Goal: Task Accomplishment & Management: Complete application form

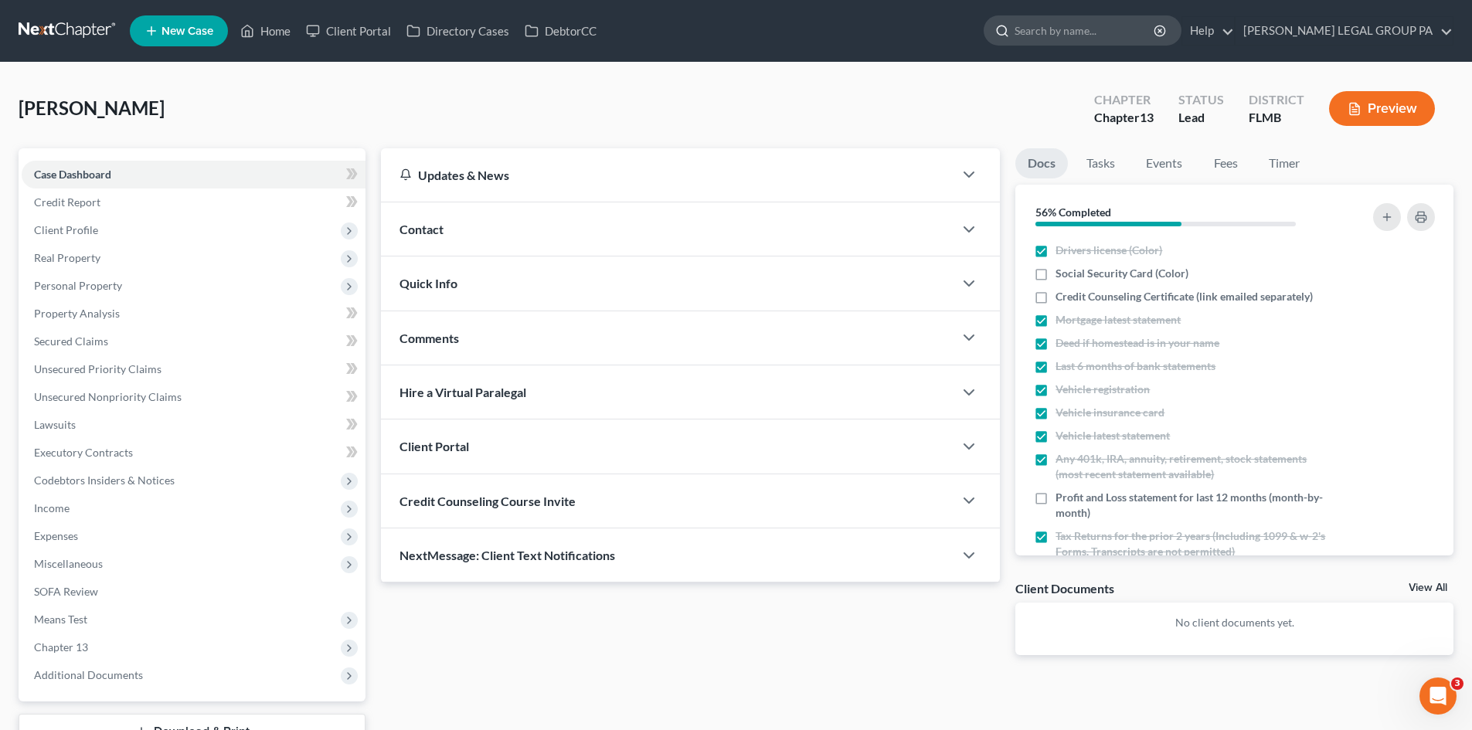
click at [1080, 37] on input "search" at bounding box center [1085, 30] width 141 height 29
type input "troupe"
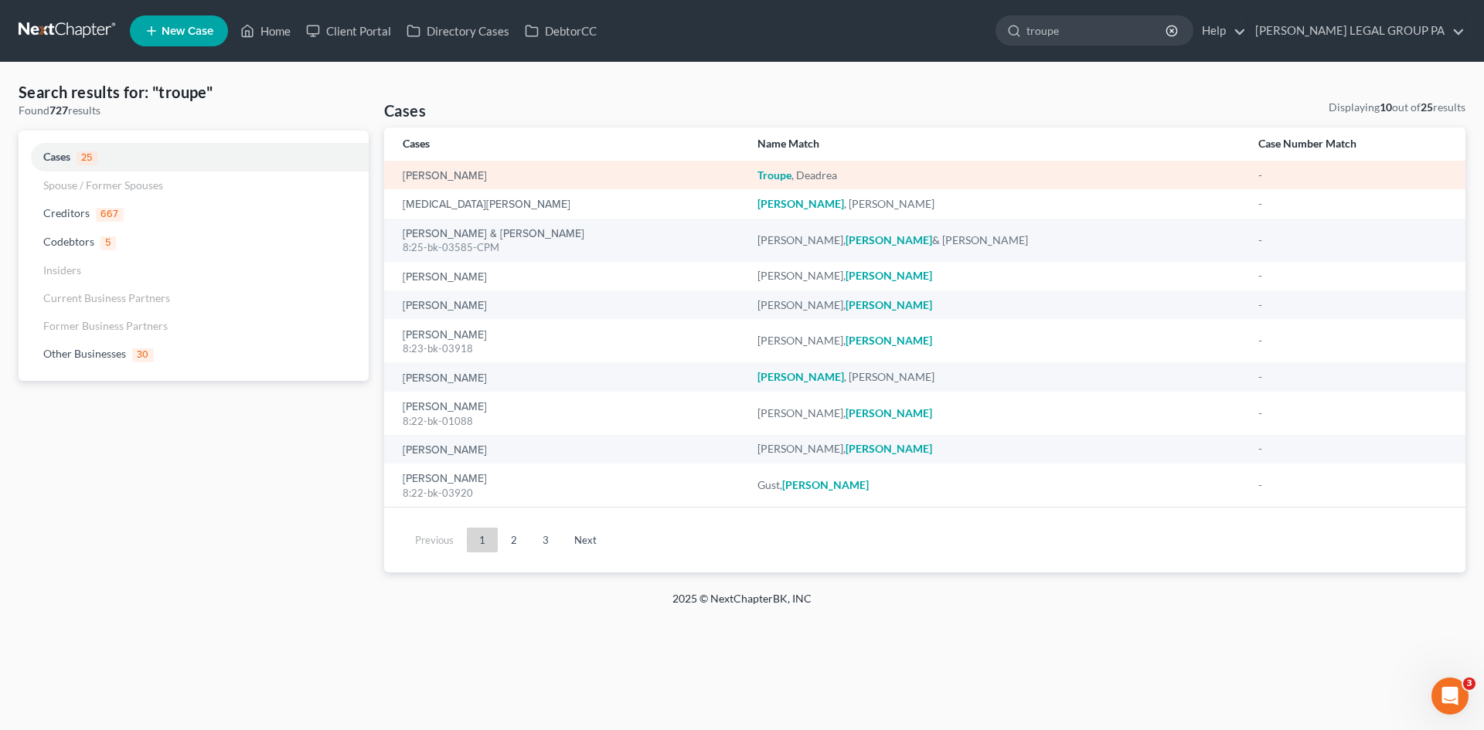
click at [433, 182] on div "[PERSON_NAME]" at bounding box center [568, 175] width 330 height 15
click at [436, 178] on link "[PERSON_NAME]" at bounding box center [445, 176] width 84 height 11
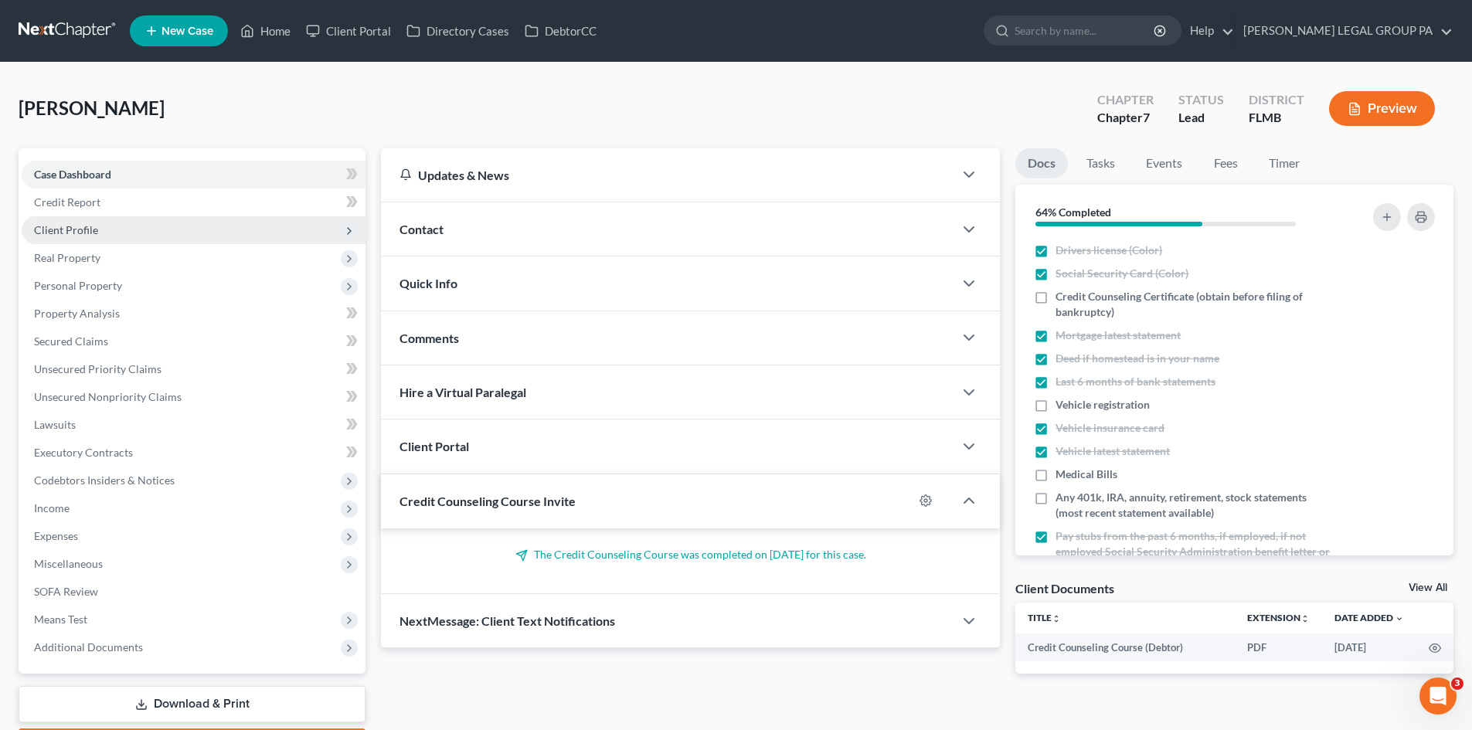
click at [123, 229] on span "Client Profile" at bounding box center [194, 230] width 344 height 28
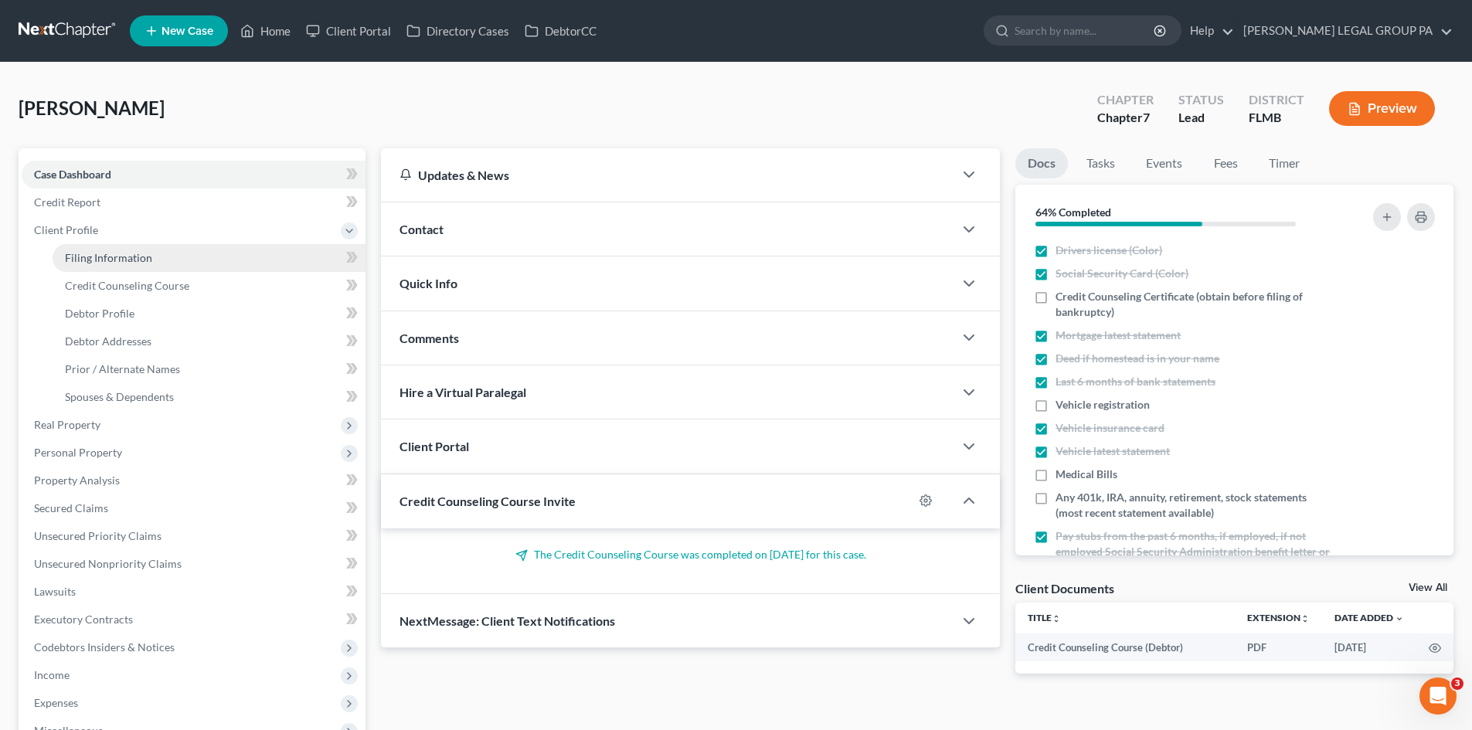
click at [127, 251] on span "Filing Information" at bounding box center [108, 257] width 87 height 13
select select "1"
select select "0"
select select "9"
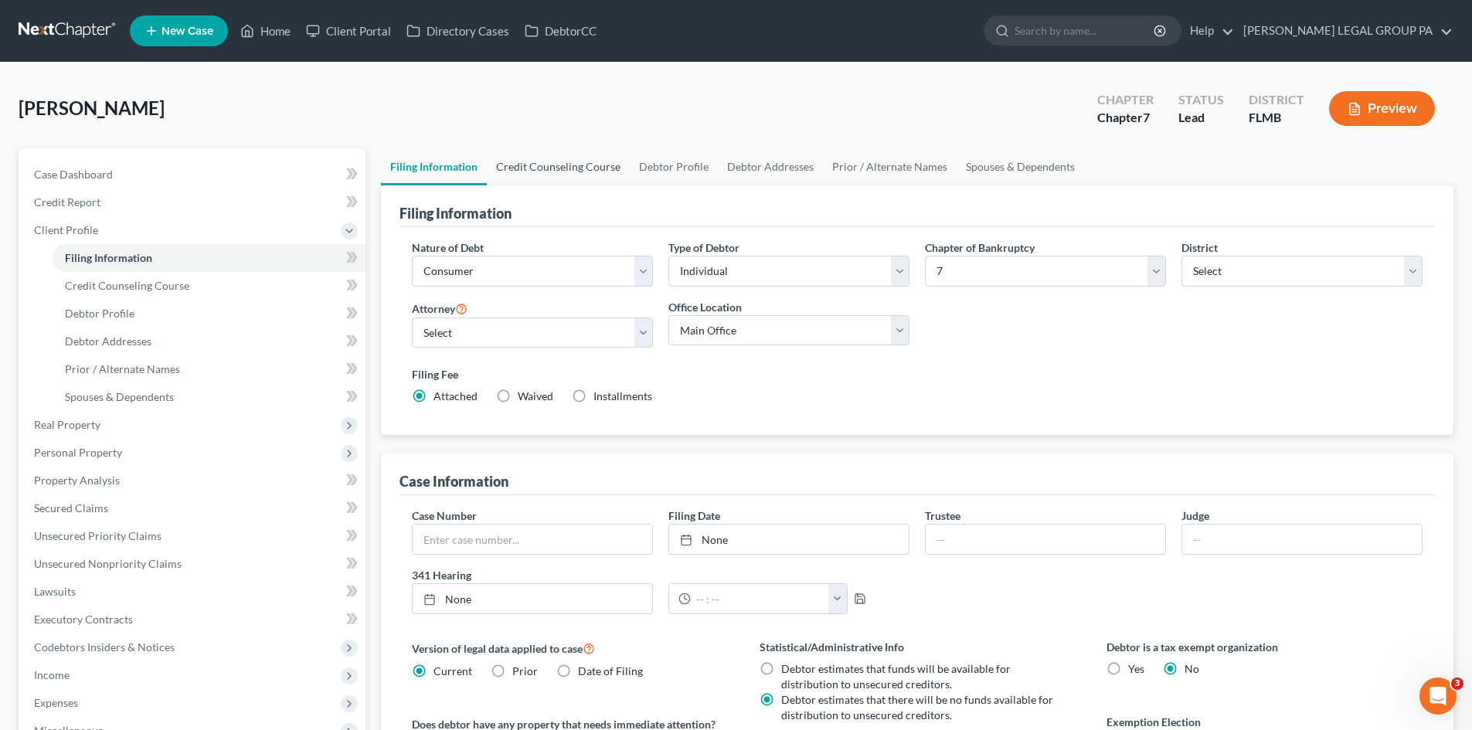
click at [558, 160] on link "Credit Counseling Course" at bounding box center [558, 166] width 143 height 37
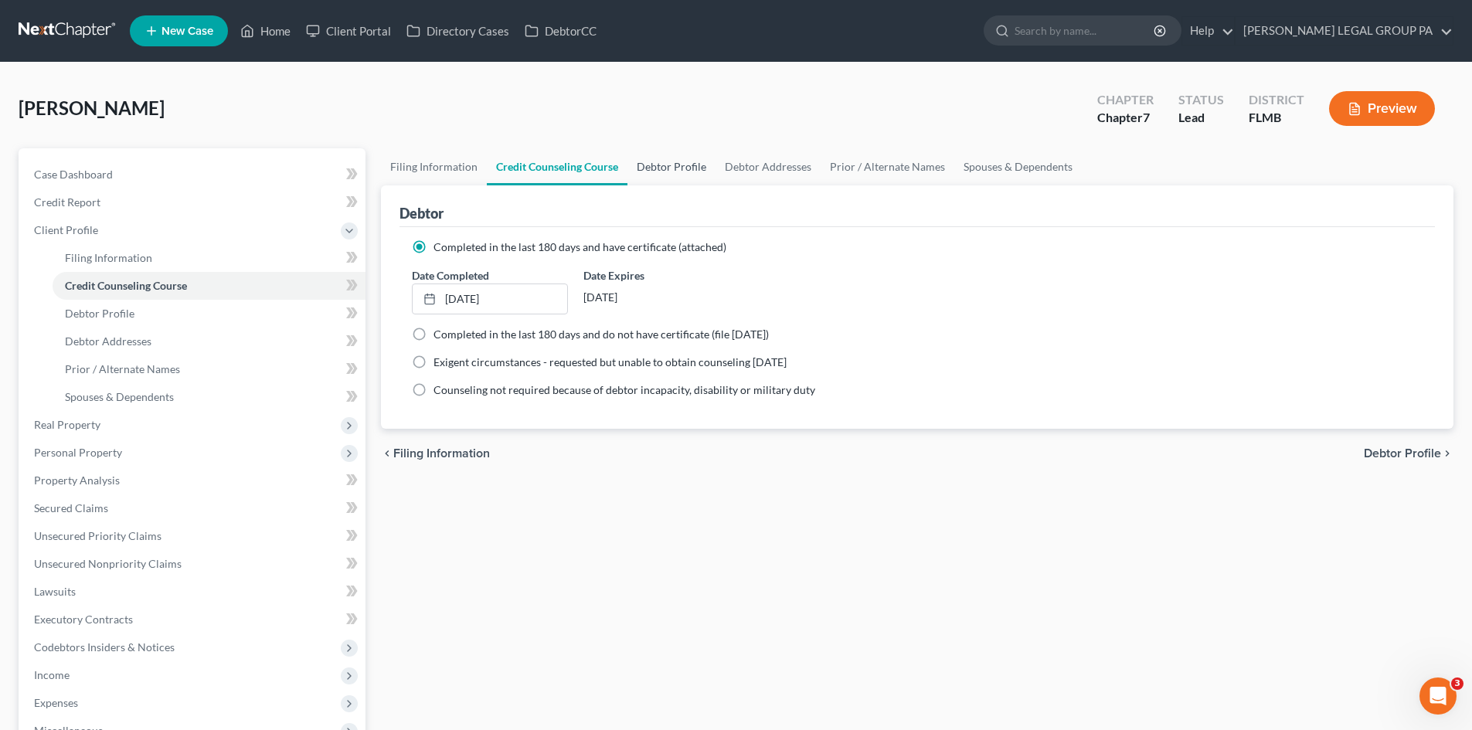
click at [690, 159] on link "Debtor Profile" at bounding box center [671, 166] width 88 height 37
select select "0"
select select "2"
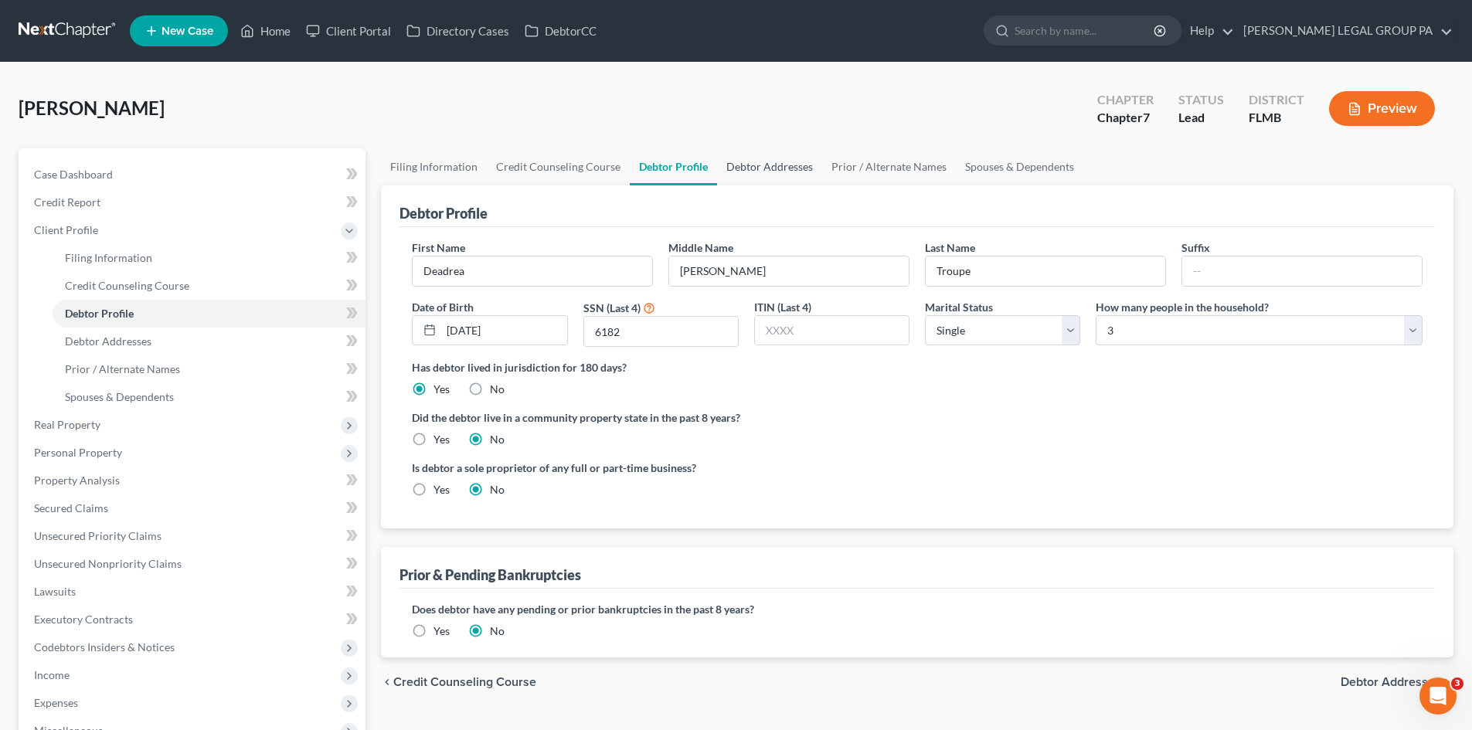
click at [760, 162] on link "Debtor Addresses" at bounding box center [769, 166] width 105 height 37
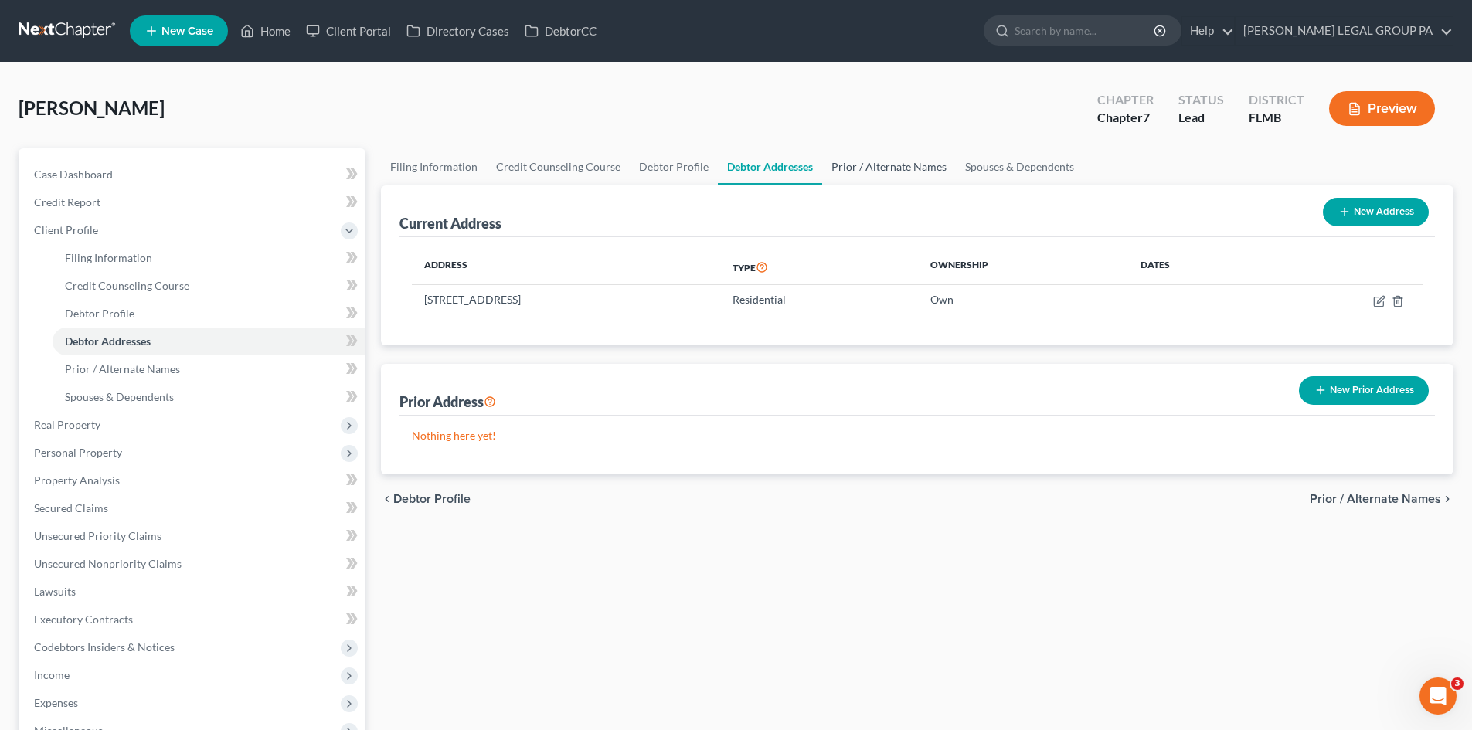
click at [849, 161] on link "Prior / Alternate Names" at bounding box center [889, 166] width 134 height 37
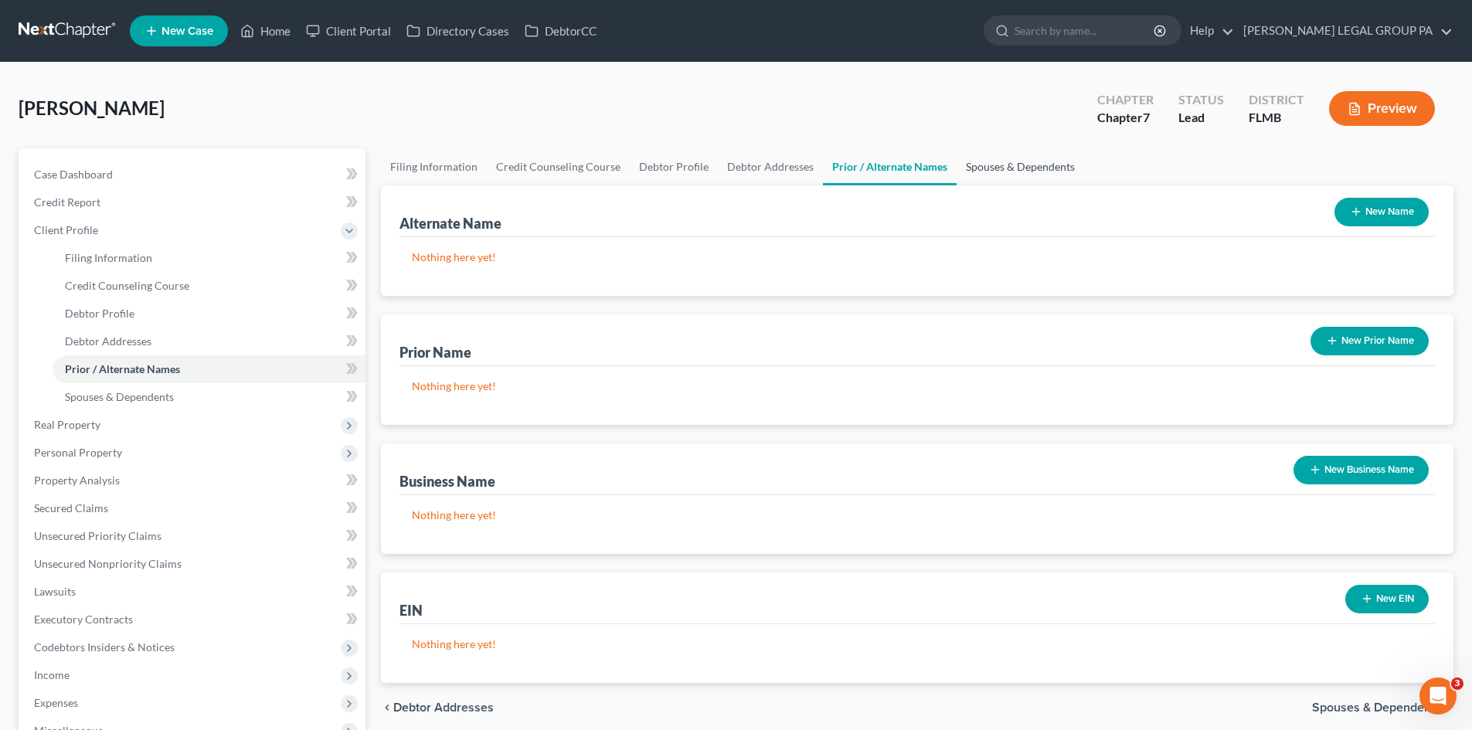
click at [959, 157] on link "Spouses & Dependents" at bounding box center [1020, 166] width 127 height 37
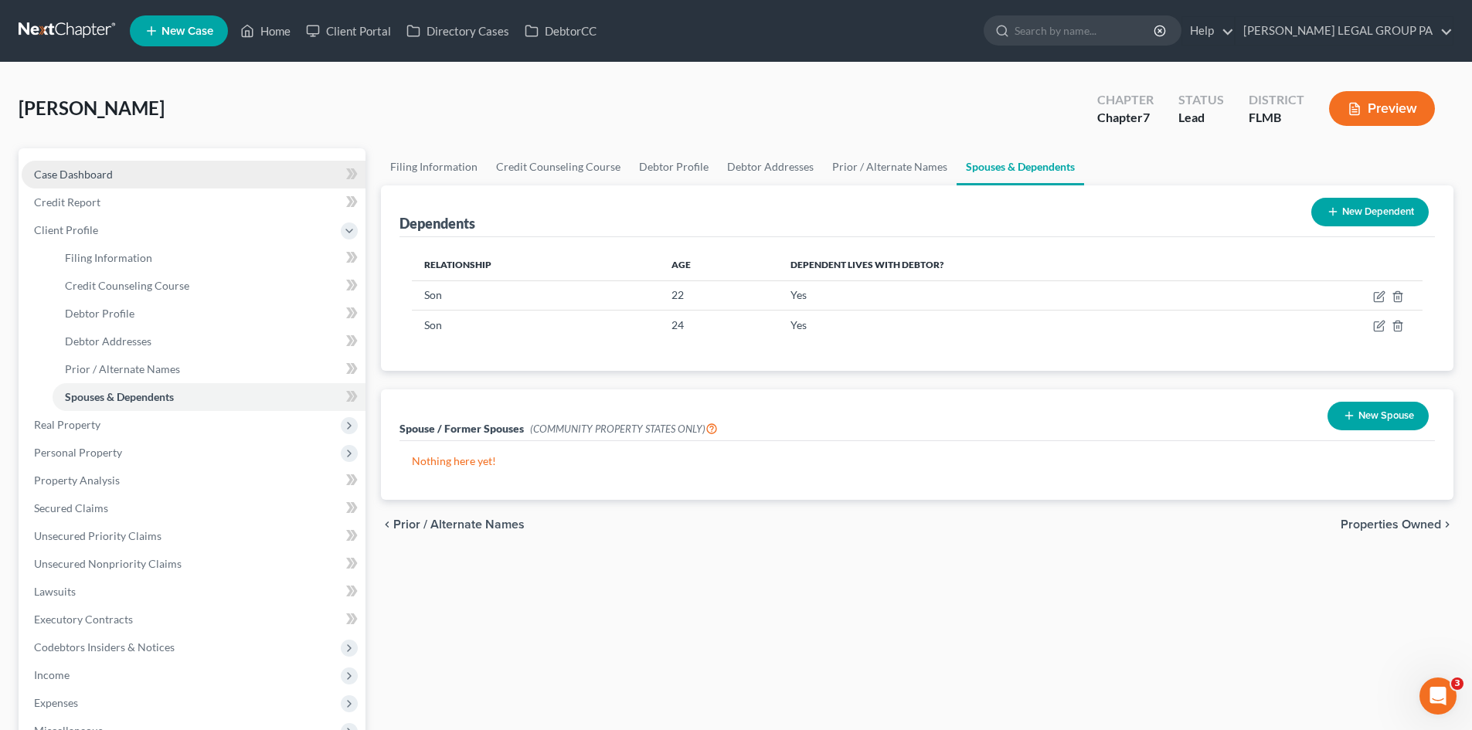
click at [56, 176] on span "Case Dashboard" at bounding box center [73, 174] width 79 height 13
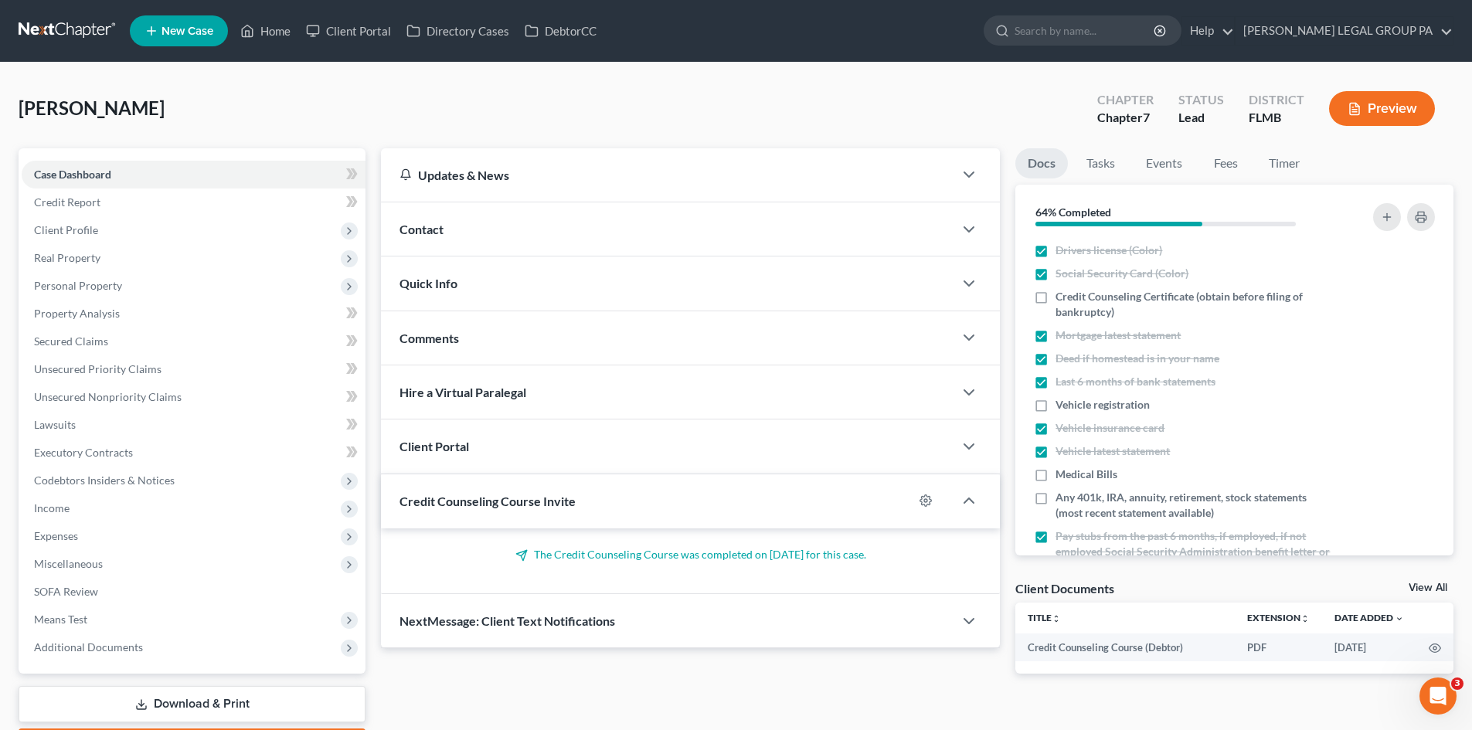
click at [1426, 589] on link "View All" at bounding box center [1428, 588] width 39 height 11
select select "9"
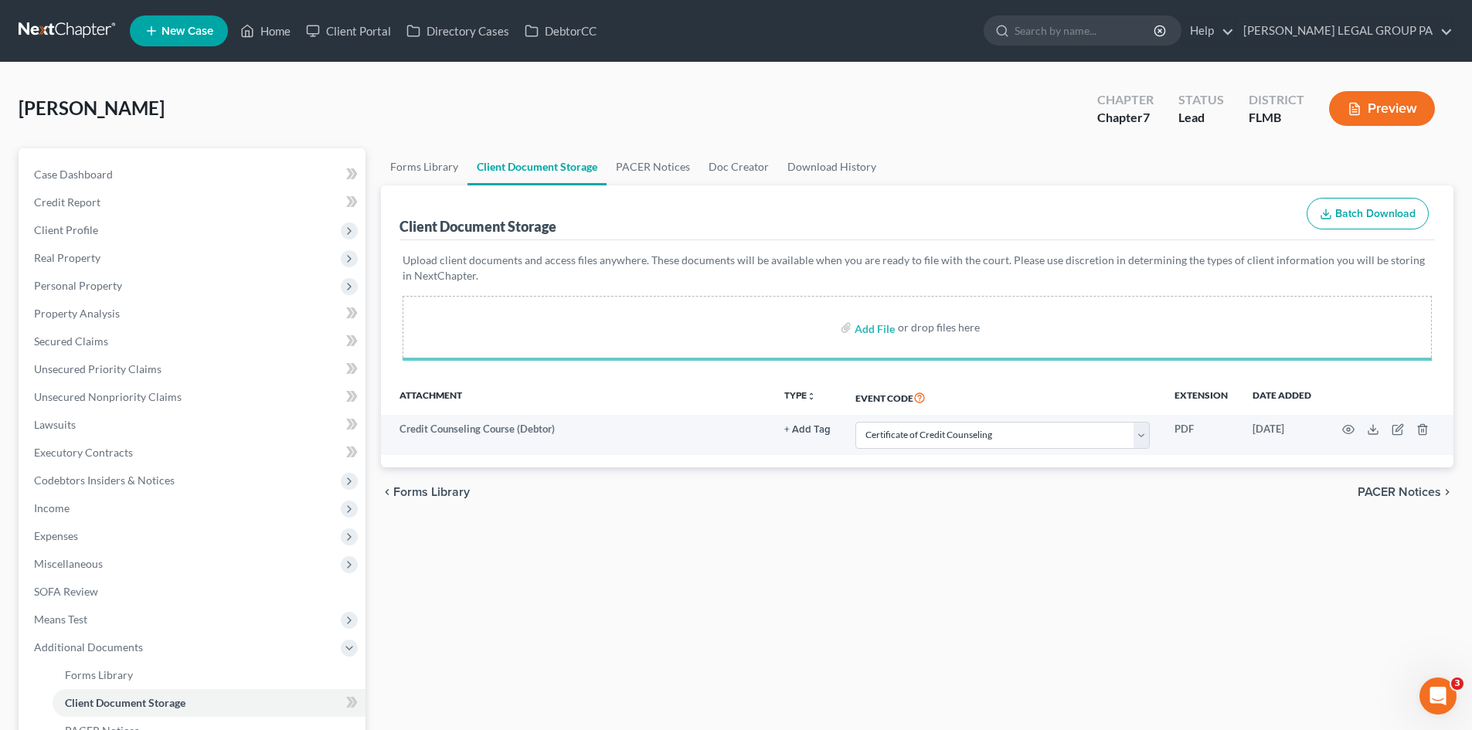
select select "9"
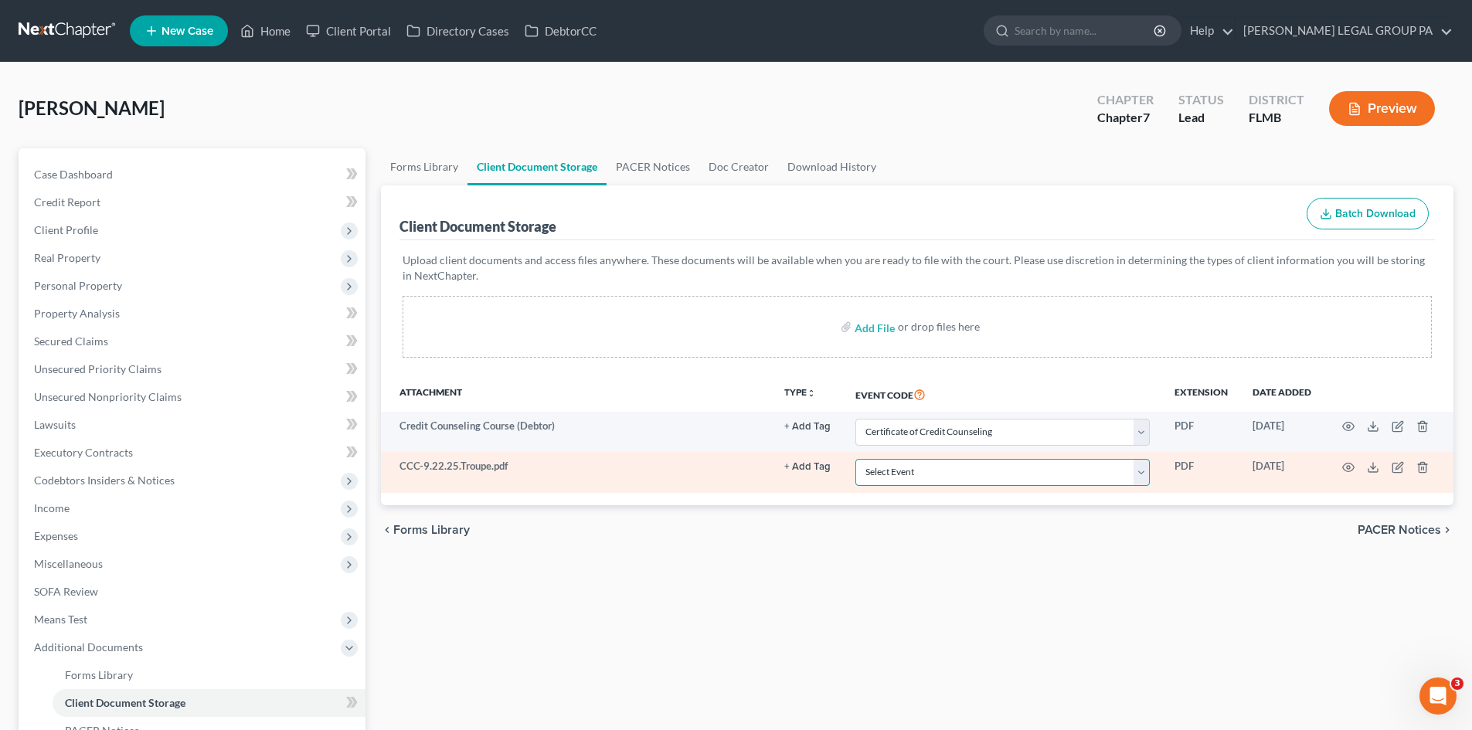
click at [972, 481] on select "Select Event 20 Largest Unsecured Creditors Amended Chapter 13 Plan Amended Cre…" at bounding box center [1002, 472] width 294 height 27
select select "9"
click at [855, 459] on select "Select Event 20 Largest Unsecured Creditors Amended Chapter 13 Plan Amended Cre…" at bounding box center [1002, 472] width 294 height 27
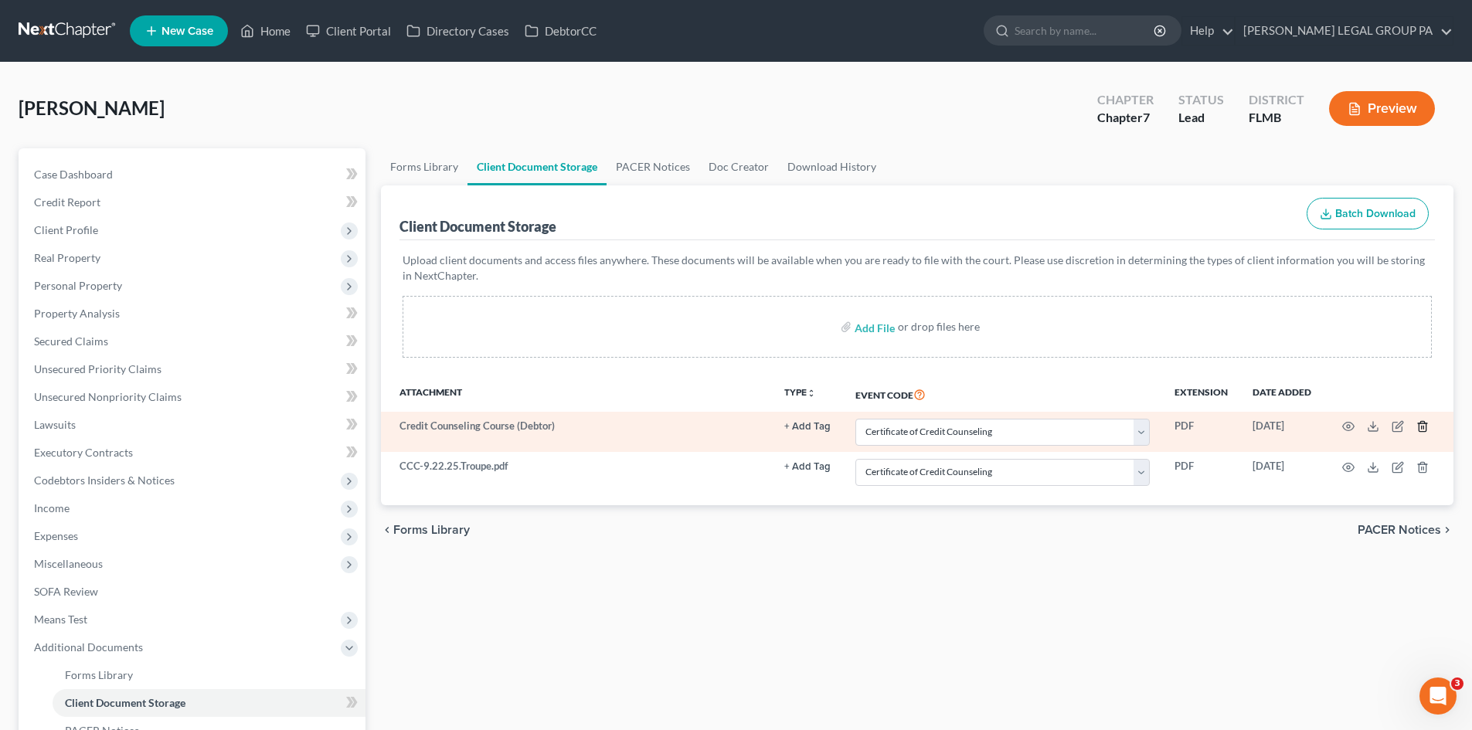
click at [1427, 425] on icon "button" at bounding box center [1422, 426] width 12 height 12
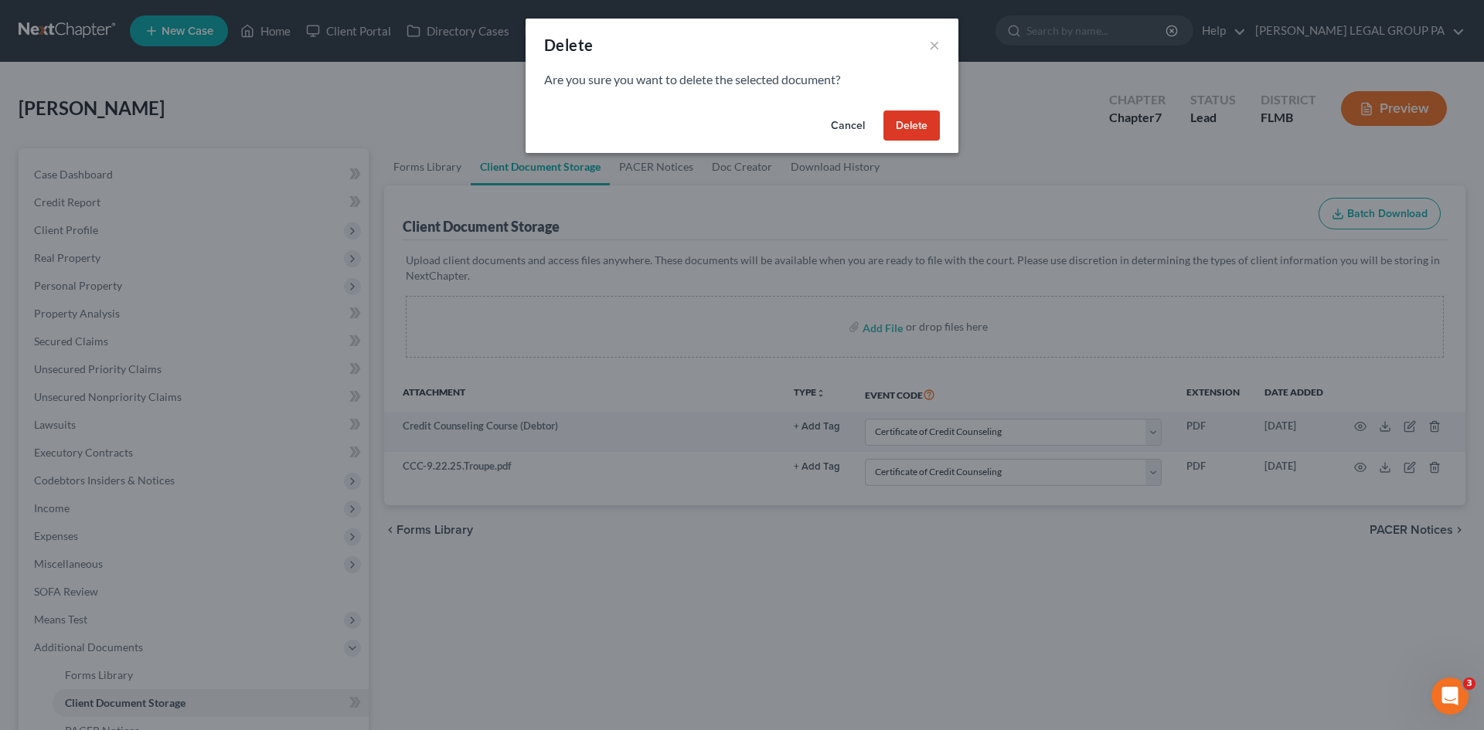
click at [926, 125] on button "Delete" at bounding box center [911, 125] width 56 height 31
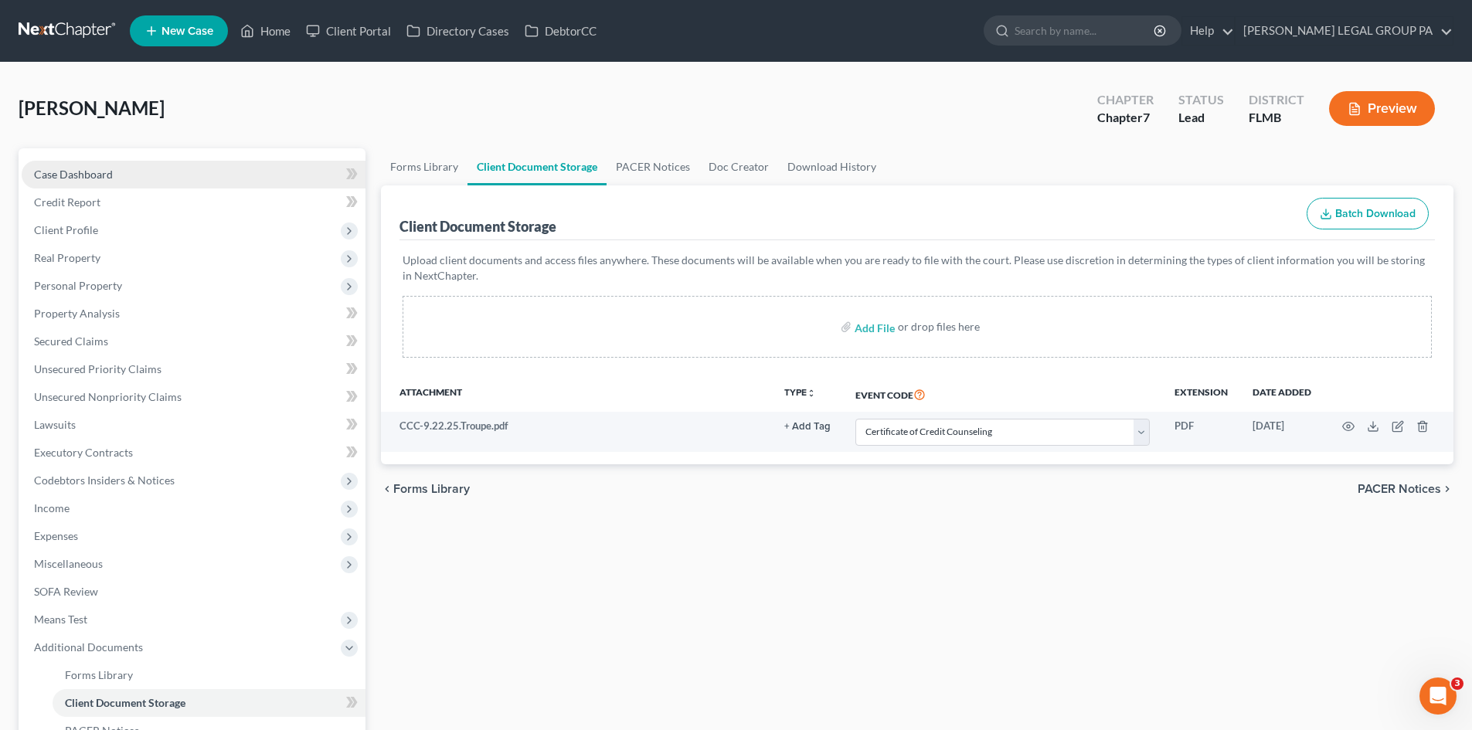
click at [136, 171] on link "Case Dashboard" at bounding box center [194, 175] width 344 height 28
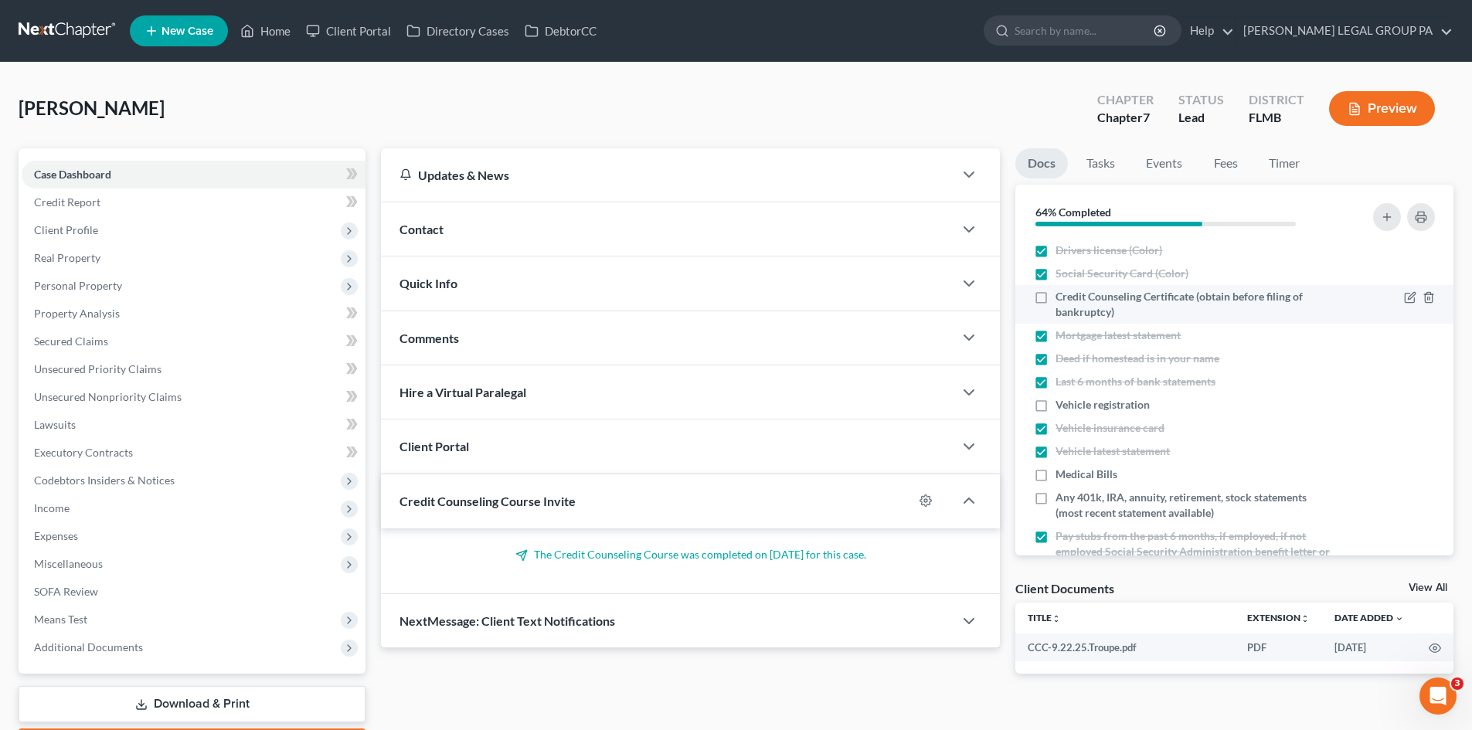
click at [1056, 299] on label "Credit Counseling Certificate (obtain before filing of bankruptcy)" at bounding box center [1193, 304] width 275 height 31
click at [1062, 299] on input "Credit Counseling Certificate (obtain before filing of bankruptcy)" at bounding box center [1067, 294] width 10 height 10
checkbox input "true"
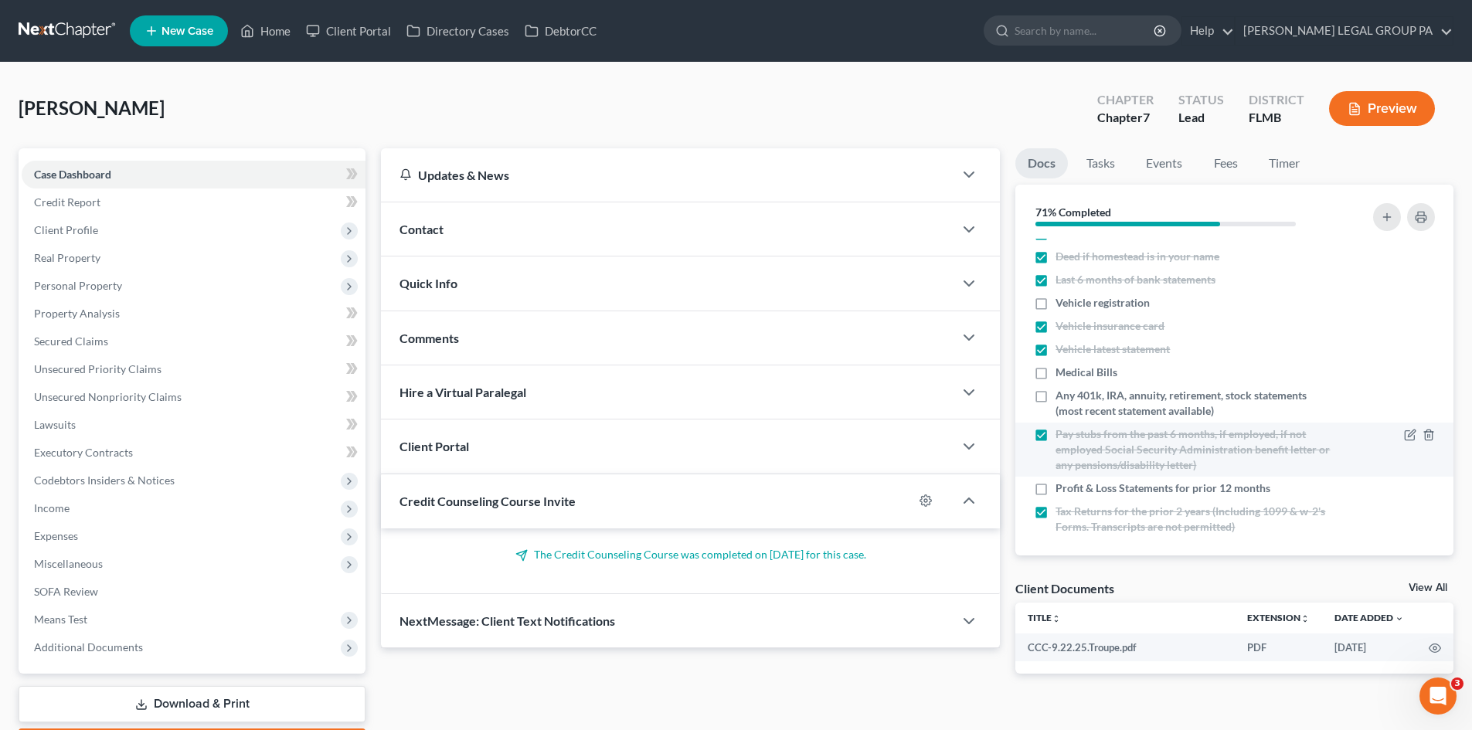
scroll to position [110, 0]
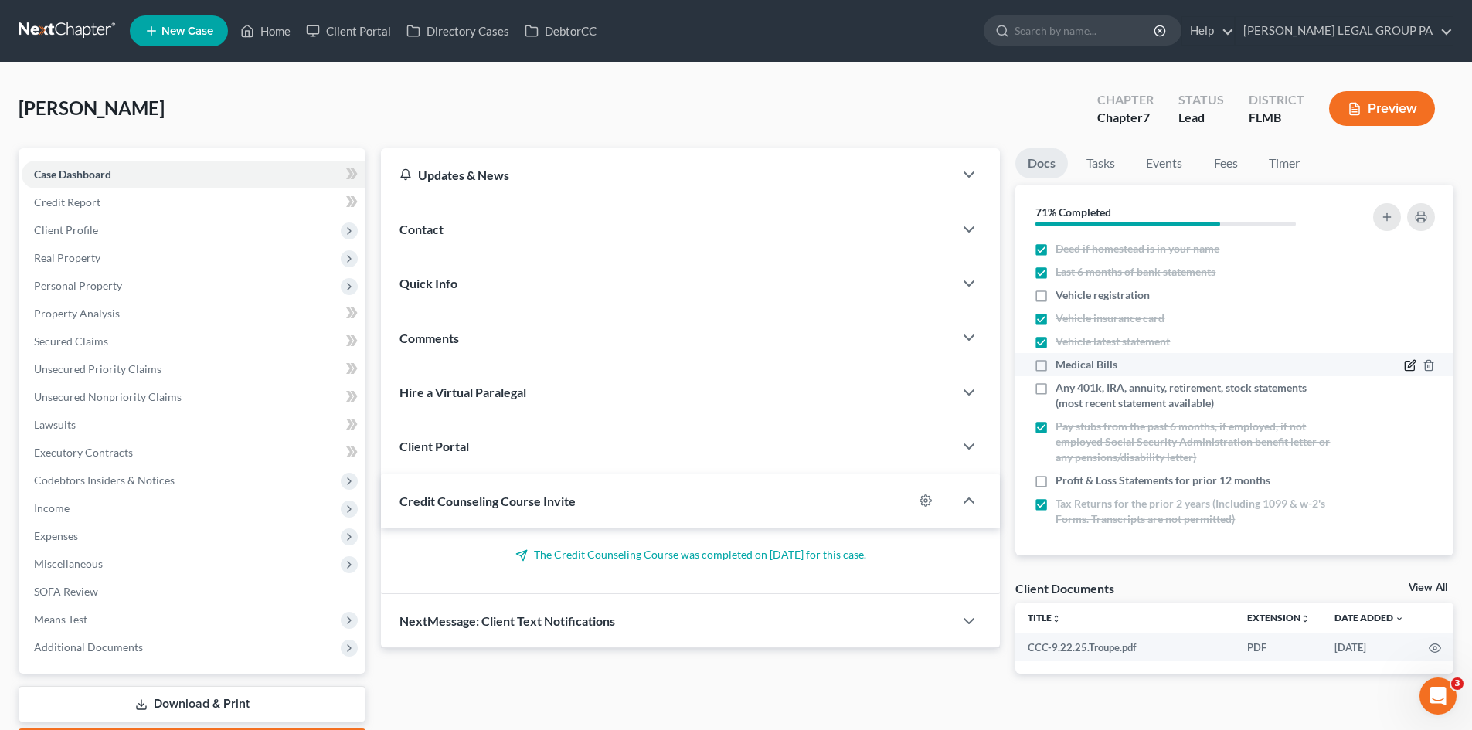
click at [1404, 368] on icon "button" at bounding box center [1410, 365] width 12 height 12
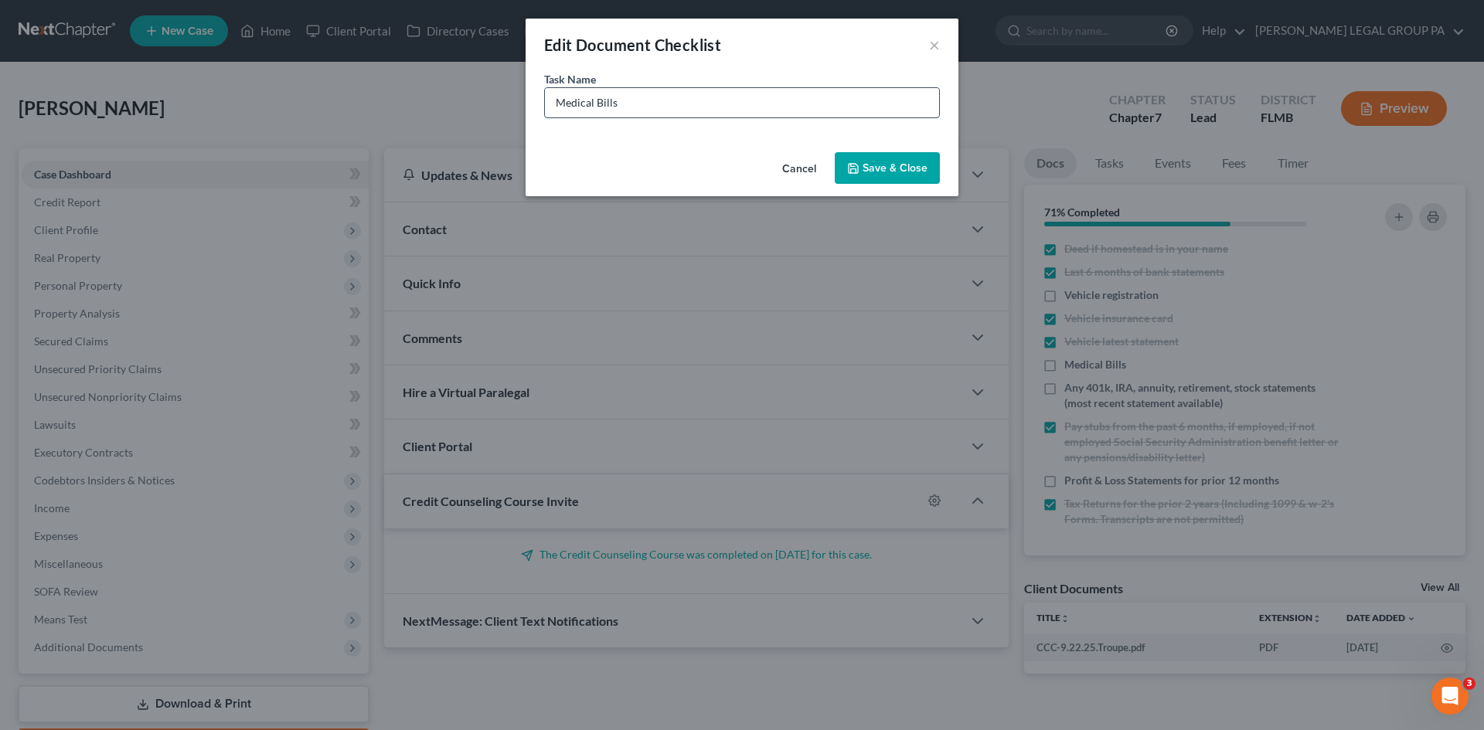
click at [653, 99] on input "Medical Bills" at bounding box center [742, 102] width 394 height 29
type input "Medical Bills (if applicable)"
click at [906, 164] on button "Save & Close" at bounding box center [887, 168] width 105 height 32
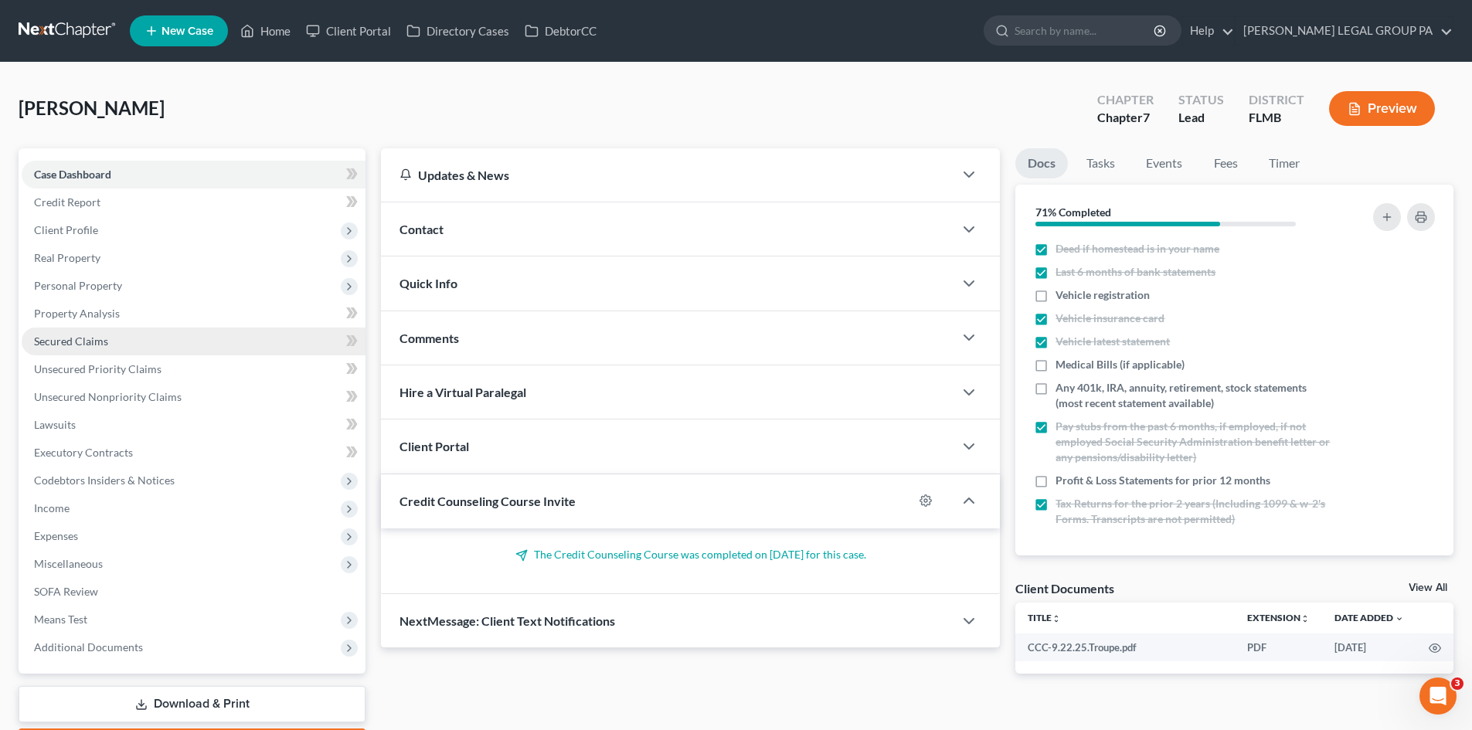
click at [138, 338] on link "Secured Claims" at bounding box center [194, 342] width 344 height 28
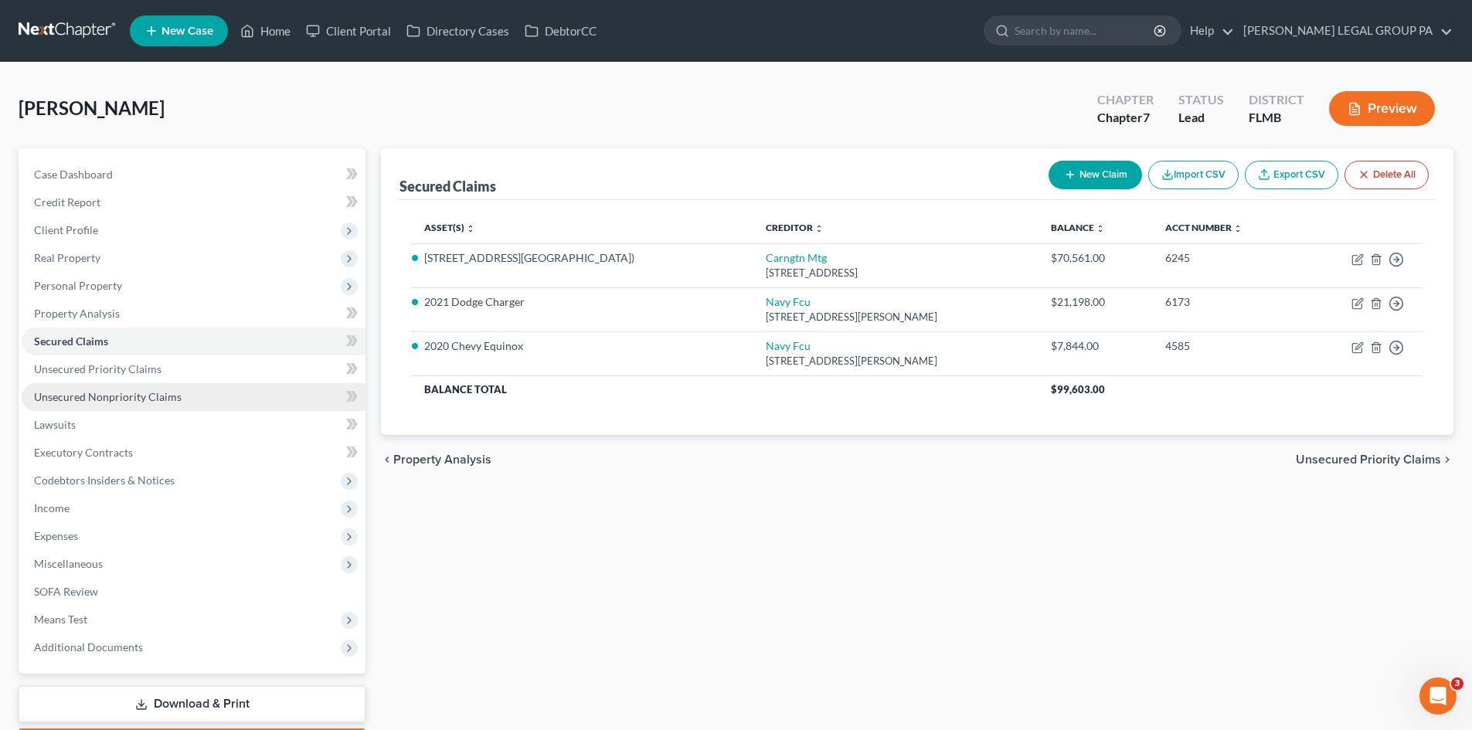
click at [147, 397] on span "Unsecured Nonpriority Claims" at bounding box center [108, 396] width 148 height 13
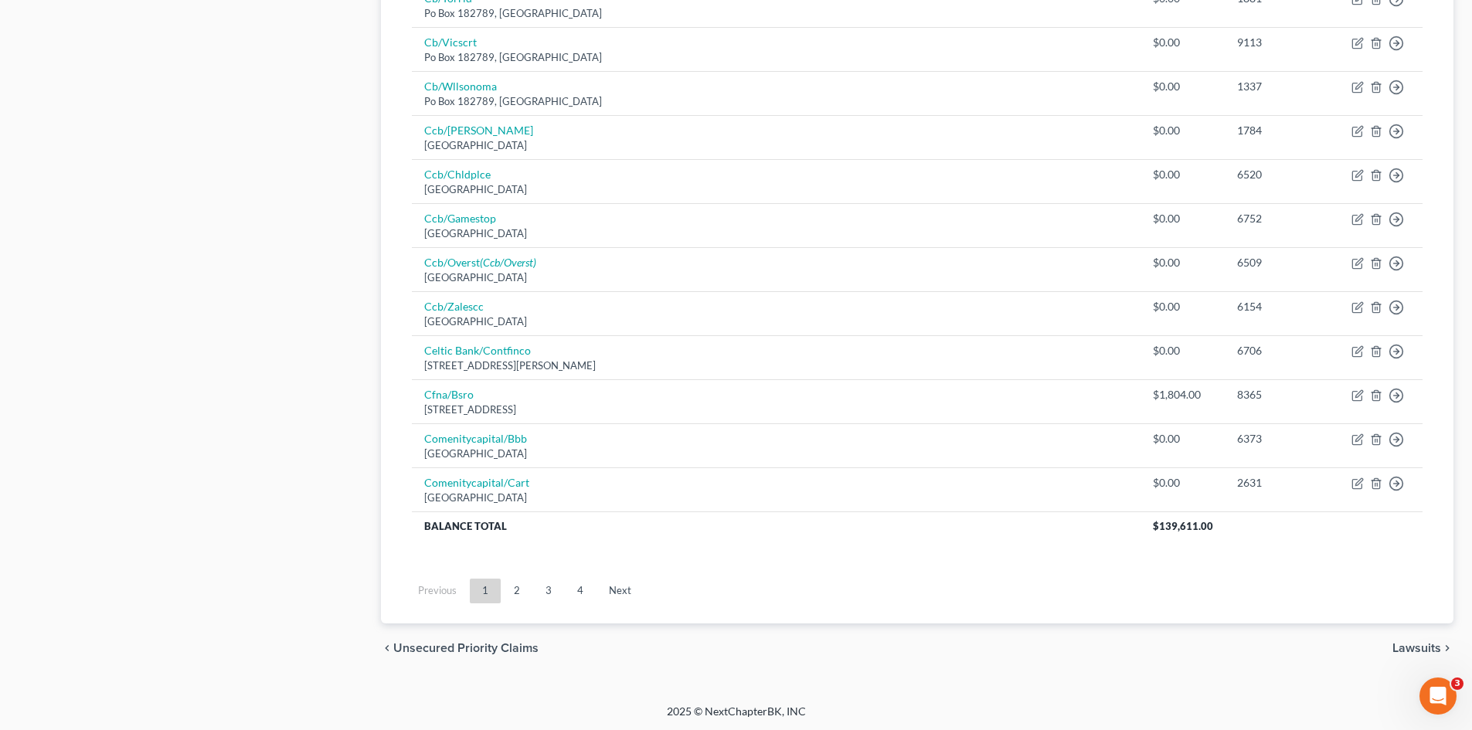
scroll to position [1054, 0]
click at [522, 587] on link "2" at bounding box center [516, 589] width 31 height 25
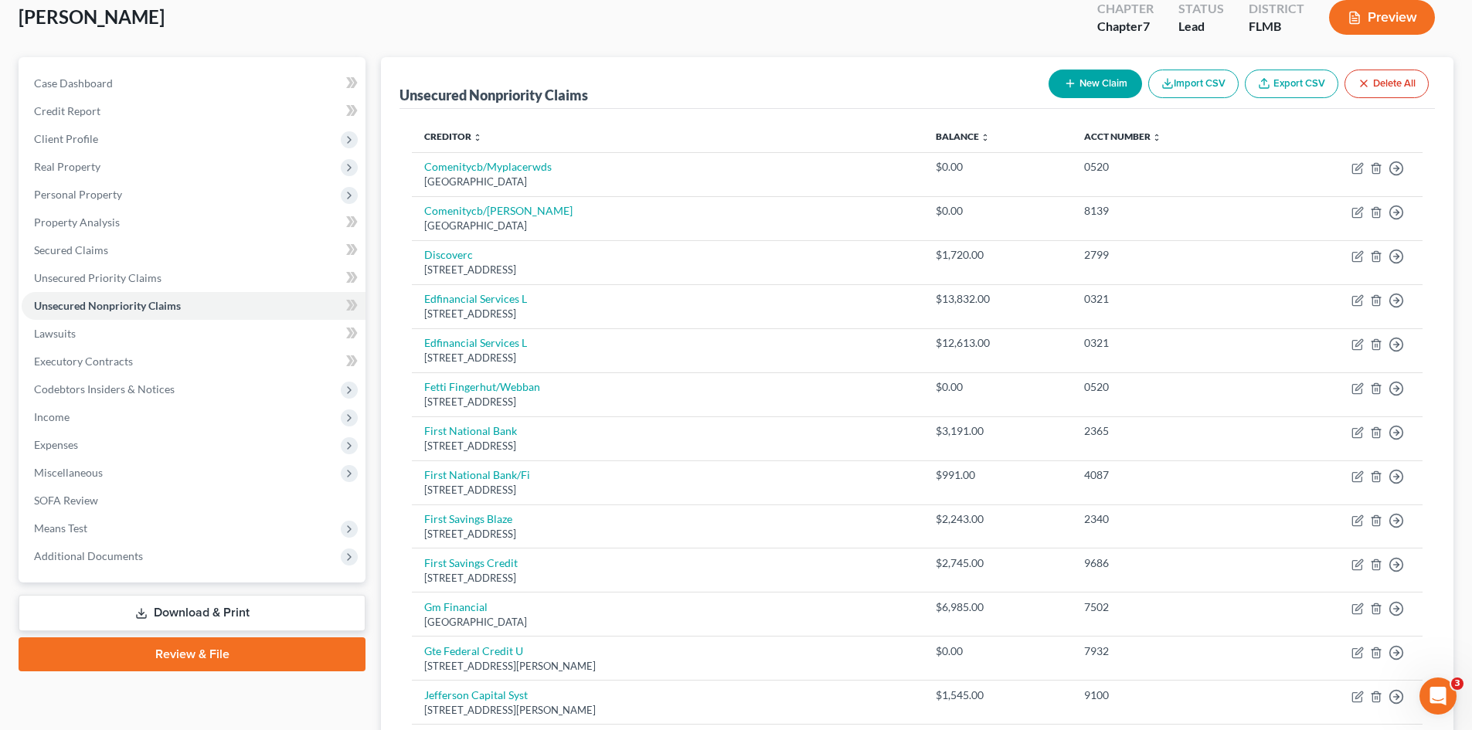
scroll to position [1041, 0]
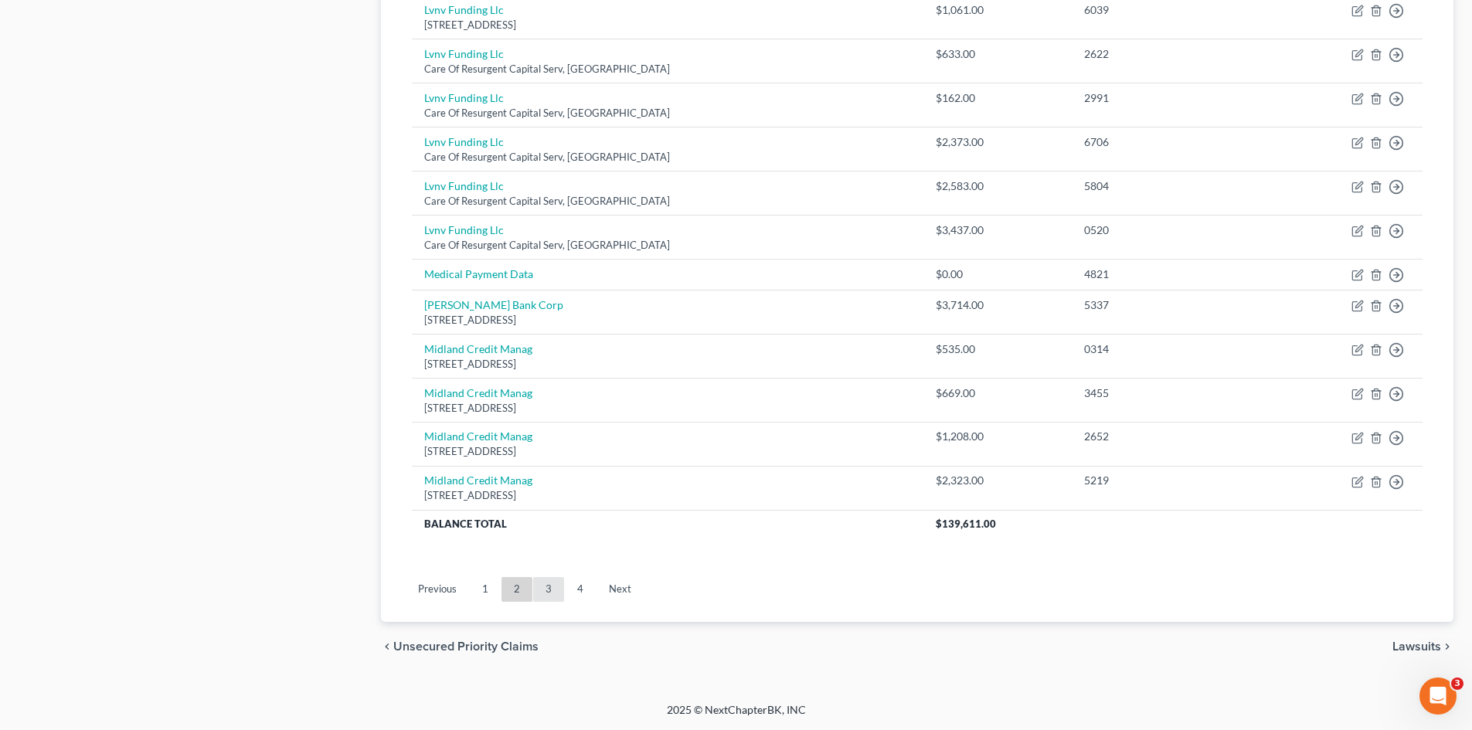
click at [545, 591] on link "3" at bounding box center [548, 589] width 31 height 25
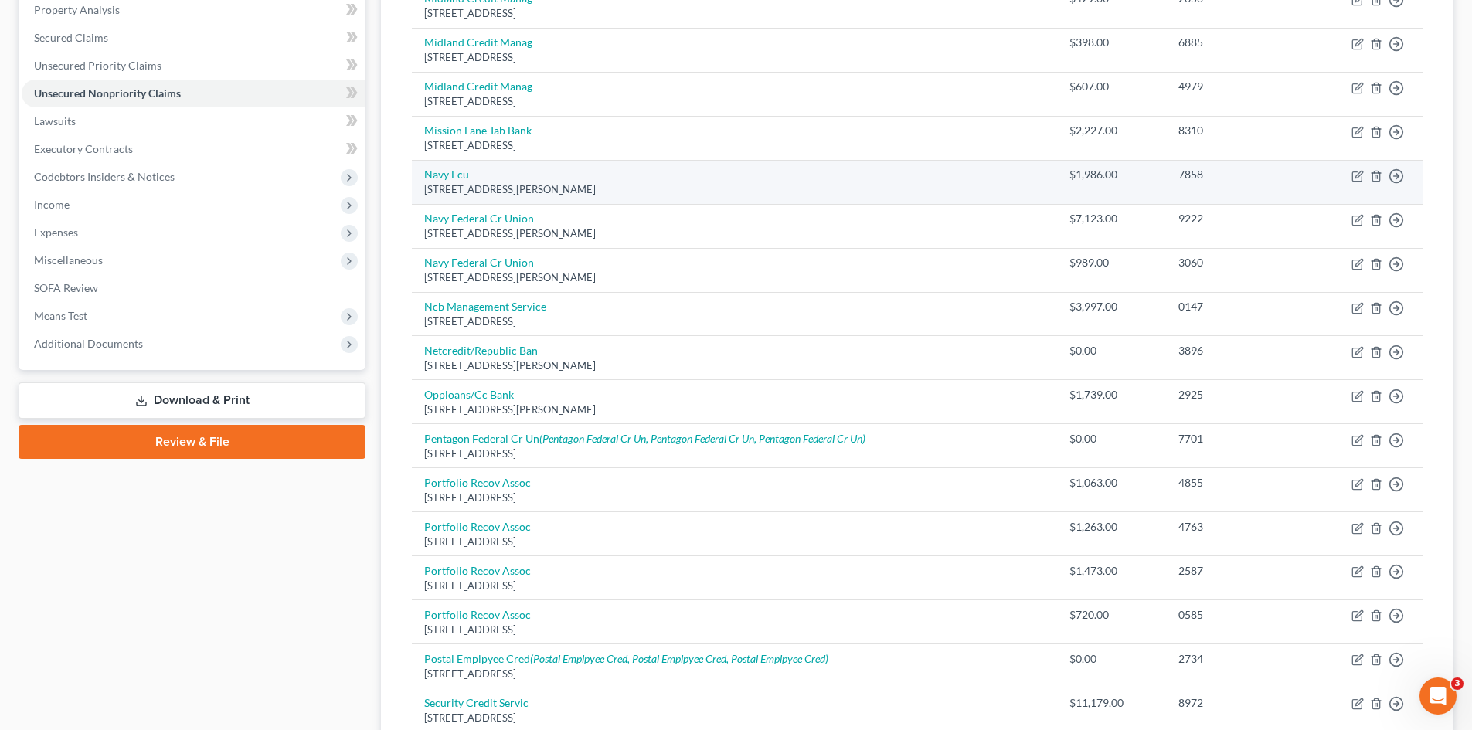
scroll to position [268, 0]
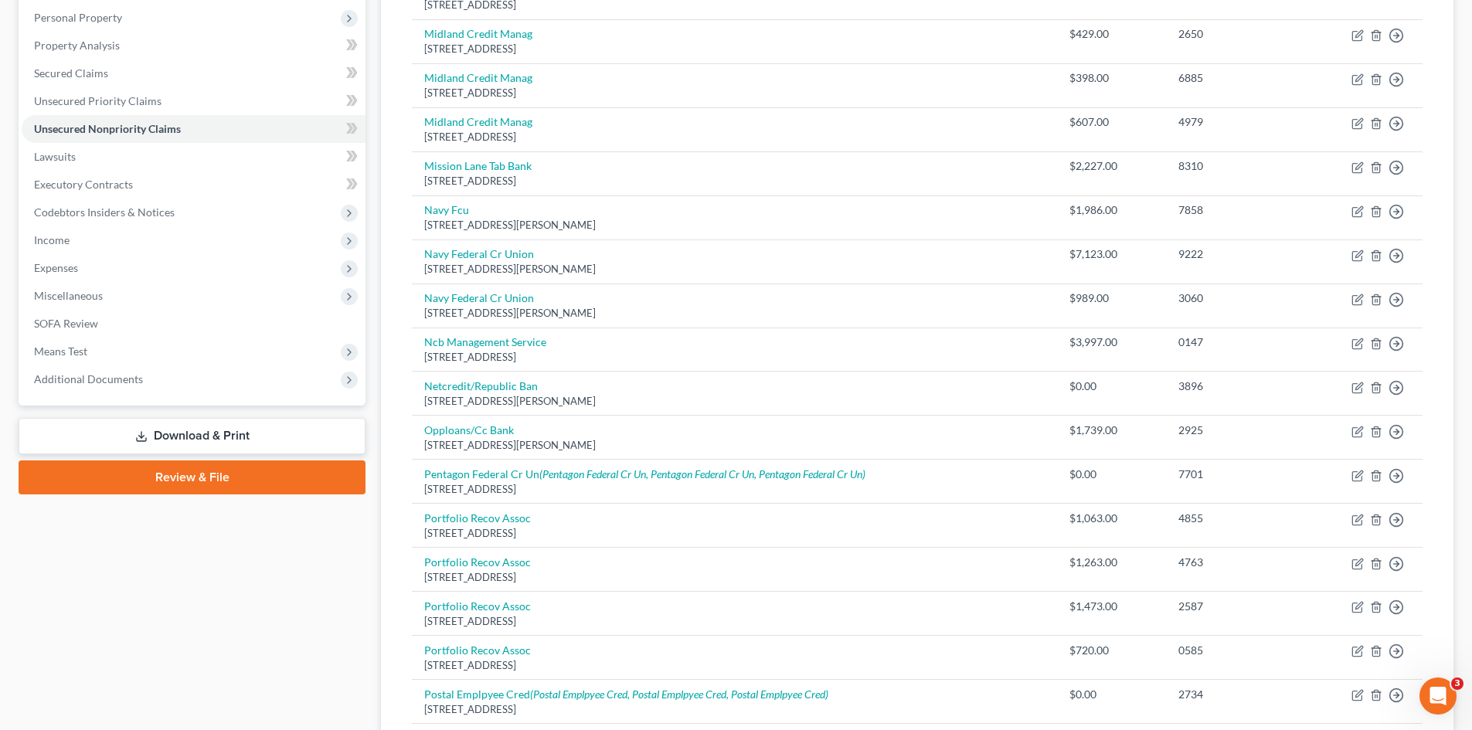
click at [0, 409] on div "[PERSON_NAME] Upgraded Chapter Chapter 7 Status Lead District [GEOGRAPHIC_DATA]…" at bounding box center [736, 641] width 1472 height 1694
click at [0, 402] on html "Home New Case Client Portal Directory Cases DebtorCC [PERSON_NAME] LEGAL GROUP …" at bounding box center [736, 624] width 1472 height 1784
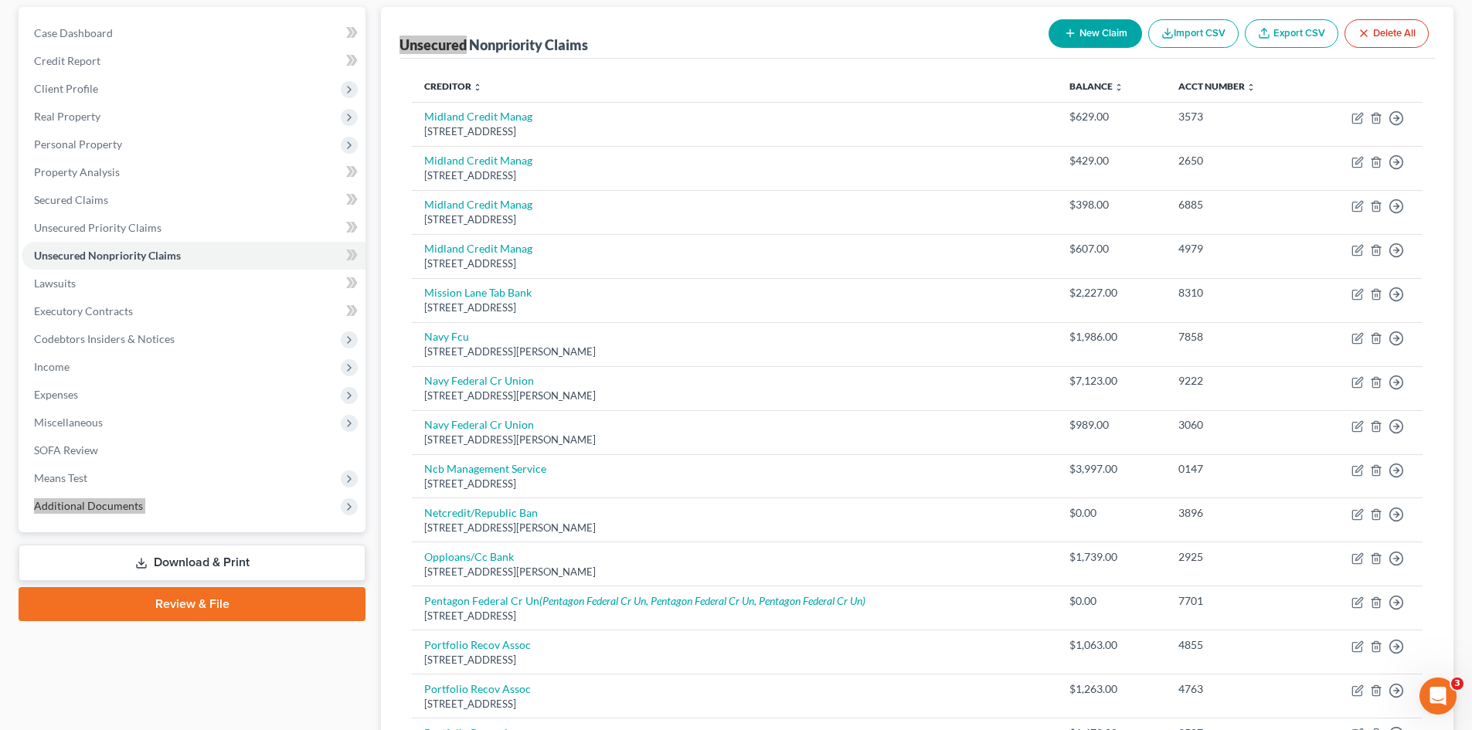
scroll to position [114, 0]
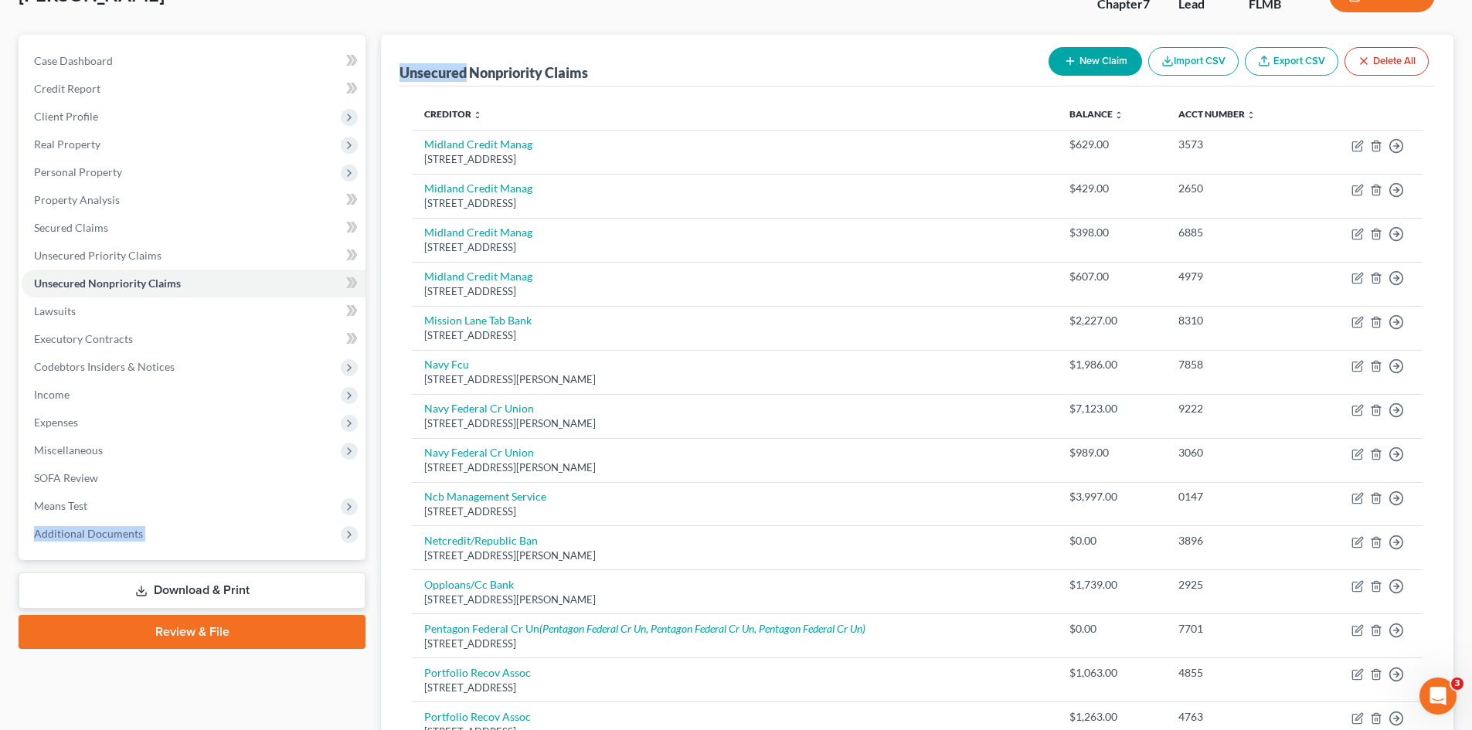
click at [1087, 70] on button "New Claim" at bounding box center [1095, 61] width 93 height 29
select select "0"
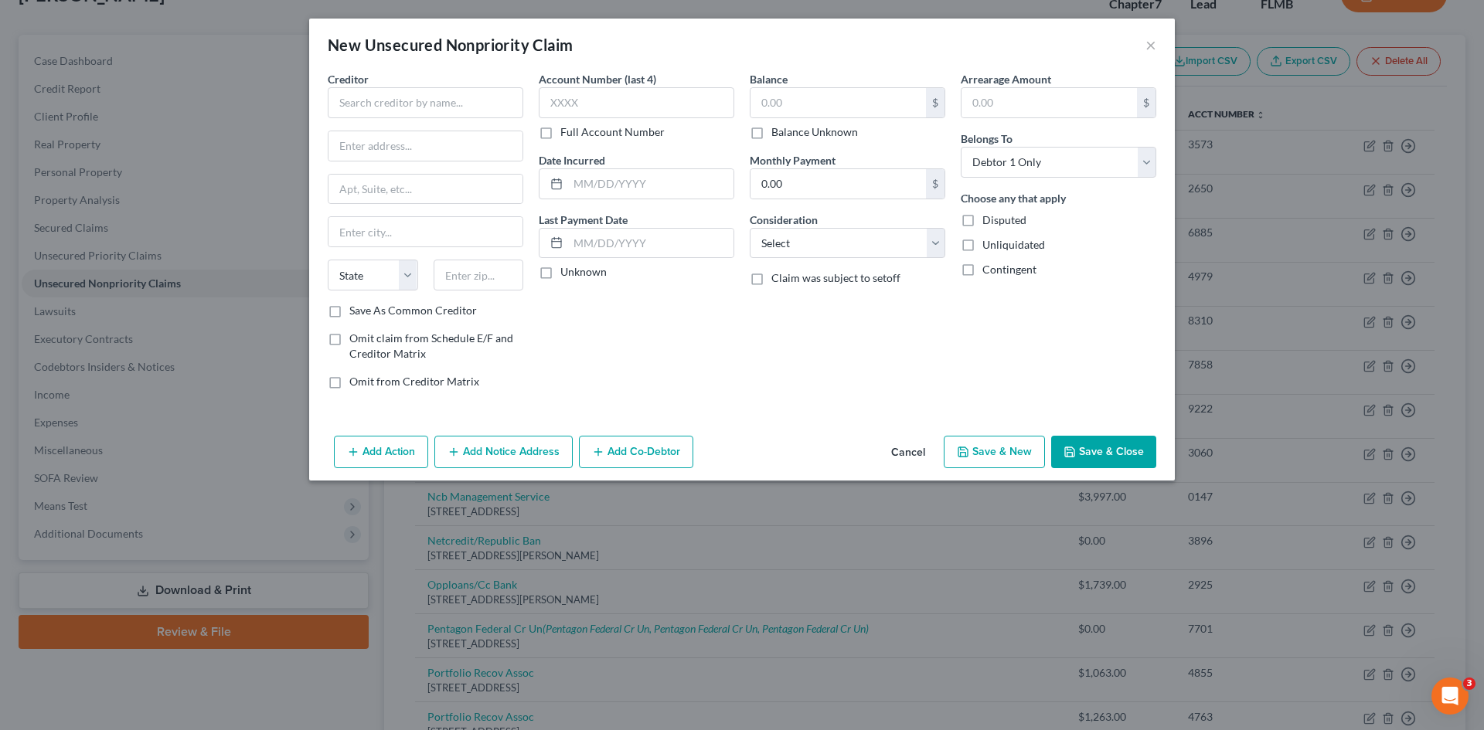
click at [494, 118] on div "Creditor * State [US_STATE] AK AR AZ CA CO [GEOGRAPHIC_DATA] DE DC [GEOGRAPHIC_…" at bounding box center [425, 187] width 195 height 232
click at [493, 104] on input "text" at bounding box center [425, 102] width 195 height 31
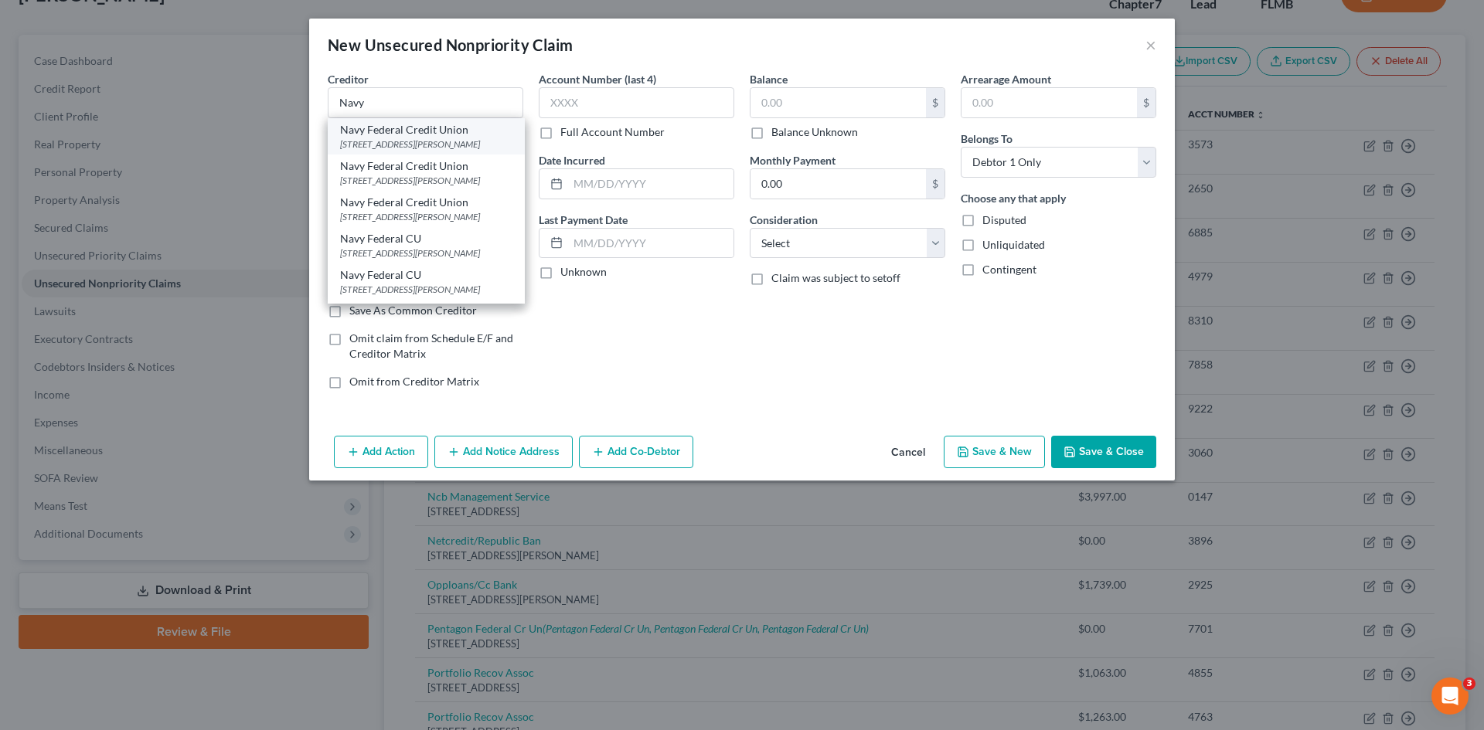
click at [438, 134] on div "Navy Federal Credit Union" at bounding box center [426, 129] width 172 height 15
type input "Navy Federal Credit Union"
type input "PO Box 3700"
type input "[PERSON_NAME]"
select select "48"
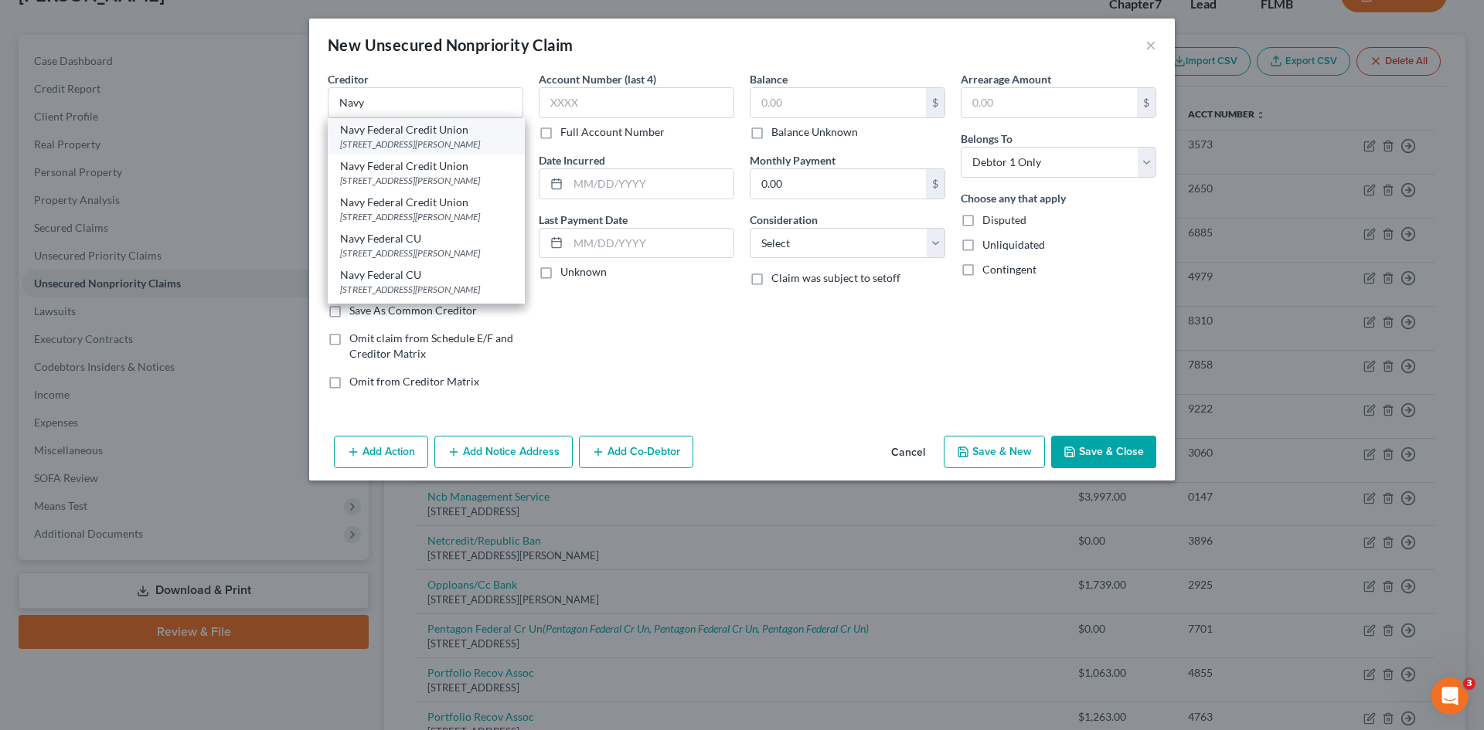
type input "22119"
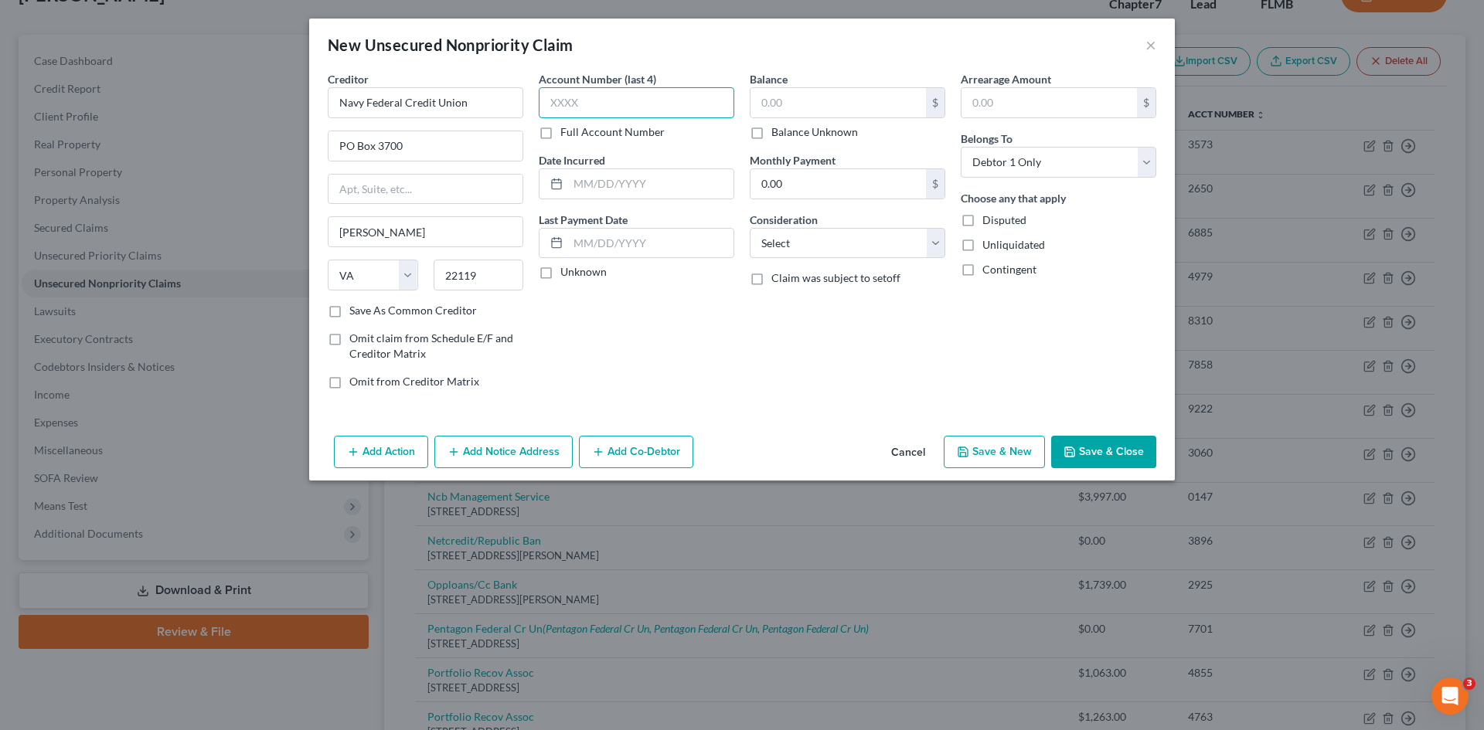
click at [643, 104] on input "text" at bounding box center [636, 102] width 195 height 31
type input "6173"
click at [831, 103] on input "text" at bounding box center [837, 102] width 175 height 29
type input "21,193.36"
click at [798, 371] on div "Balance 21,193.36 $ Balance Unknown Balance Undetermined 21,193.36 $ Balance Un…" at bounding box center [847, 236] width 211 height 331
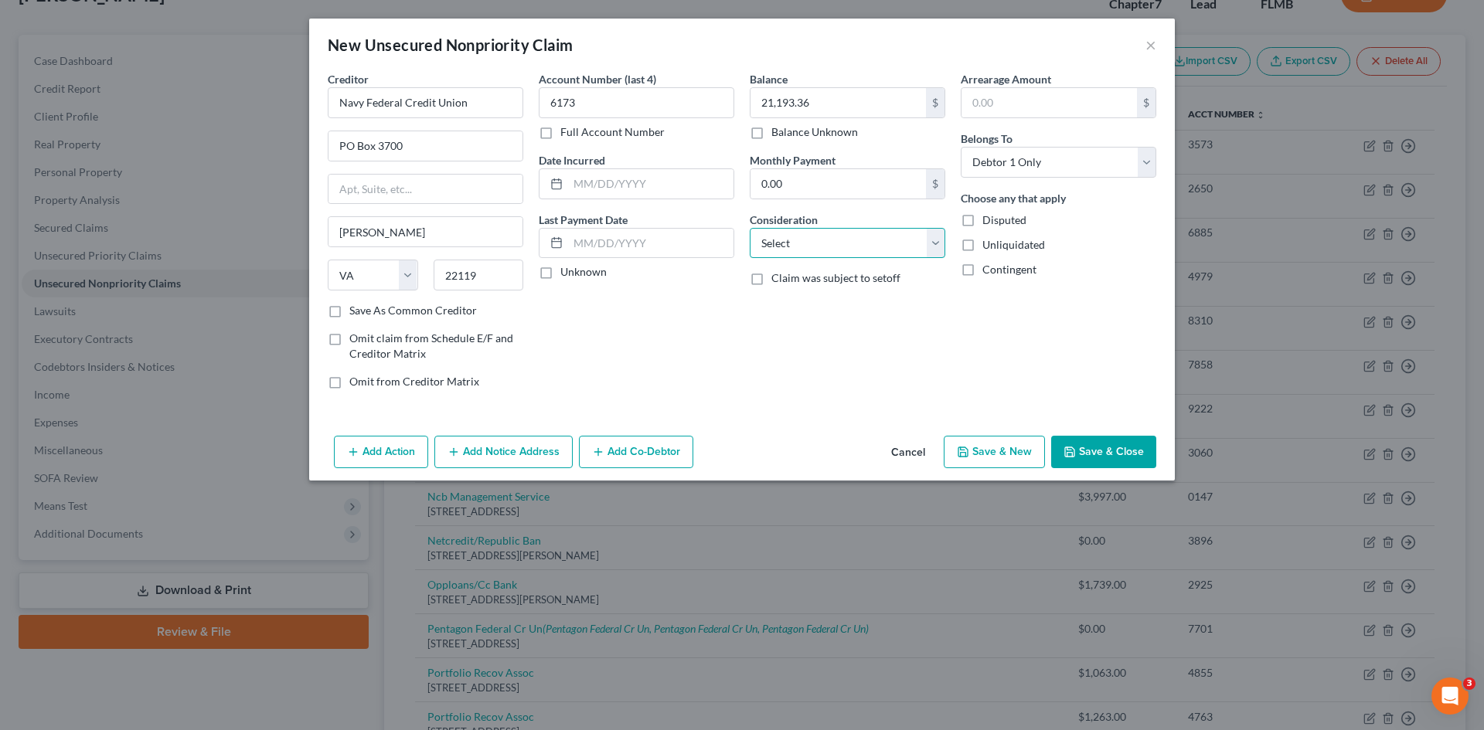
click at [797, 240] on select "Select Cable / Satellite Services Collection Agency Credit Card Debt Debt Couns…" at bounding box center [847, 243] width 195 height 31
select select "10"
click at [750, 228] on select "Select Cable / Satellite Services Collection Agency Credit Card Debt Debt Couns…" at bounding box center [847, 243] width 195 height 31
click at [750, 340] on div "Balance 21,193.36 $ Balance Unknown Balance Undetermined 21,193.36 $ Balance Un…" at bounding box center [847, 236] width 211 height 331
click at [1110, 450] on button "Save & Close" at bounding box center [1103, 452] width 105 height 32
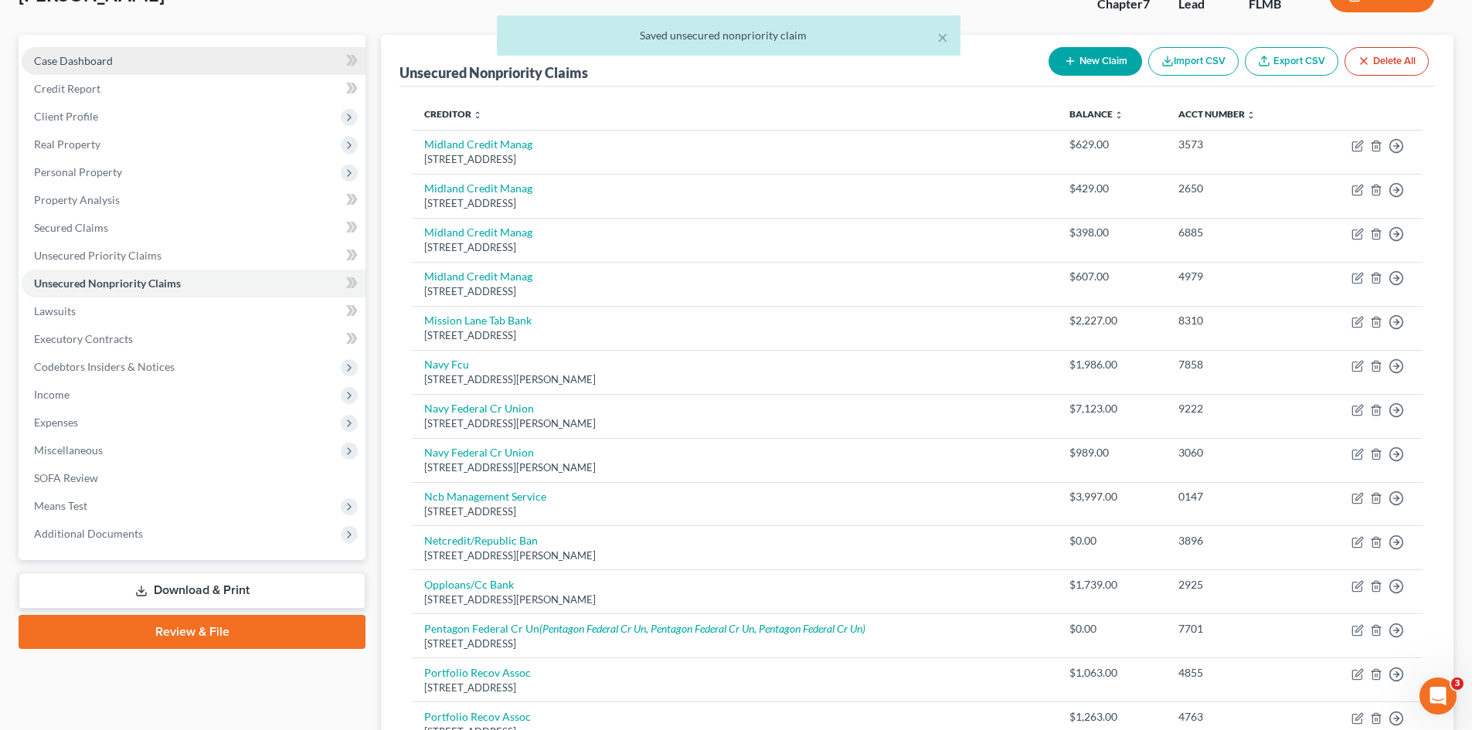
click at [113, 72] on link "Case Dashboard" at bounding box center [194, 61] width 344 height 28
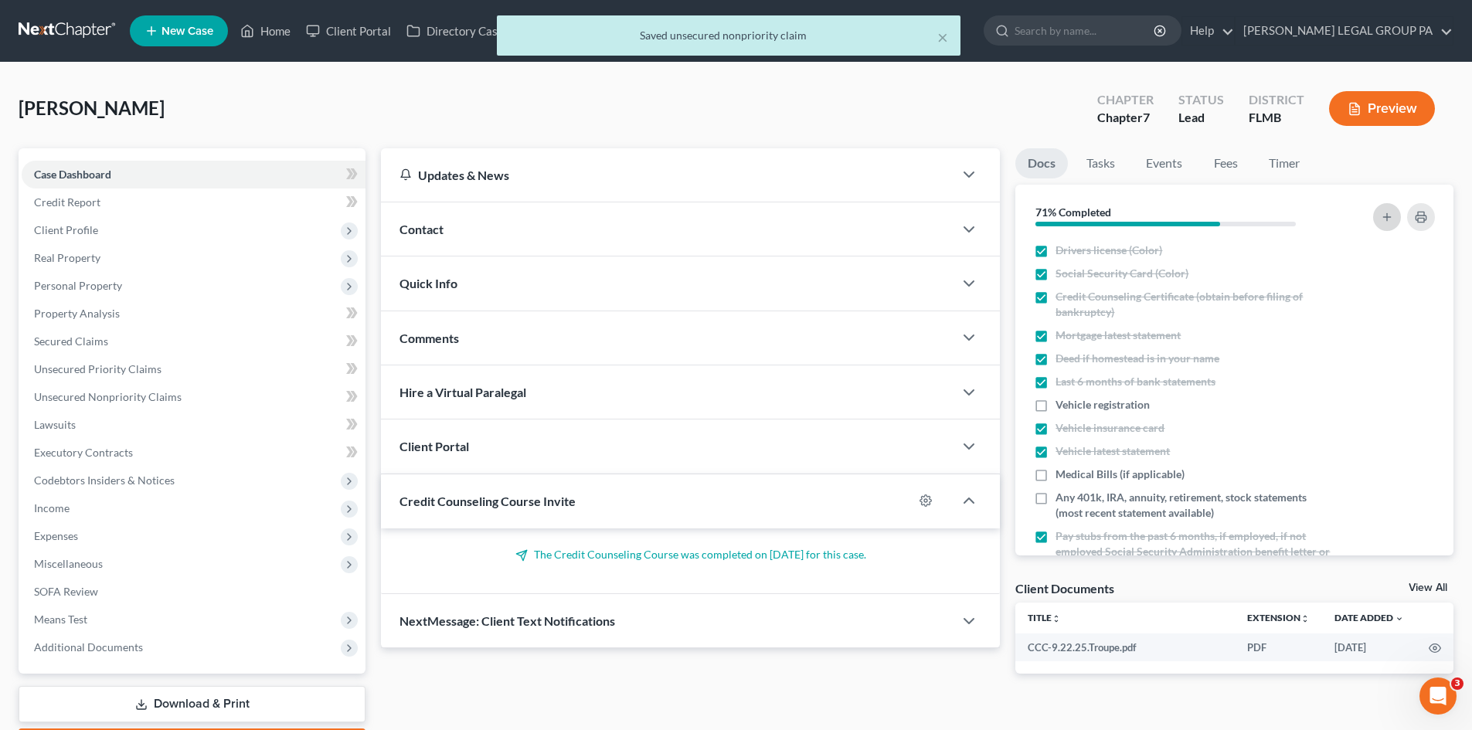
click at [1392, 212] on icon "button" at bounding box center [1387, 217] width 12 height 12
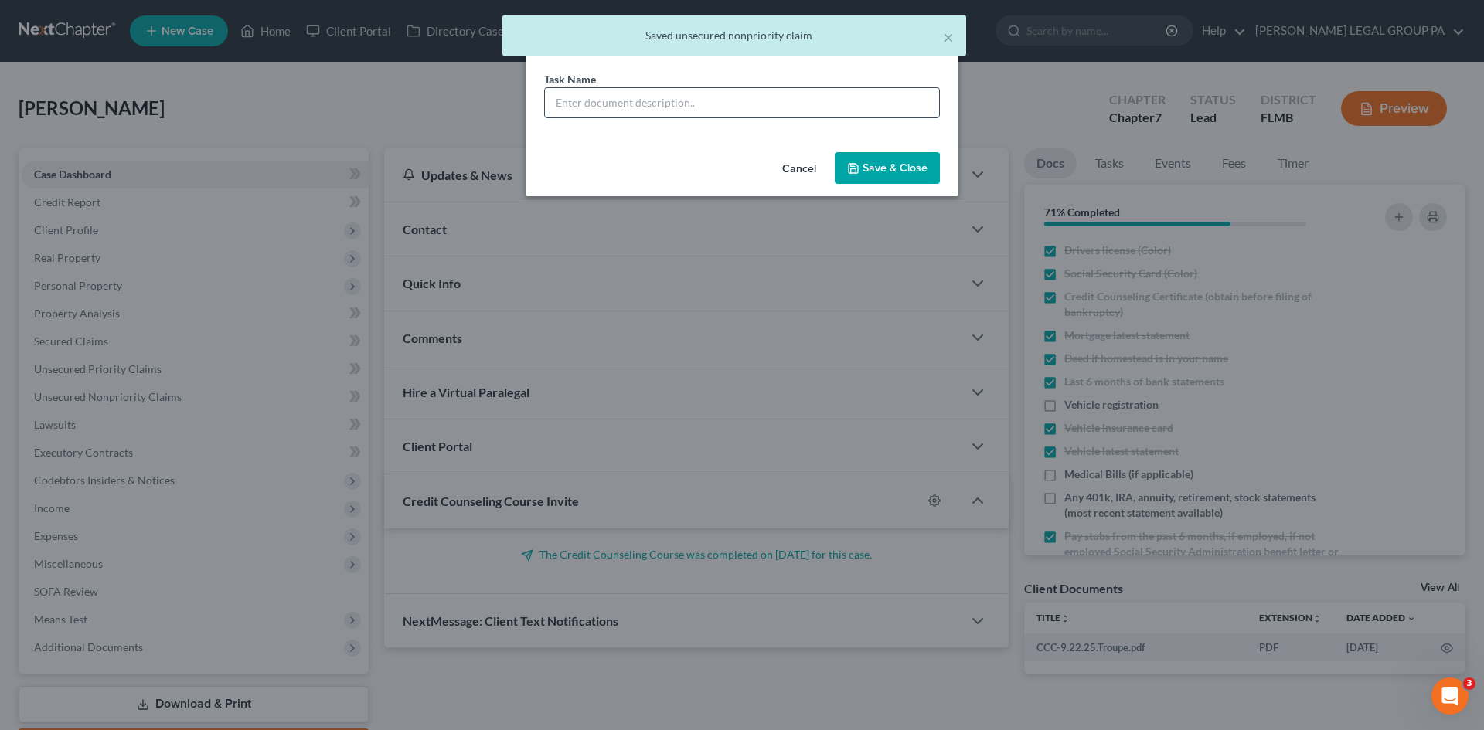
click at [756, 115] on input "text" at bounding box center [742, 102] width 394 height 29
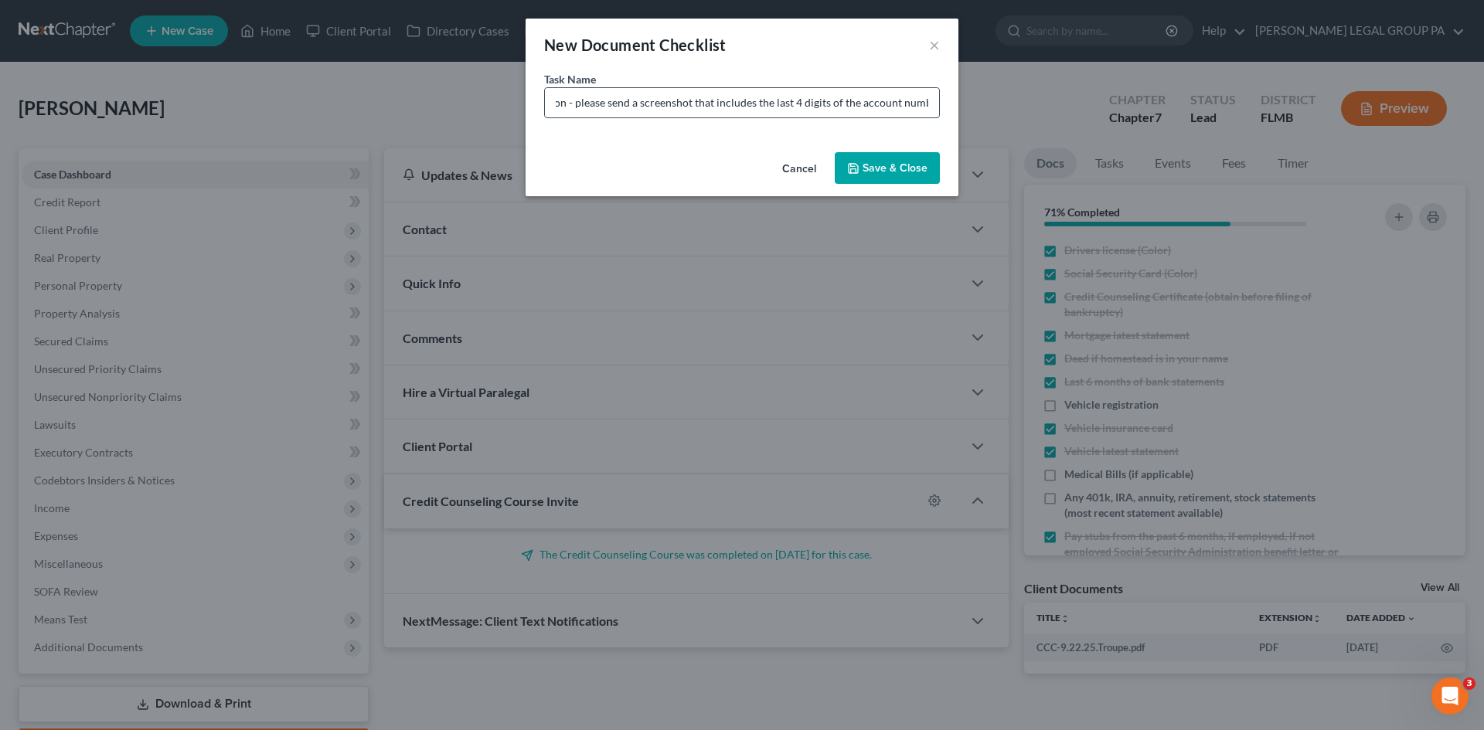
scroll to position [0, 121]
type input "Navy Federal Credit Union - please send a screenshot that includes the last 4 d…"
click at [897, 158] on button "Save & Close" at bounding box center [887, 168] width 105 height 32
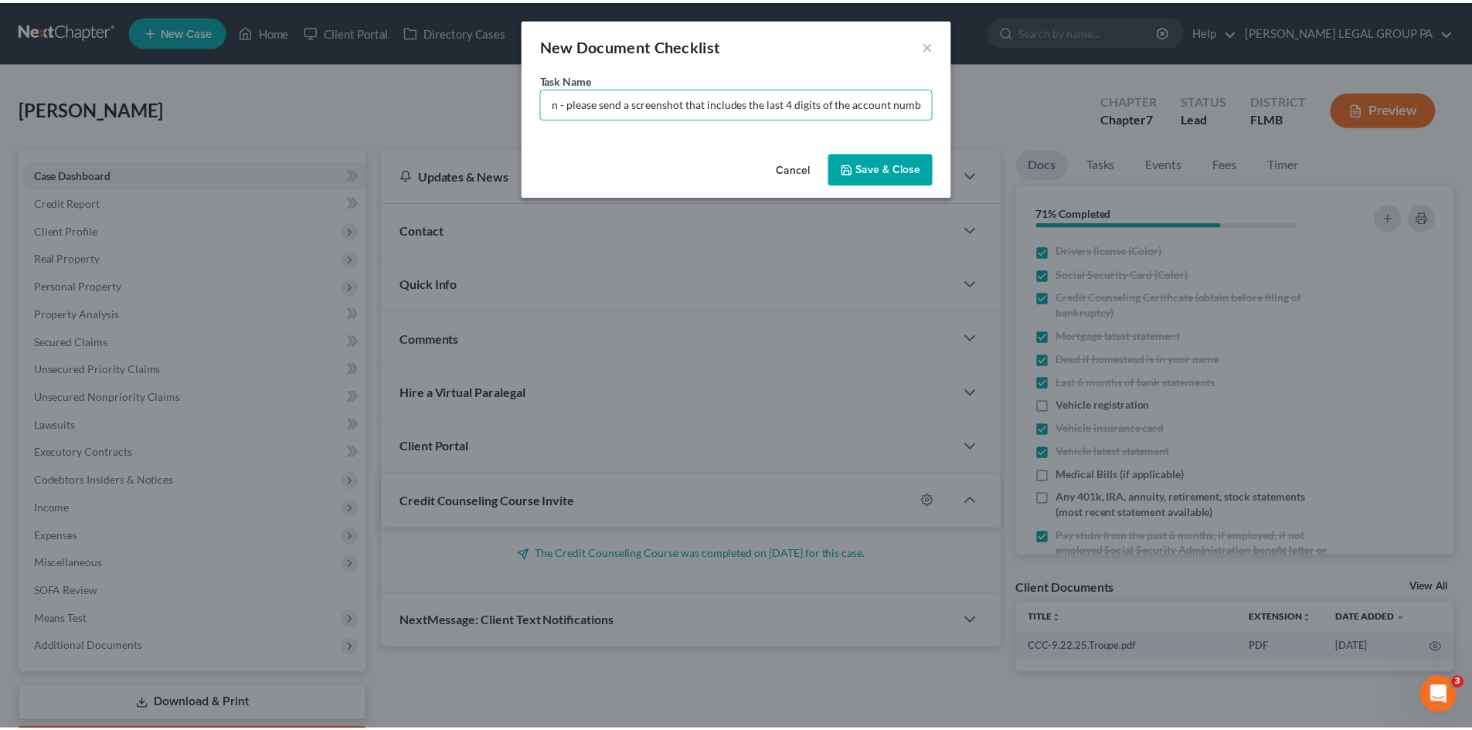
scroll to position [0, 0]
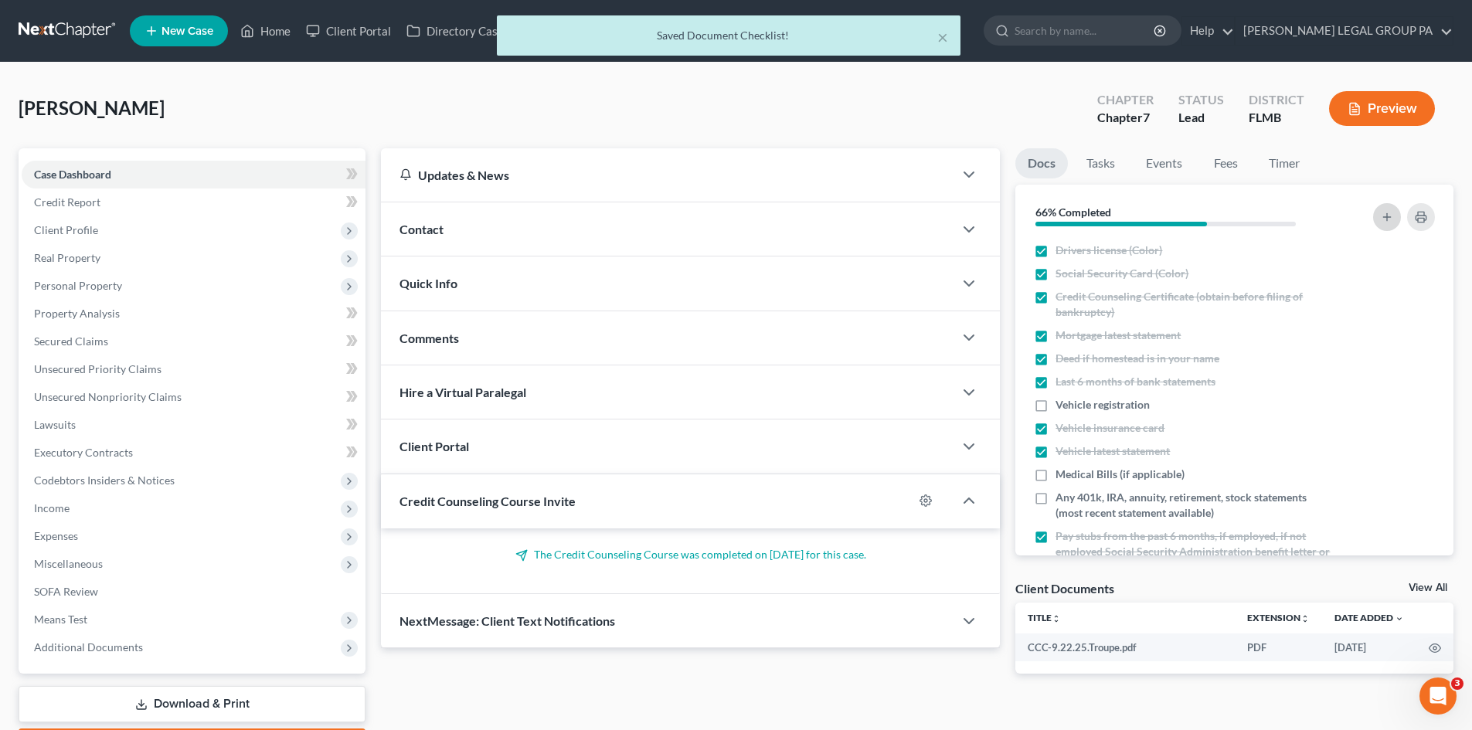
click at [1379, 217] on button "button" at bounding box center [1387, 217] width 28 height 28
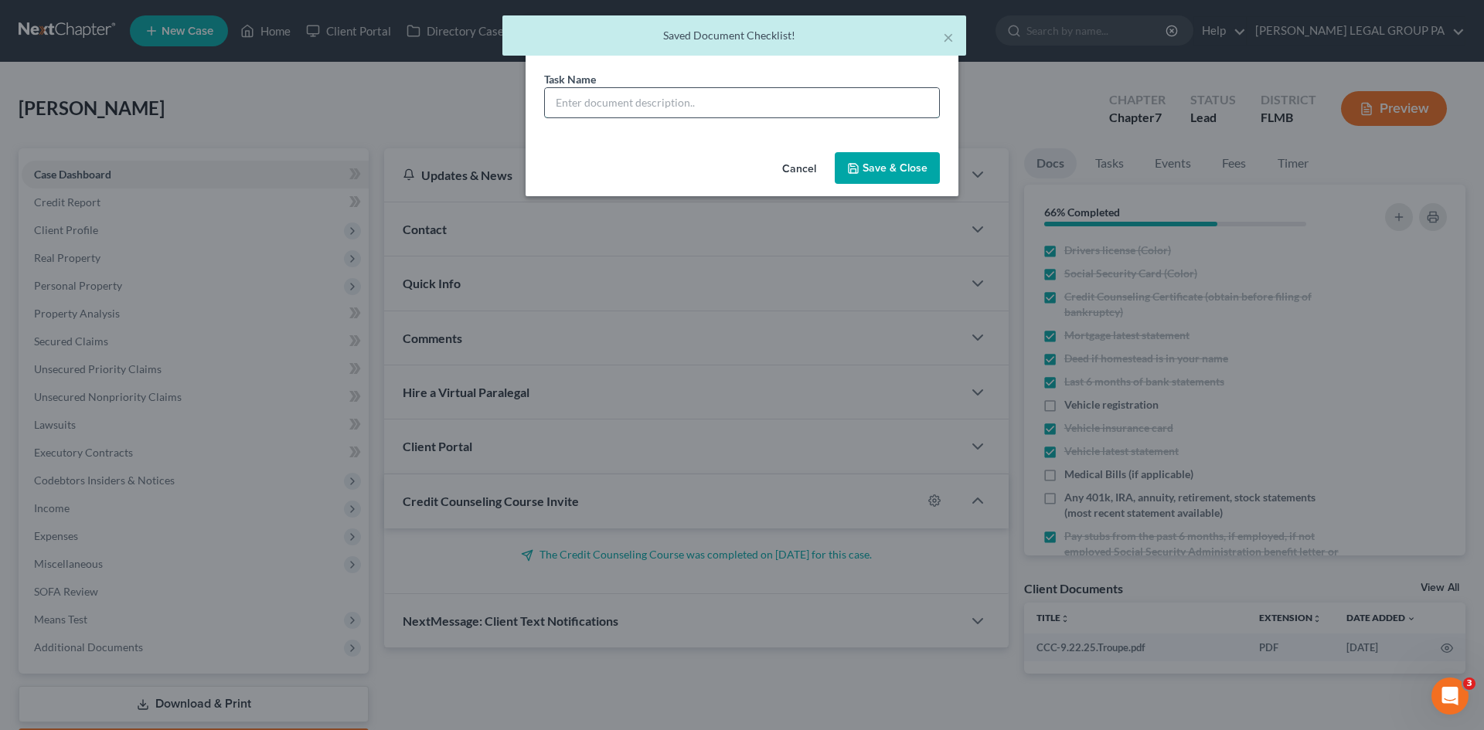
click at [811, 107] on input "text" at bounding box center [742, 102] width 394 height 29
type input "Statement of any creditor not listed on Credit Report"
click at [904, 173] on button "Save & Close" at bounding box center [887, 168] width 105 height 32
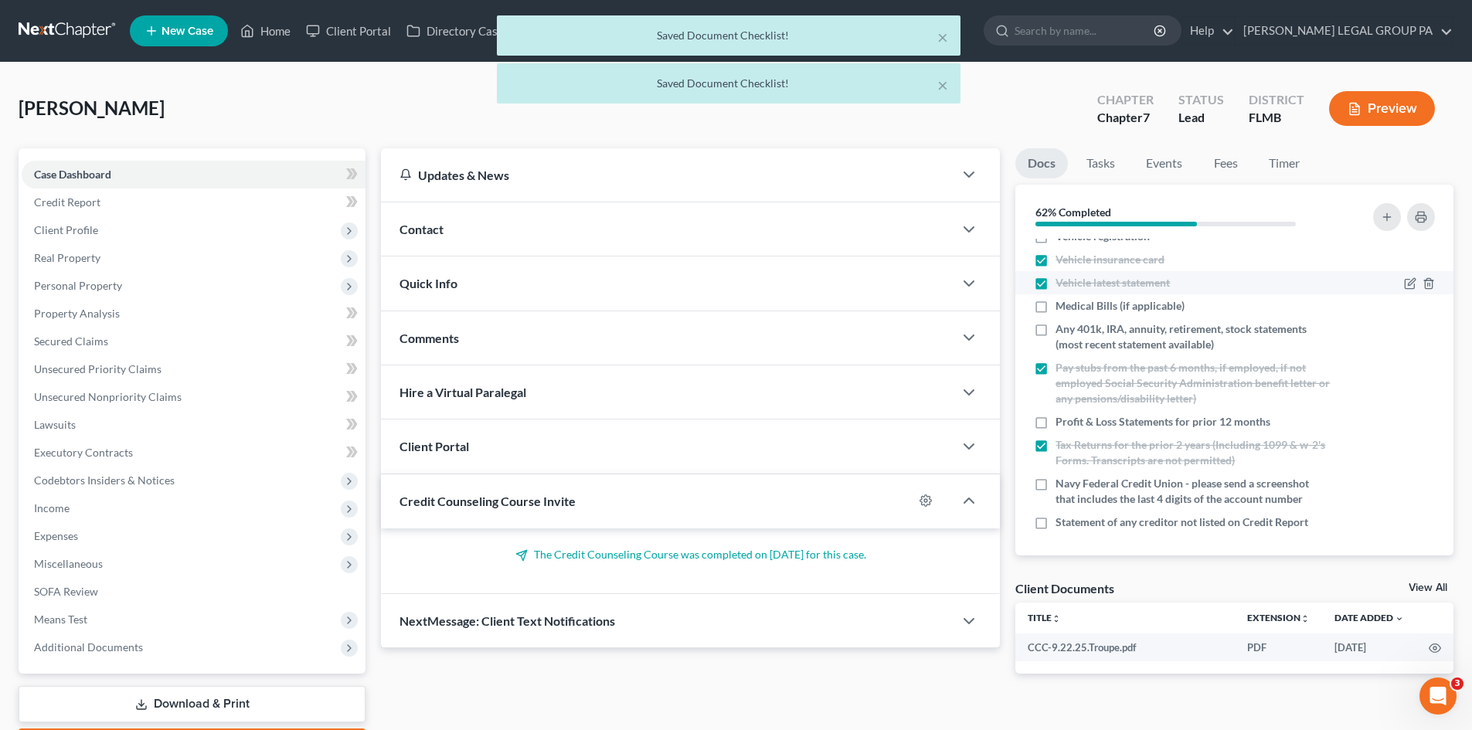
scroll to position [172, 0]
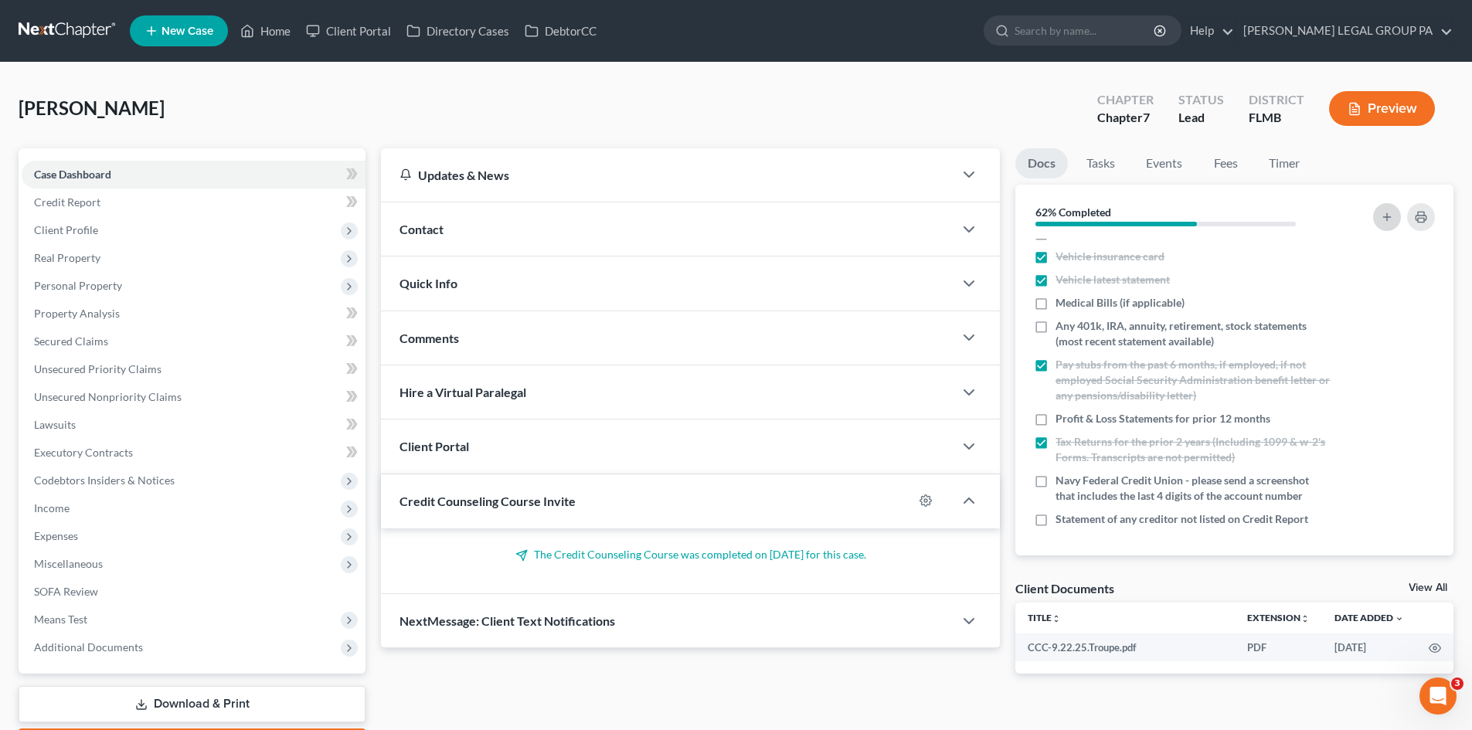
click at [1395, 212] on button "button" at bounding box center [1387, 217] width 28 height 28
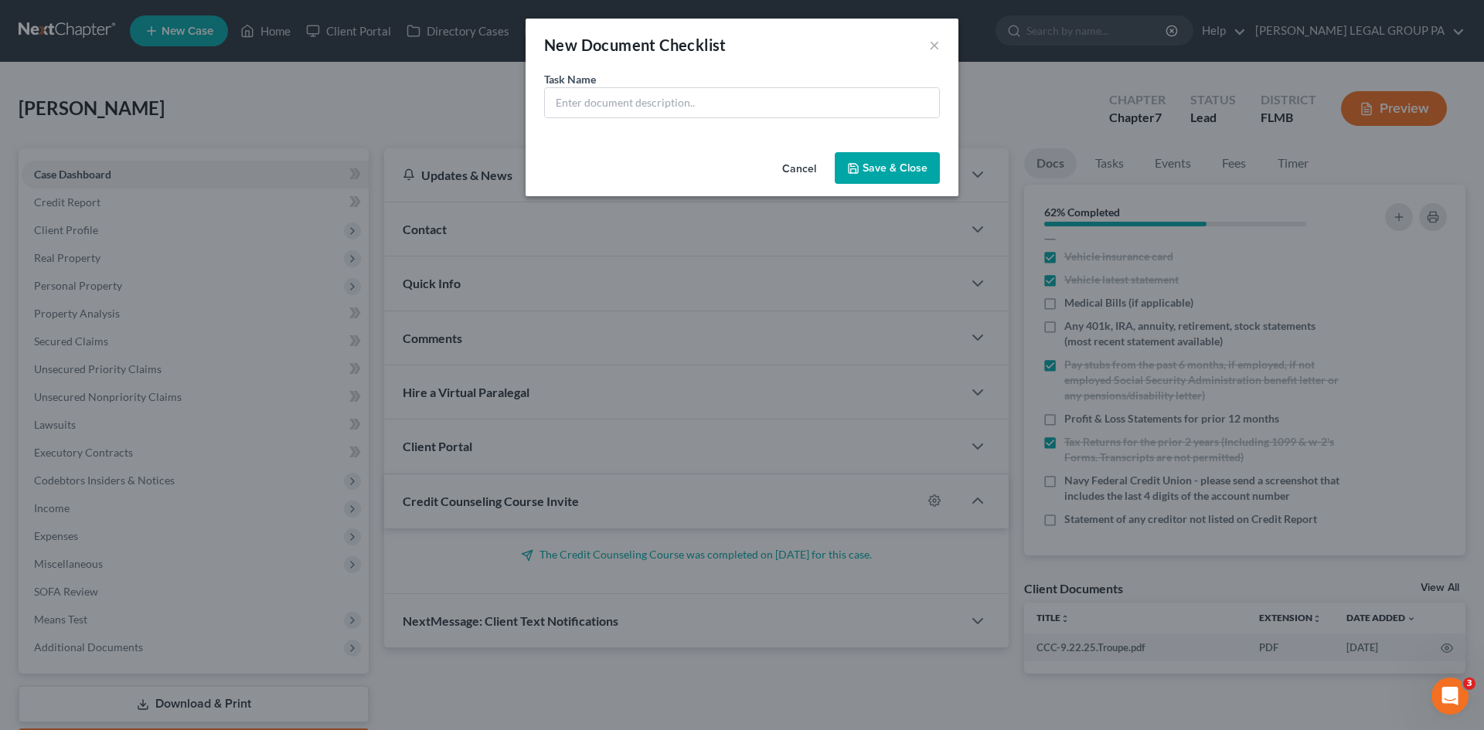
click at [634, 80] on div "Task Name *" at bounding box center [742, 94] width 396 height 47
click at [626, 100] on input "text" at bounding box center [742, 102] width 394 height 29
paste input "GTE Checking 1454"
type input "GTE Checking [DATE] statement"
click at [885, 167] on button "Save & Close" at bounding box center [887, 168] width 105 height 32
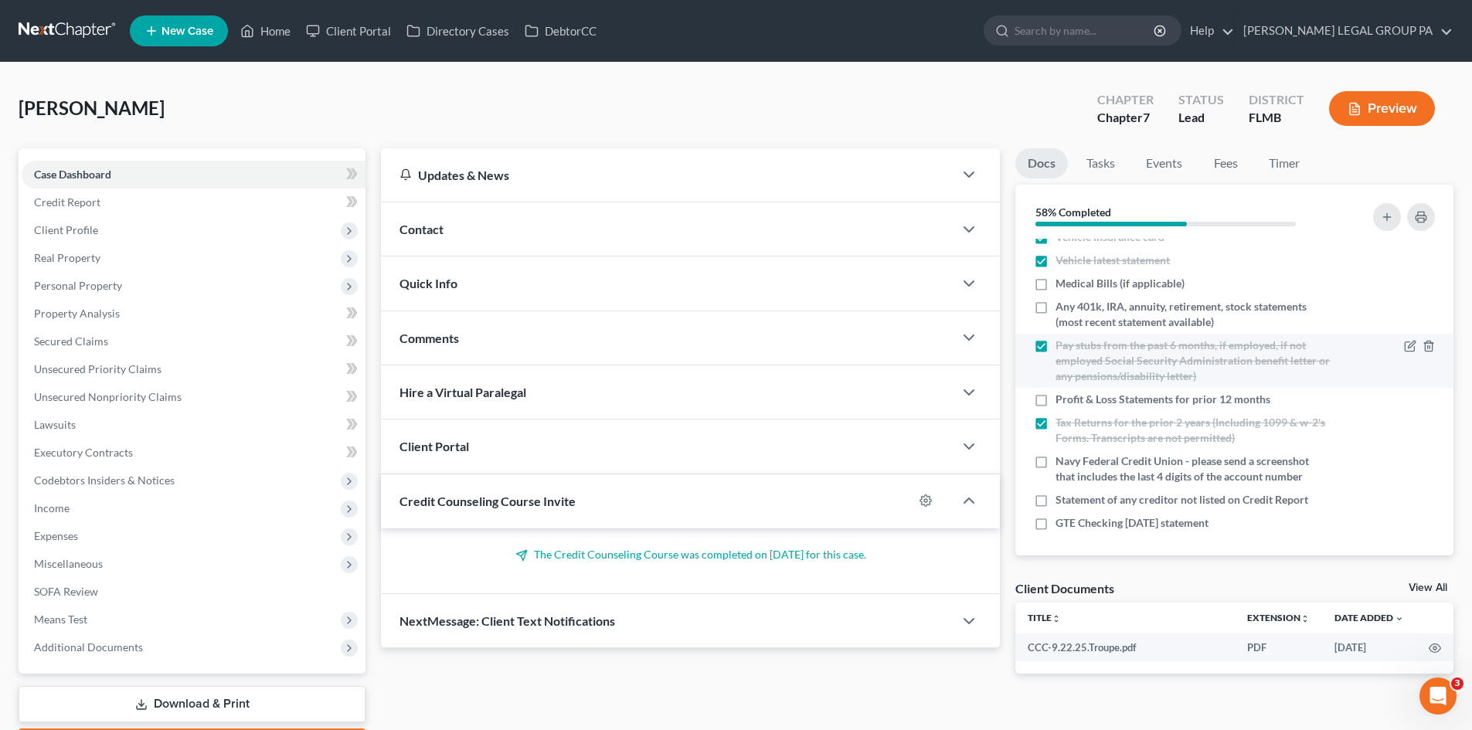
scroll to position [195, 0]
click at [1404, 517] on icon "button" at bounding box center [1410, 520] width 12 height 12
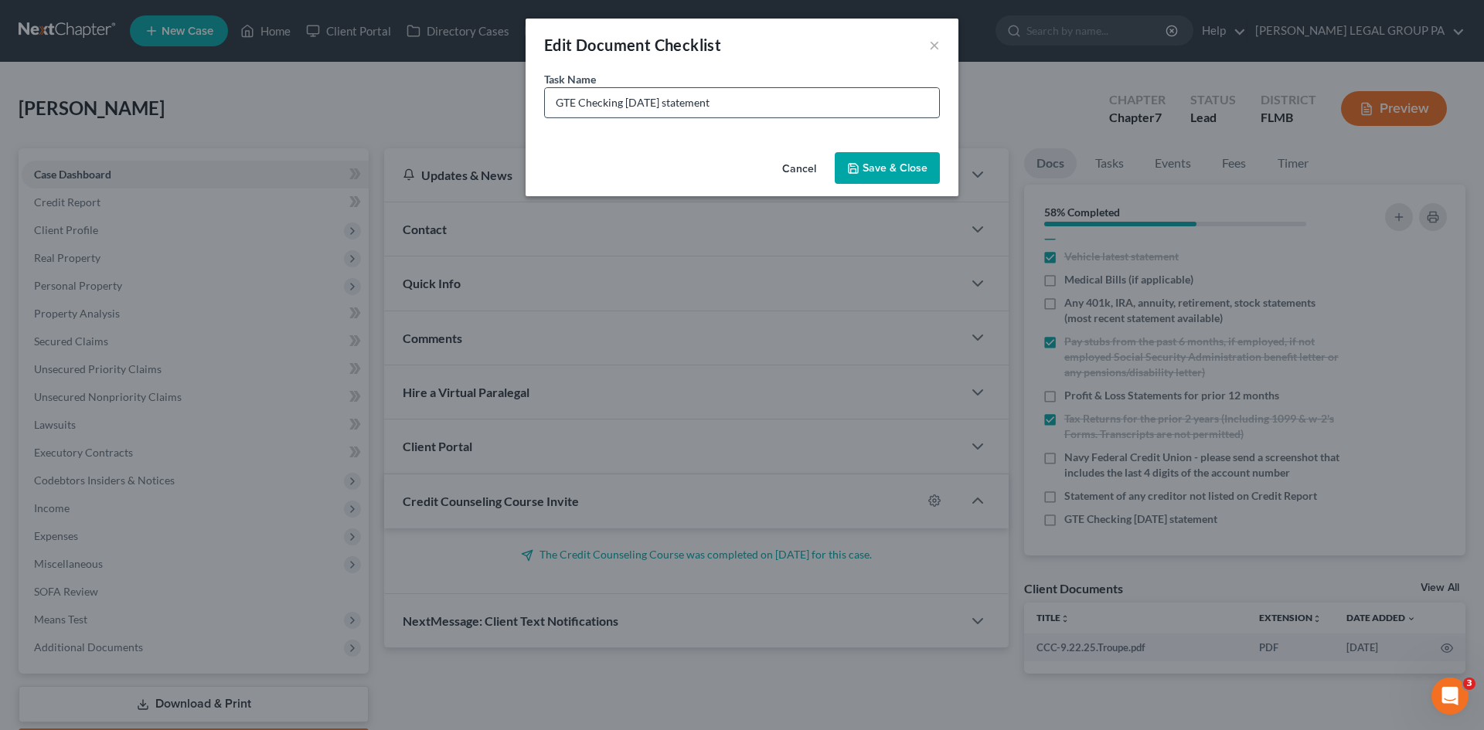
click at [849, 100] on input "GTE Checking [DATE] statement" at bounding box center [742, 102] width 394 height 29
type input "GTE Checking [DATE] statement (have up to [DATE])"
click at [888, 173] on button "Save & Close" at bounding box center [887, 168] width 105 height 32
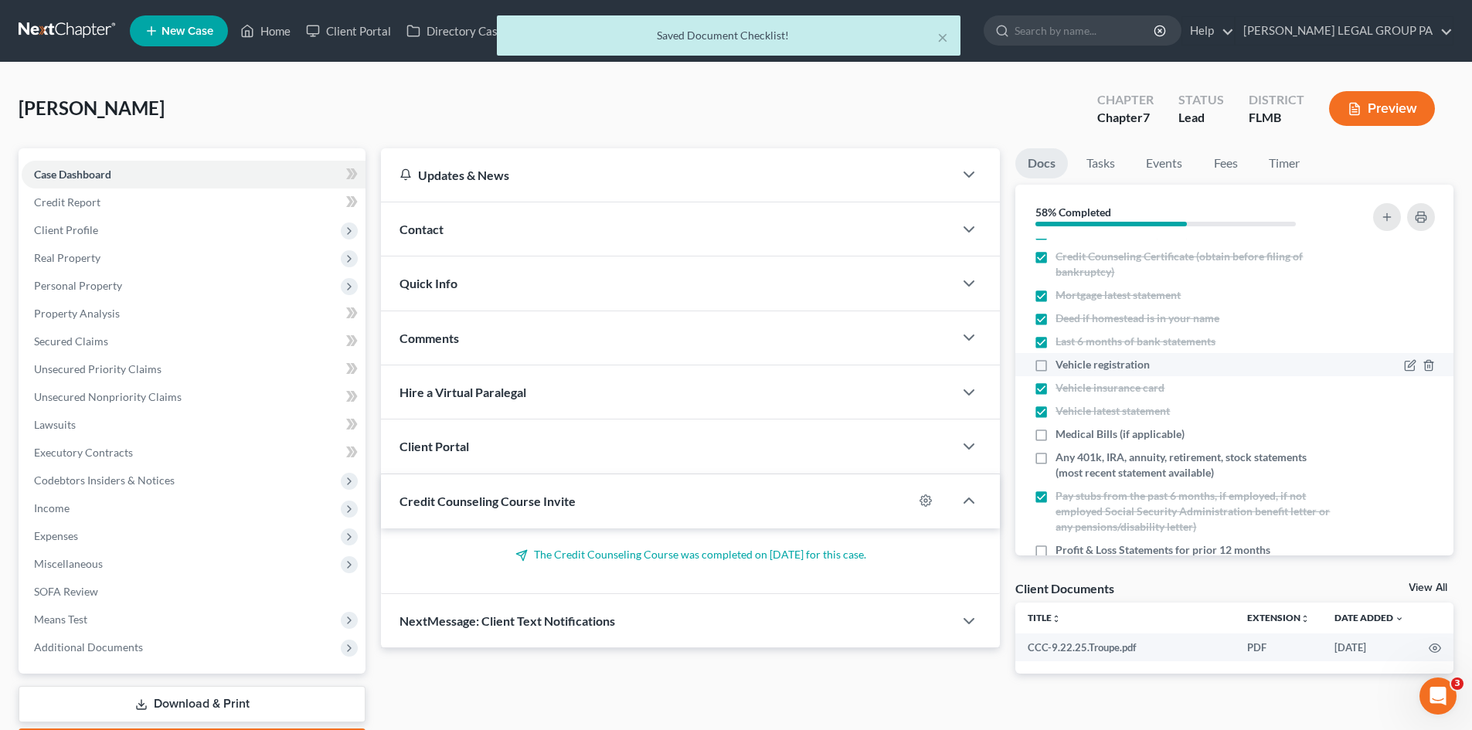
scroll to position [0, 0]
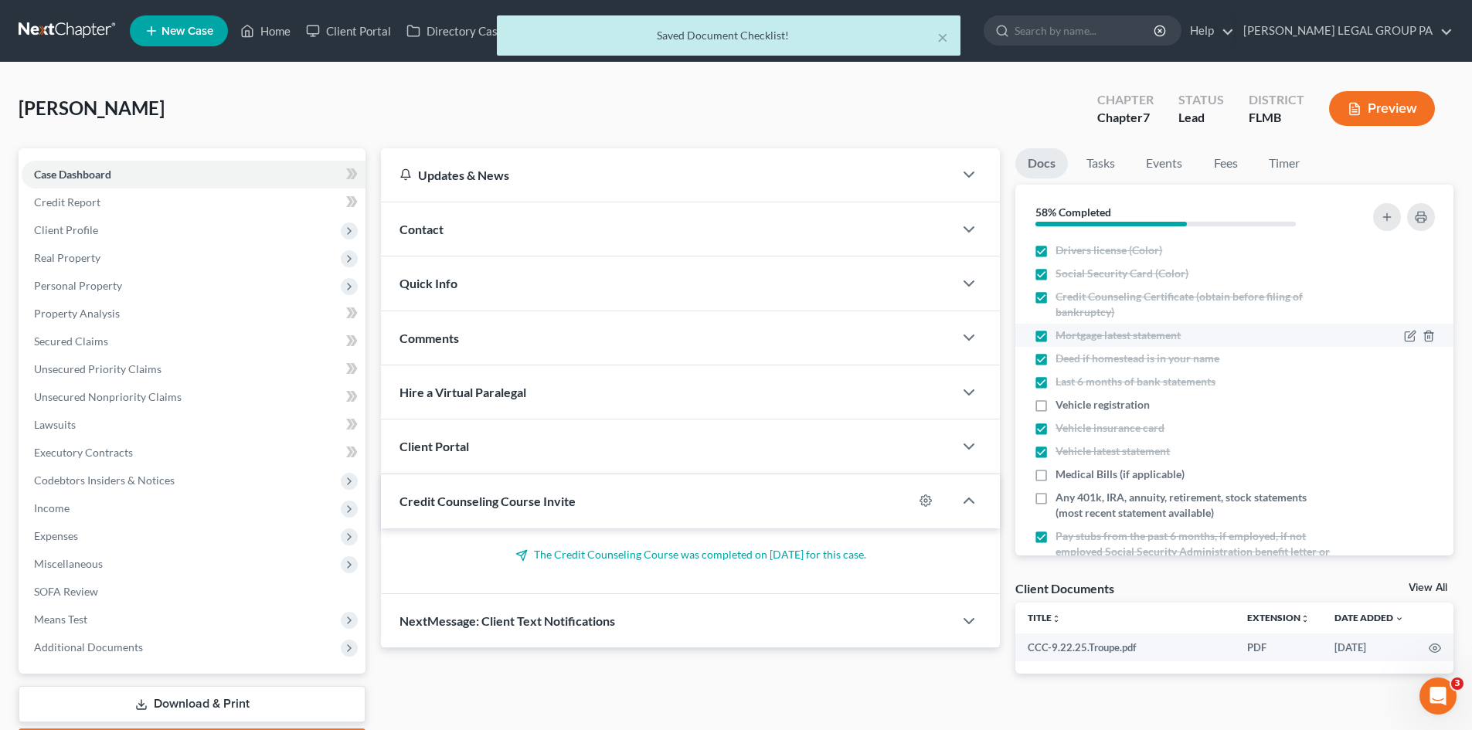
click at [1056, 334] on label "Mortgage latest statement" at bounding box center [1118, 335] width 125 height 15
click at [1062, 334] on input "Mortgage latest statement" at bounding box center [1067, 333] width 10 height 10
checkbox input "false"
click at [1404, 335] on icon "button" at bounding box center [1410, 336] width 12 height 12
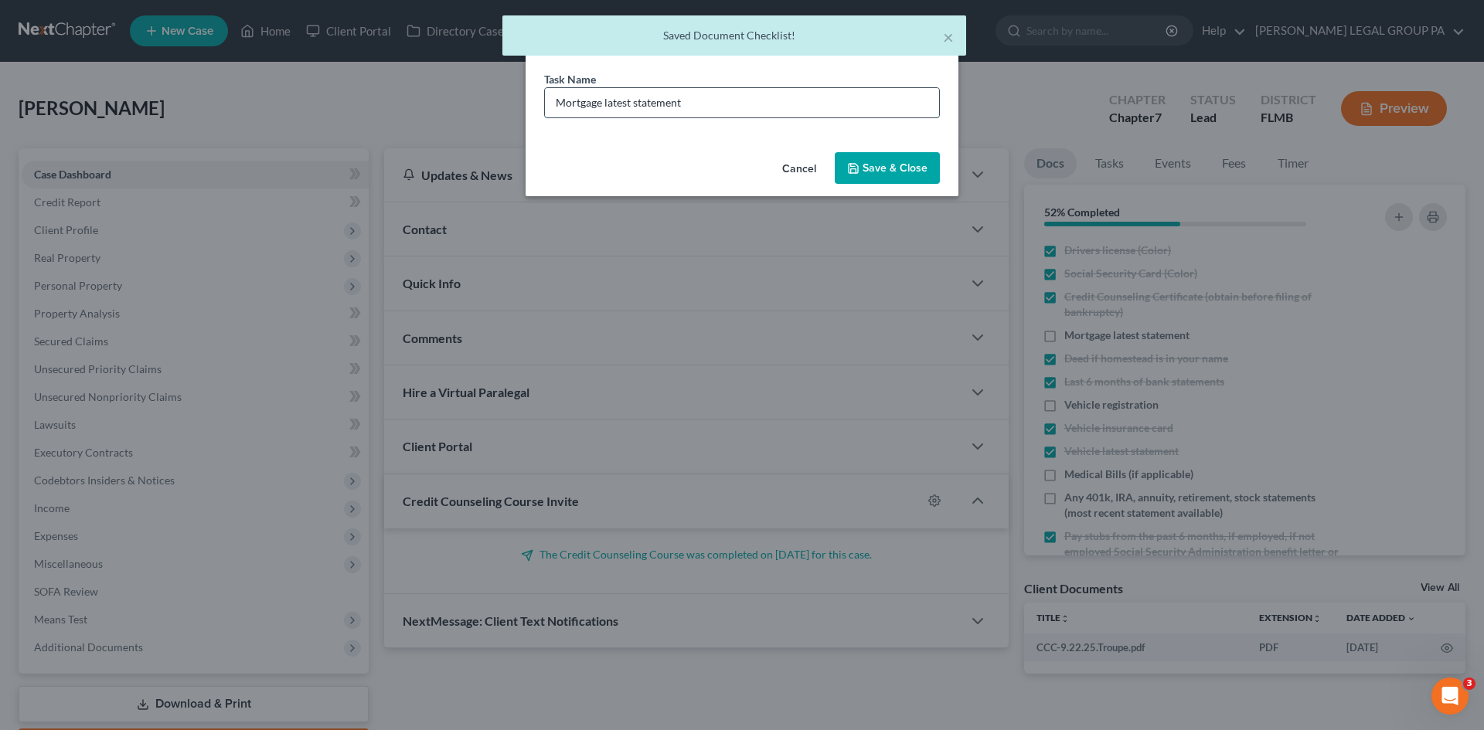
click at [845, 111] on input "Mortgage latest statement" at bounding box center [742, 102] width 394 height 29
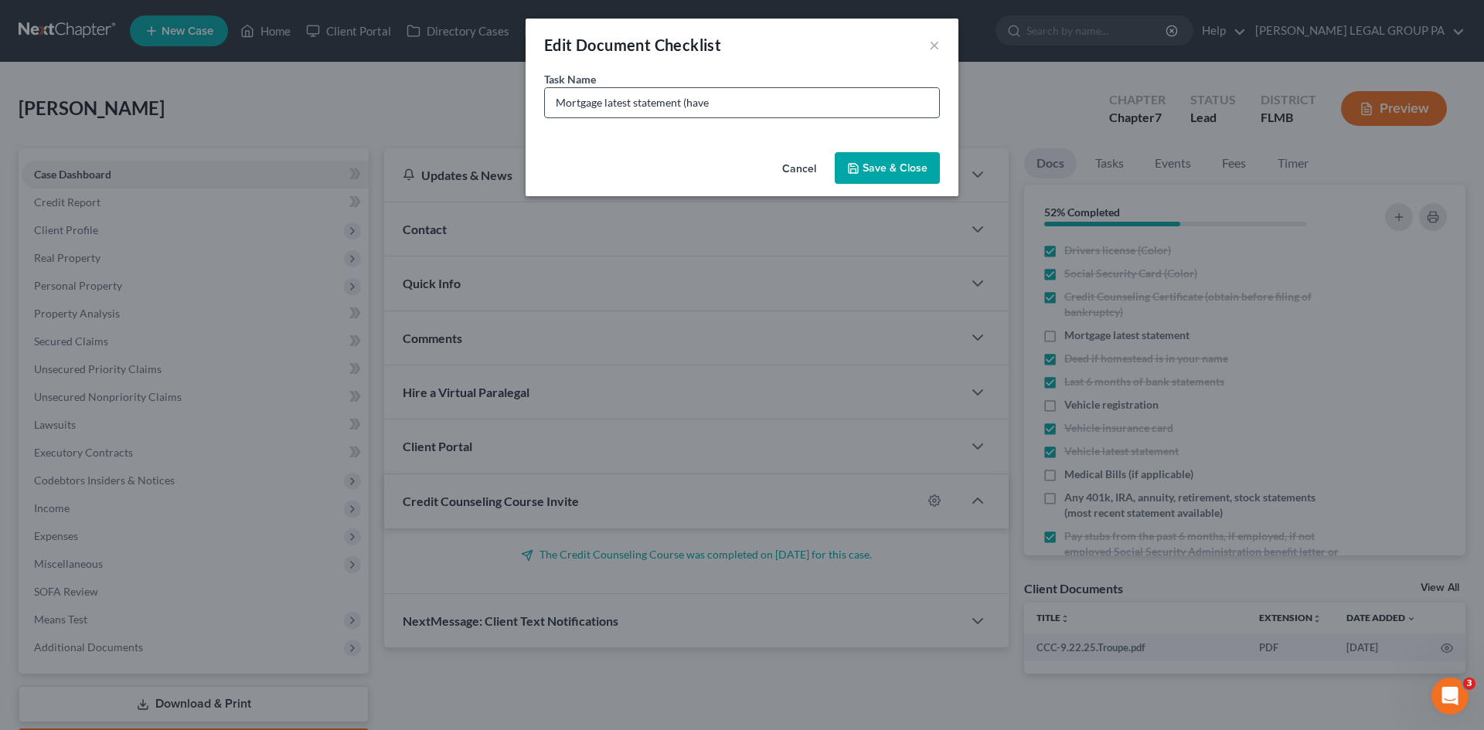
click at [611, 100] on input "Mortgage latest statement (have" at bounding box center [742, 102] width 394 height 29
click at [763, 99] on input "Mortgage September statement (have" at bounding box center [742, 102] width 394 height 29
type input "Mortgage September statement (have [DATE])"
click at [885, 158] on button "Save & Close" at bounding box center [887, 168] width 105 height 32
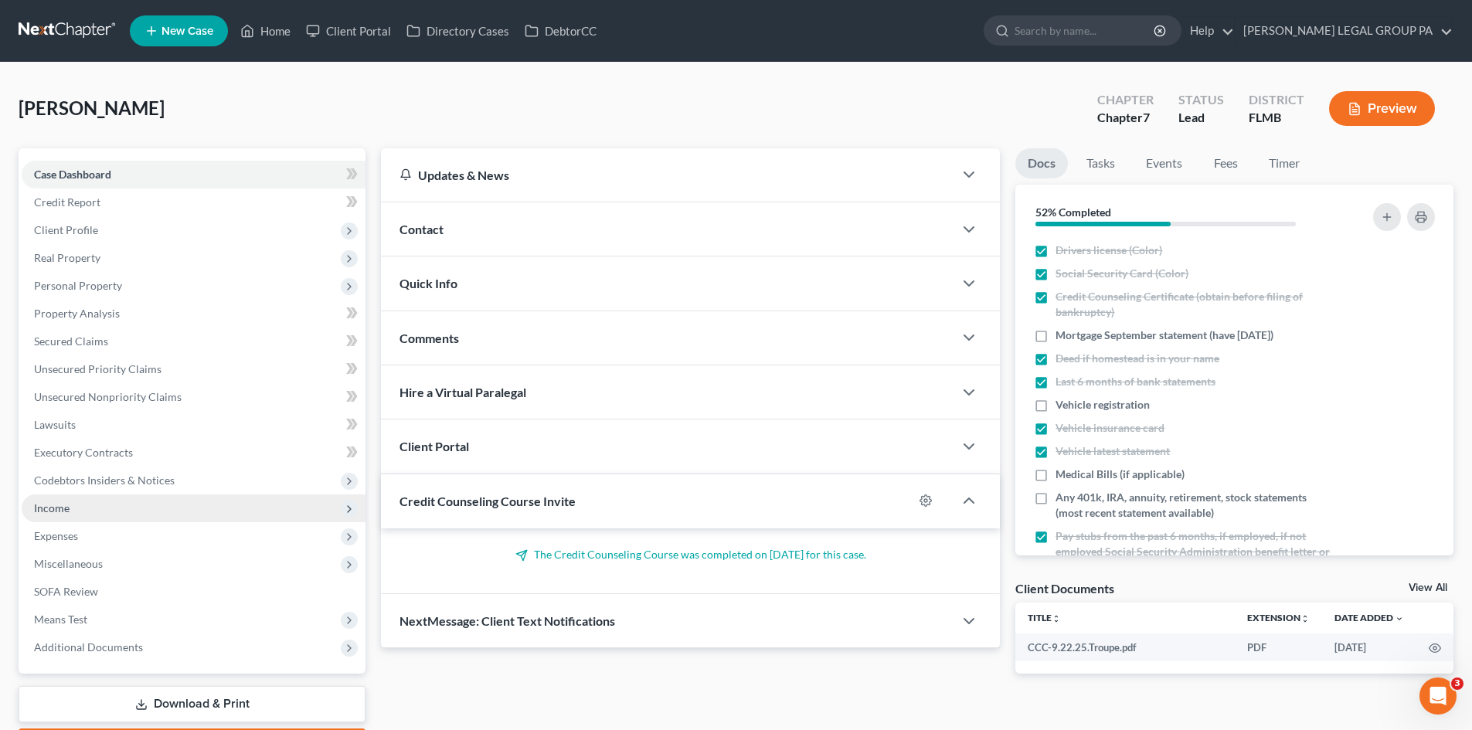
click at [105, 518] on span "Income" at bounding box center [194, 509] width 344 height 28
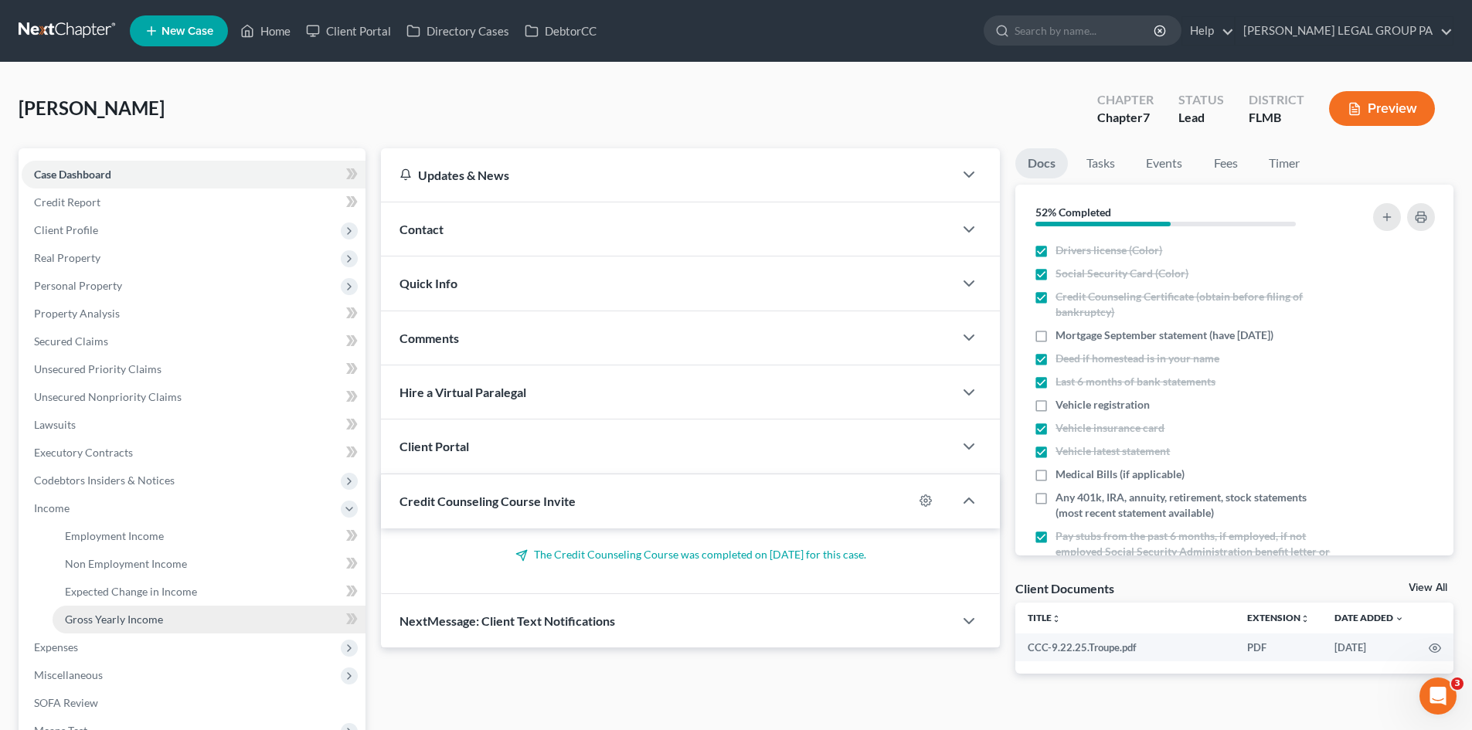
click at [118, 617] on span "Gross Yearly Income" at bounding box center [114, 619] width 98 height 13
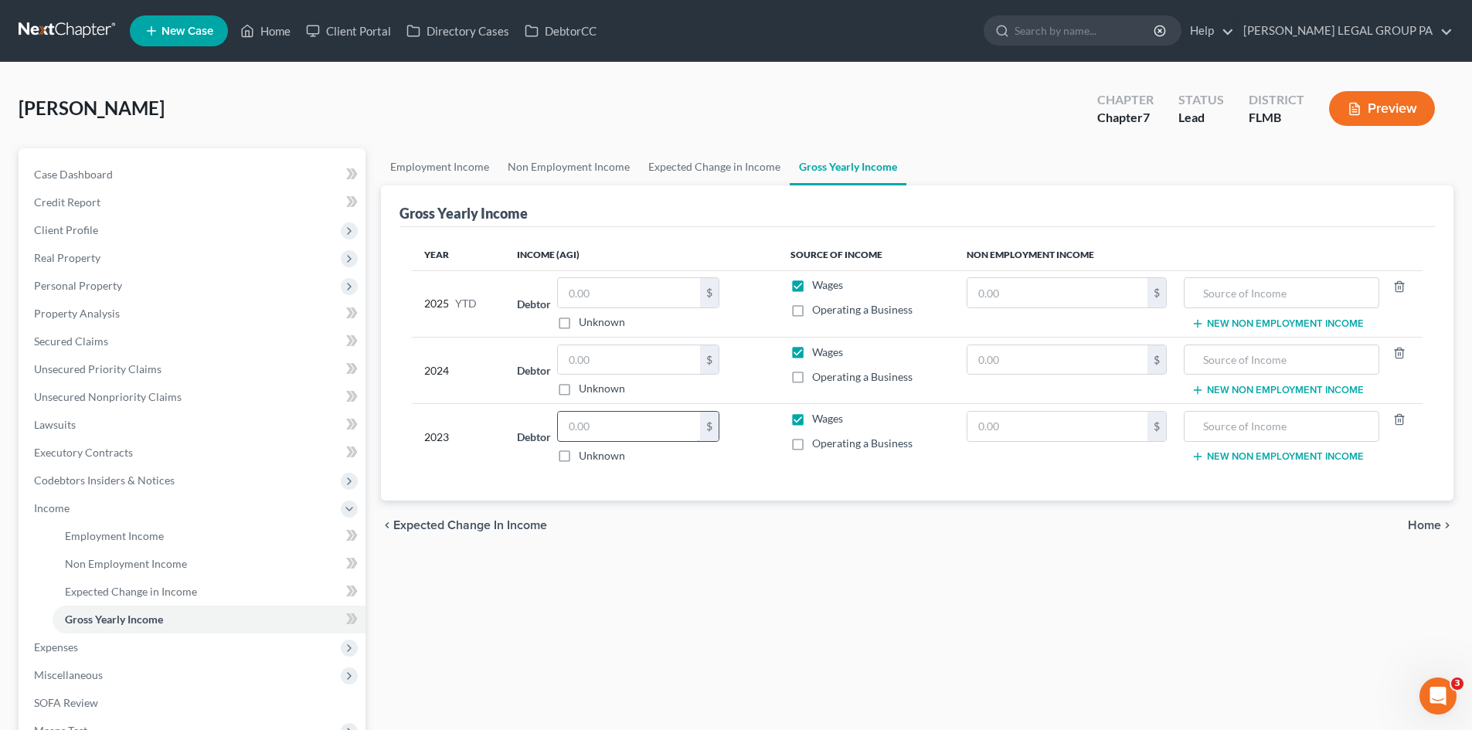
click at [623, 423] on input "text" at bounding box center [629, 426] width 142 height 29
type input "37,411.00"
drag, startPoint x: 594, startPoint y: 578, endPoint x: 43, endPoint y: 512, distance: 554.9
click at [591, 576] on div "Employment Income Non Employment Income Expected Change in Income Gross Yearly …" at bounding box center [917, 511] width 1088 height 726
drag, startPoint x: 800, startPoint y: 446, endPoint x: 753, endPoint y: 449, distance: 46.5
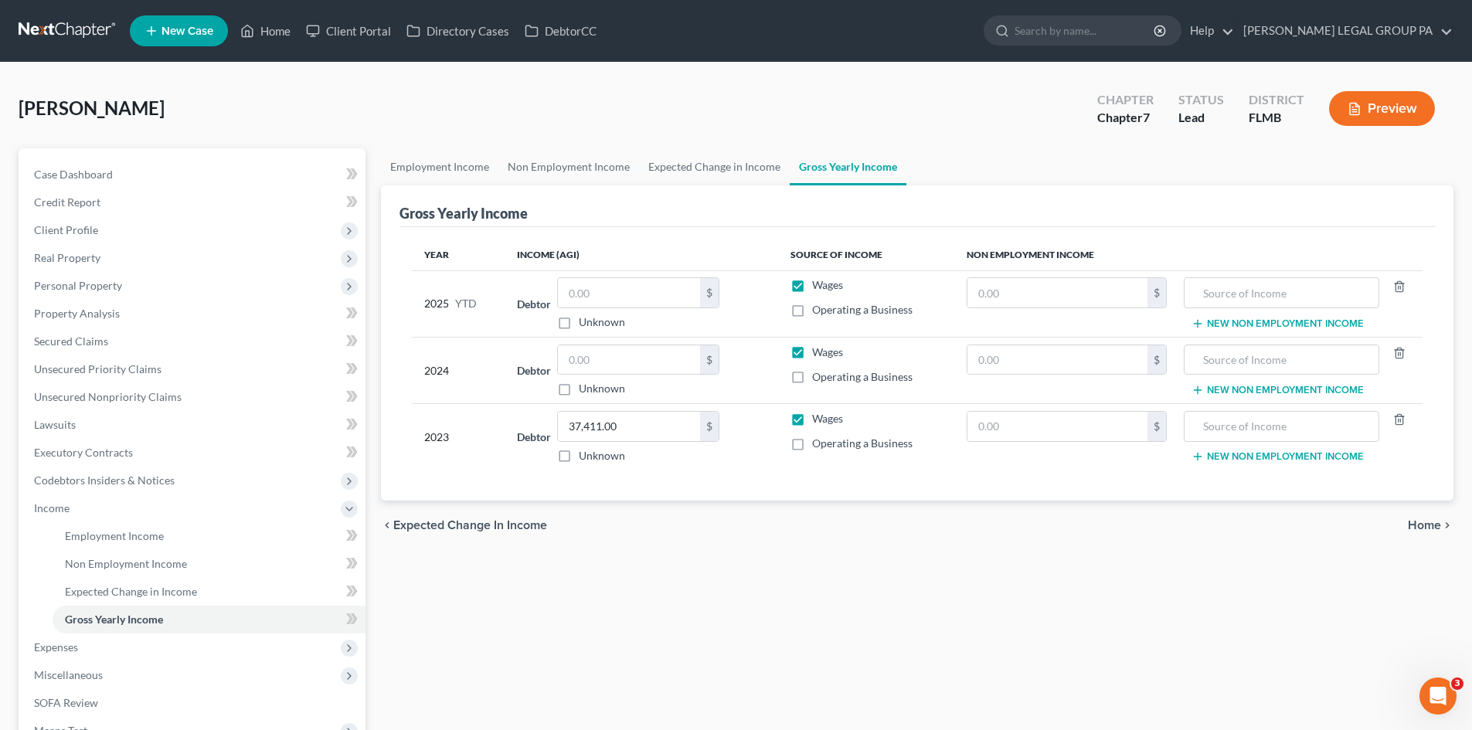
click at [812, 446] on label "Operating a Business" at bounding box center [862, 443] width 100 height 15
click at [818, 446] on input "Operating a Business" at bounding box center [823, 441] width 10 height 10
checkbox input "true"
click at [641, 358] on input "text" at bounding box center [629, 359] width 142 height 29
type input "25,471.00"
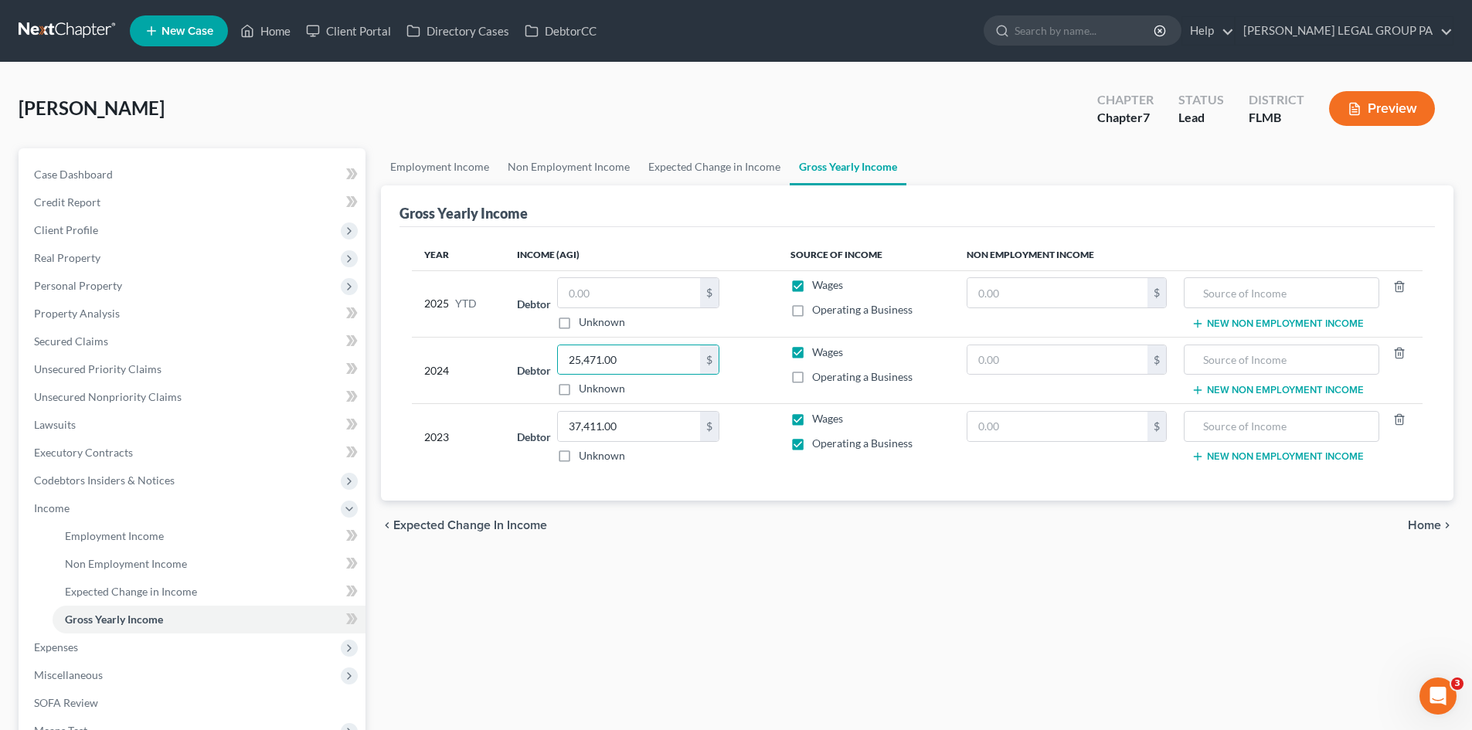
click at [812, 373] on label "Operating a Business" at bounding box center [862, 376] width 100 height 15
click at [818, 373] on input "Operating a Business" at bounding box center [823, 374] width 10 height 10
checkbox input "true"
click at [812, 315] on label "Operating a Business" at bounding box center [862, 309] width 100 height 15
click at [818, 312] on input "Operating a Business" at bounding box center [823, 307] width 10 height 10
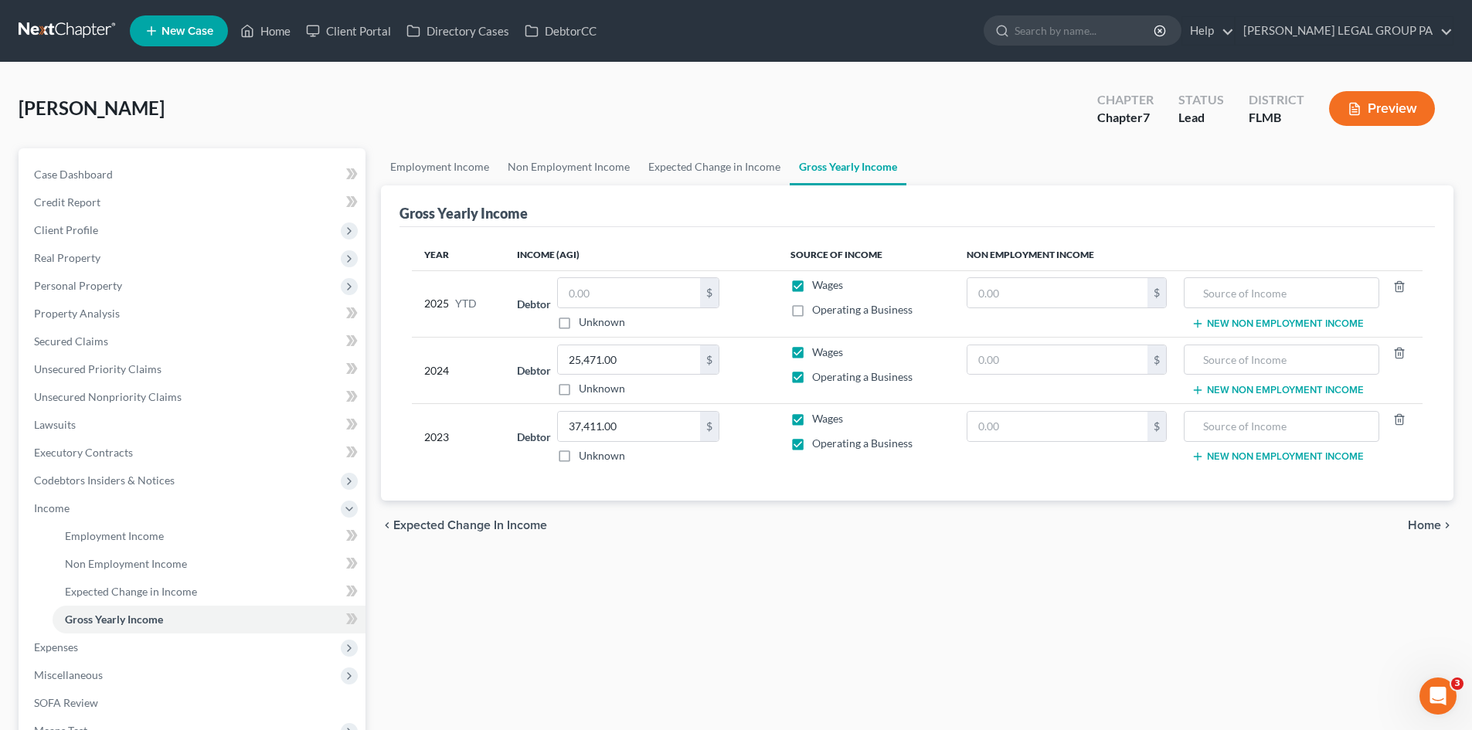
checkbox input "true"
click at [730, 175] on link "Expected Change in Income" at bounding box center [714, 166] width 151 height 37
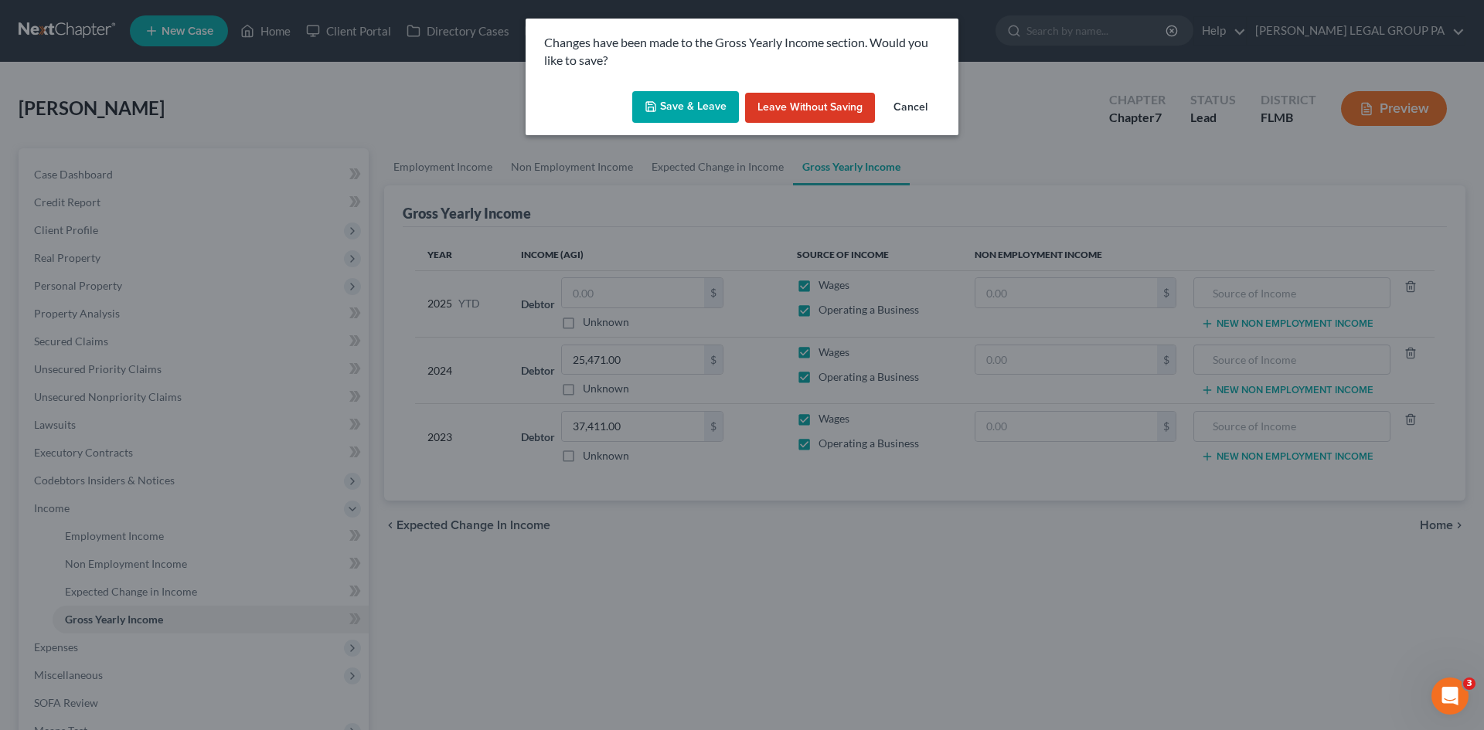
click at [725, 109] on button "Save & Leave" at bounding box center [685, 107] width 107 height 32
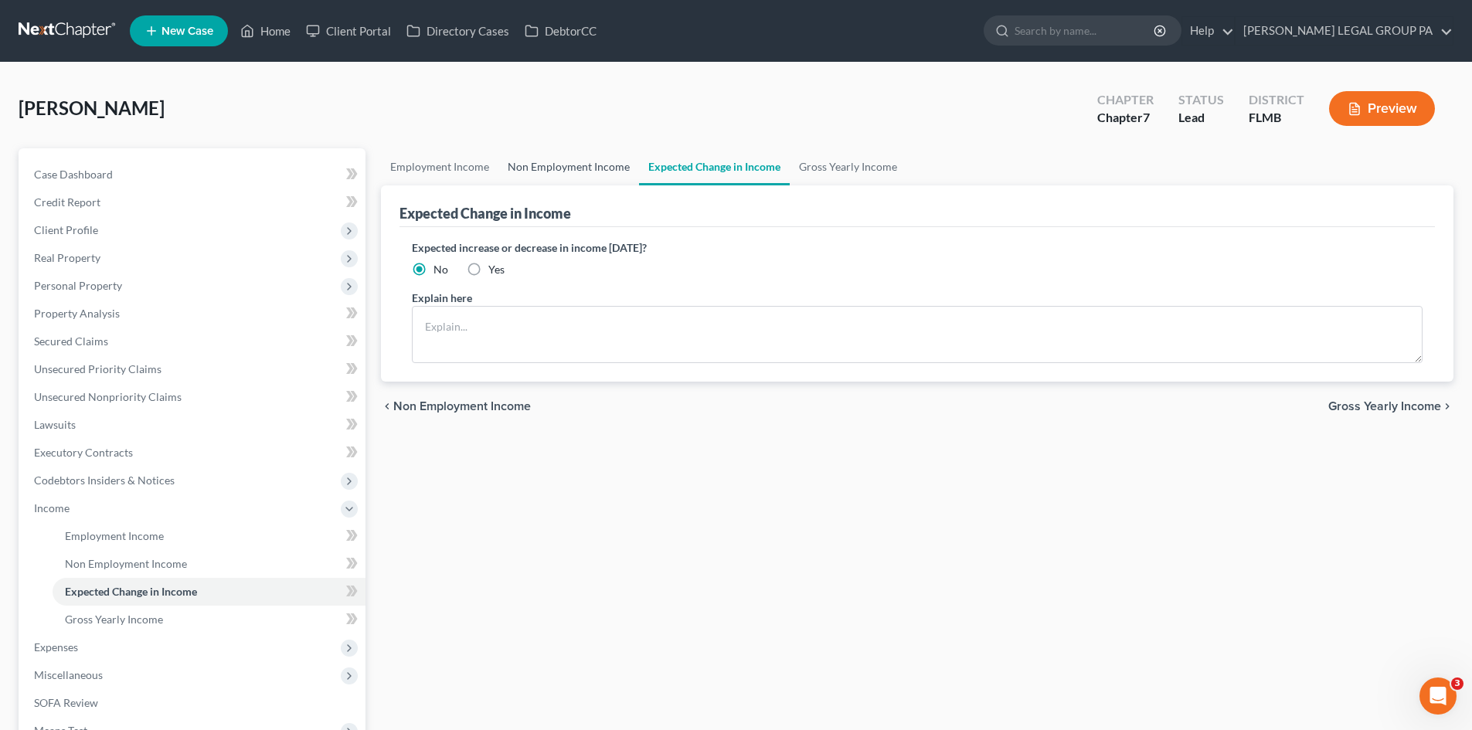
click at [566, 170] on link "Non Employment Income" at bounding box center [568, 166] width 141 height 37
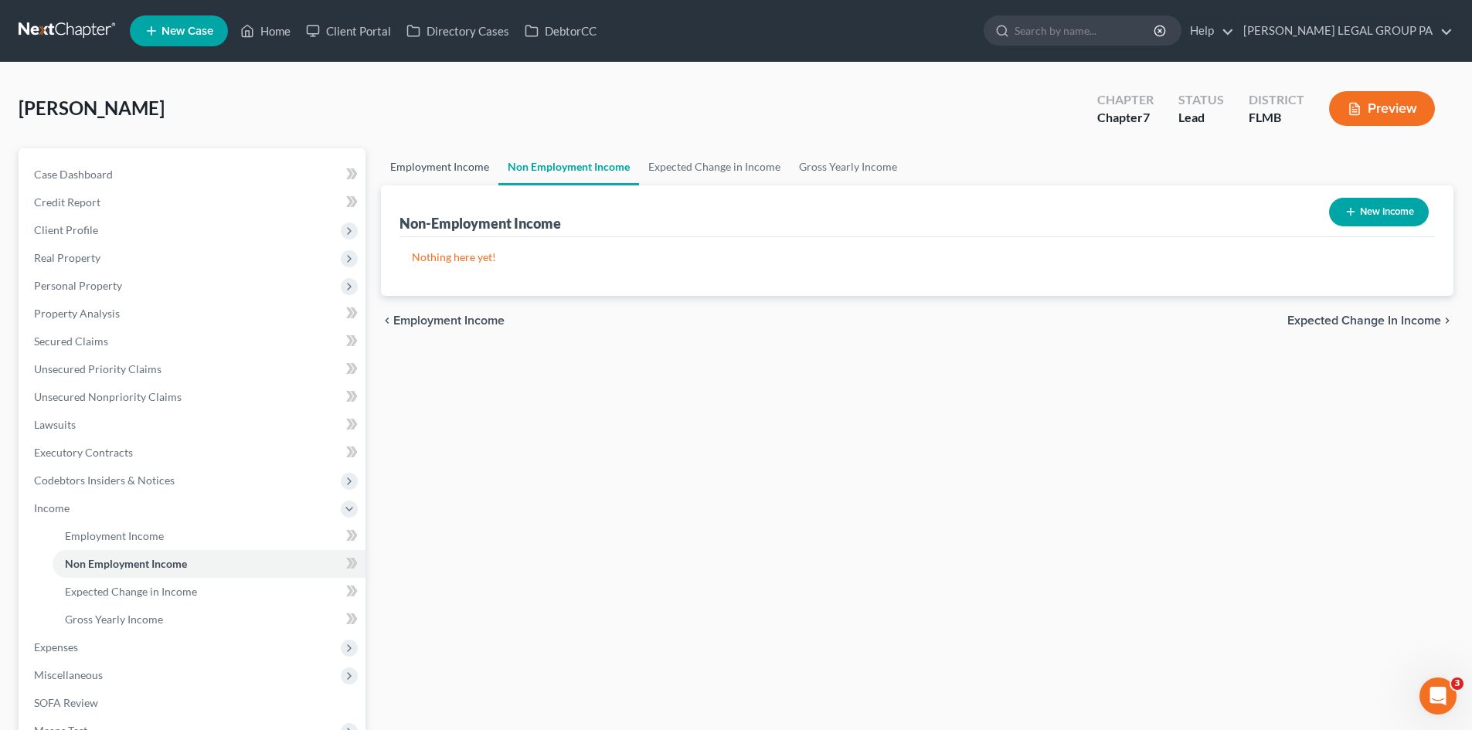
click at [440, 168] on link "Employment Income" at bounding box center [439, 166] width 117 height 37
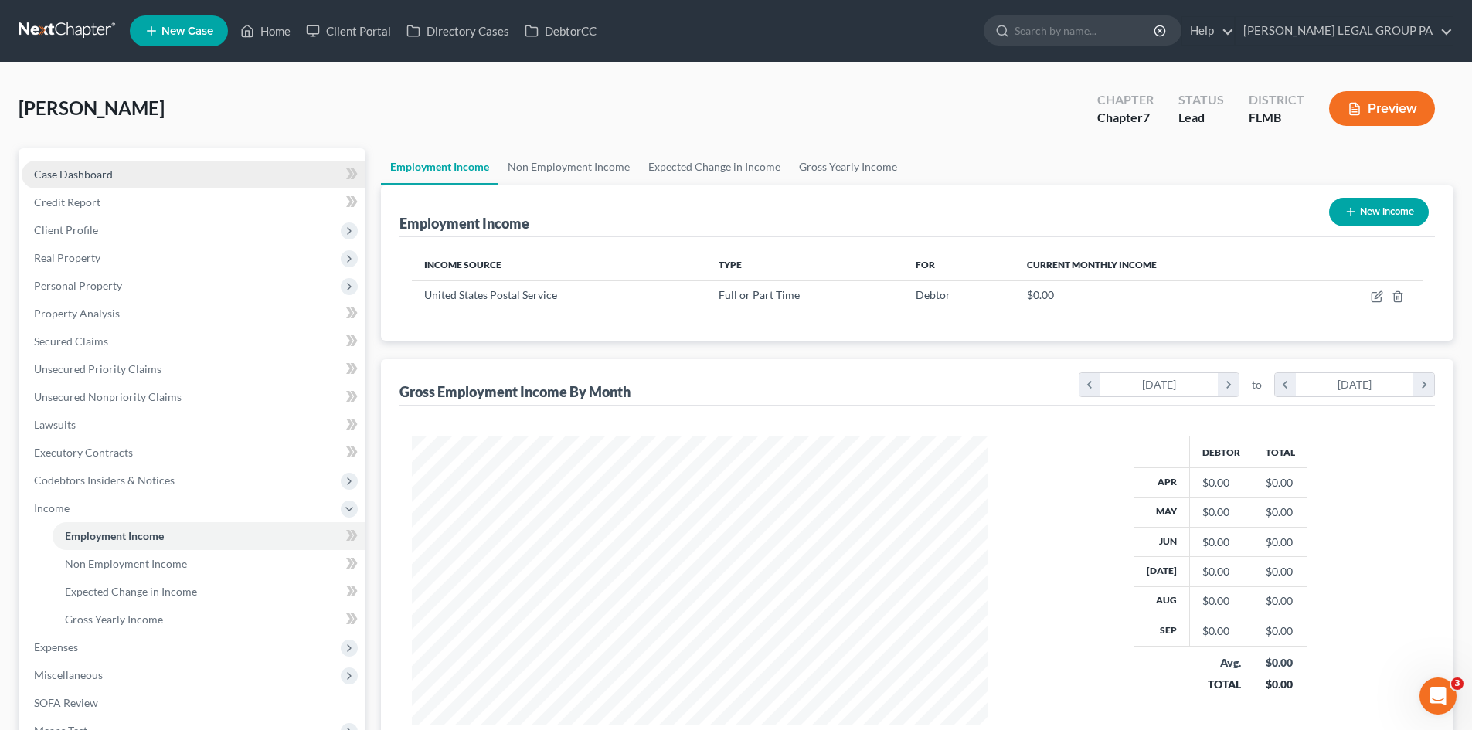
scroll to position [288, 607]
click at [113, 166] on link "Case Dashboard" at bounding box center [194, 175] width 344 height 28
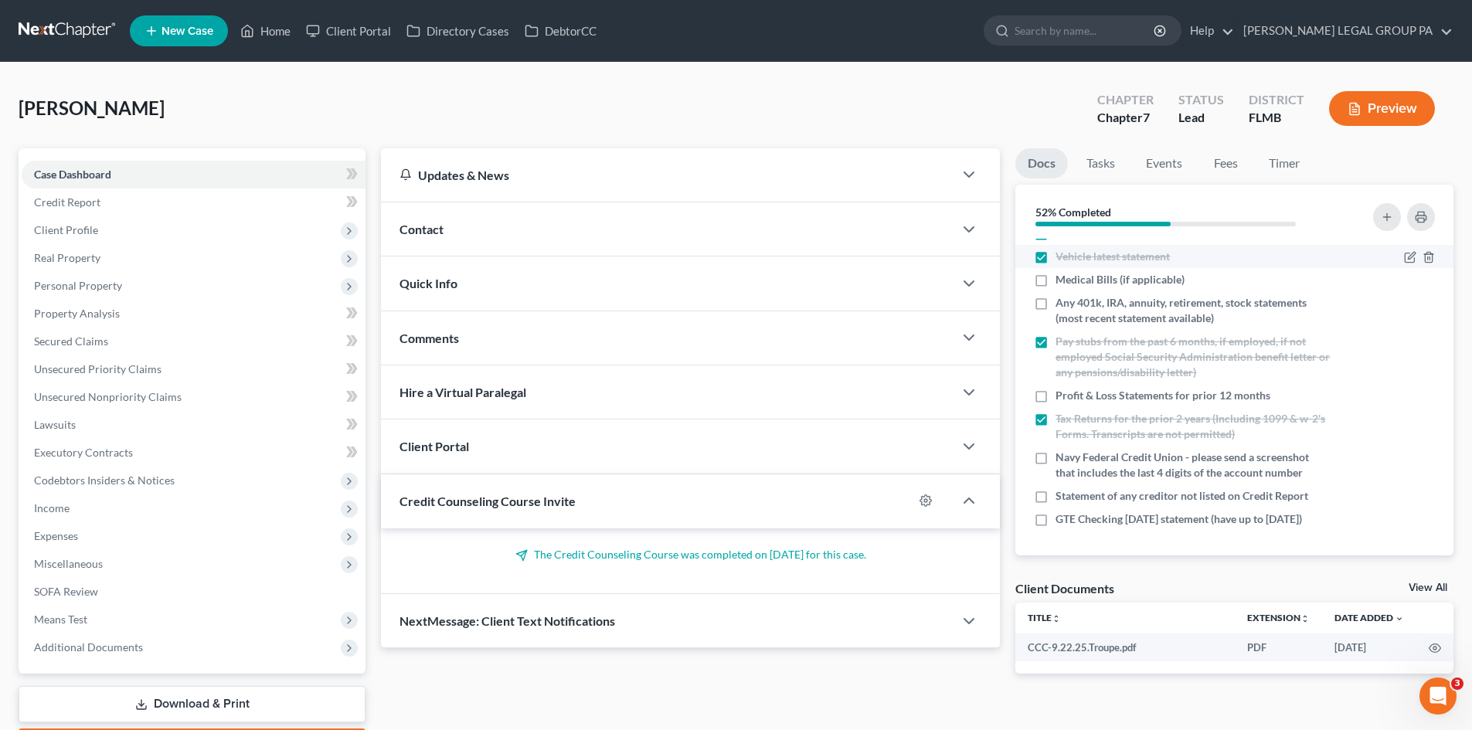
scroll to position [210, 0]
click at [1404, 390] on icon "button" at bounding box center [1410, 396] width 12 height 12
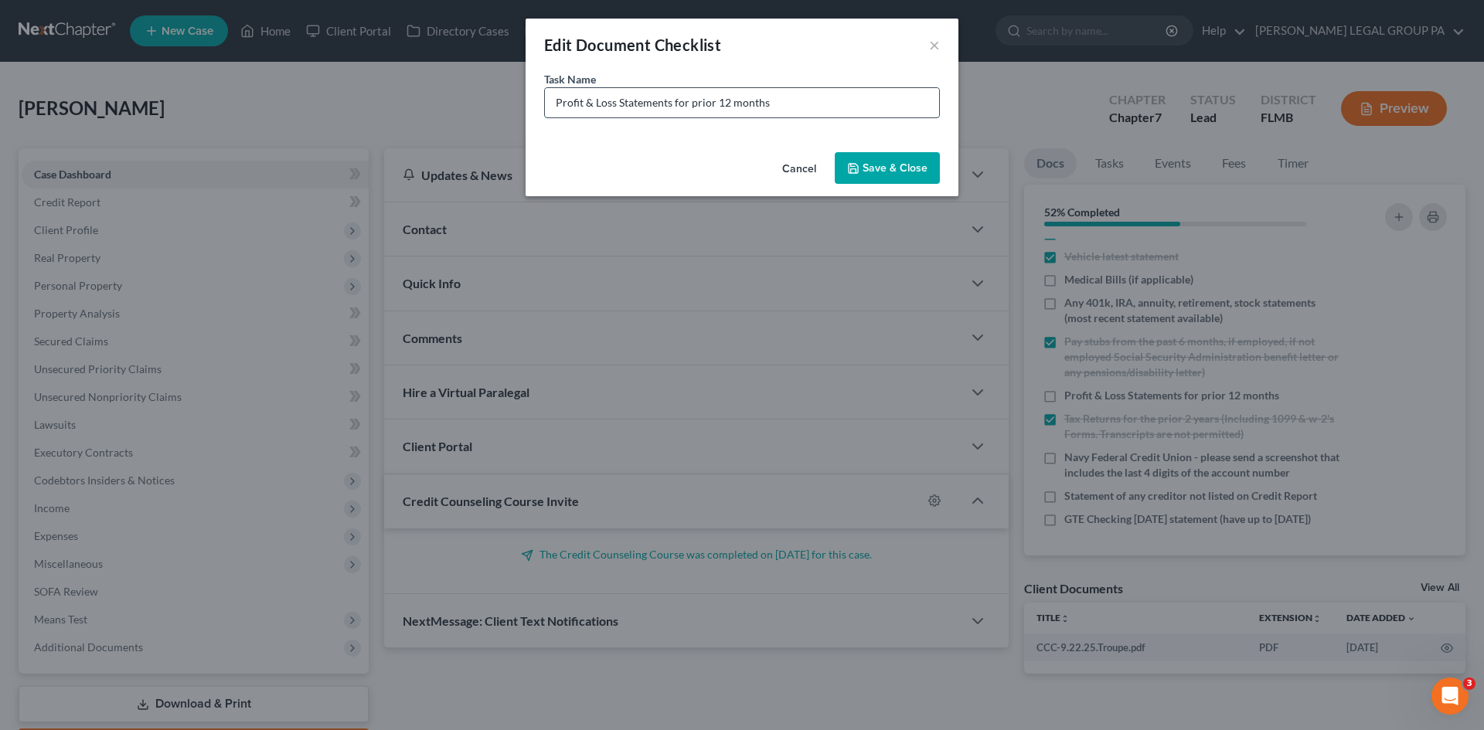
click at [717, 104] on input "Profit & Loss Statements for prior 12 months" at bounding box center [742, 102] width 394 height 29
click at [815, 94] on input "Profit & Loss Statements for prior 12 months" at bounding box center [742, 102] width 394 height 29
drag, startPoint x: 790, startPoint y: 104, endPoint x: 717, endPoint y: 110, distance: 73.6
click at [717, 110] on input "Profit & Loss Statements for prior 12 months" at bounding box center [742, 102] width 394 height 29
click at [782, 99] on input "Profit & Loss Statements for [DATE] - Septemebr 2025" at bounding box center [742, 102] width 394 height 29
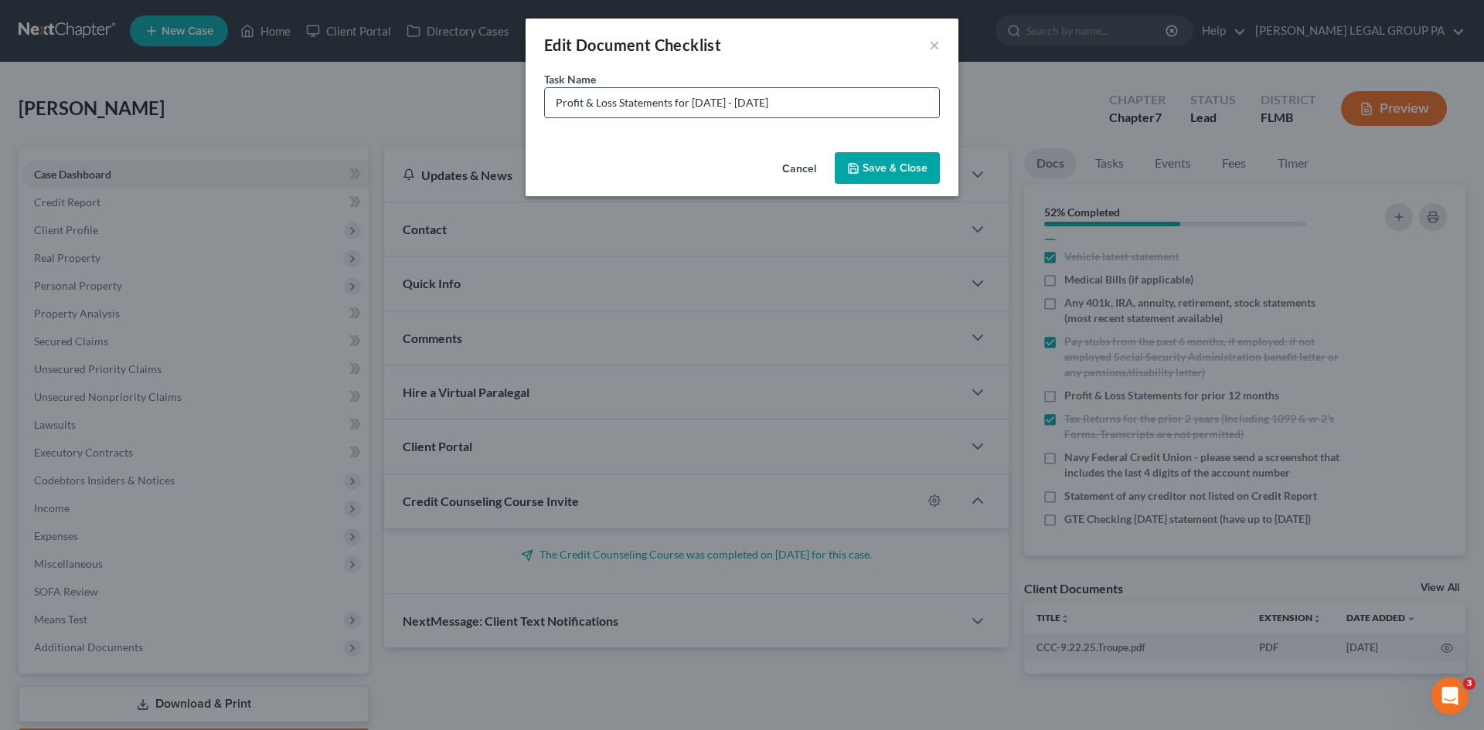
click at [879, 107] on input "Profit & Loss Statements for [DATE] - [DATE]" at bounding box center [742, 102] width 394 height 29
type input "Profit & Loss Statements for [DATE] - [DATE] (month-by-month)"
click at [894, 169] on button "Save & Close" at bounding box center [887, 168] width 105 height 32
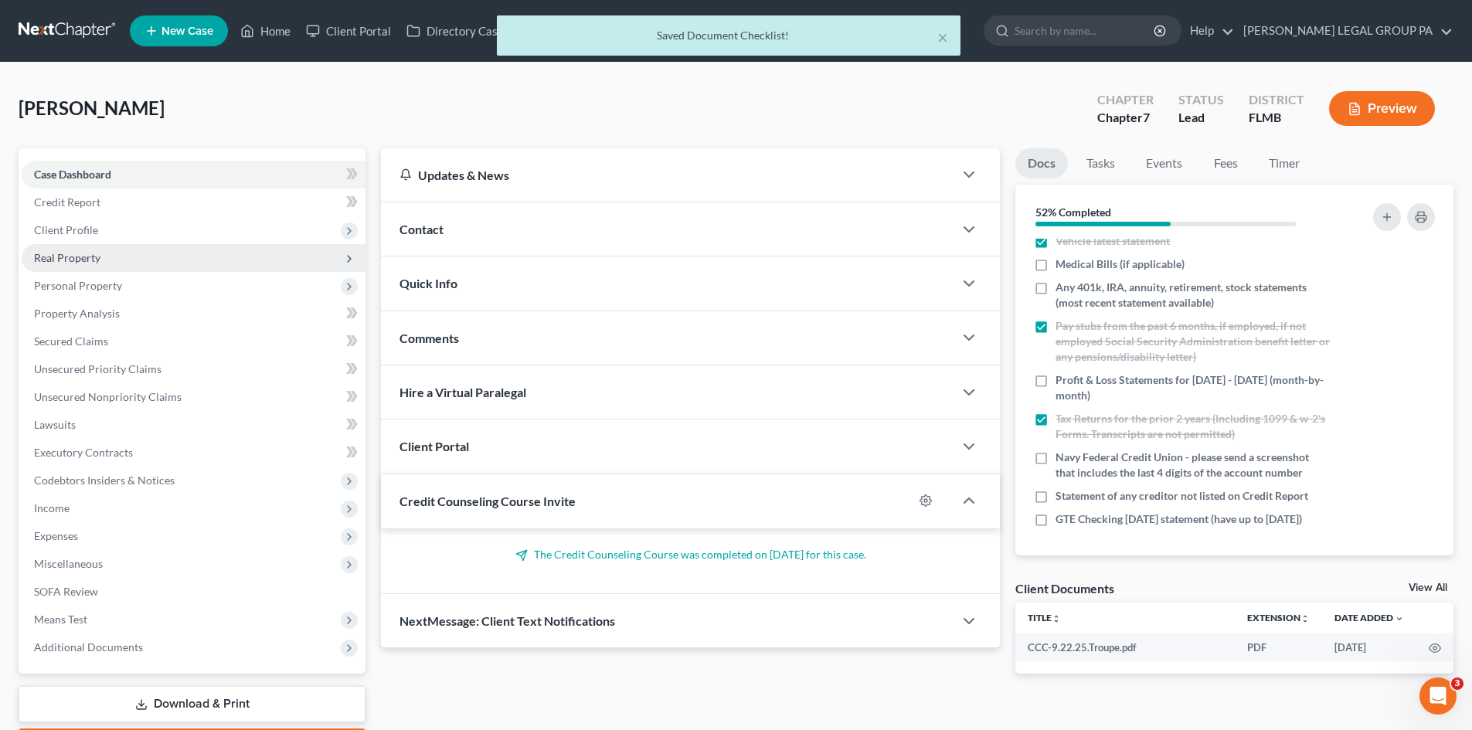
click at [127, 257] on span "Real Property" at bounding box center [194, 258] width 344 height 28
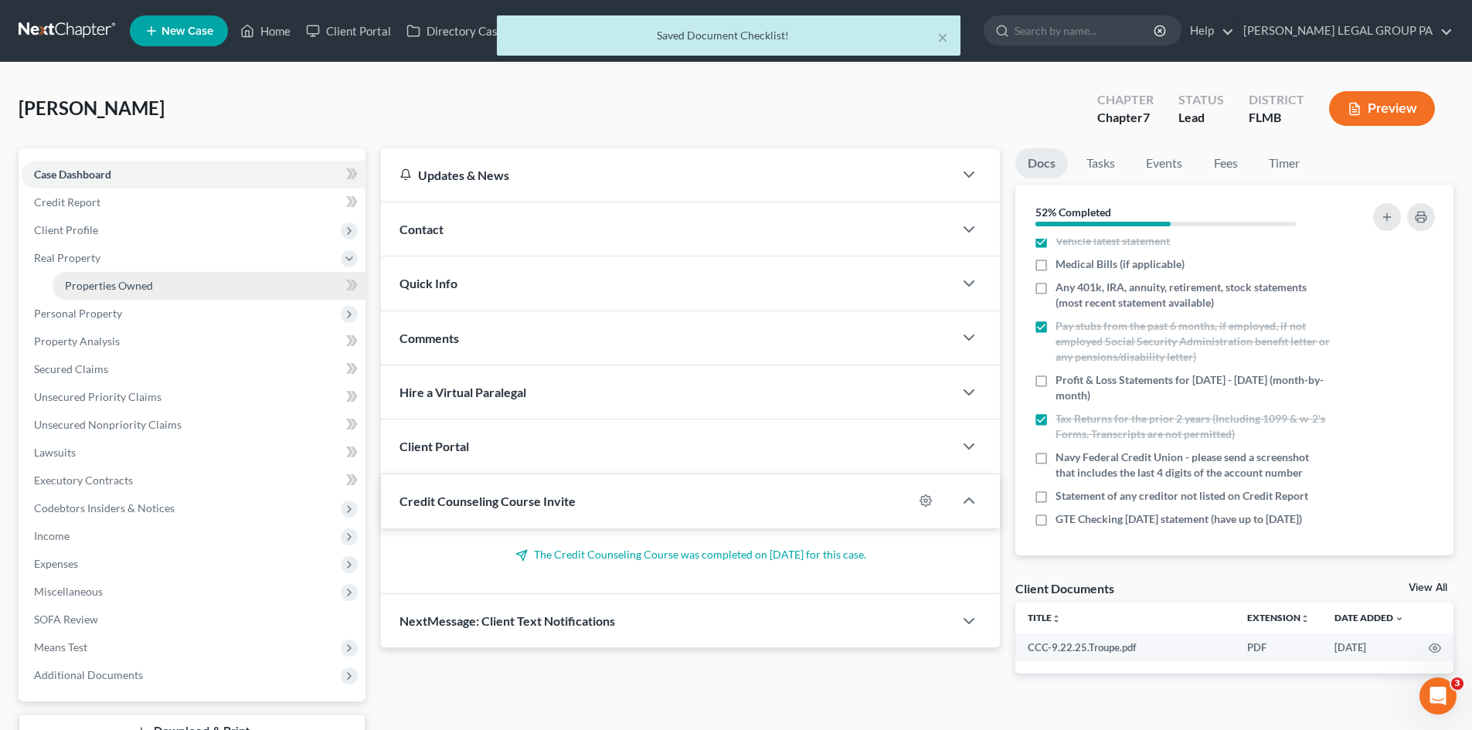
click at [136, 284] on span "Properties Owned" at bounding box center [109, 285] width 88 height 13
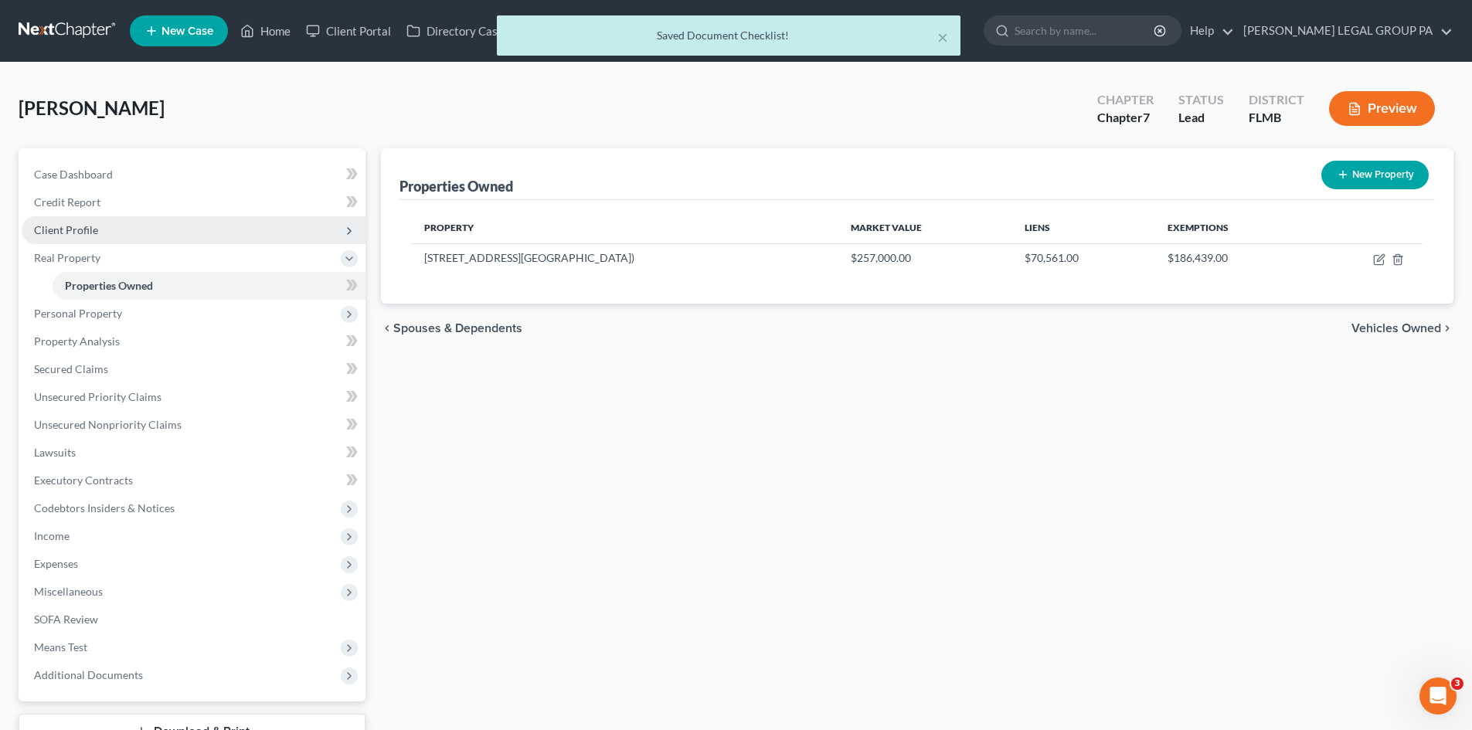
click at [131, 227] on span "Client Profile" at bounding box center [194, 230] width 344 height 28
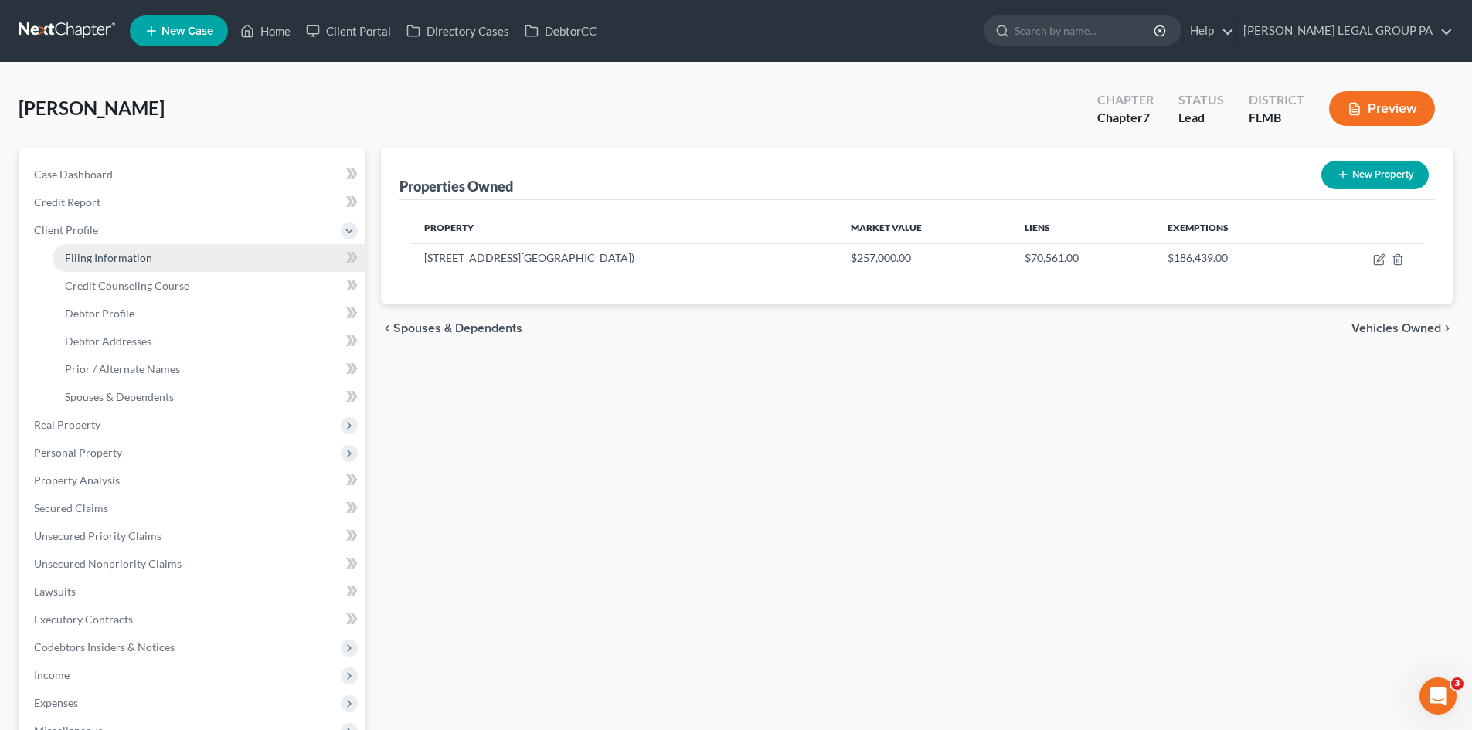
click at [131, 254] on span "Filing Information" at bounding box center [108, 257] width 87 height 13
select select "1"
select select "0"
select select "15"
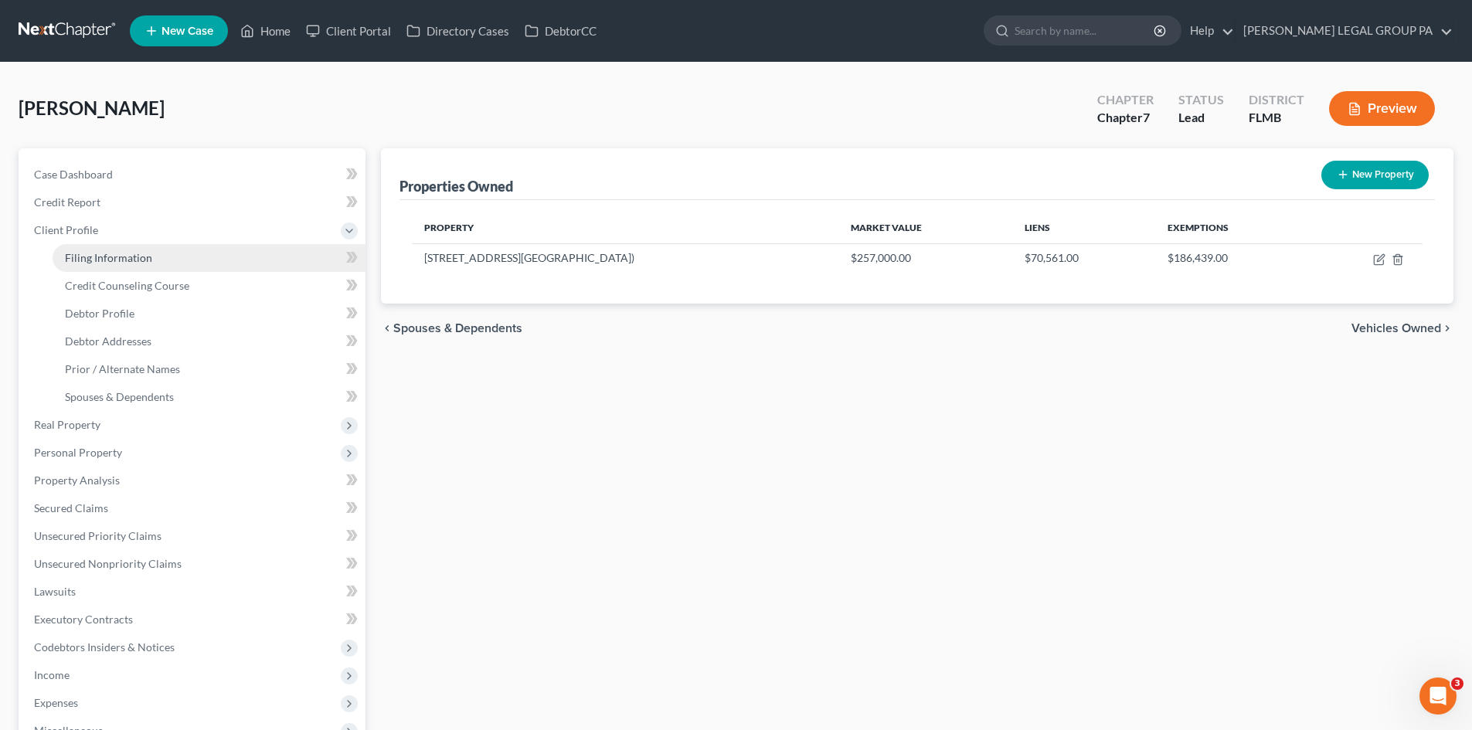
select select "0"
select select "9"
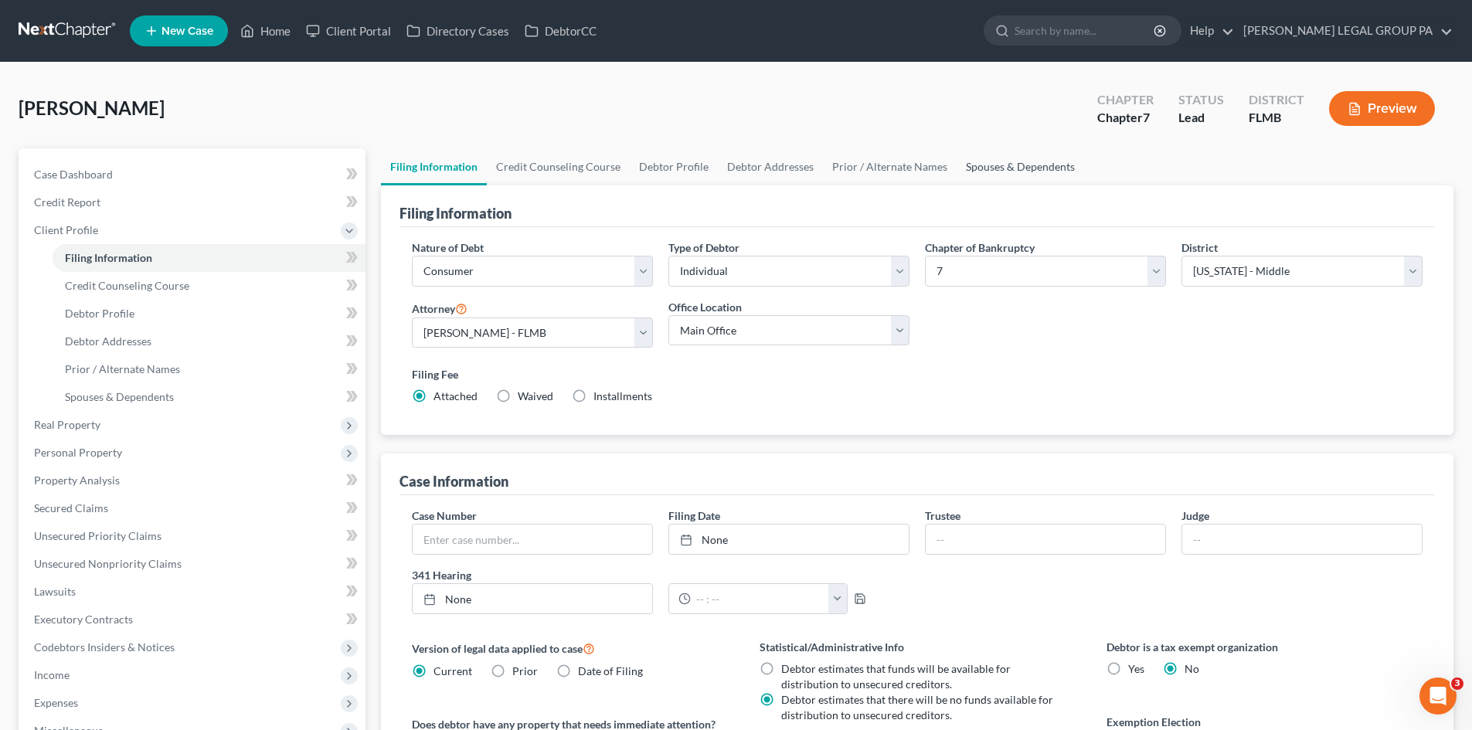
click at [1044, 159] on link "Spouses & Dependents" at bounding box center [1020, 166] width 127 height 37
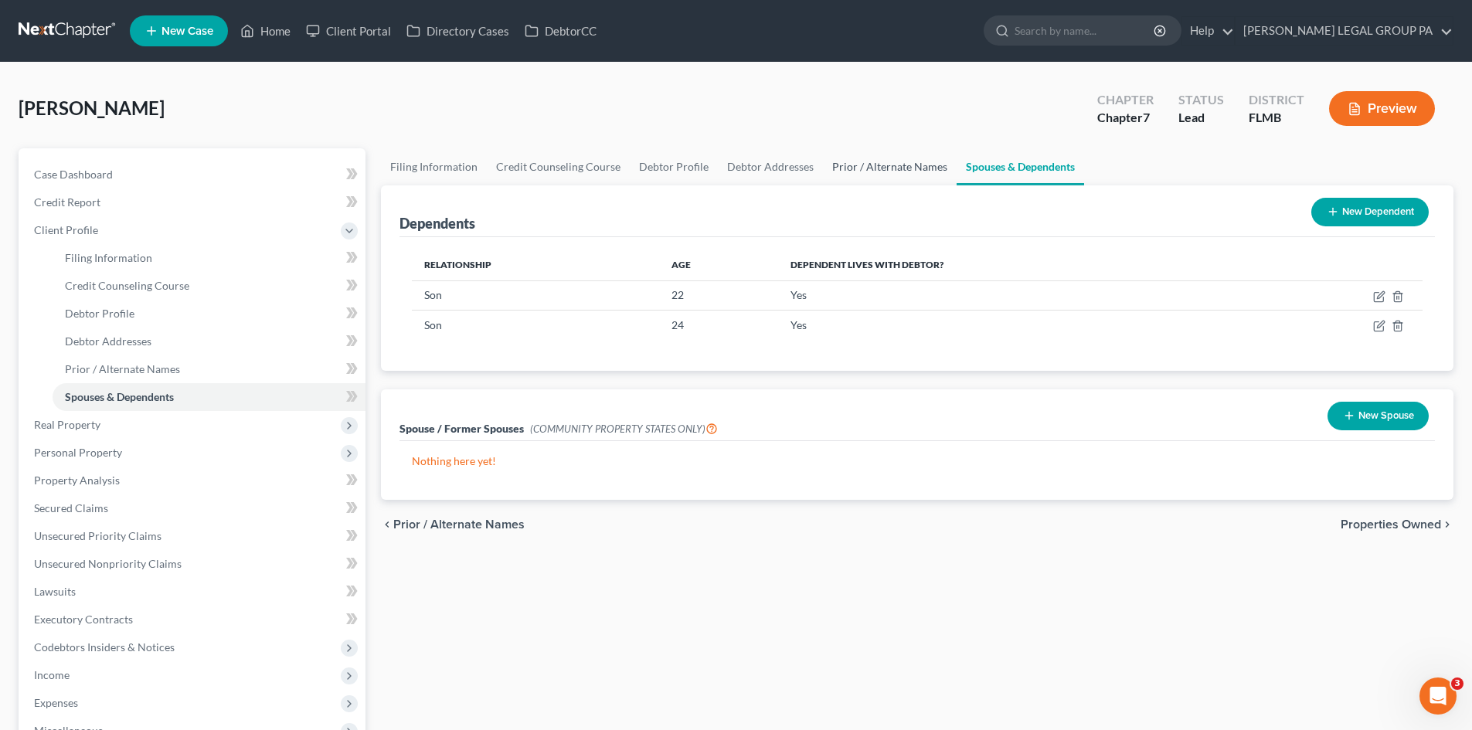
click at [922, 166] on link "Prior / Alternate Names" at bounding box center [890, 166] width 134 height 37
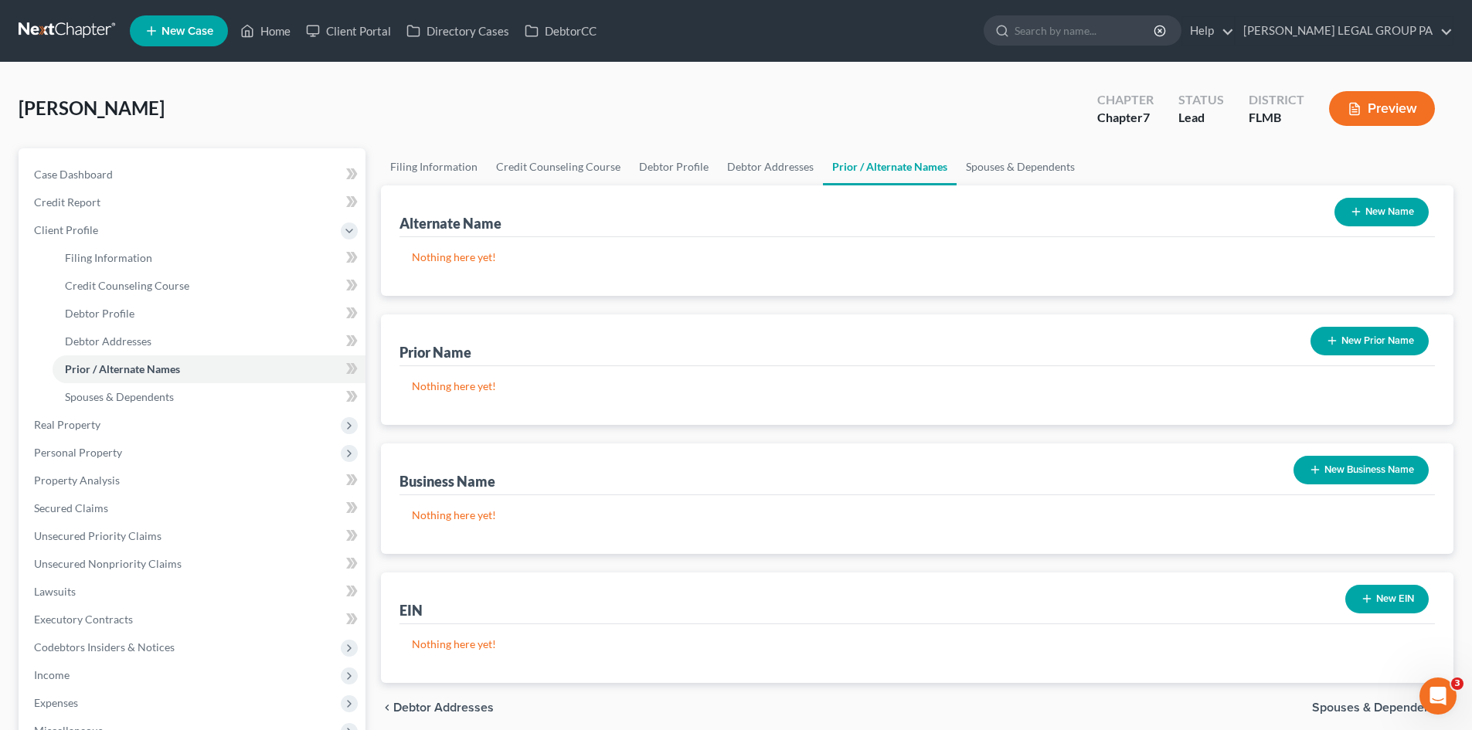
click at [1376, 466] on button "New Business Name" at bounding box center [1361, 470] width 135 height 29
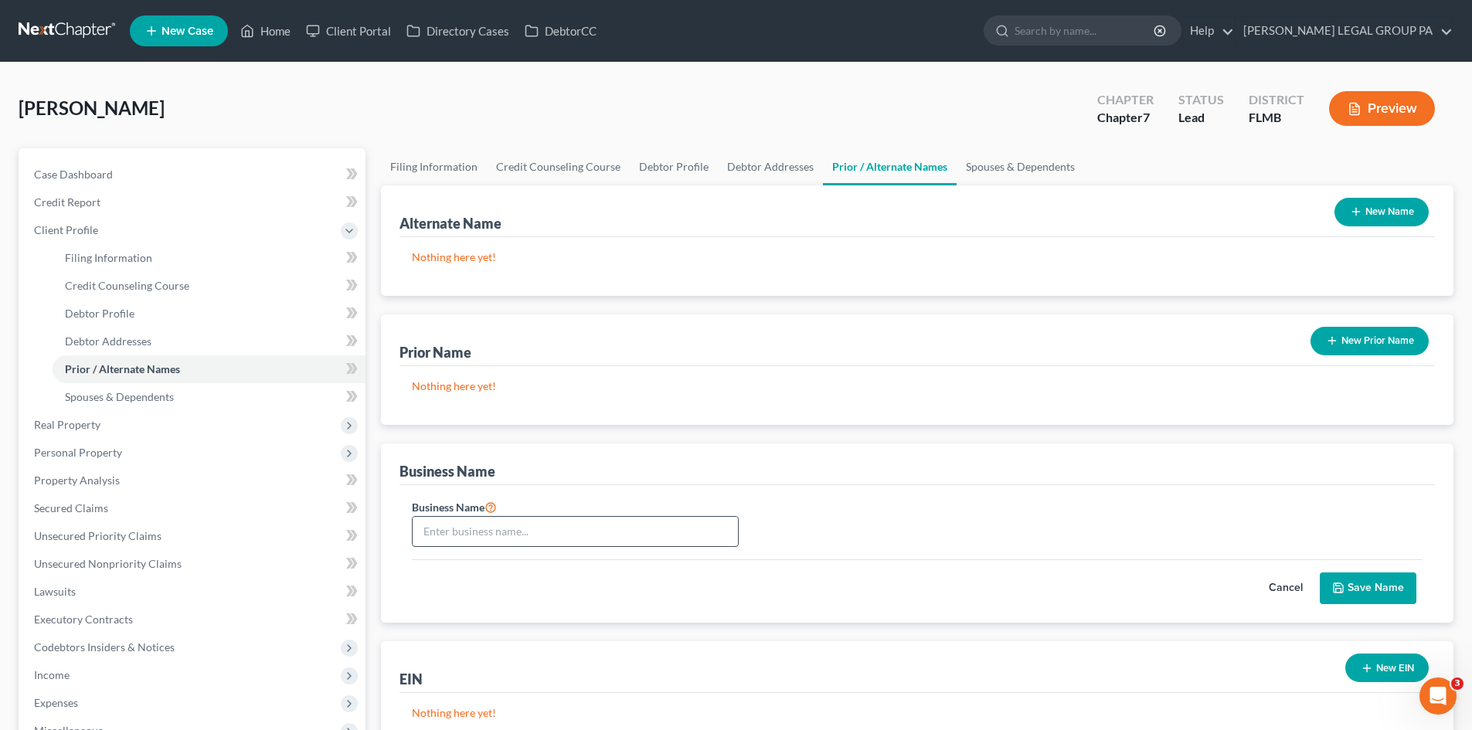
click at [628, 520] on input "text" at bounding box center [575, 531] width 325 height 29
type input "Troupe Maid Service"
click at [1389, 588] on button "Save Name" at bounding box center [1368, 589] width 97 height 32
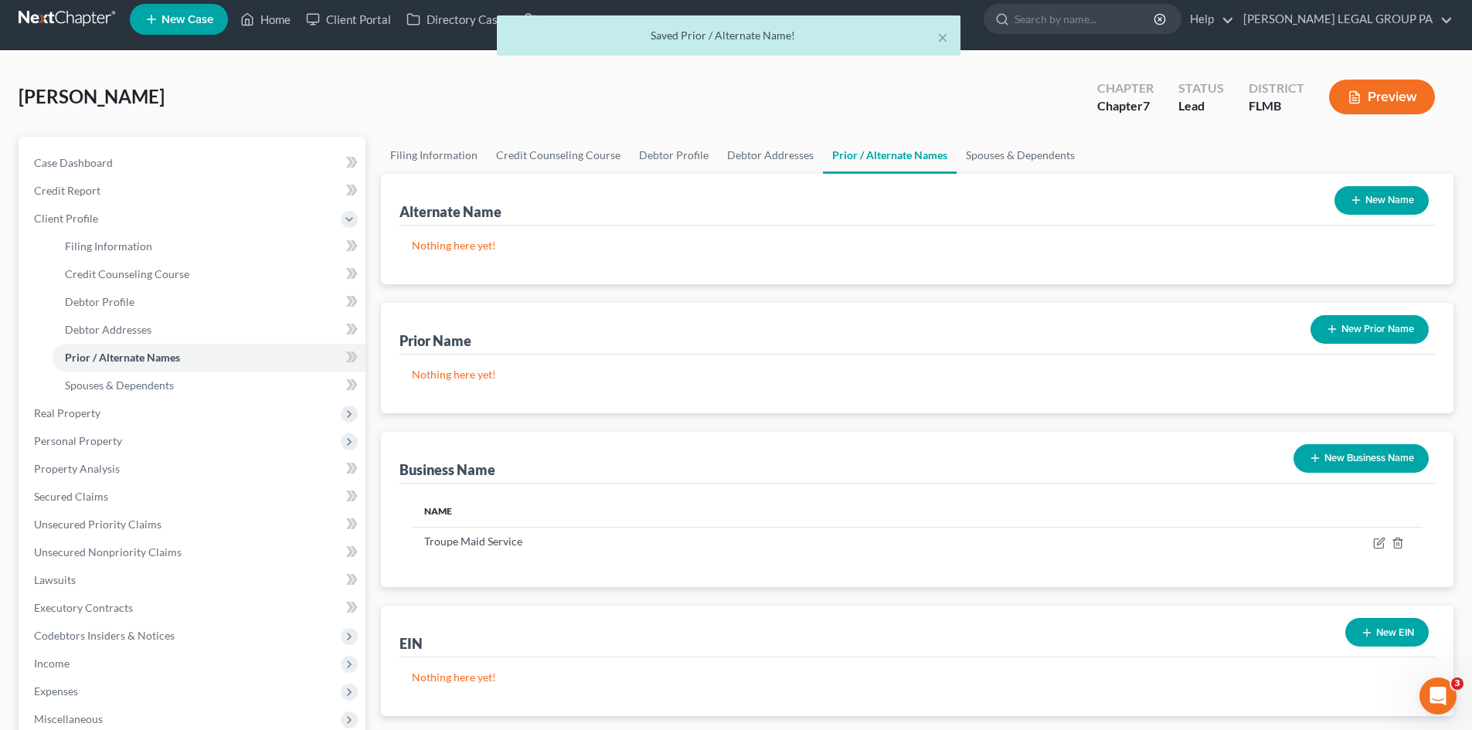
scroll to position [258, 0]
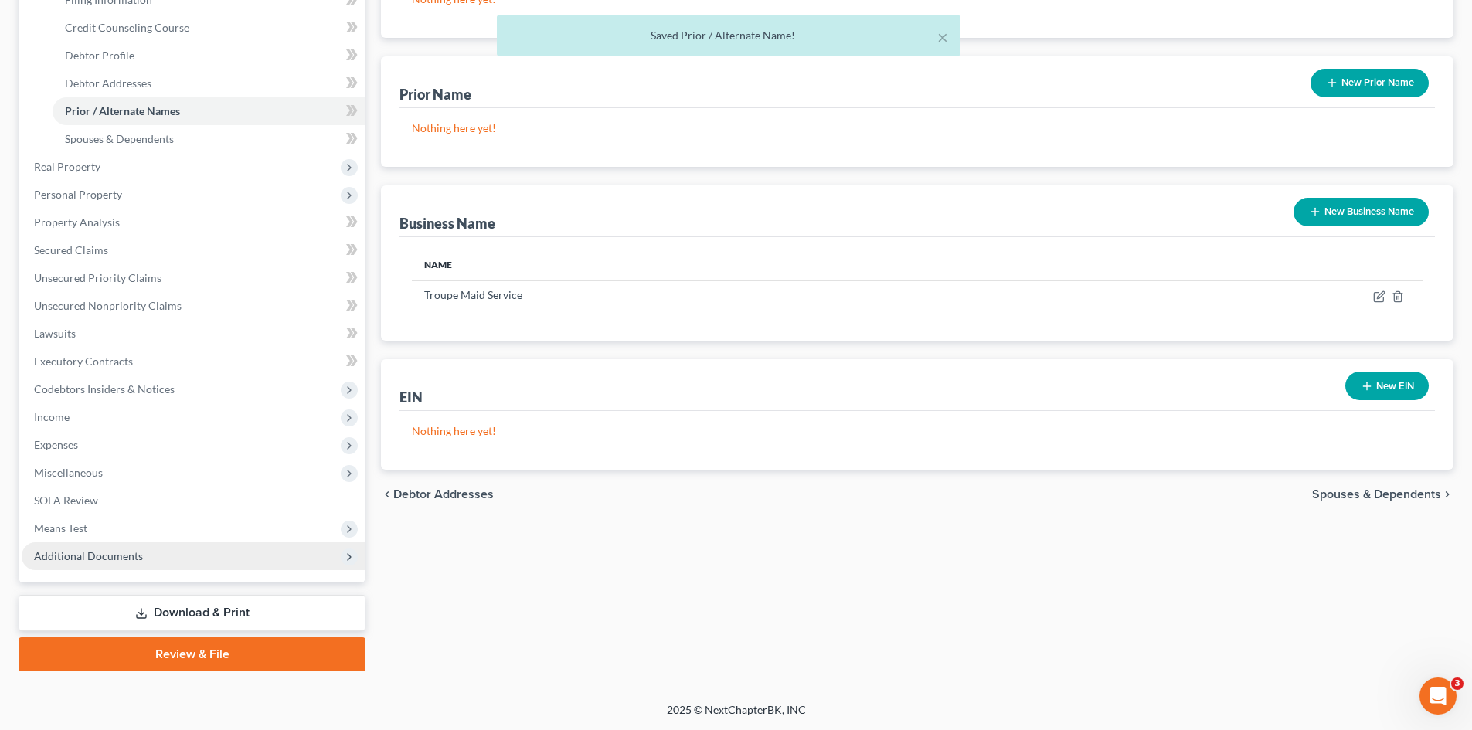
click at [122, 547] on span "Additional Documents" at bounding box center [194, 556] width 344 height 28
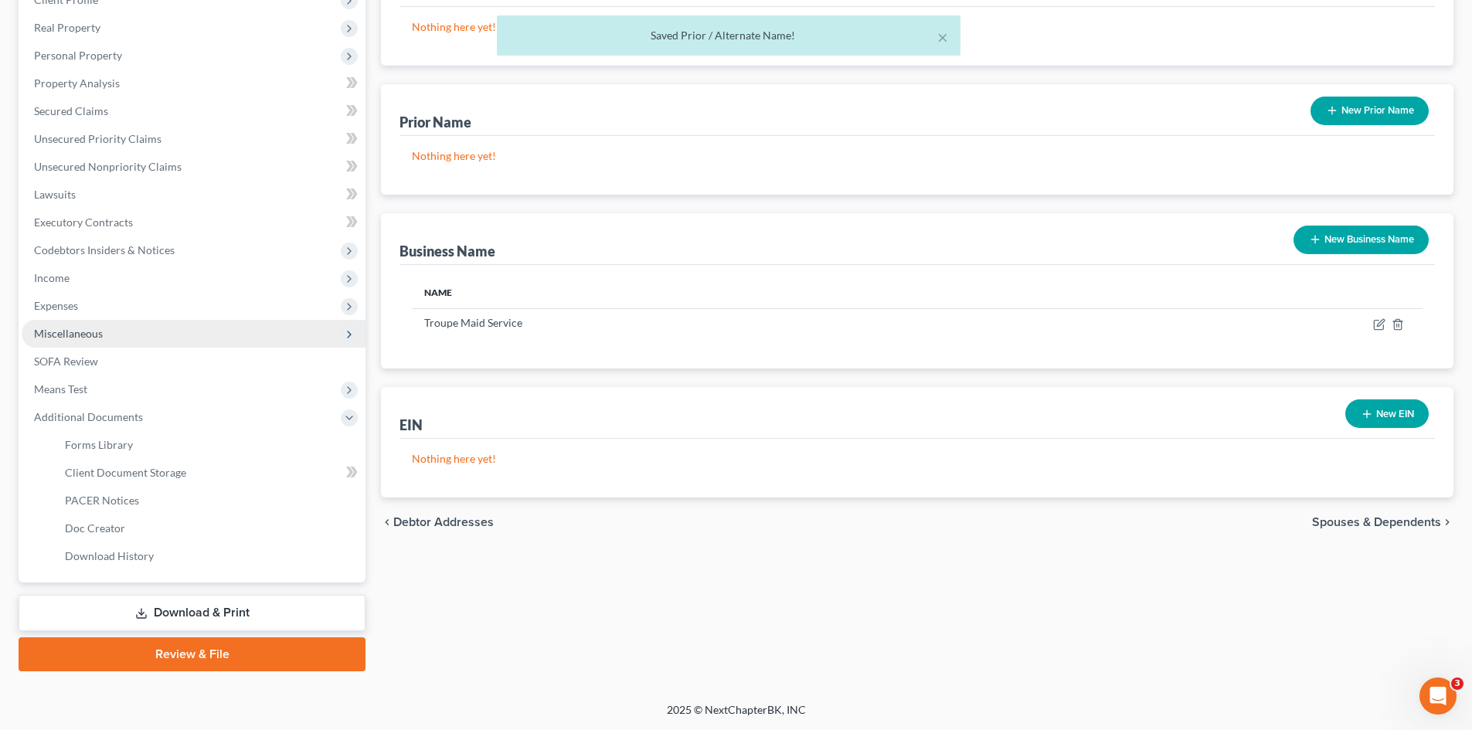
click at [117, 333] on span "Miscellaneous" at bounding box center [194, 334] width 344 height 28
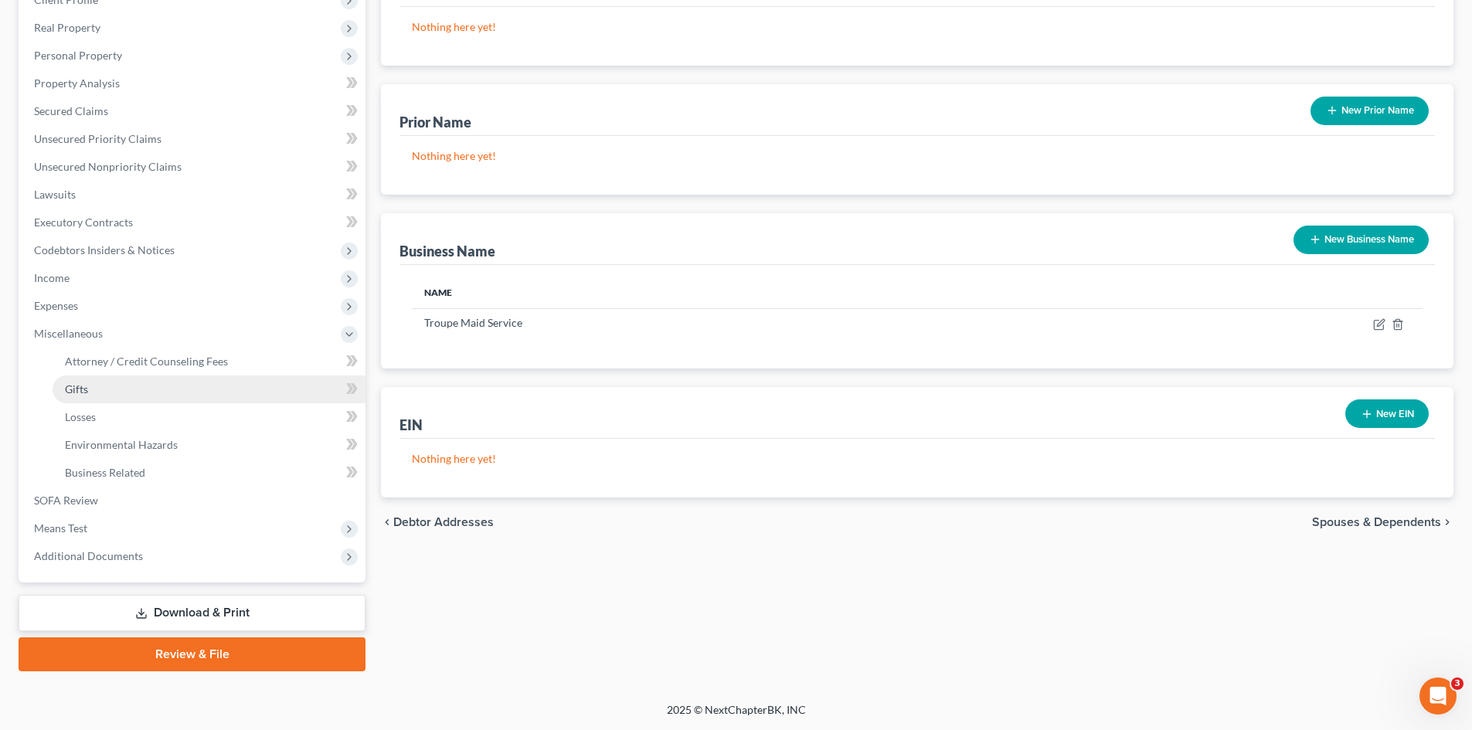
scroll to position [230, 0]
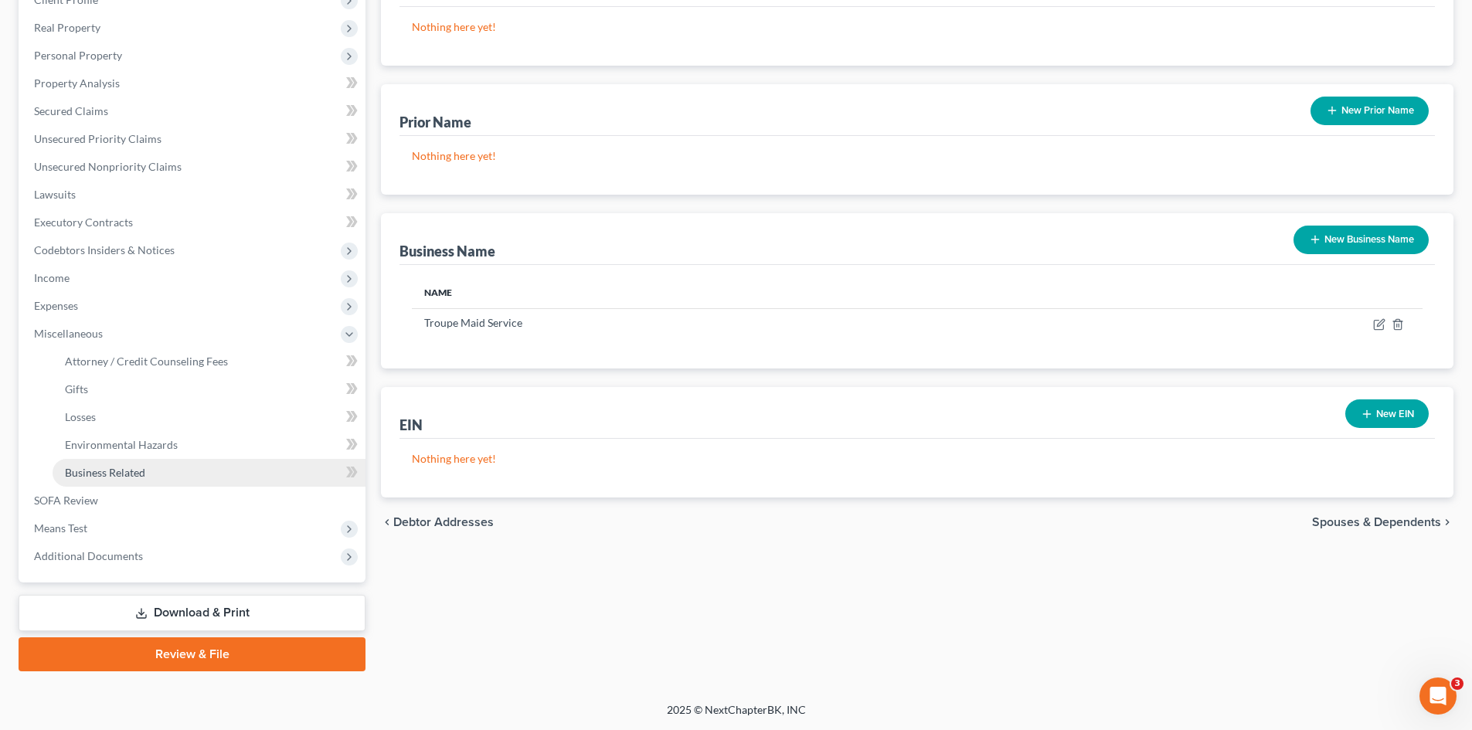
click at [129, 464] on link "Business Related" at bounding box center [209, 473] width 313 height 28
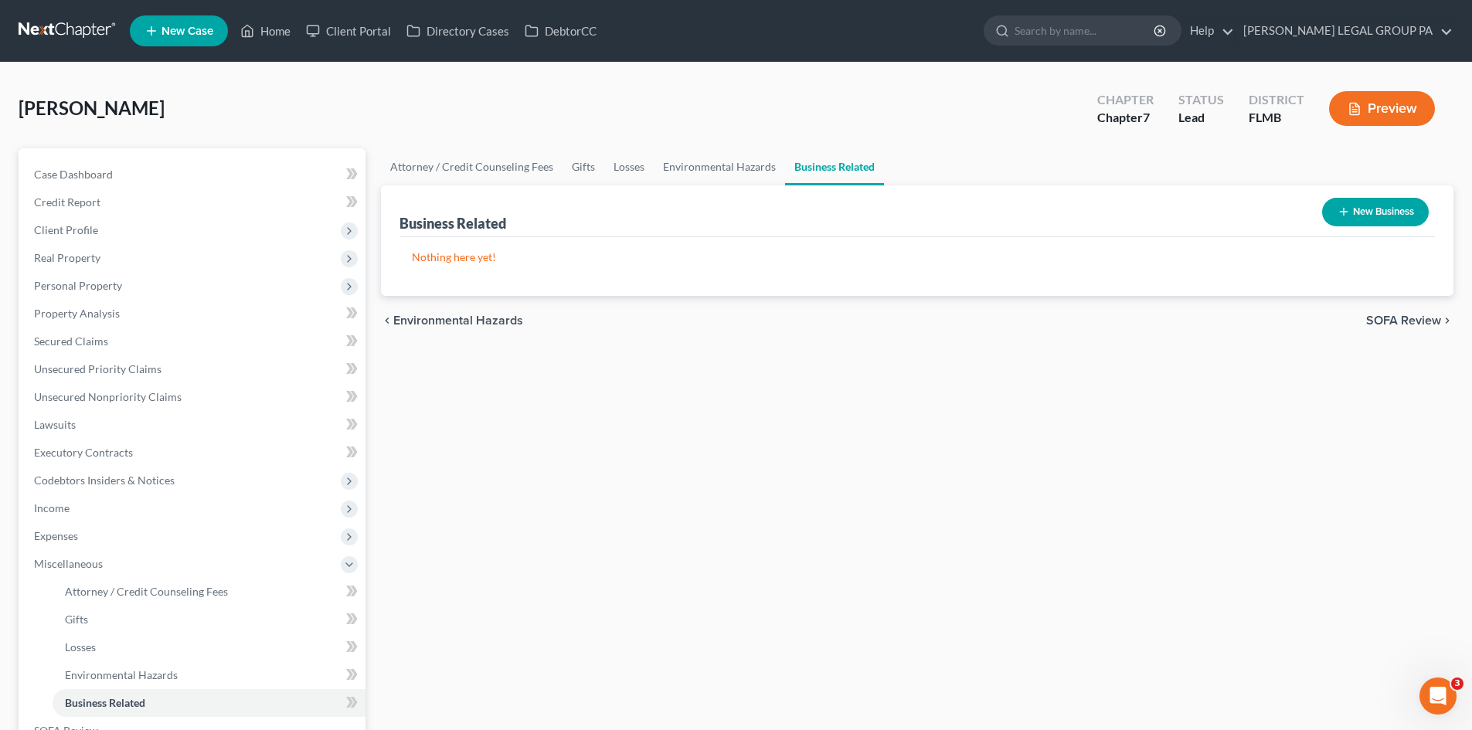
click at [1345, 206] on icon "button" at bounding box center [1344, 212] width 12 height 12
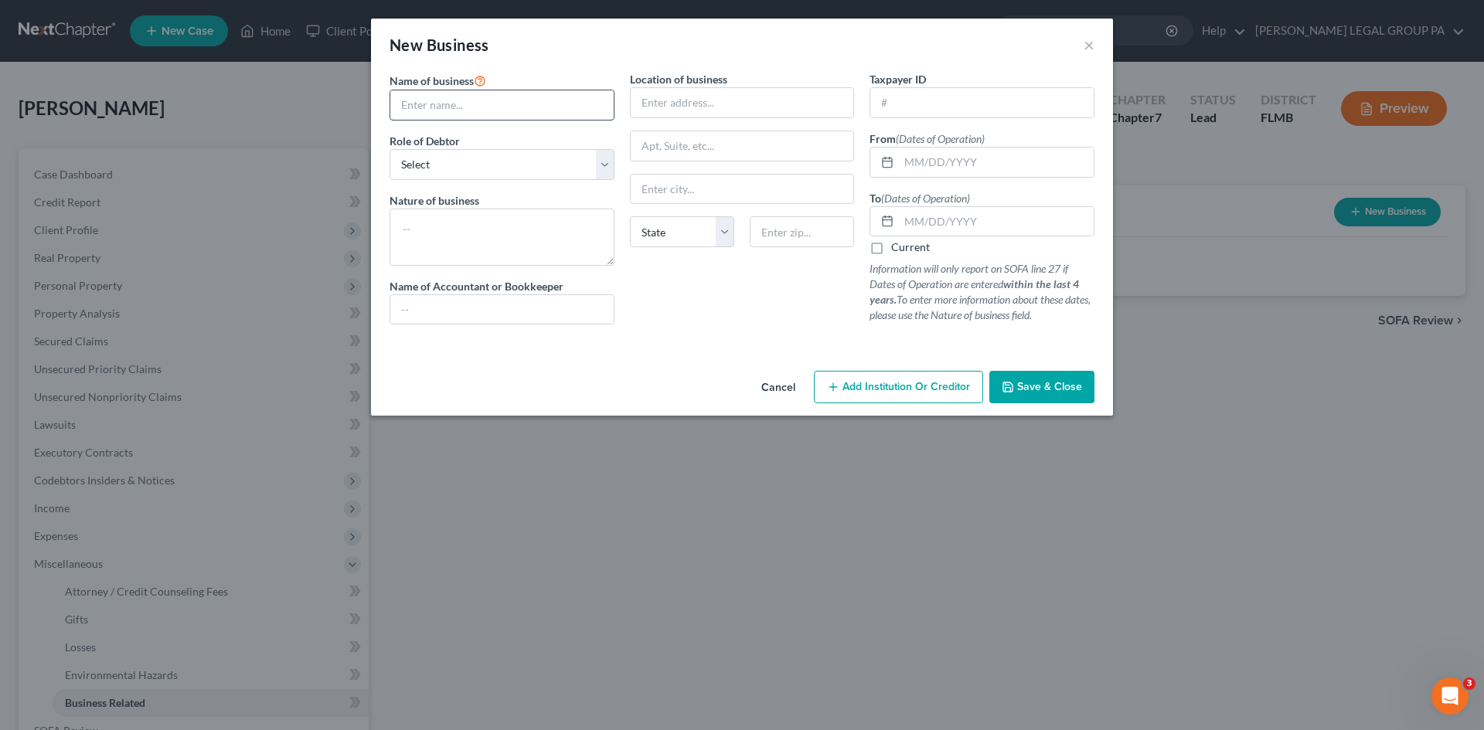
click at [489, 114] on input "text" at bounding box center [501, 104] width 223 height 29
click at [501, 156] on select "Select A member of a limited liability company (LLC) or limited liability partn…" at bounding box center [501, 164] width 225 height 31
click at [645, 378] on div "Cancel Add Institution Or Creditor Save & Close" at bounding box center [742, 390] width 742 height 51
click at [478, 240] on textarea at bounding box center [501, 237] width 225 height 57
click at [461, 109] on input "Troupe Made Service" at bounding box center [501, 104] width 223 height 29
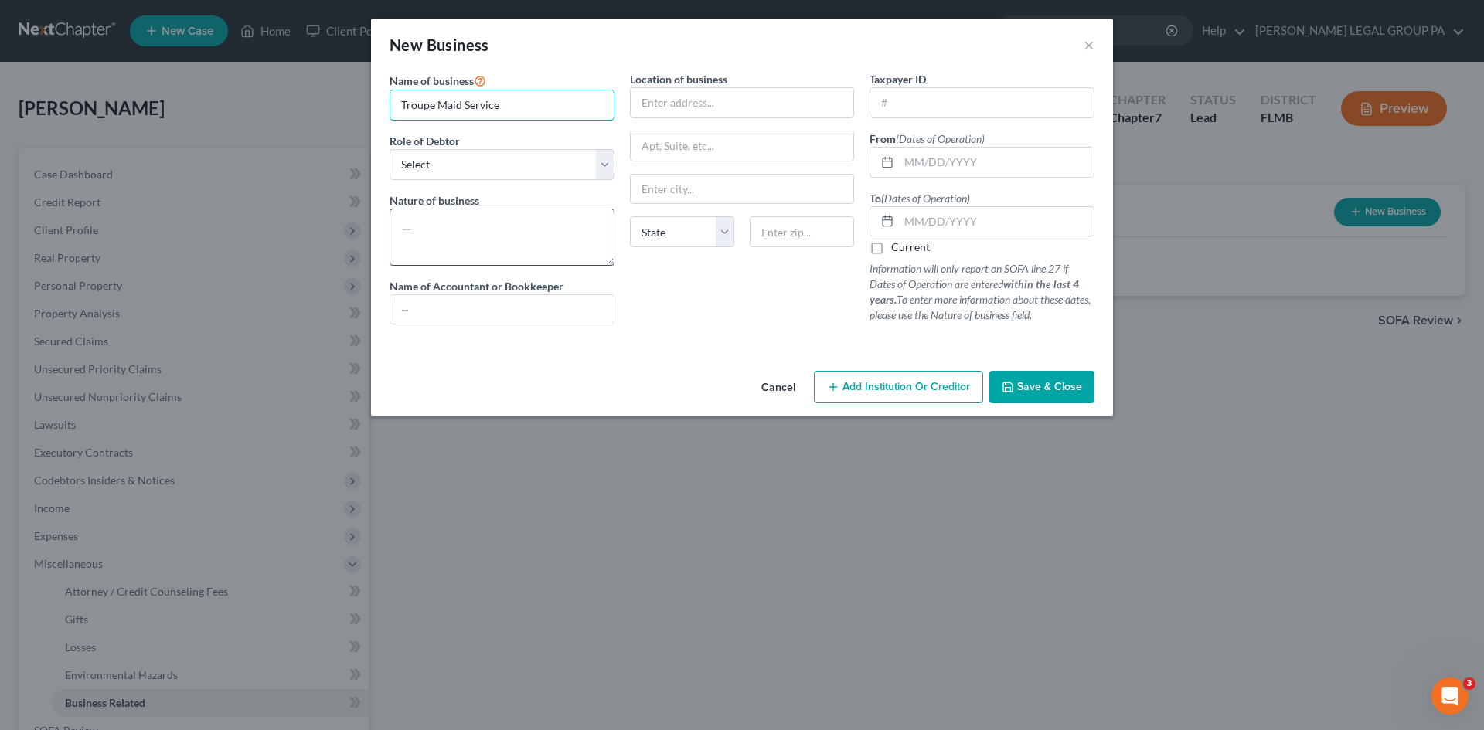
type input "Troupe Maid Service"
click at [466, 243] on textarea at bounding box center [501, 237] width 225 height 57
type textarea "Maid Service"
click at [682, 104] on input "text" at bounding box center [742, 102] width 223 height 29
type input "[STREET_ADDRESS]"
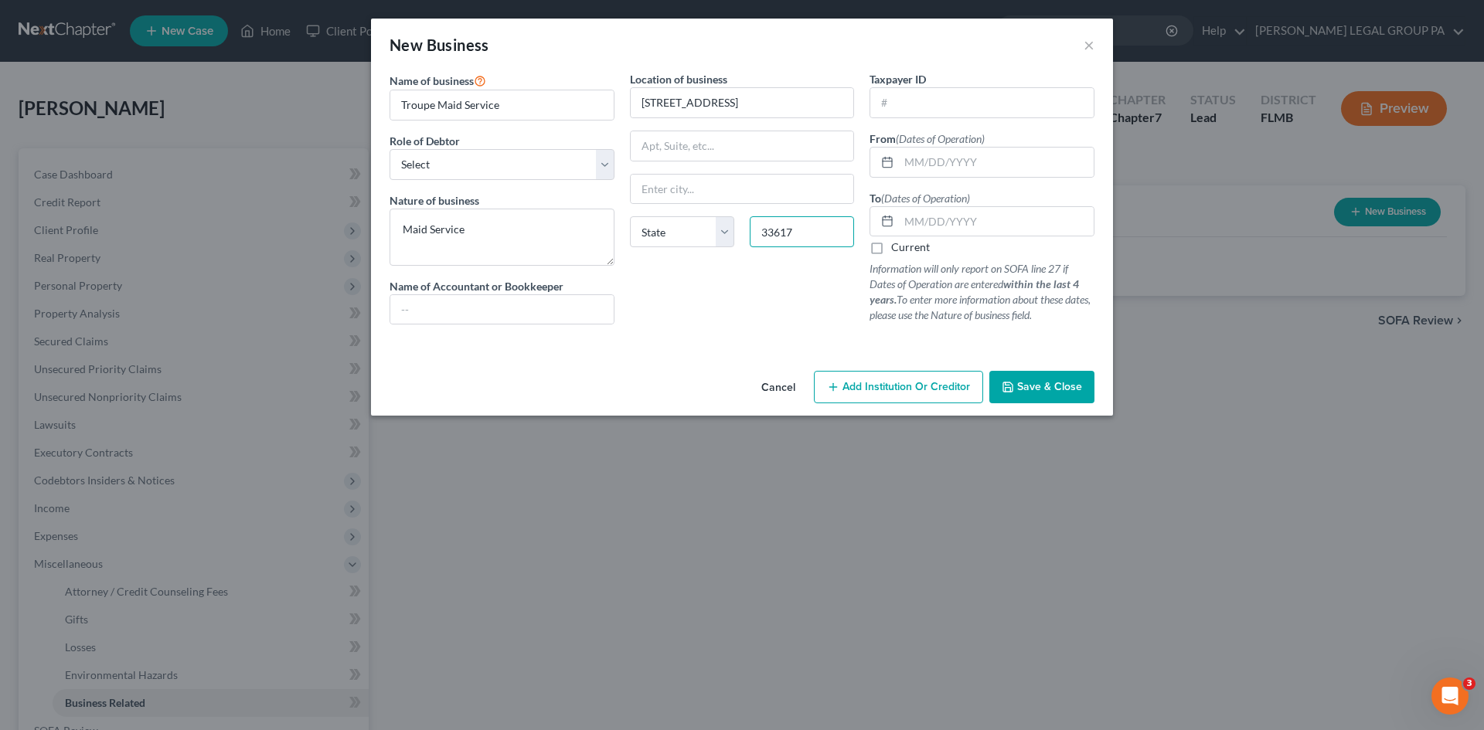
type input "33617"
click at [744, 314] on div "Location of business [STREET_ADDRESS][US_STATE] AZ [GEOGRAPHIC_DATA] [GEOGRAPHI…" at bounding box center [742, 204] width 240 height 266
type input "[GEOGRAPHIC_DATA]"
select select "9"
click at [965, 113] on input "text" at bounding box center [981, 102] width 223 height 29
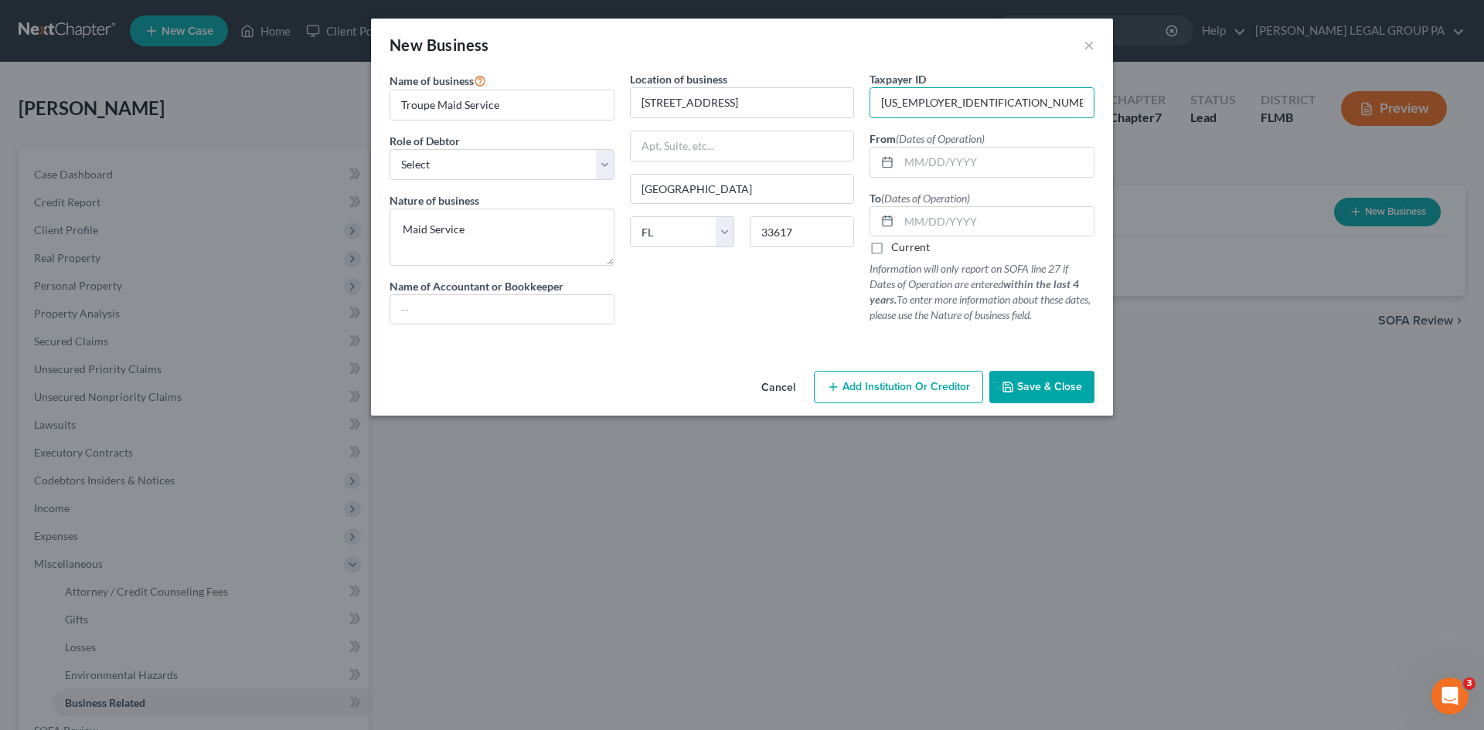
type input "[US_EMPLOYER_IDENTIFICATION_NUMBER]"
click at [1039, 393] on span "Save & Close" at bounding box center [1049, 386] width 65 height 13
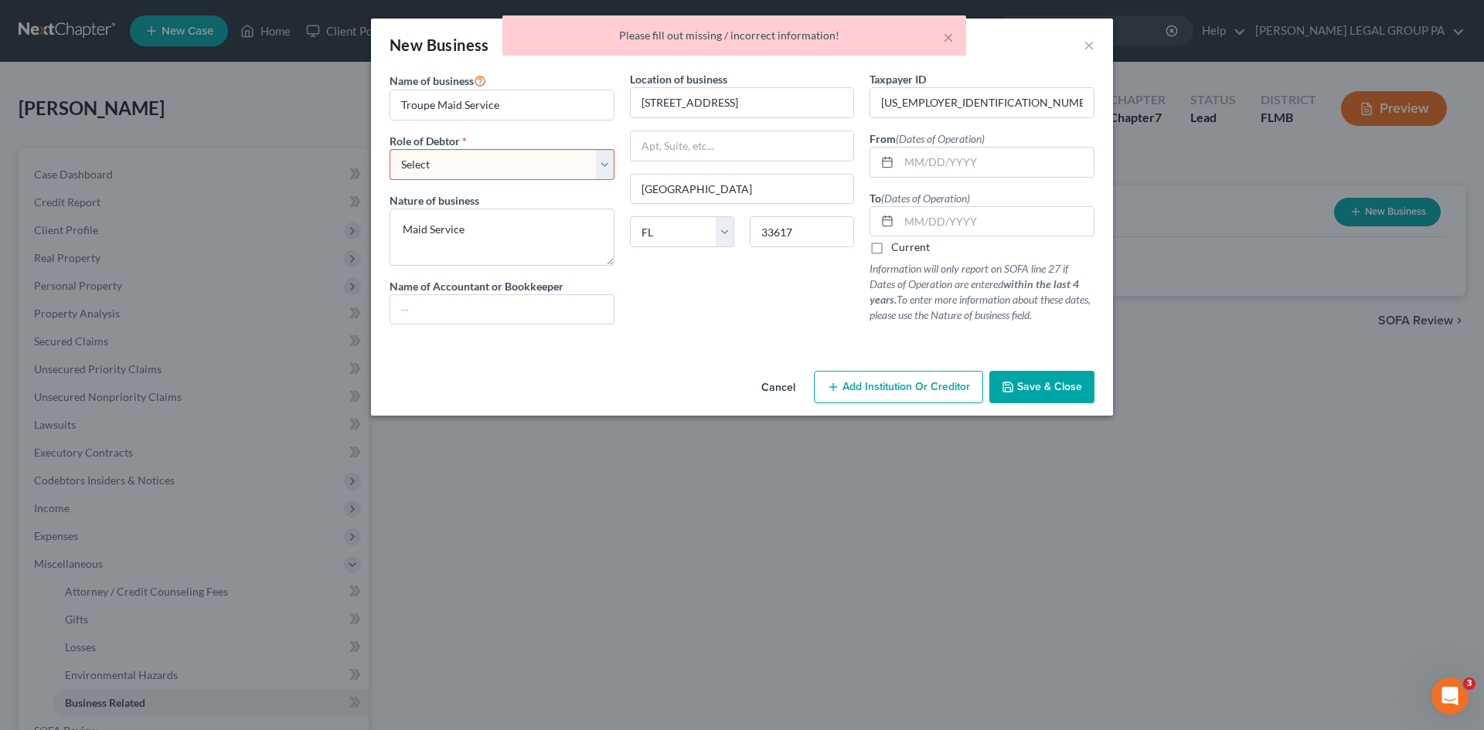
click at [480, 160] on select "Select A member of a limited liability company (LLC) or limited liability partn…" at bounding box center [501, 164] width 225 height 31
click at [618, 369] on div "Cancel Add Institution Or Creditor Save & Close" at bounding box center [742, 390] width 742 height 51
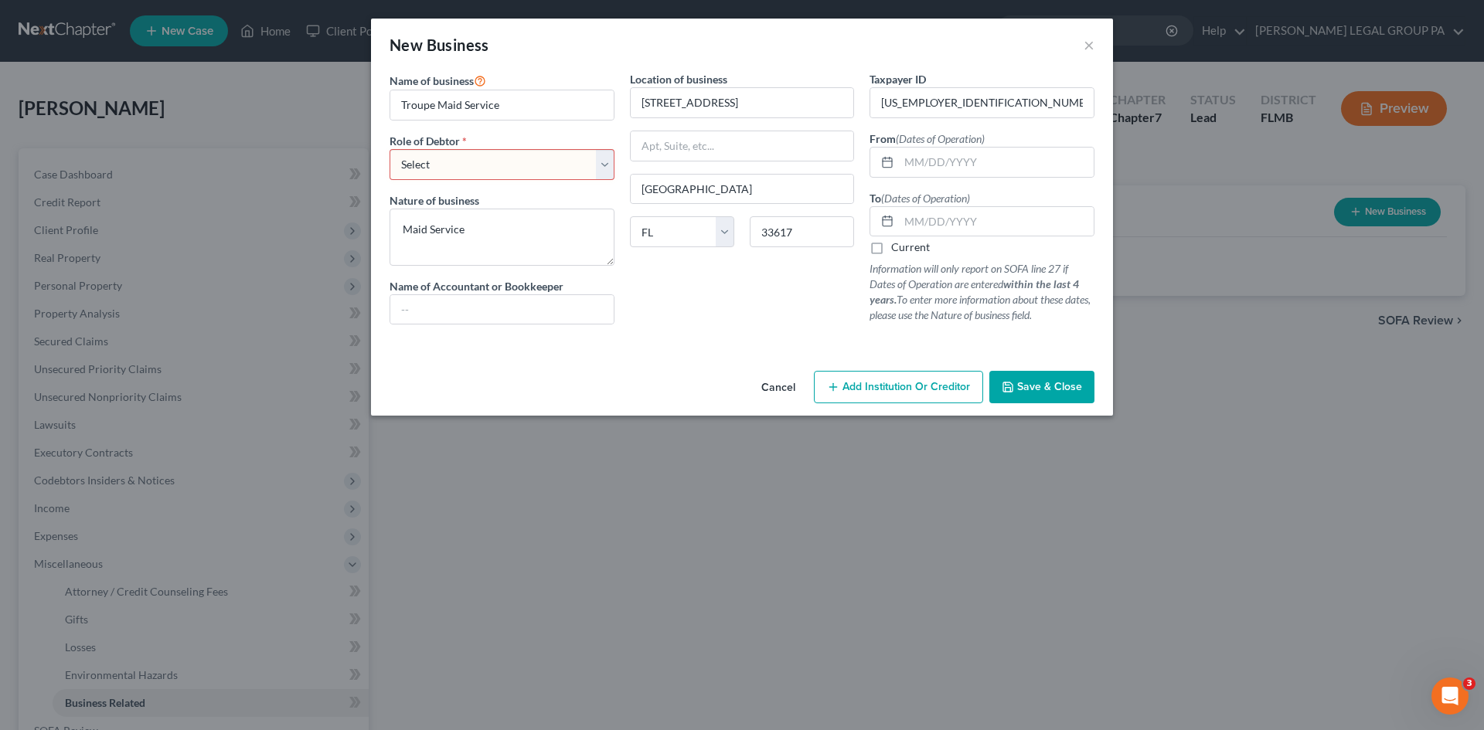
click at [495, 161] on select "Select A member of a limited liability company (LLC) or limited liability partn…" at bounding box center [501, 164] width 225 height 31
select select "sole_proprietor"
click at [389, 149] on select "Select A member of a limited liability company (LLC) or limited liability partn…" at bounding box center [501, 164] width 225 height 31
click at [1037, 389] on span "Save & Close" at bounding box center [1049, 386] width 65 height 13
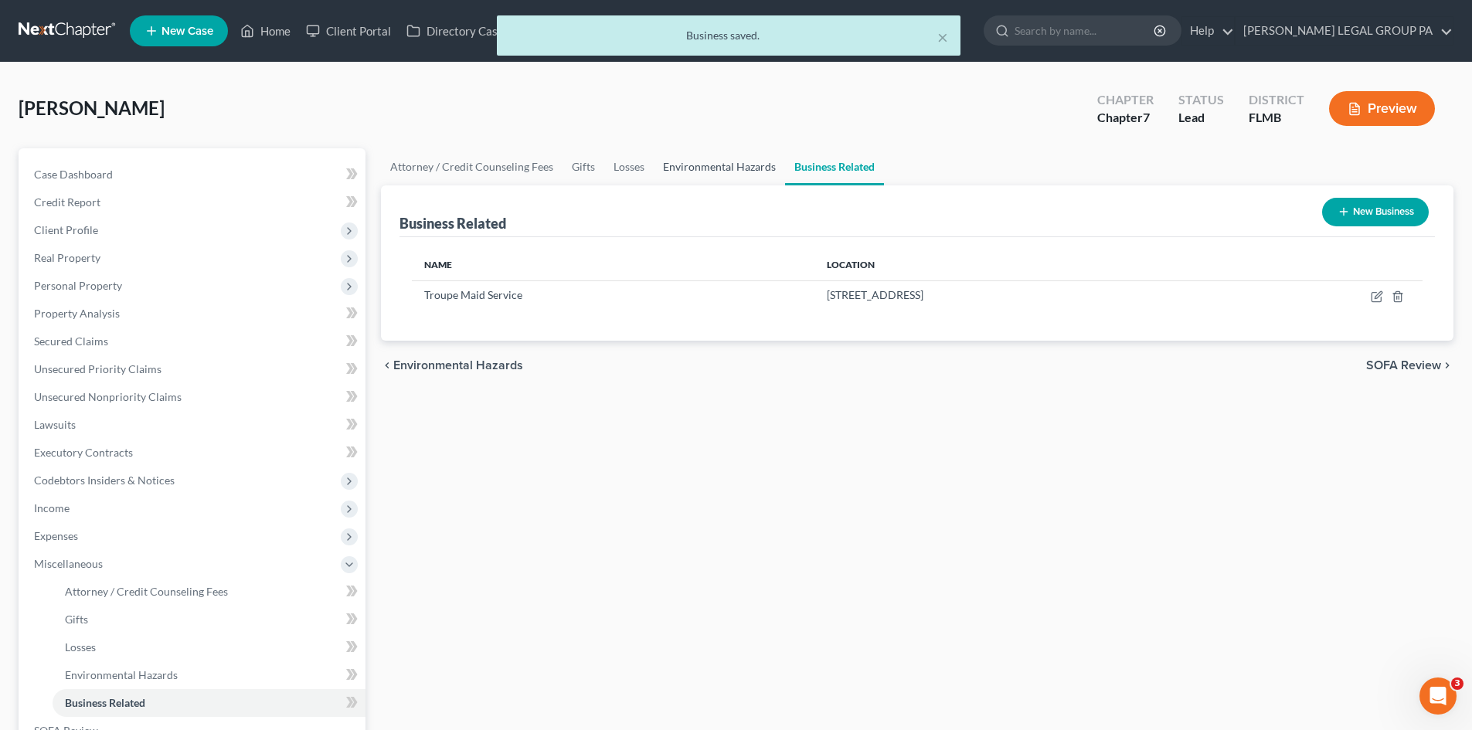
click at [719, 165] on link "Environmental Hazards" at bounding box center [719, 166] width 131 height 37
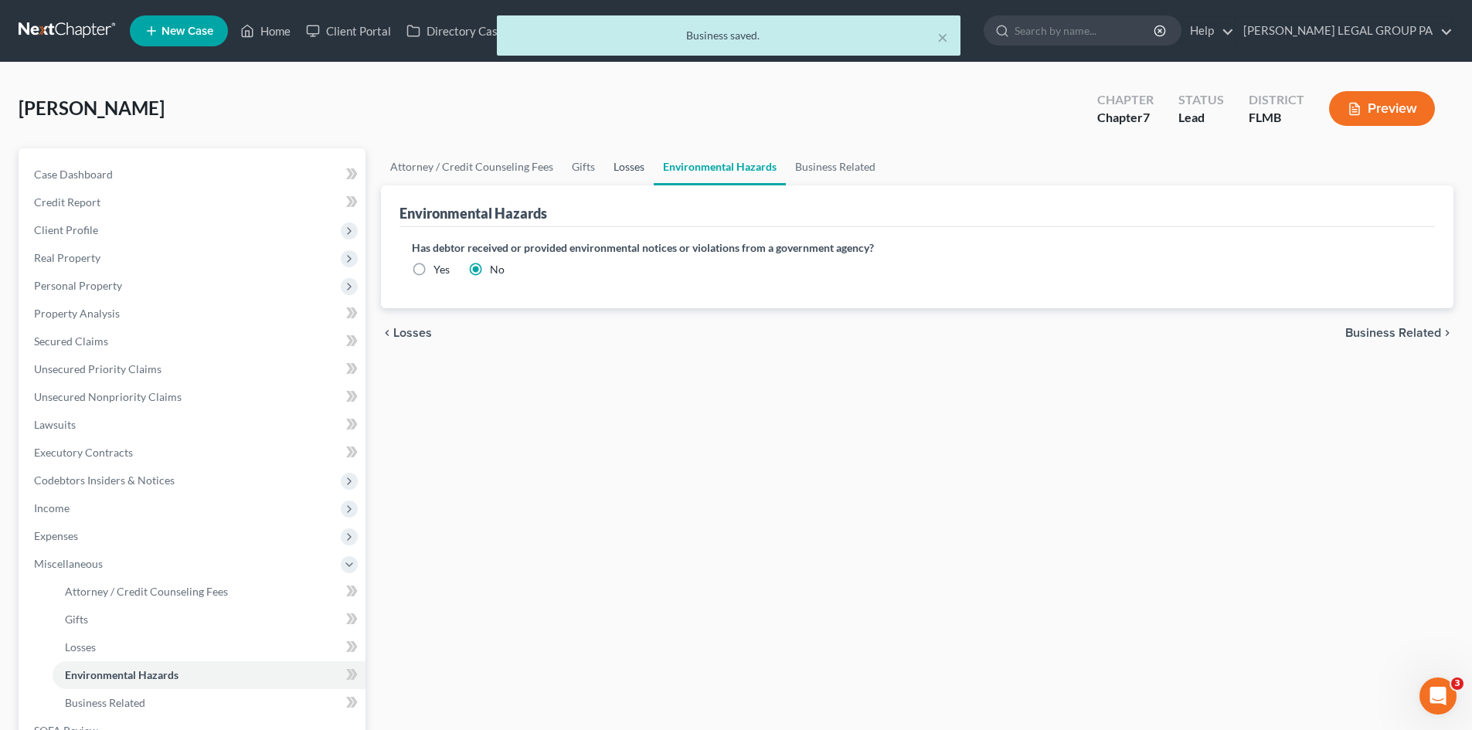
click at [612, 165] on link "Losses" at bounding box center [628, 166] width 49 height 37
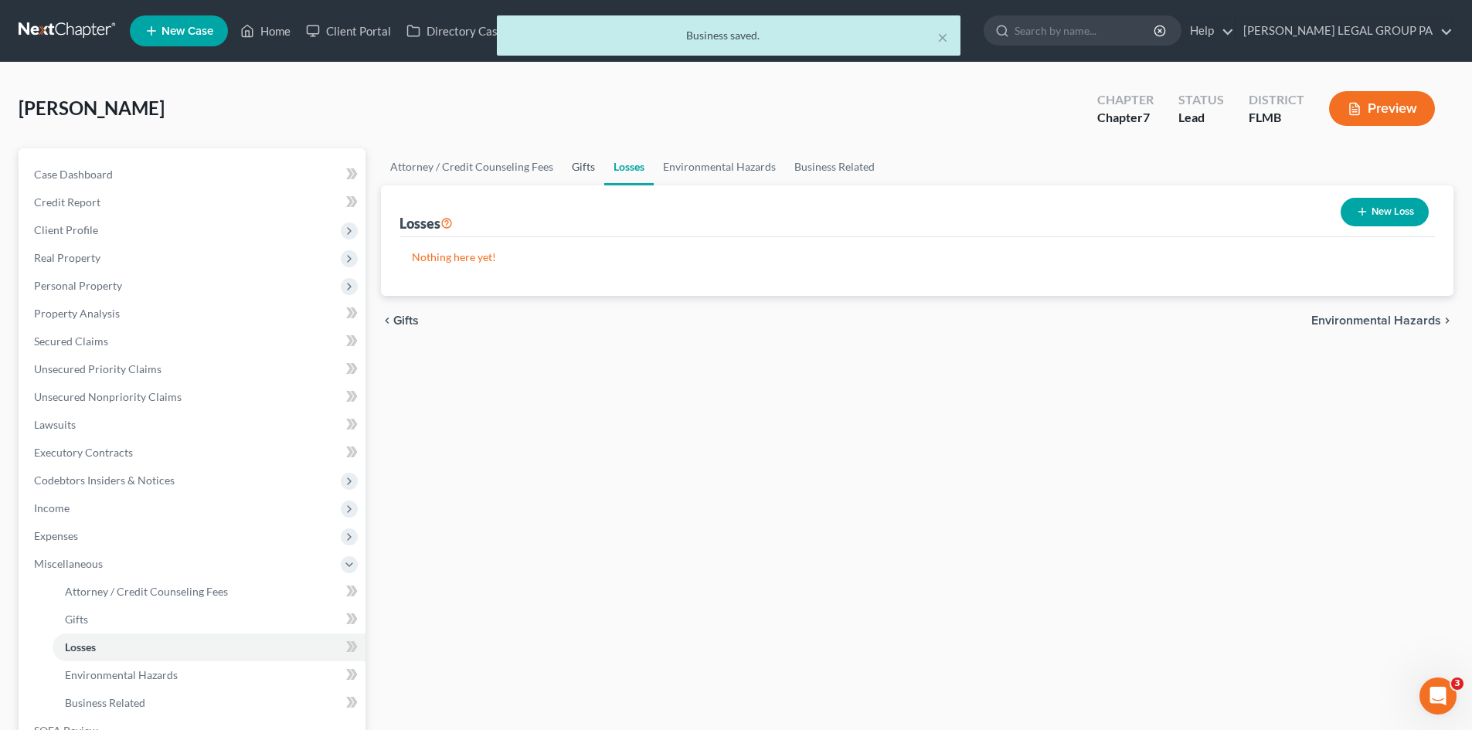
click at [572, 165] on link "Gifts" at bounding box center [584, 166] width 42 height 37
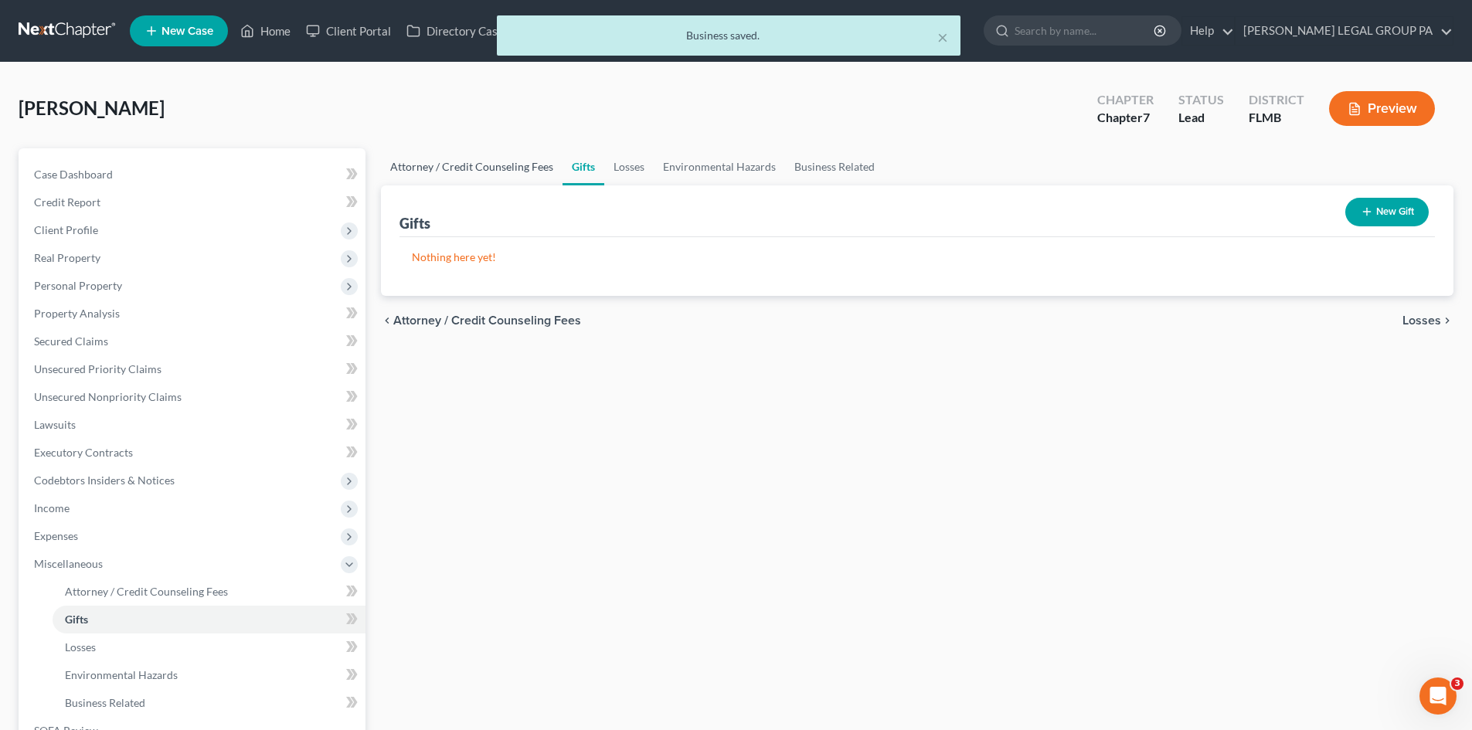
click at [444, 156] on link "Attorney / Credit Counseling Fees" at bounding box center [472, 166] width 182 height 37
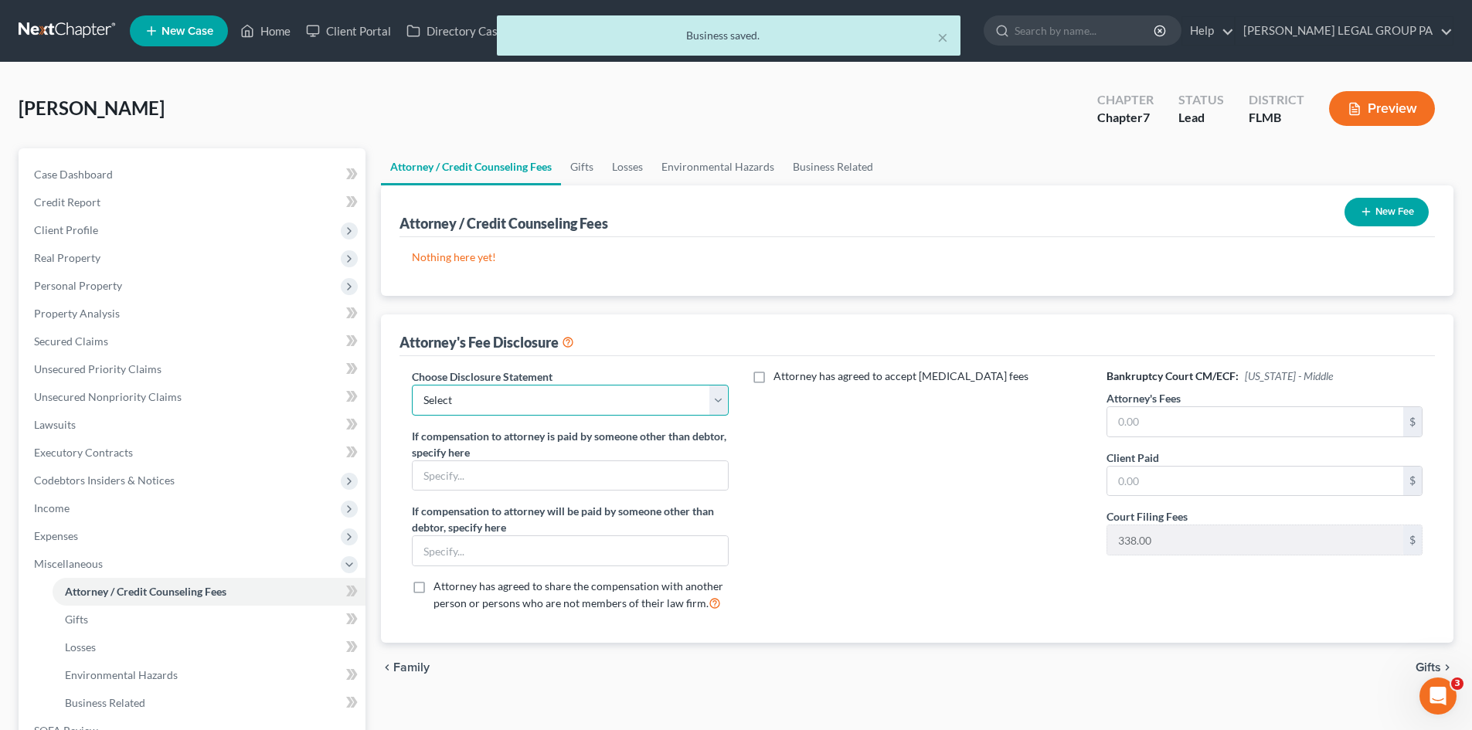
drag, startPoint x: 494, startPoint y: 394, endPoint x: 515, endPoint y: 399, distance: 21.6
click at [494, 394] on select "Select Attorney Compensation Statement" at bounding box center [570, 400] width 316 height 31
select select "0"
click at [412, 385] on select "Select Attorney Compensation Statement" at bounding box center [570, 400] width 316 height 31
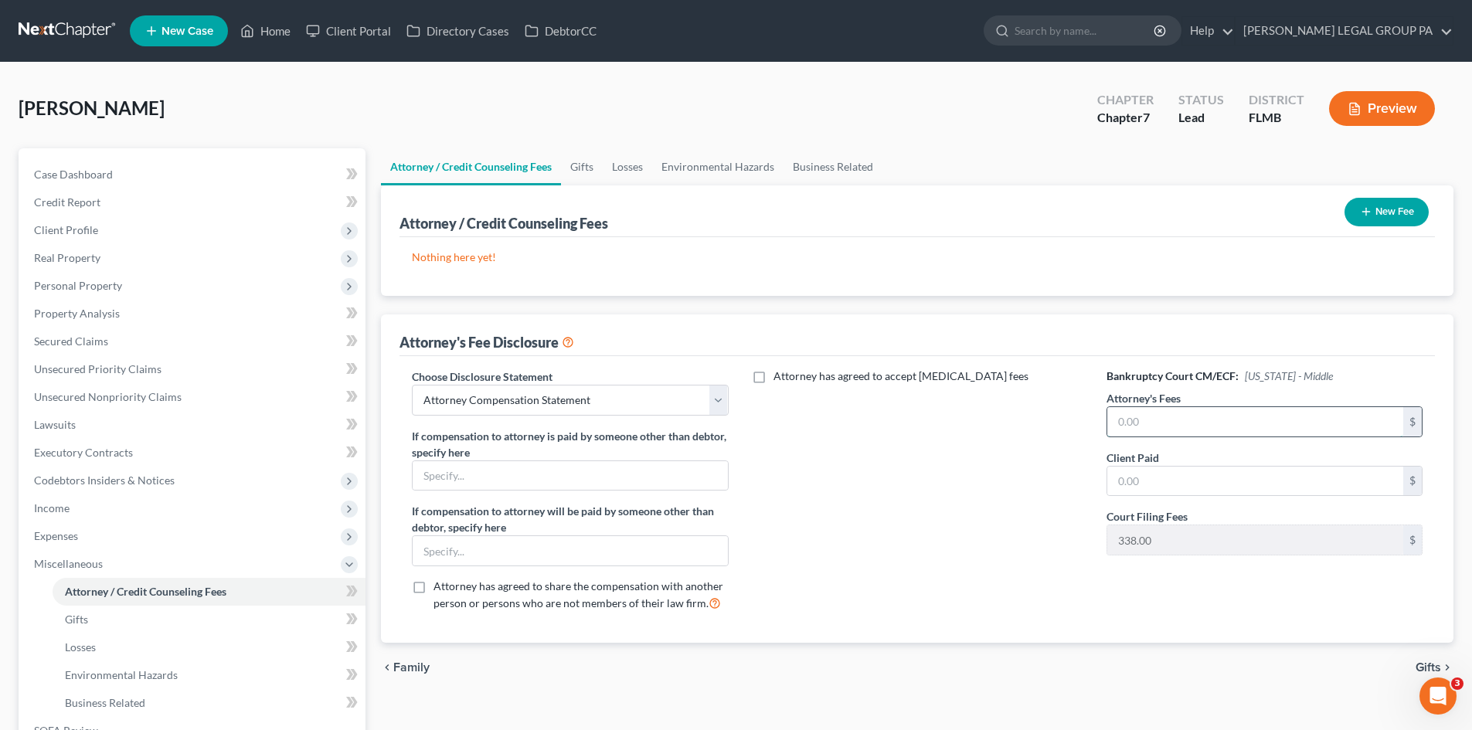
click at [1215, 433] on input "text" at bounding box center [1255, 421] width 296 height 29
type input "2,500.00"
click at [1383, 199] on button "New Fee" at bounding box center [1387, 212] width 84 height 29
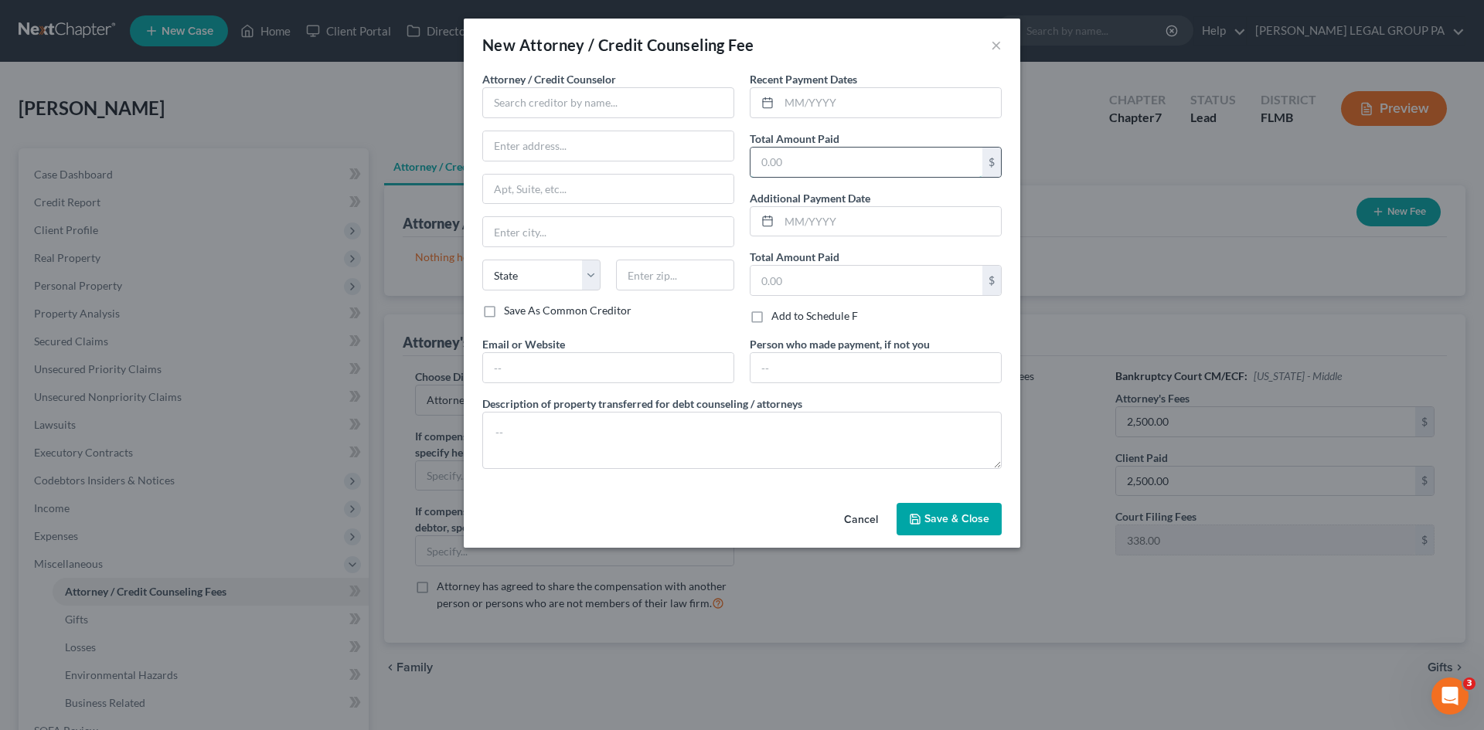
click at [848, 148] on input "text" at bounding box center [866, 162] width 232 height 29
type input "2,500.00"
click at [839, 107] on input "text" at bounding box center [890, 102] width 222 height 29
type input "08/2025"
click at [649, 116] on input "text" at bounding box center [608, 102] width 252 height 31
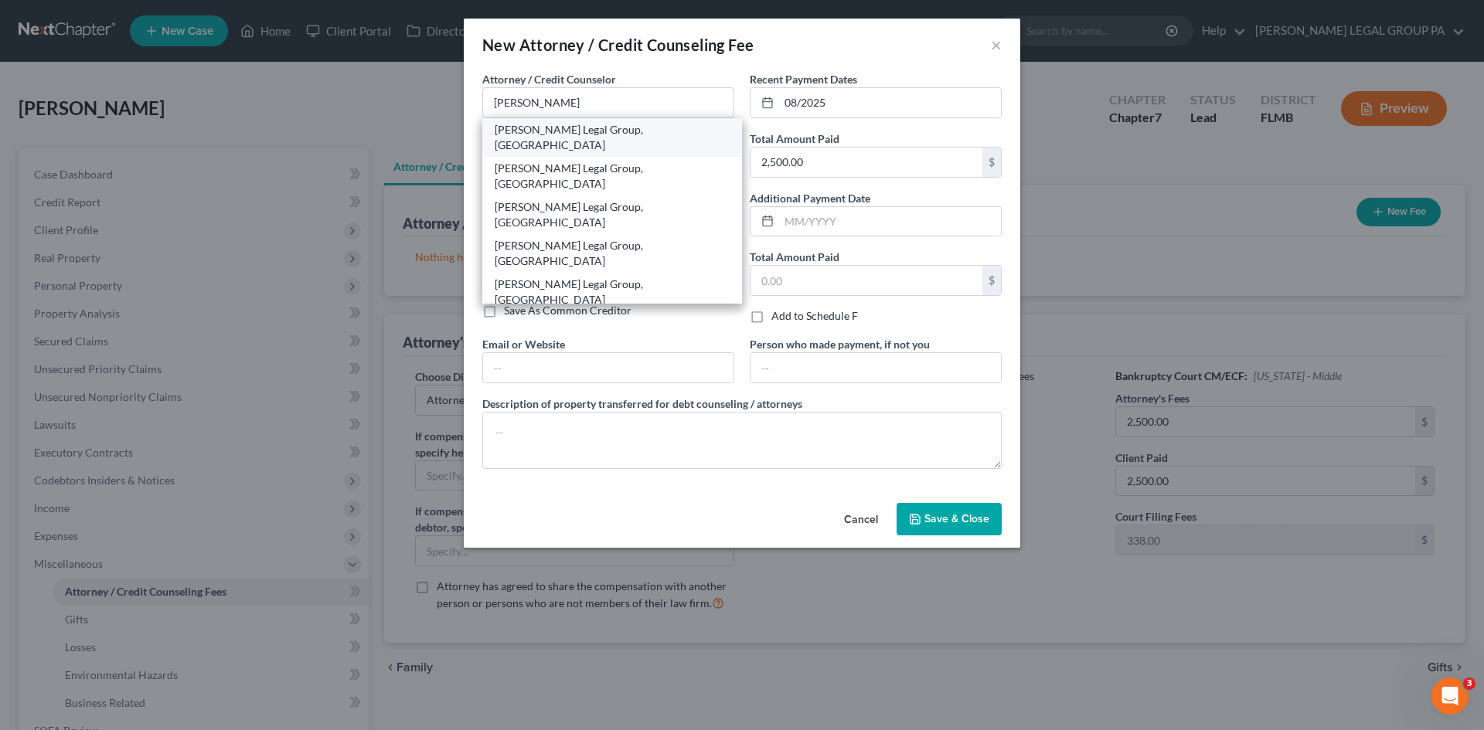
click at [586, 132] on div "[PERSON_NAME] Legal Group, [GEOGRAPHIC_DATA]" at bounding box center [612, 137] width 235 height 31
type input "[PERSON_NAME] Legal Group, [GEOGRAPHIC_DATA]"
type input "[STREET_ADDRESS]"
type input "Clearwater"
select select "9"
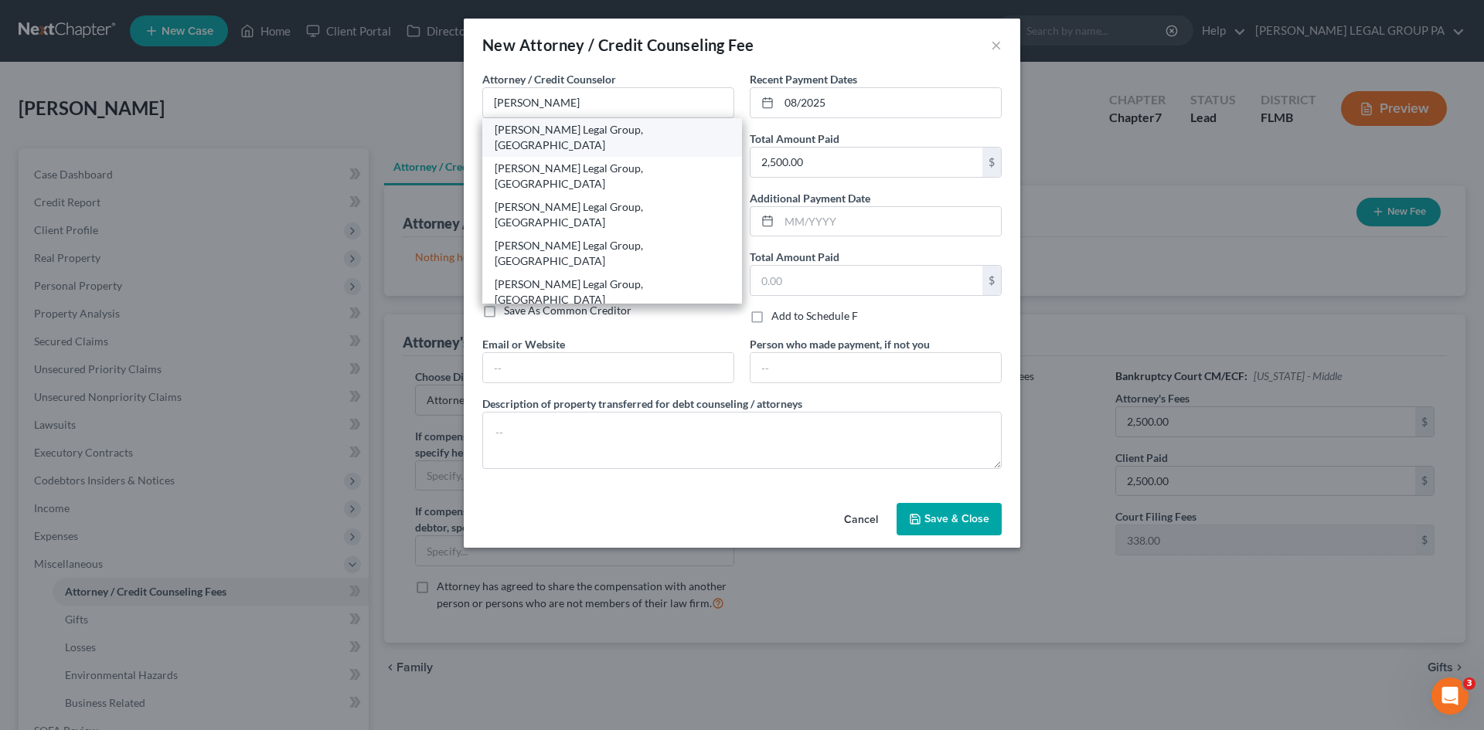
type input "33763"
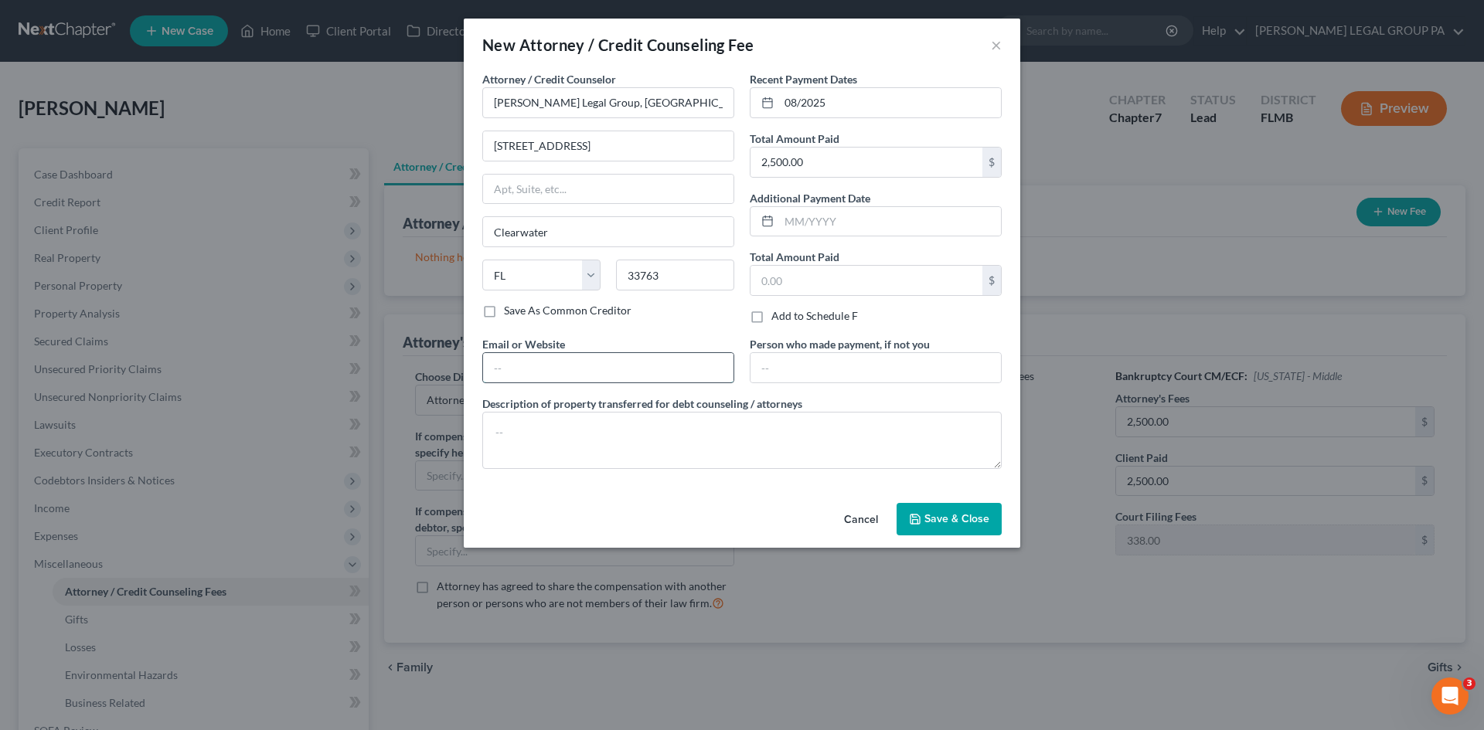
click at [608, 379] on input "text" at bounding box center [608, 367] width 250 height 29
type input "[EMAIL_ADDRESS][DOMAIN_NAME]"
click at [573, 441] on textarea at bounding box center [741, 440] width 519 height 57
click at [666, 437] on textarea "Bankruptcy Chapter" at bounding box center [741, 440] width 519 height 57
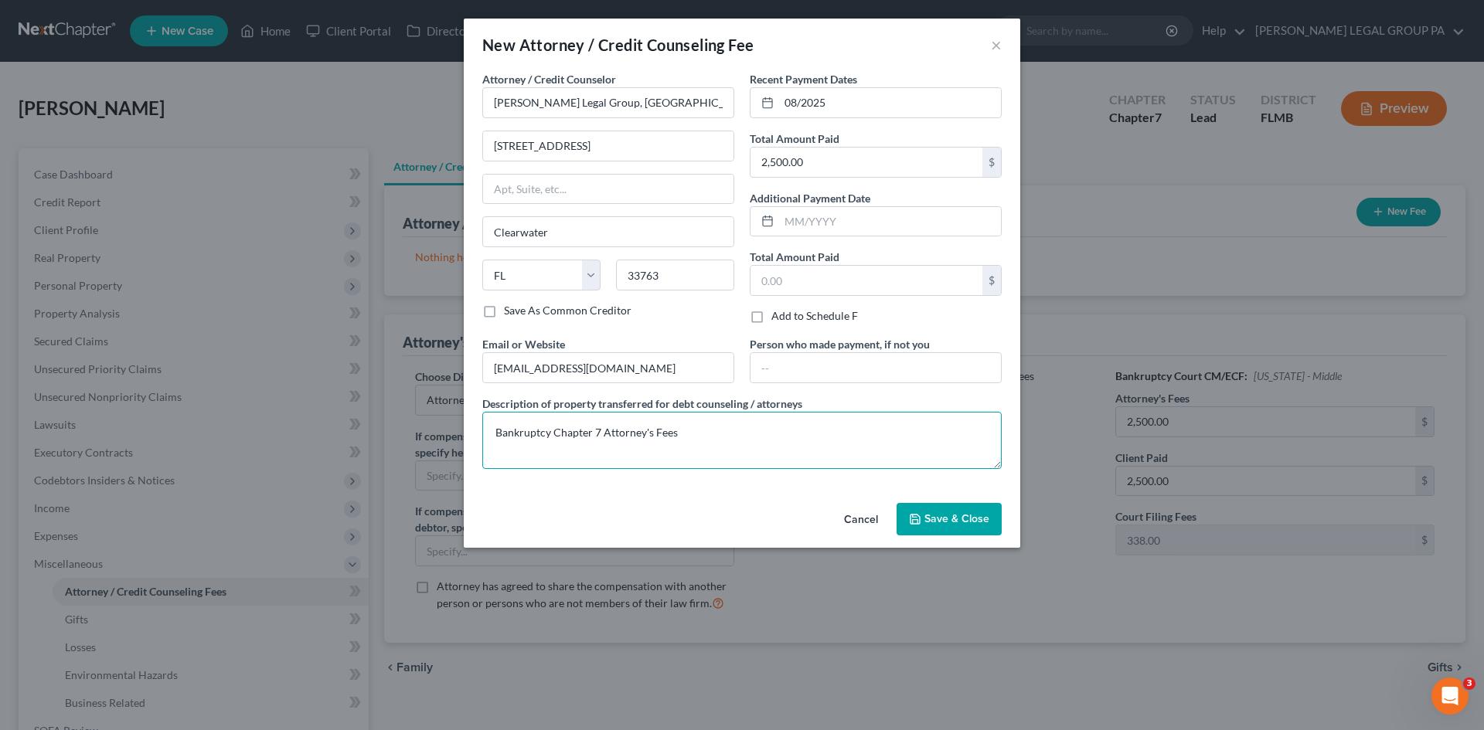
type textarea "Bankruptcy Chapter 7 Attorney's Fees"
click at [931, 518] on span "Save & Close" at bounding box center [956, 518] width 65 height 13
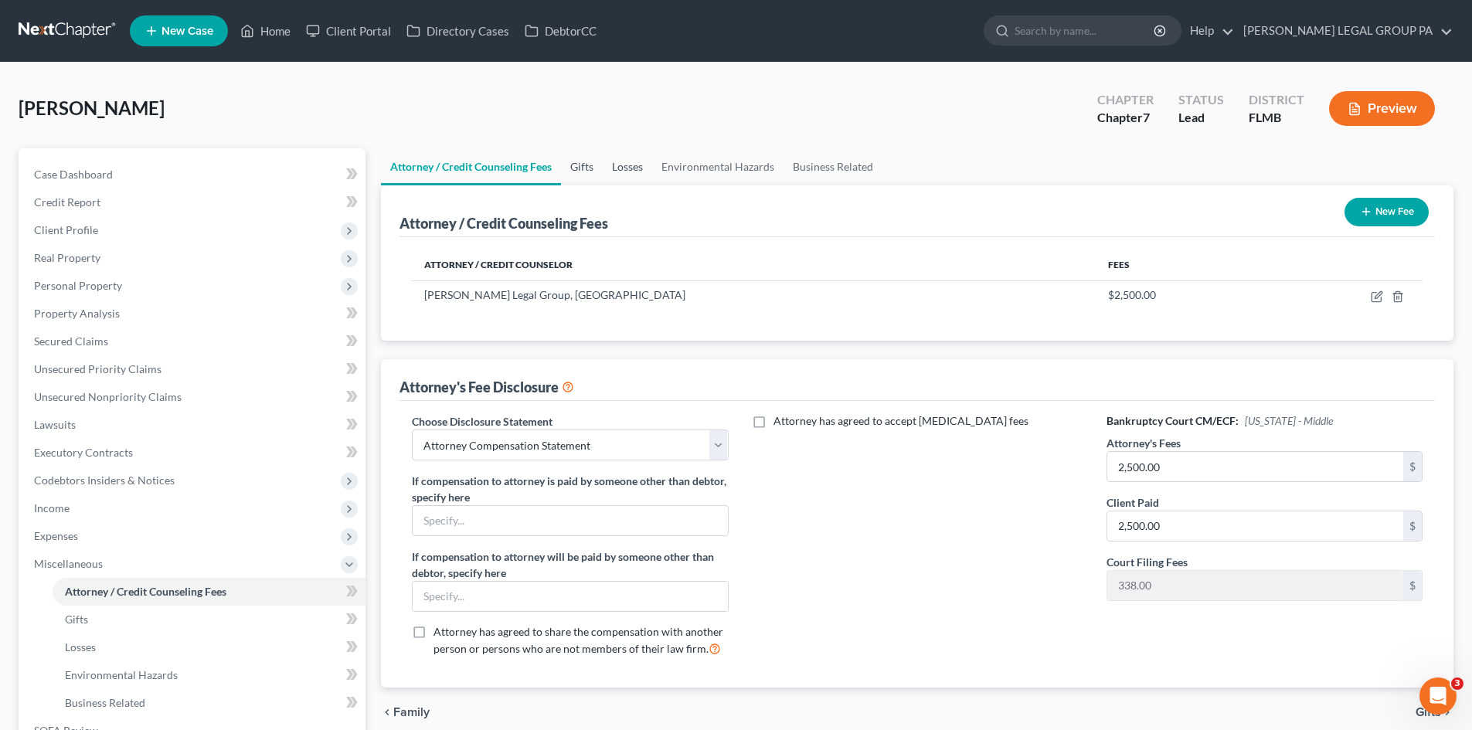
drag, startPoint x: 586, startPoint y: 167, endPoint x: 617, endPoint y: 166, distance: 30.9
click at [586, 167] on link "Gifts" at bounding box center [582, 166] width 42 height 37
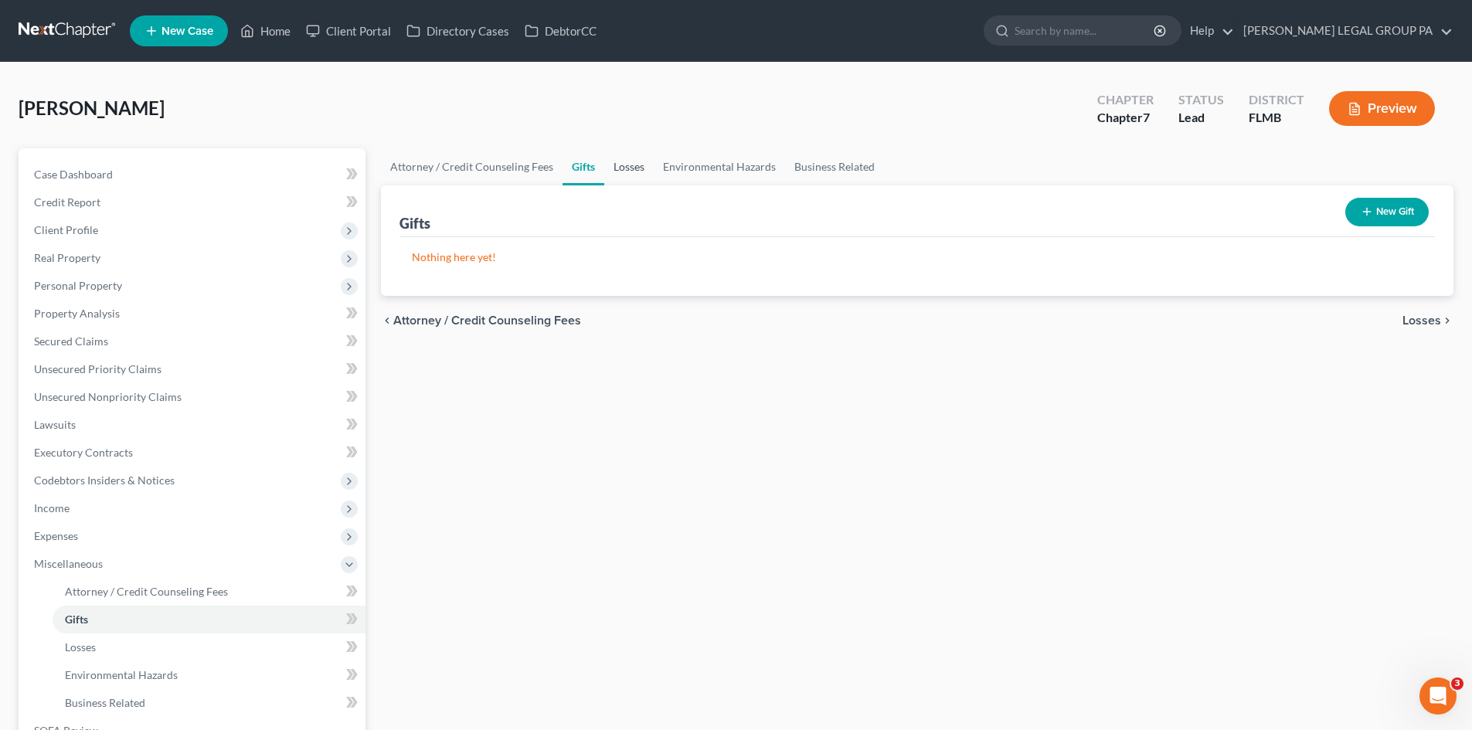
click at [624, 163] on link "Losses" at bounding box center [628, 166] width 49 height 37
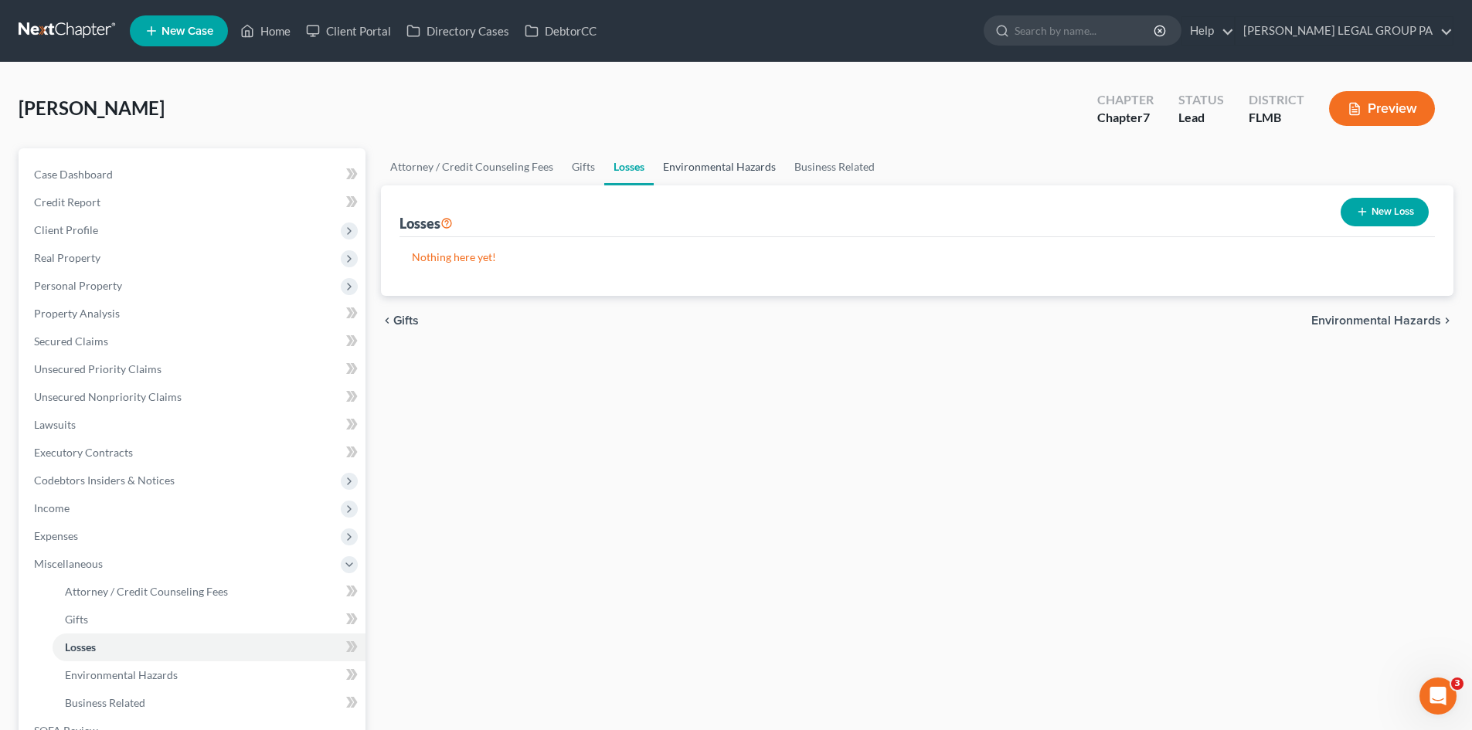
click at [712, 160] on link "Environmental Hazards" at bounding box center [719, 166] width 131 height 37
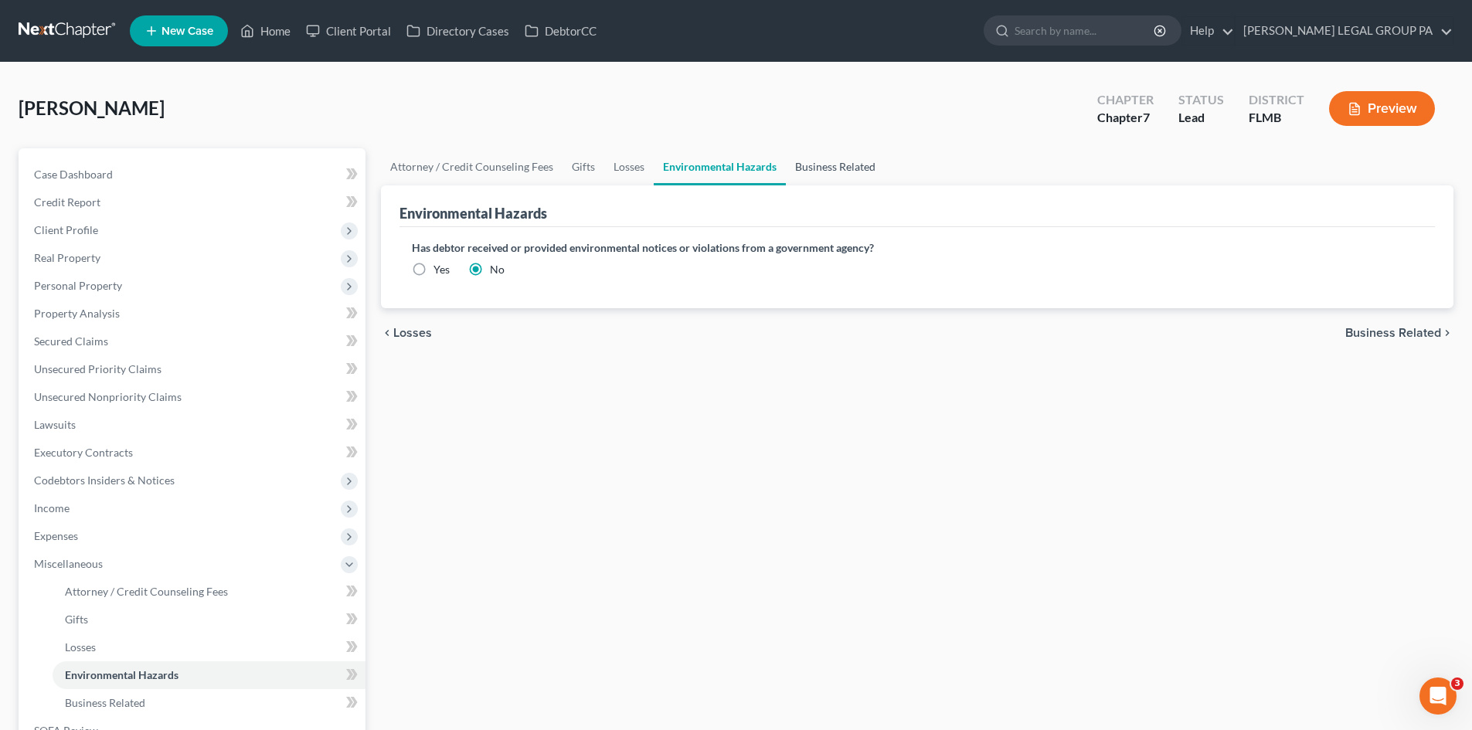
click at [822, 169] on link "Business Related" at bounding box center [835, 166] width 99 height 37
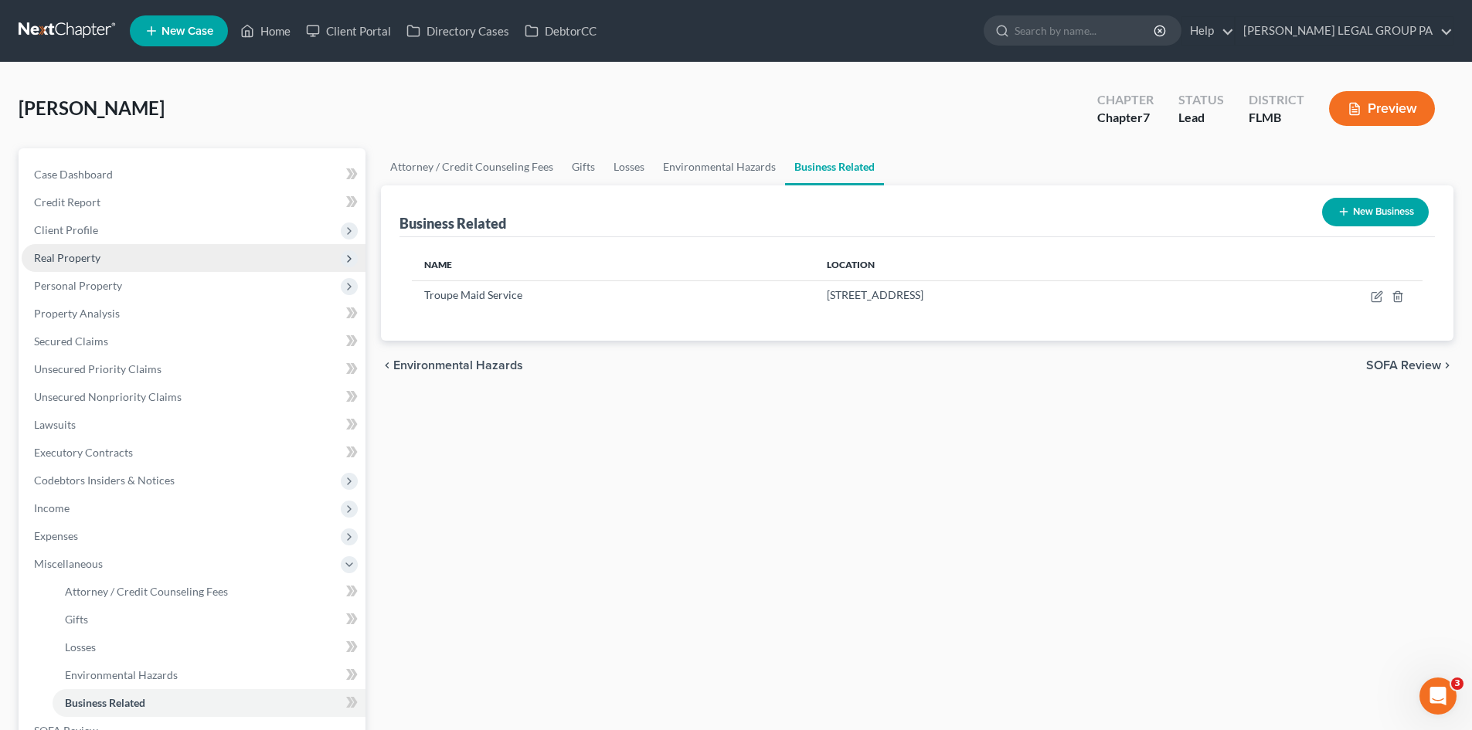
click at [136, 258] on span "Real Property" at bounding box center [194, 258] width 344 height 28
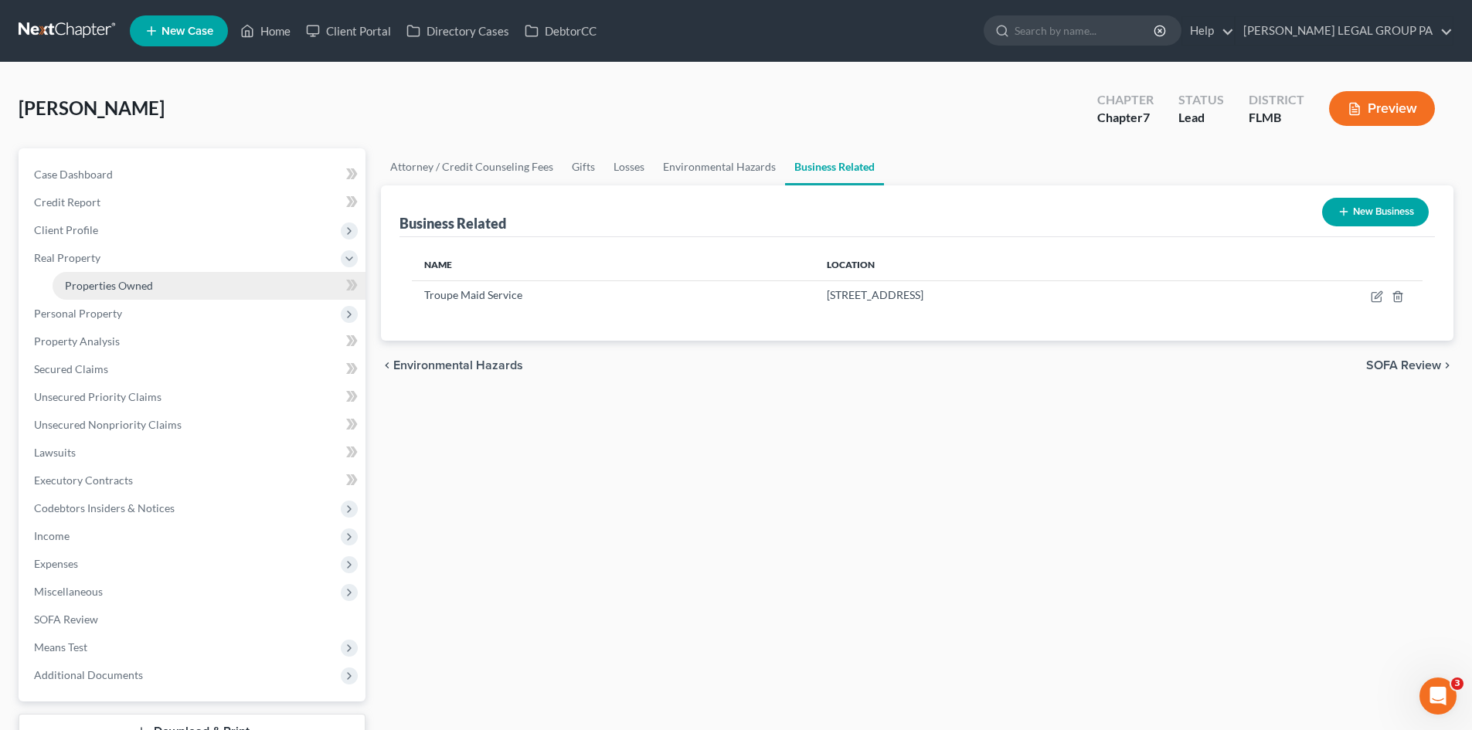
click at [137, 282] on span "Properties Owned" at bounding box center [109, 285] width 88 height 13
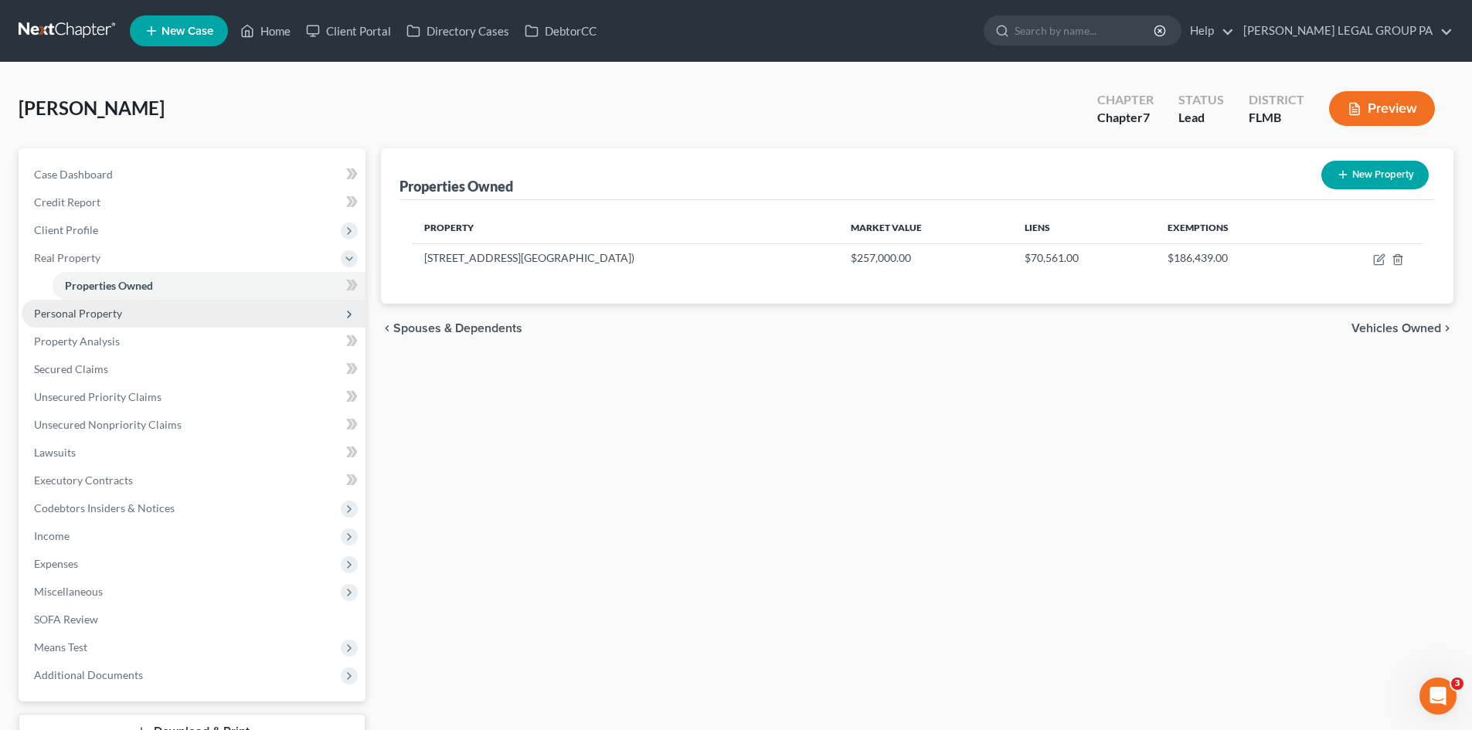
click at [110, 314] on span "Personal Property" at bounding box center [78, 313] width 88 height 13
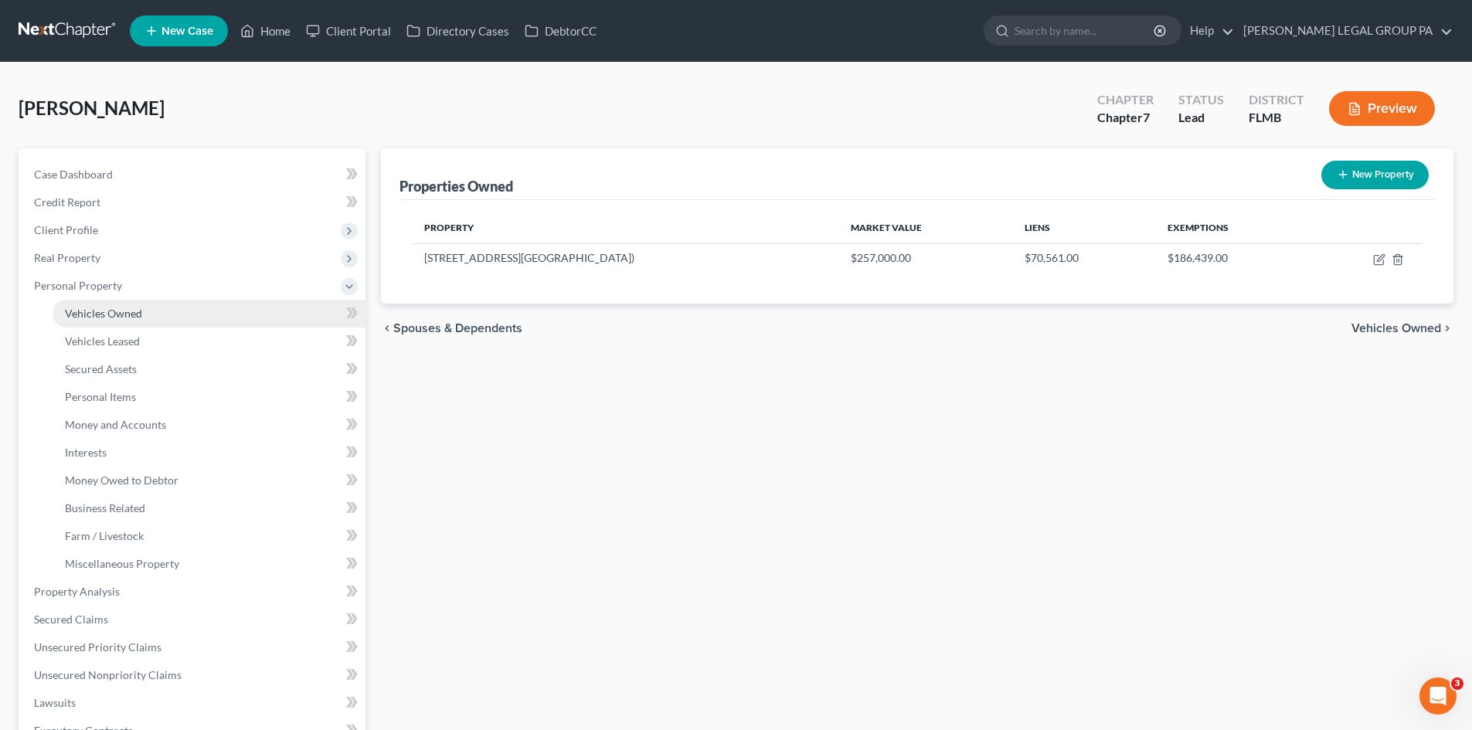
click at [123, 316] on span "Vehicles Owned" at bounding box center [103, 313] width 77 height 13
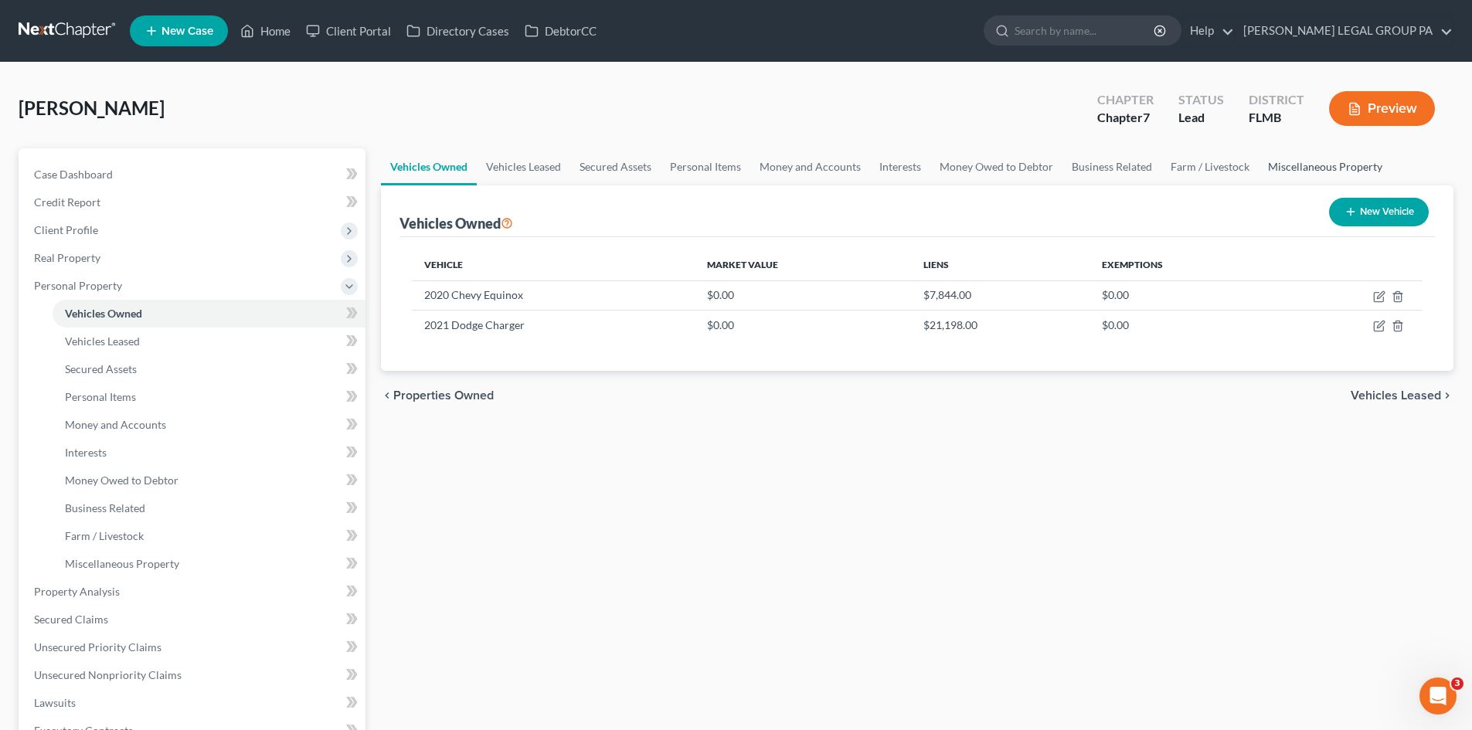
click at [1278, 173] on link "Miscellaneous Property" at bounding box center [1325, 166] width 133 height 37
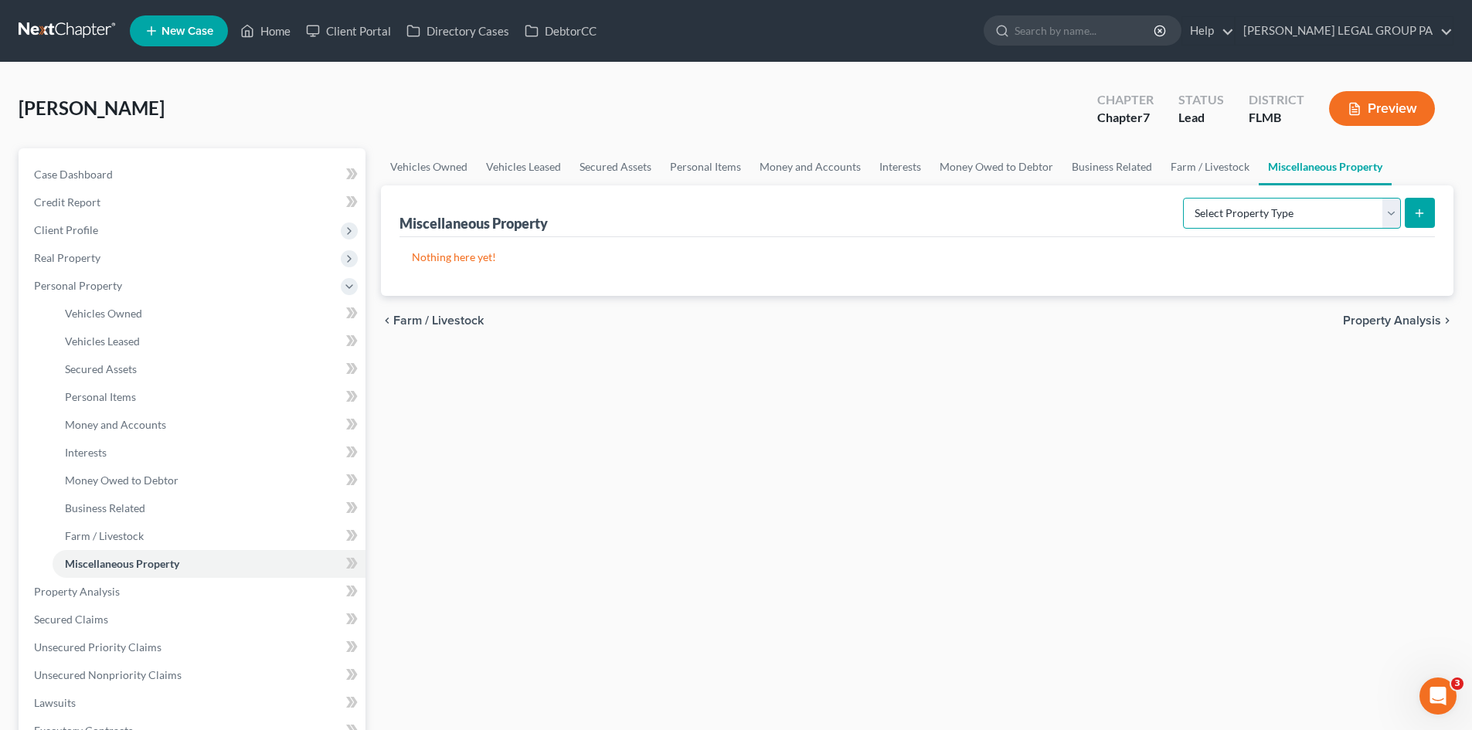
click at [1211, 199] on select "Select Property Type Assigned for Creditor Benefit [DATE] Holding for Another N…" at bounding box center [1292, 213] width 218 height 31
drag, startPoint x: 1204, startPoint y: 168, endPoint x: 1184, endPoint y: 165, distance: 20.3
click at [1204, 168] on link "Farm / Livestock" at bounding box center [1209, 166] width 97 height 37
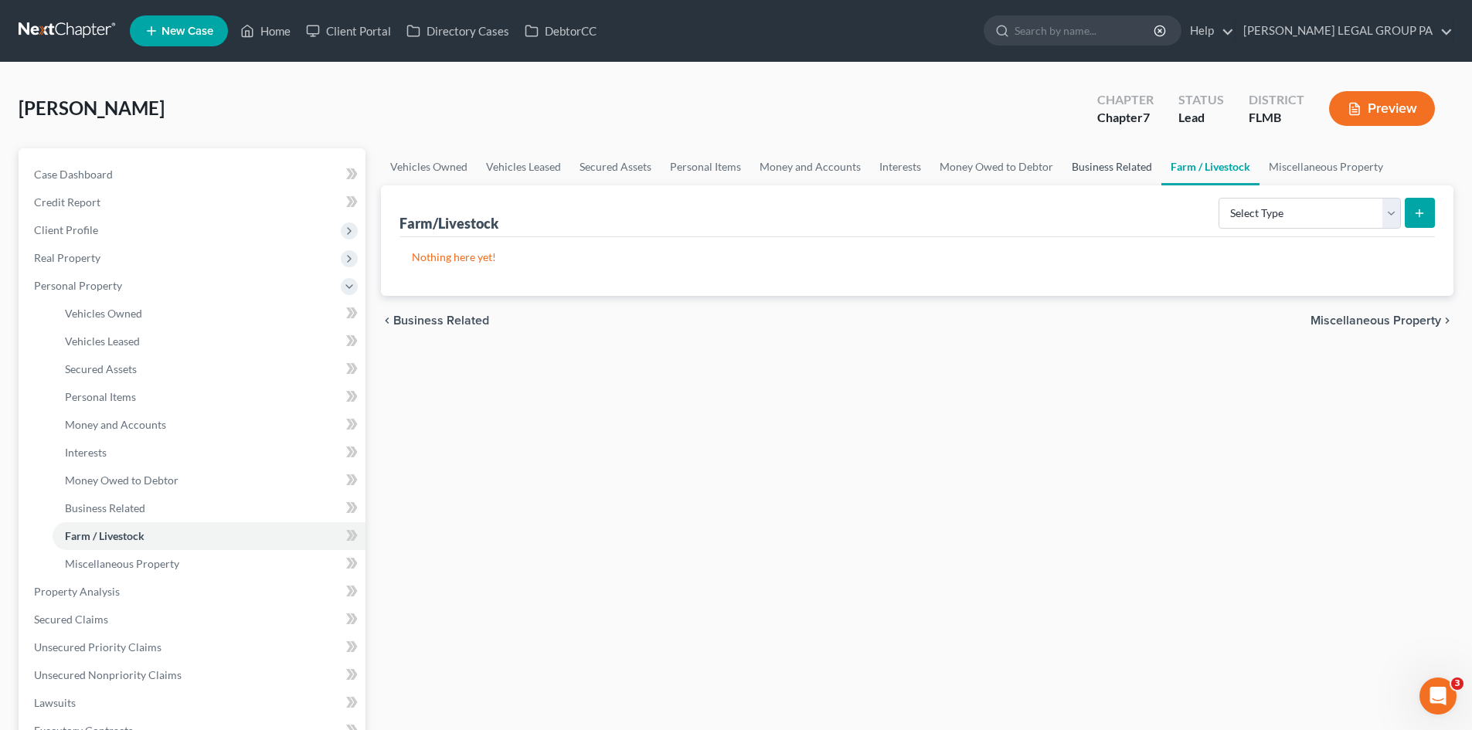
click at [1121, 164] on link "Business Related" at bounding box center [1111, 166] width 99 height 37
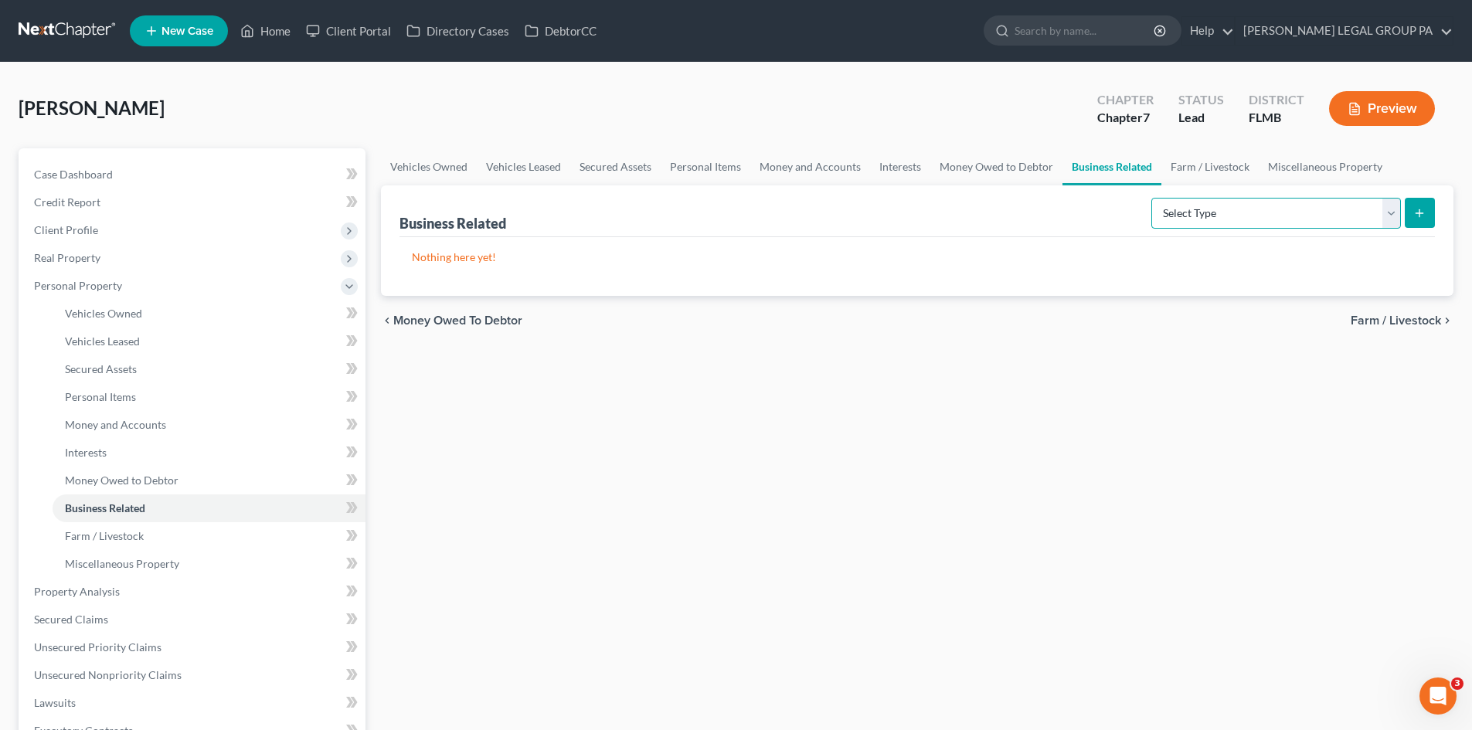
click at [1198, 208] on select "Select Type Customer Lists Franchises Inventory Licenses Machinery Office Equip…" at bounding box center [1276, 213] width 250 height 31
drag, startPoint x: 1081, startPoint y: 367, endPoint x: 1044, endPoint y: 296, distance: 80.2
click at [1081, 365] on div "Vehicles Owned Vehicles Leased Secured Assets Personal Items Money and Accounts…" at bounding box center [917, 594] width 1088 height 892
click at [996, 175] on link "Money Owed to Debtor" at bounding box center [996, 166] width 132 height 37
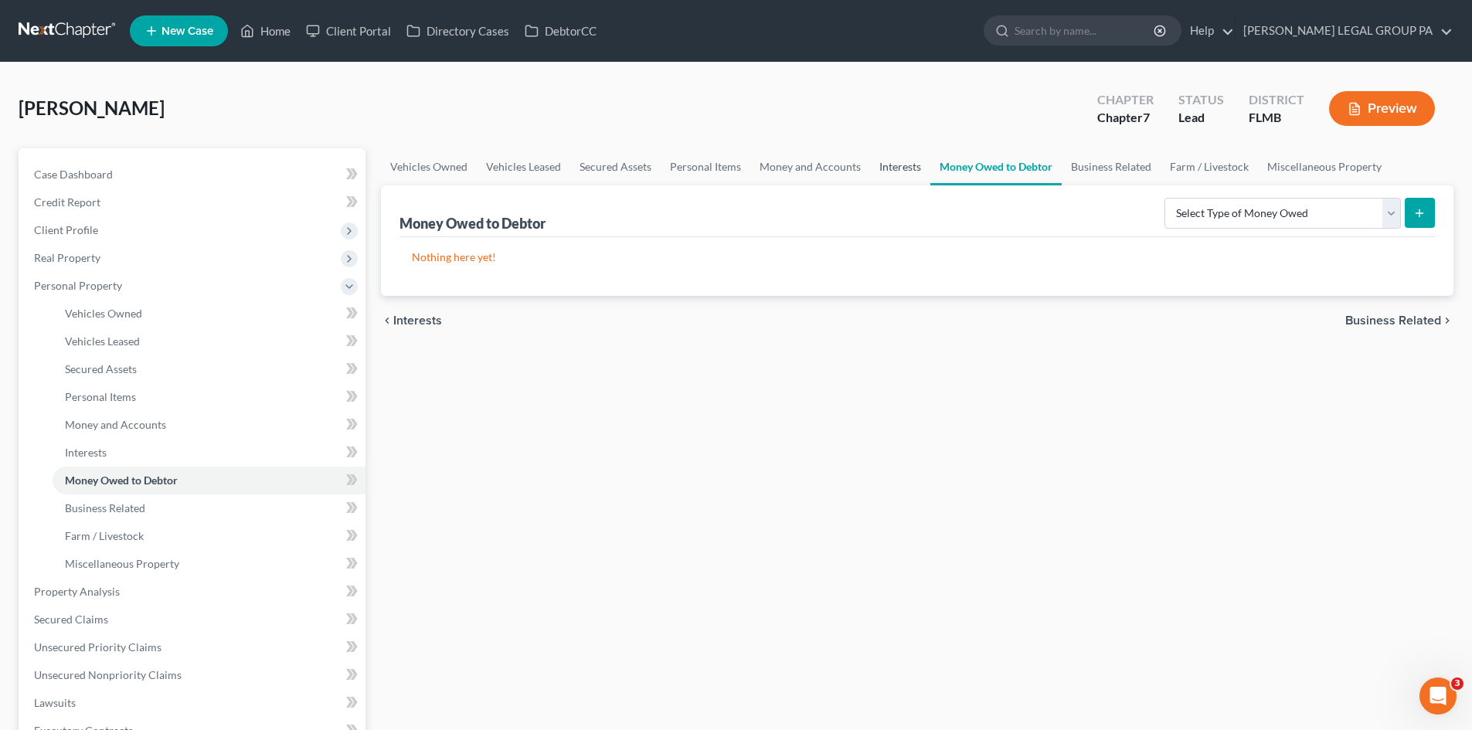
click at [896, 164] on link "Interests" at bounding box center [900, 166] width 60 height 37
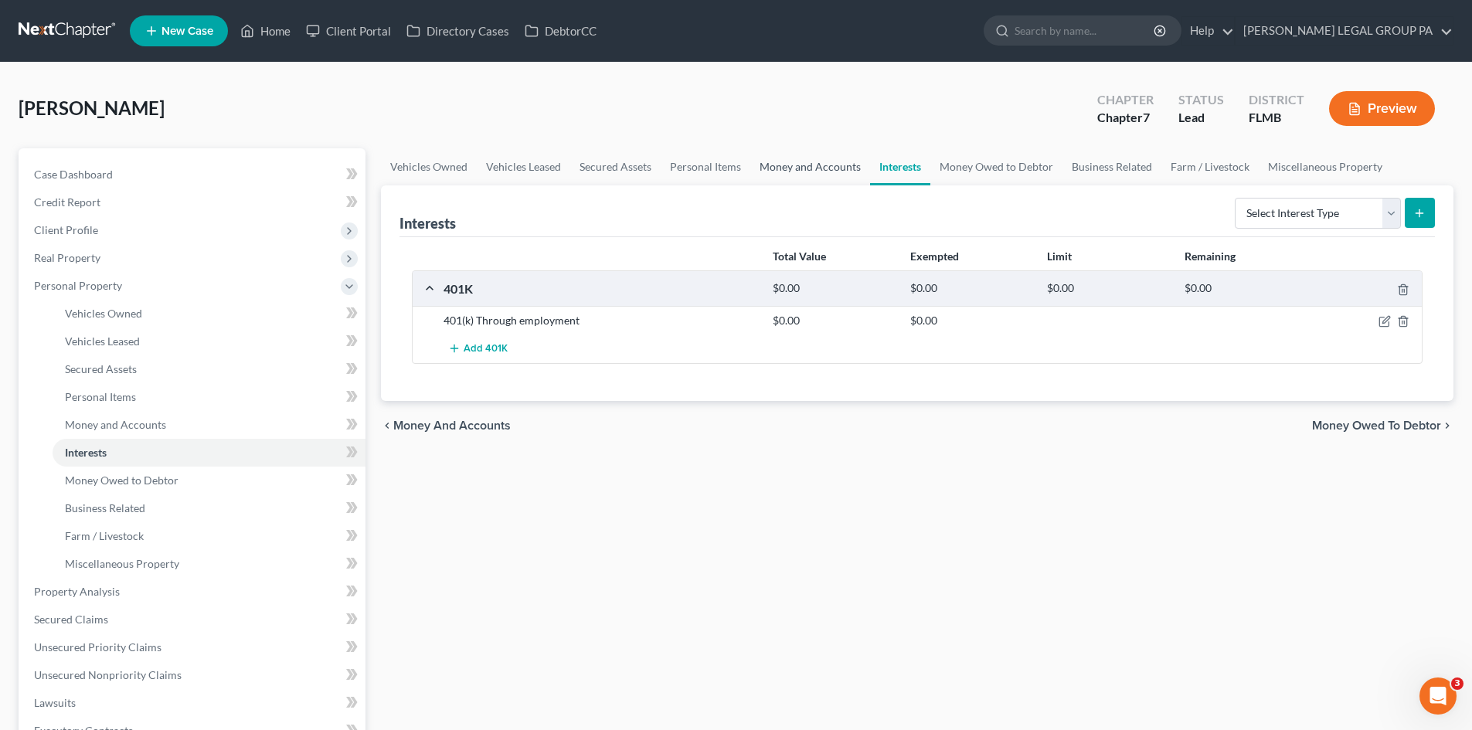
click at [792, 159] on link "Money and Accounts" at bounding box center [810, 166] width 120 height 37
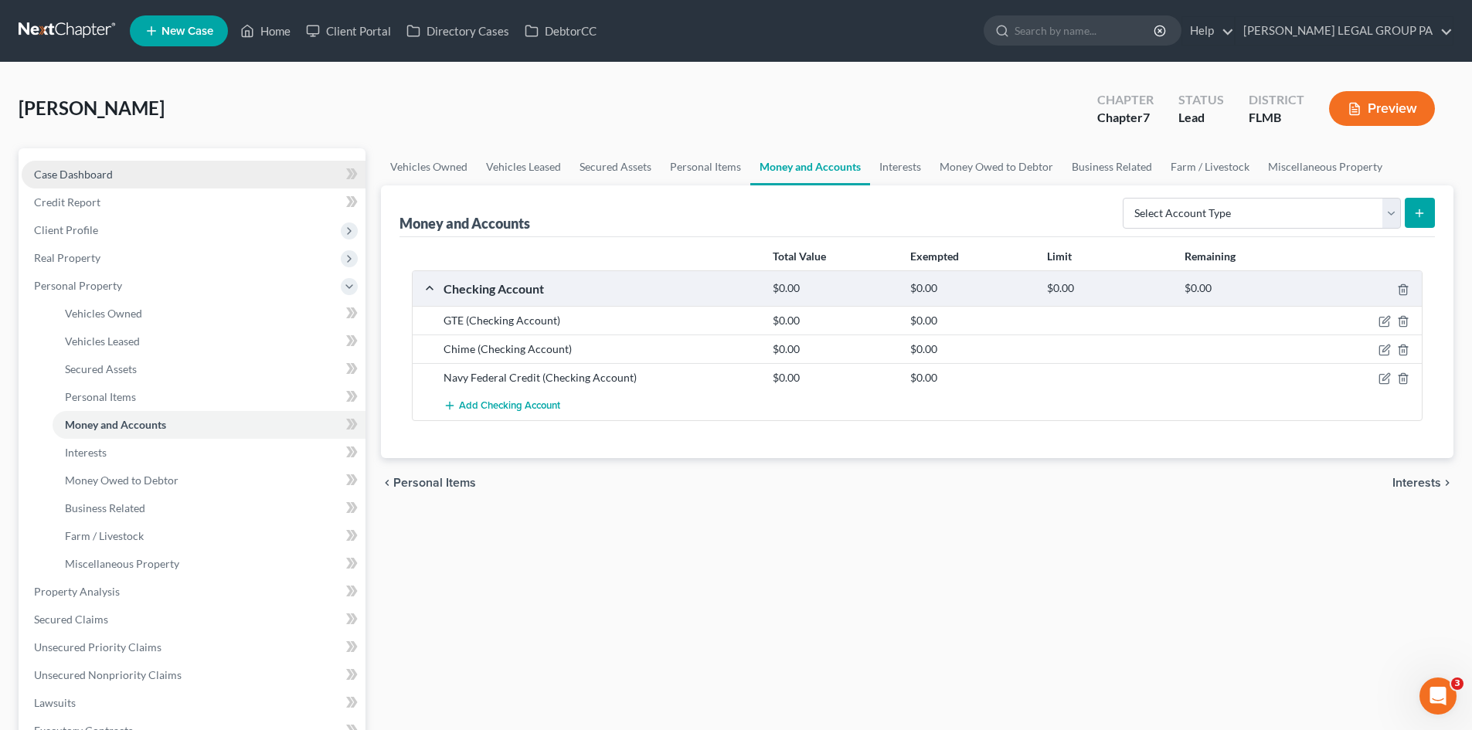
click at [116, 168] on link "Case Dashboard" at bounding box center [194, 175] width 344 height 28
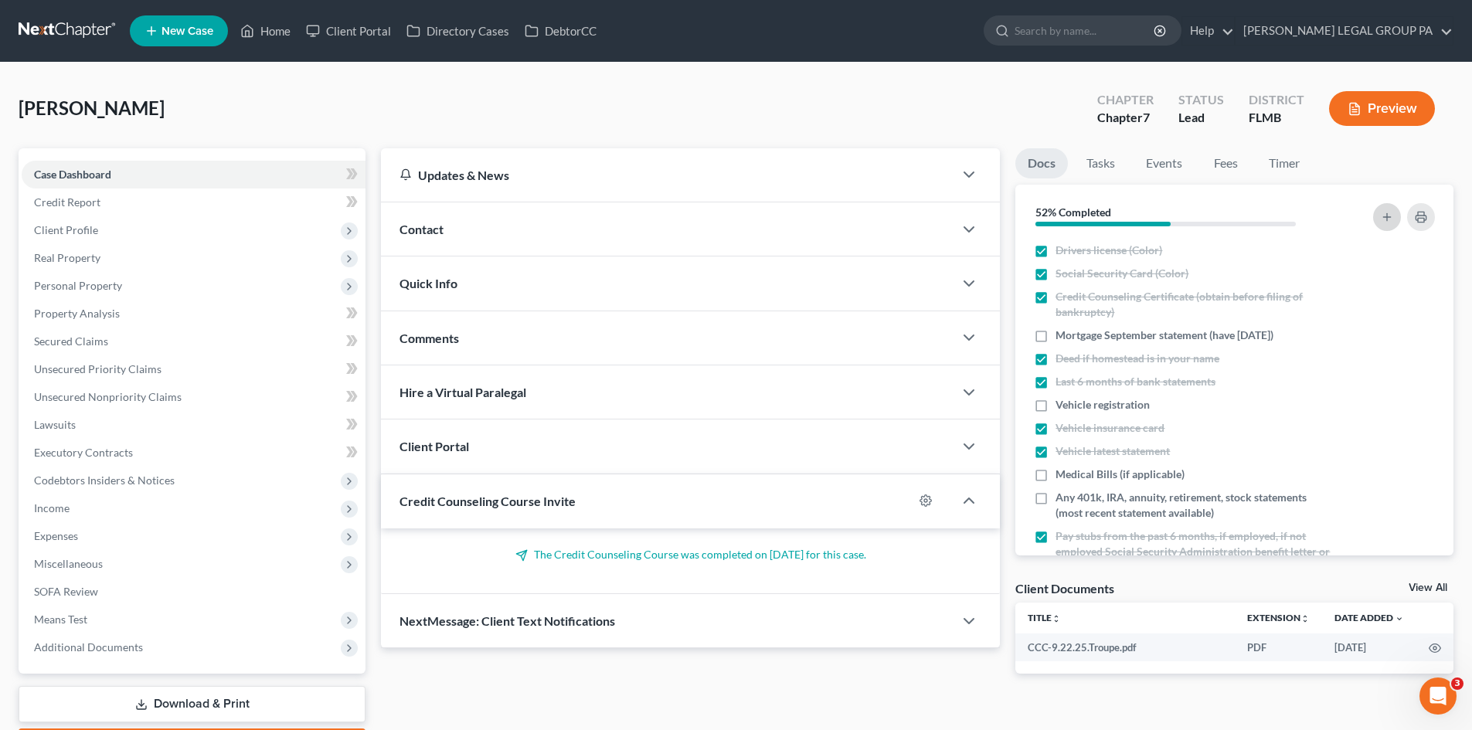
click at [1394, 209] on button "button" at bounding box center [1387, 217] width 28 height 28
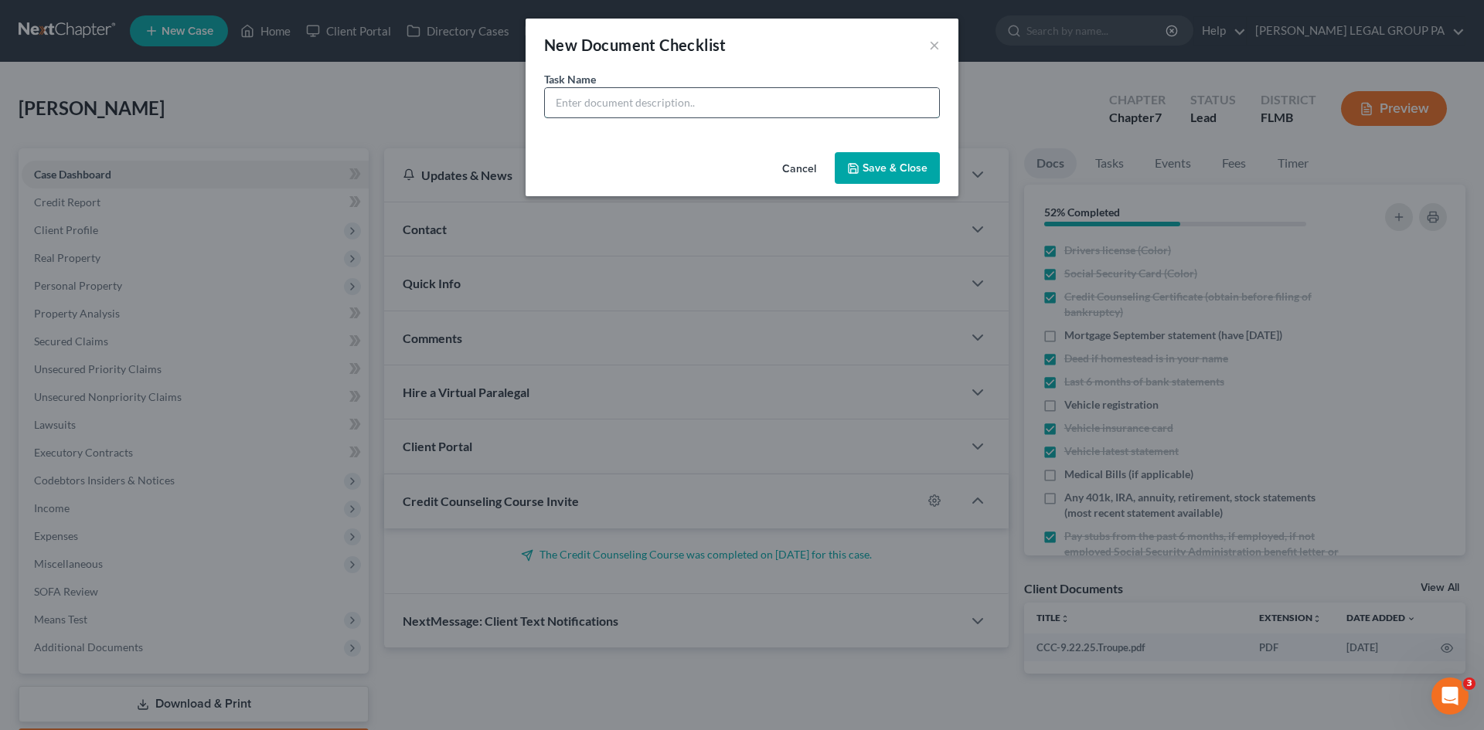
click at [637, 105] on input "text" at bounding box center [742, 102] width 394 height 29
type input "Last 6 months of bank statements (all accounts)"
click at [918, 172] on button "Save & Close" at bounding box center [887, 168] width 105 height 32
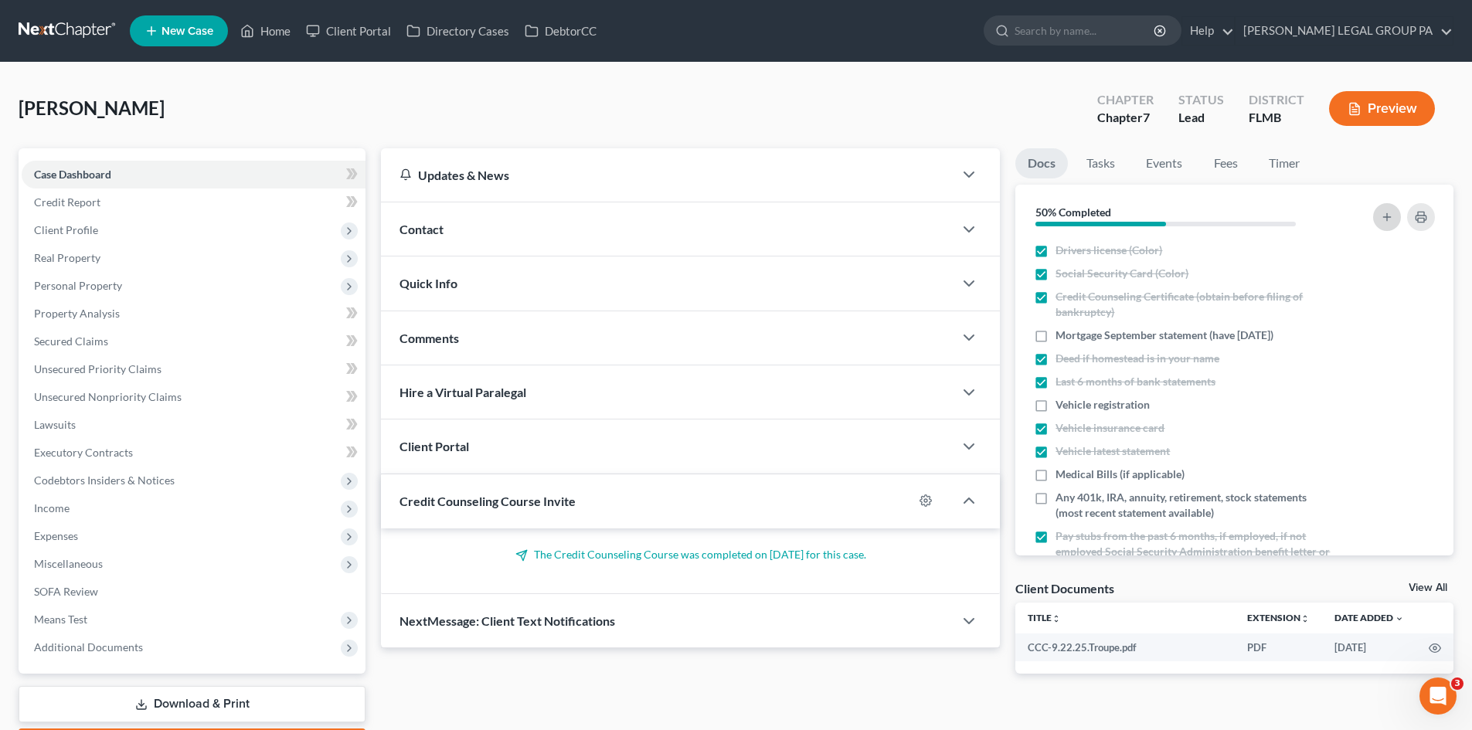
click at [1385, 218] on icon "button" at bounding box center [1387, 217] width 12 height 12
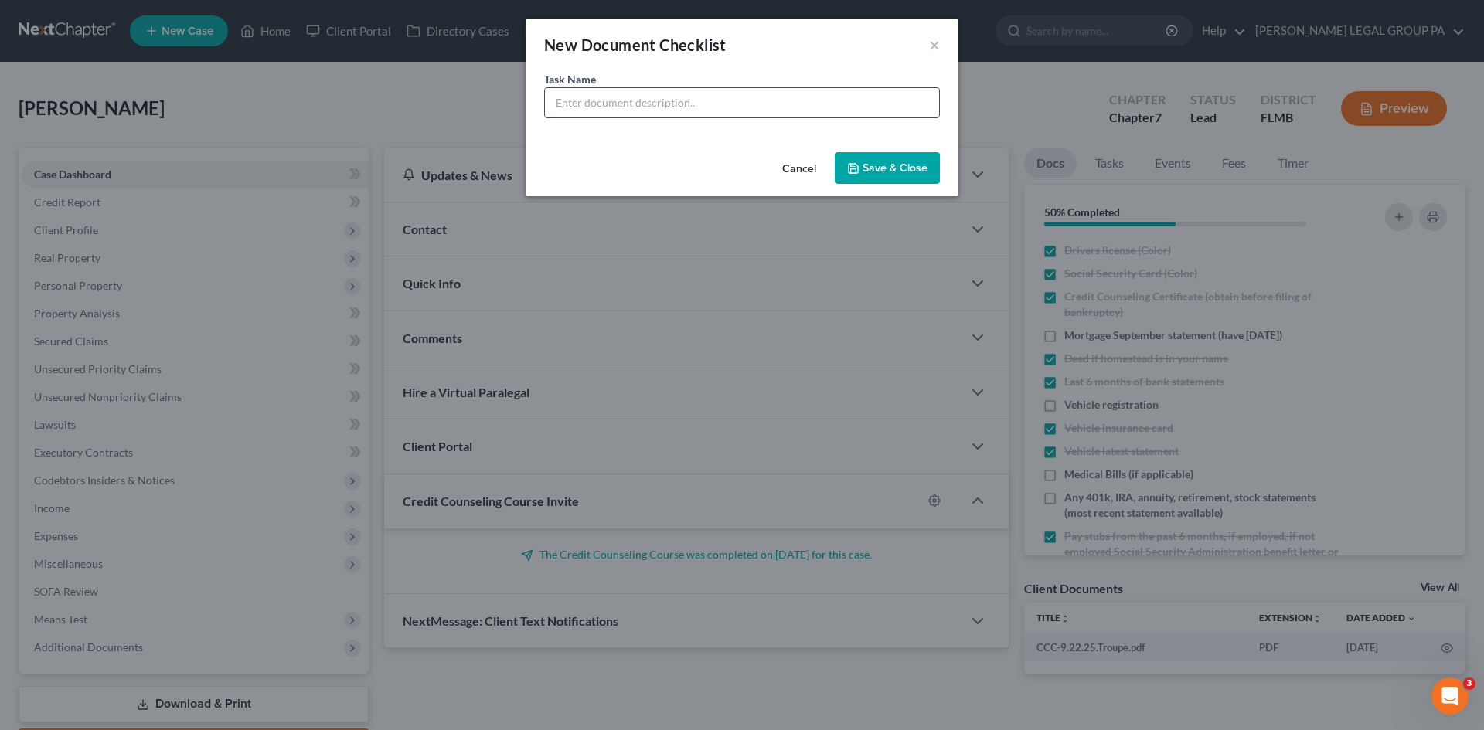
click at [626, 99] on input "text" at bounding box center [742, 102] width 394 height 29
type input "U"
click at [677, 106] on input "Paystubs - USPS since paydate [DATE]" at bounding box center [742, 102] width 394 height 29
type input "Paystubs - USPS since pay date [DATE]"
click at [882, 159] on button "Save & Close" at bounding box center [887, 168] width 105 height 32
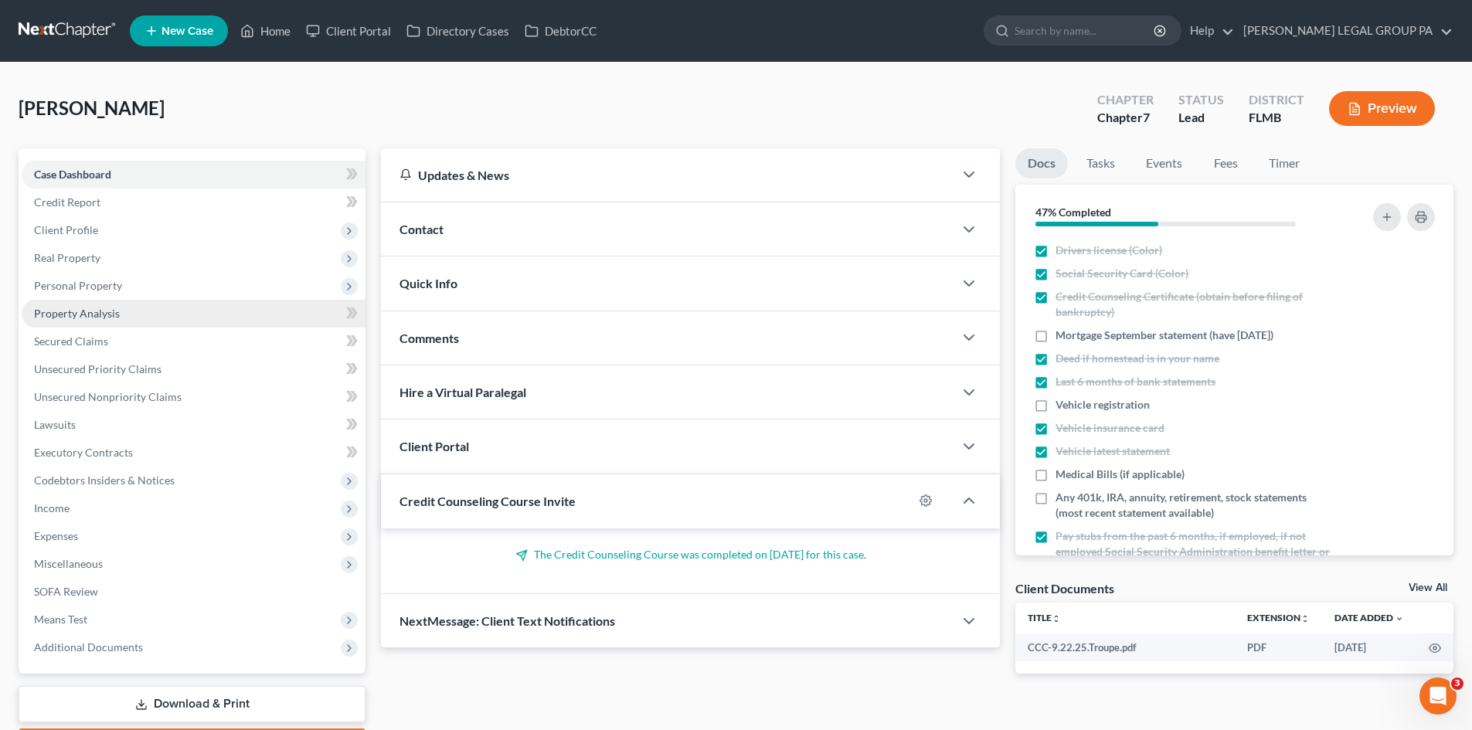
drag, startPoint x: 102, startPoint y: 287, endPoint x: 100, endPoint y: 314, distance: 27.1
click at [102, 287] on span "Personal Property" at bounding box center [78, 285] width 88 height 13
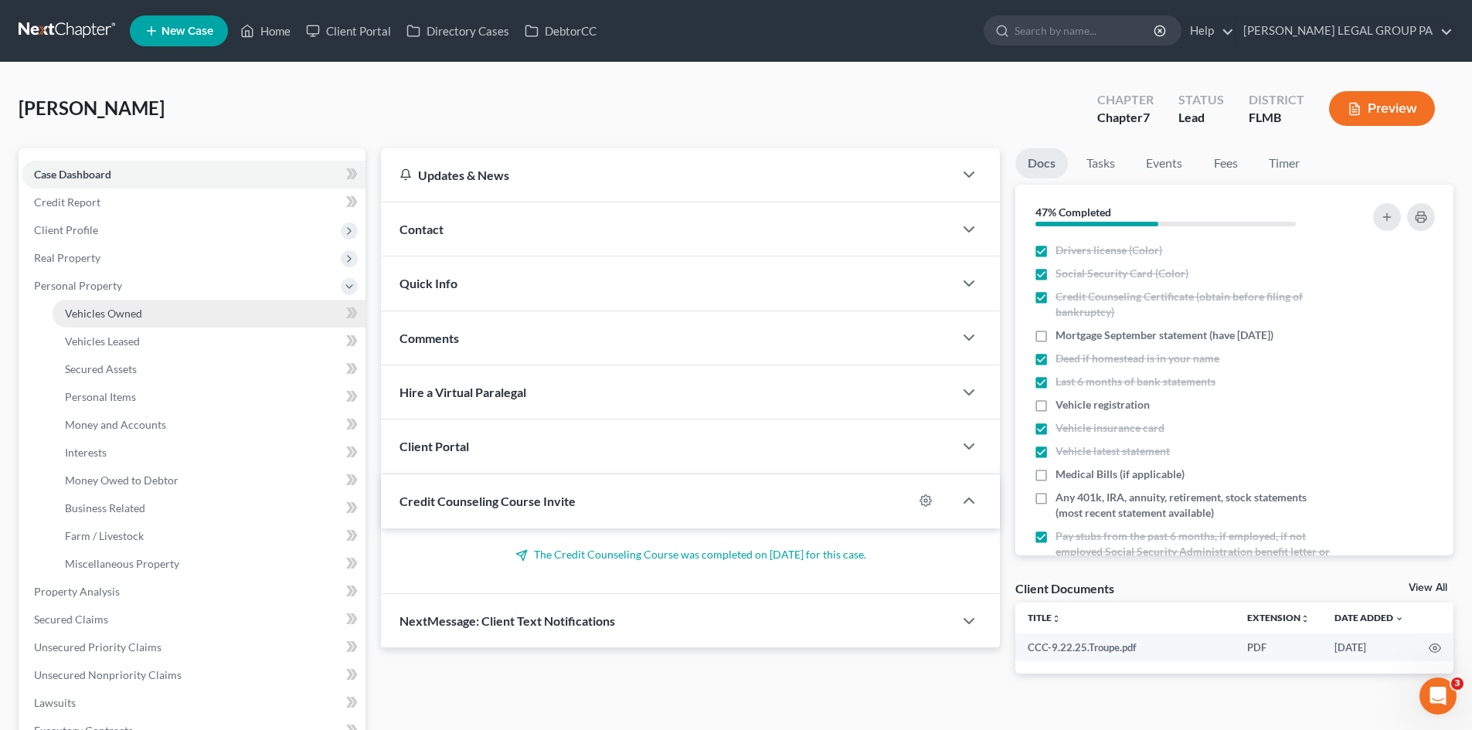
click at [100, 314] on span "Vehicles Owned" at bounding box center [103, 313] width 77 height 13
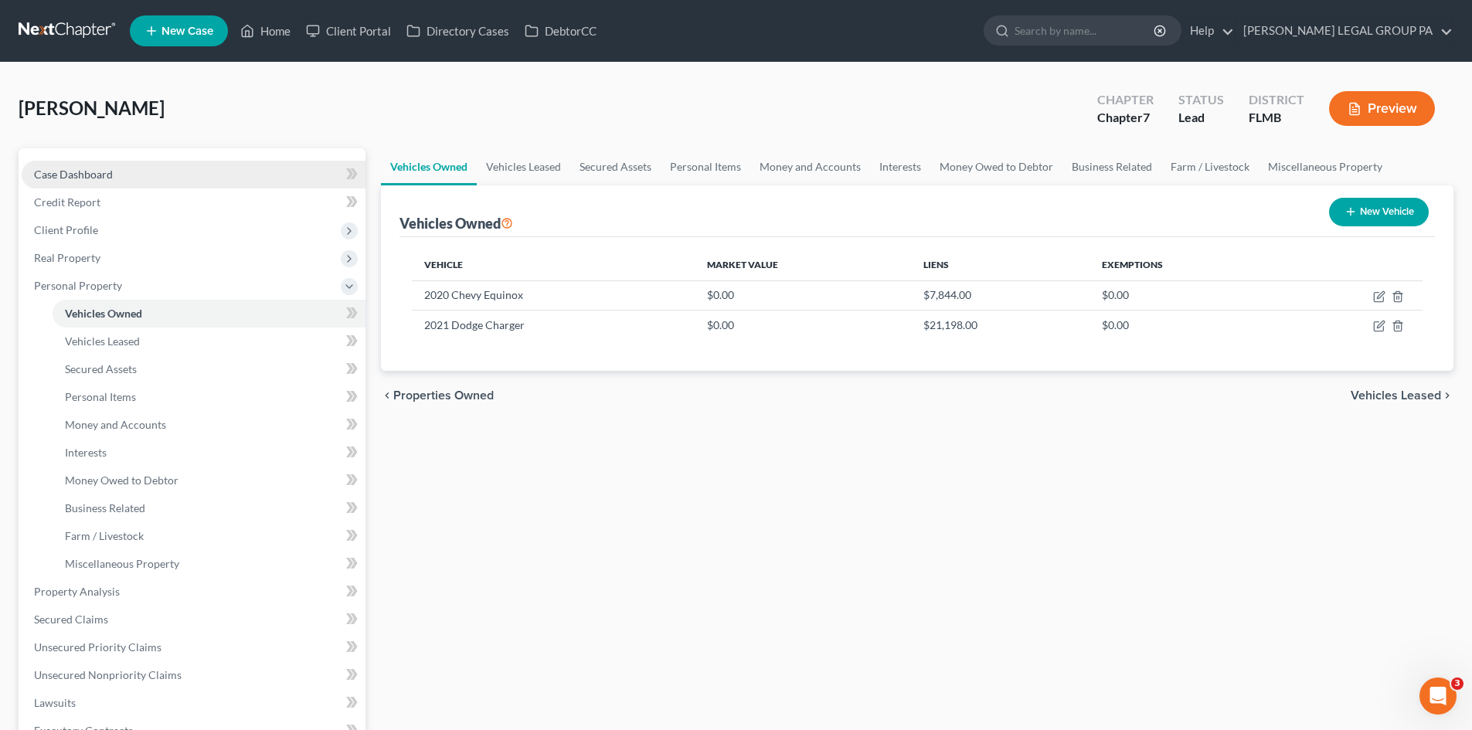
click at [134, 175] on link "Case Dashboard" at bounding box center [194, 175] width 344 height 28
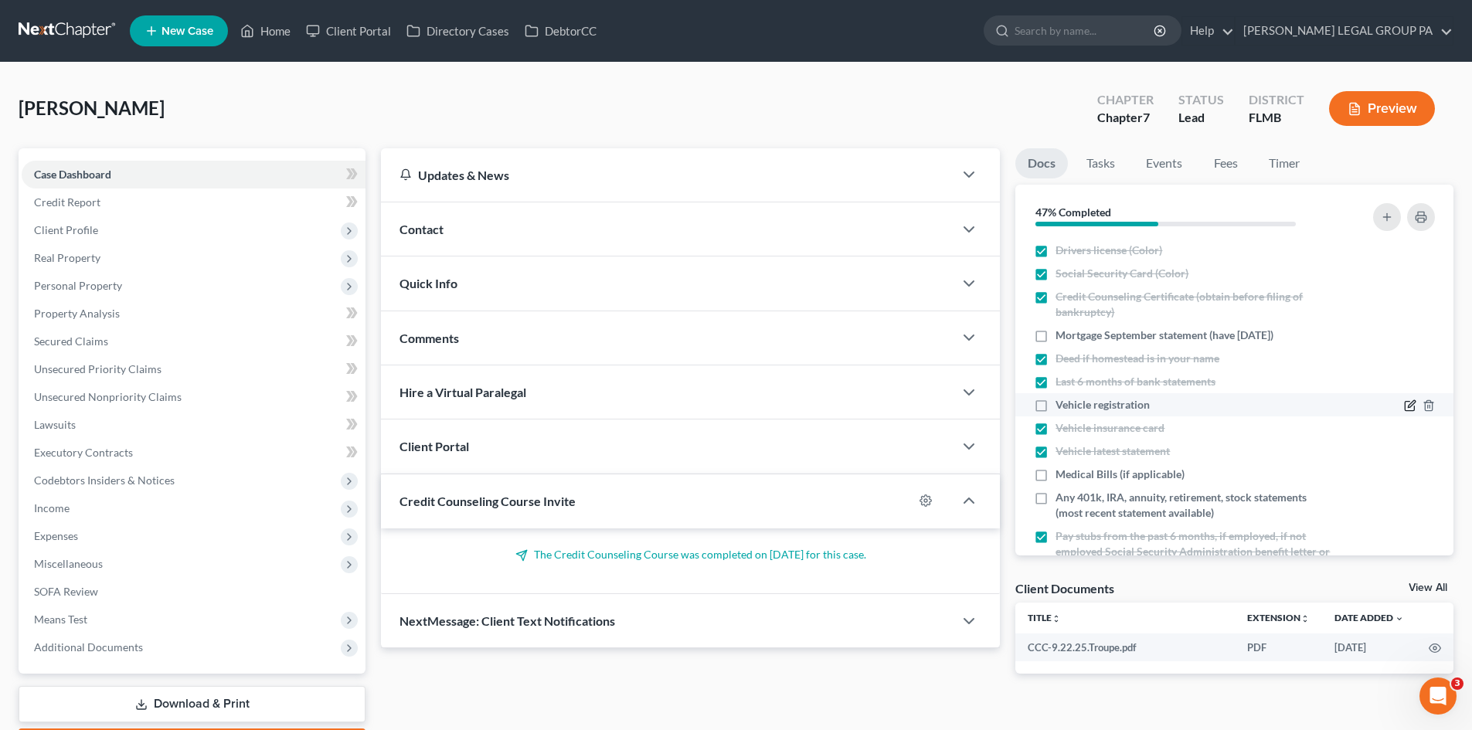
click at [1404, 403] on icon "button" at bounding box center [1410, 405] width 12 height 12
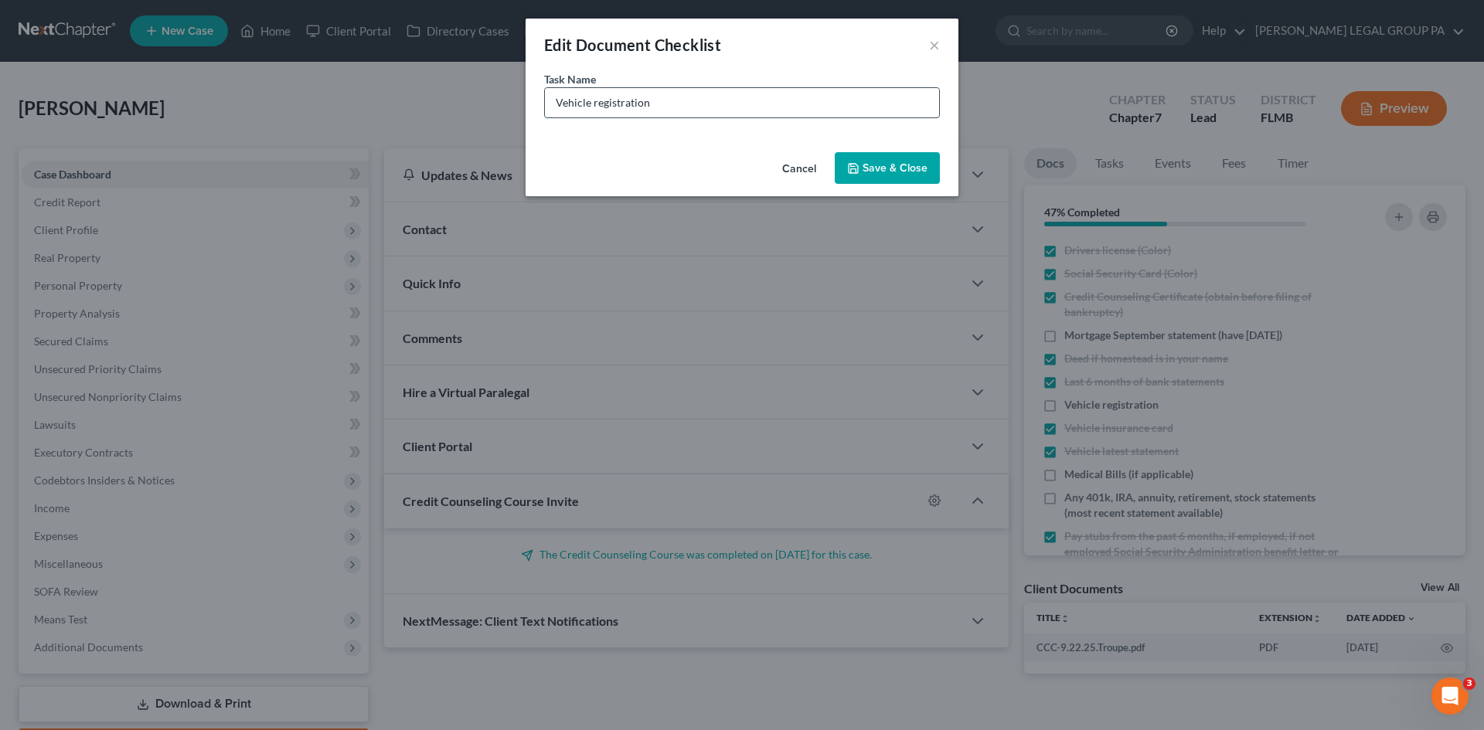
click at [673, 96] on input "Vehicle registration" at bounding box center [742, 102] width 394 height 29
click at [686, 102] on input "Vehicle registration" at bounding box center [742, 102] width 394 height 29
type input "Vehicle registrations (both)"
click at [924, 161] on button "Save & Close" at bounding box center [887, 168] width 105 height 32
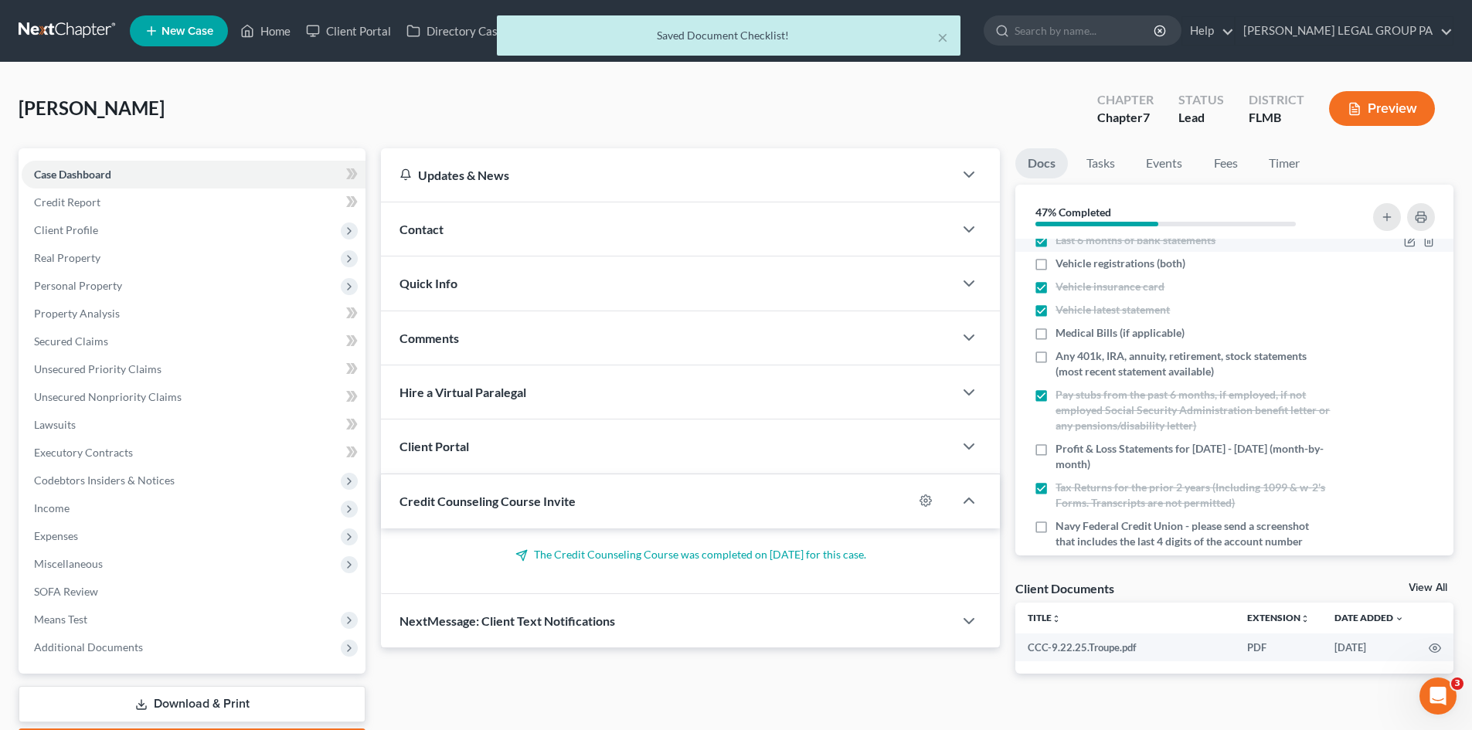
scroll to position [155, 0]
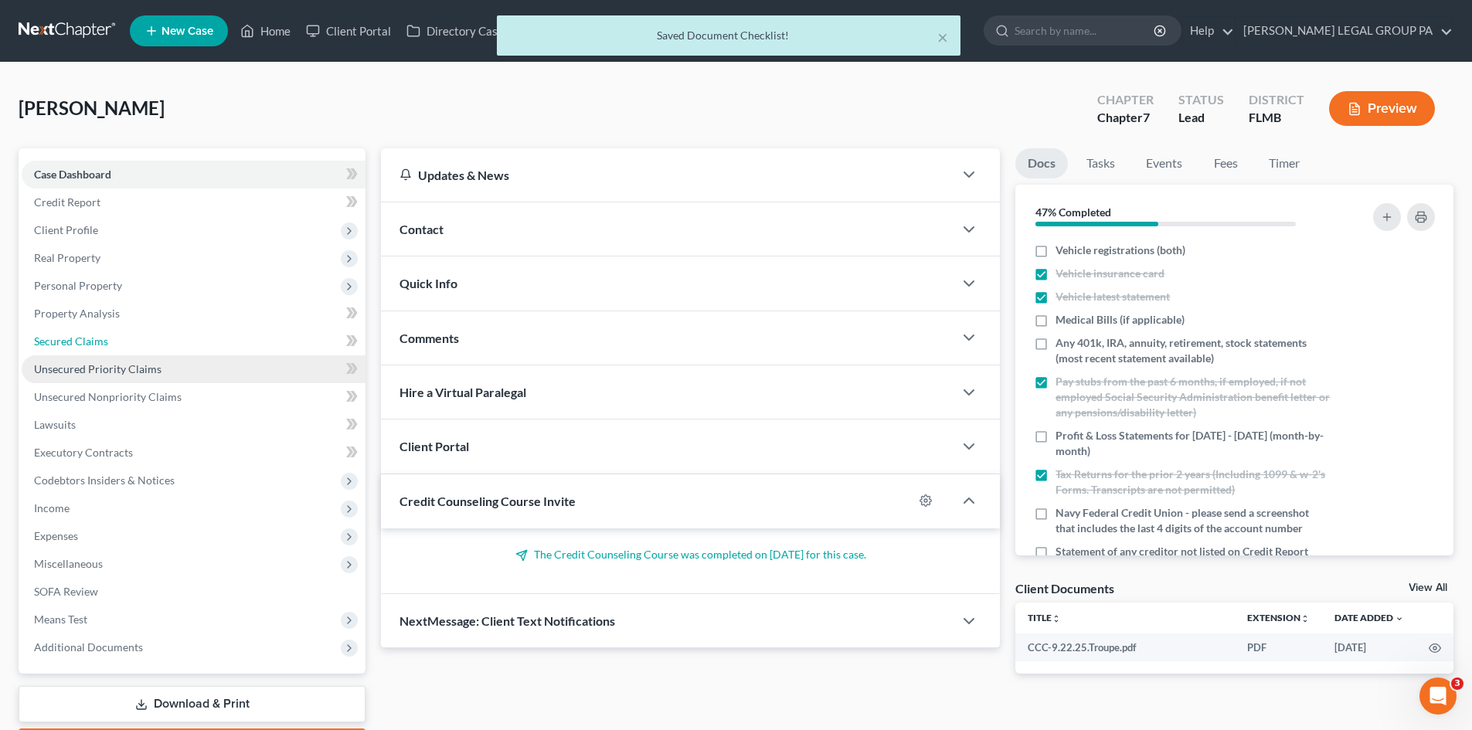
drag, startPoint x: 79, startPoint y: 341, endPoint x: 97, endPoint y: 358, distance: 24.6
click at [79, 341] on span "Secured Claims" at bounding box center [71, 341] width 74 height 13
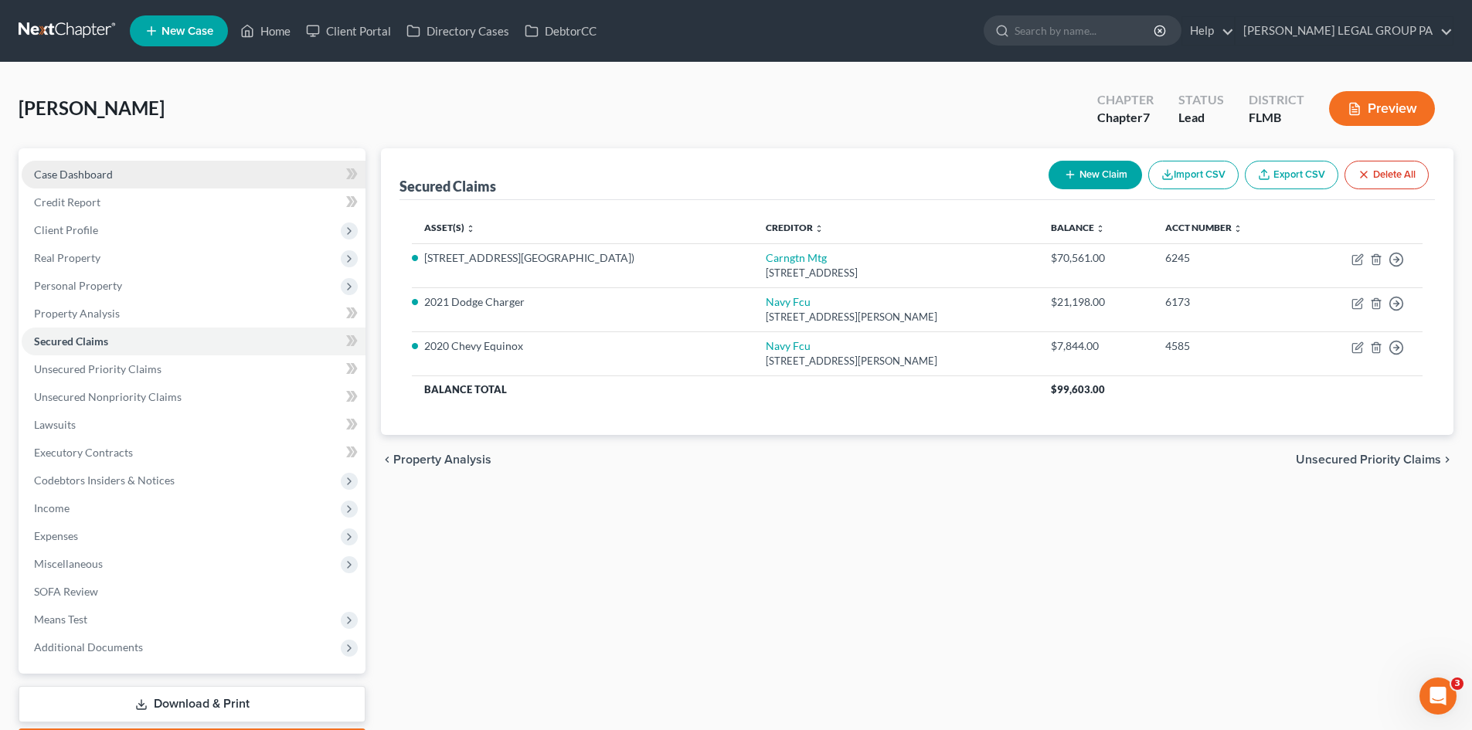
click at [105, 176] on span "Case Dashboard" at bounding box center [73, 174] width 79 height 13
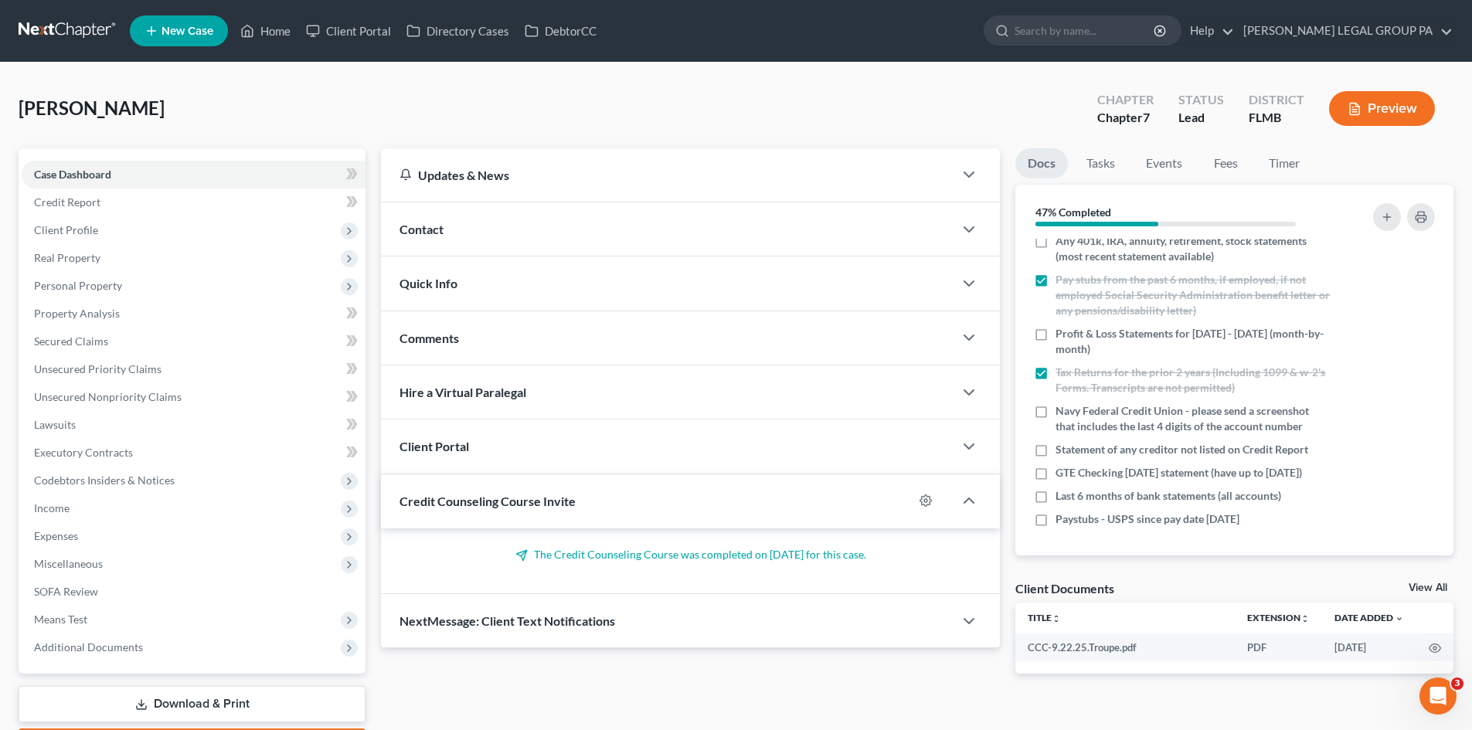
scroll to position [272, 0]
click at [1423, 406] on icon "button" at bounding box center [1429, 412] width 12 height 12
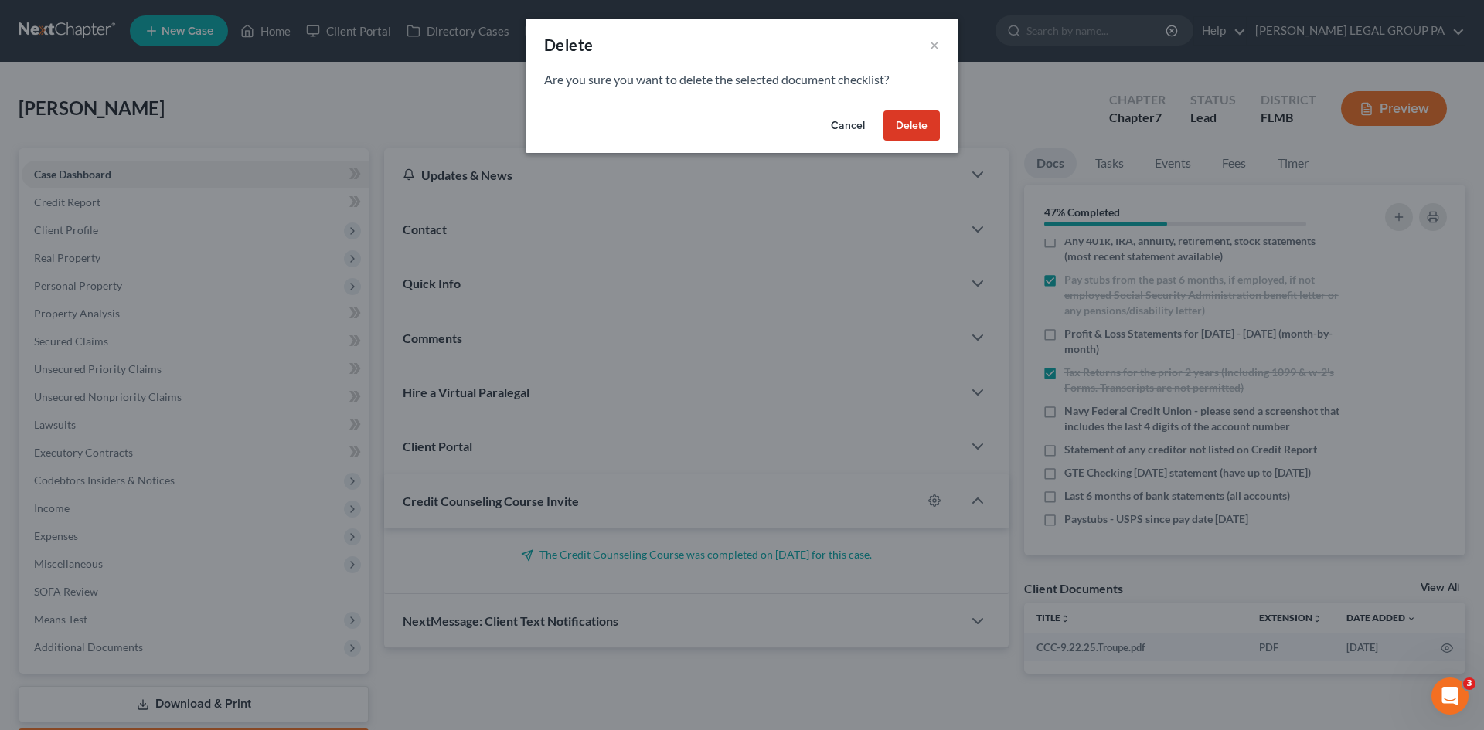
click at [911, 131] on button "Delete" at bounding box center [911, 125] width 56 height 31
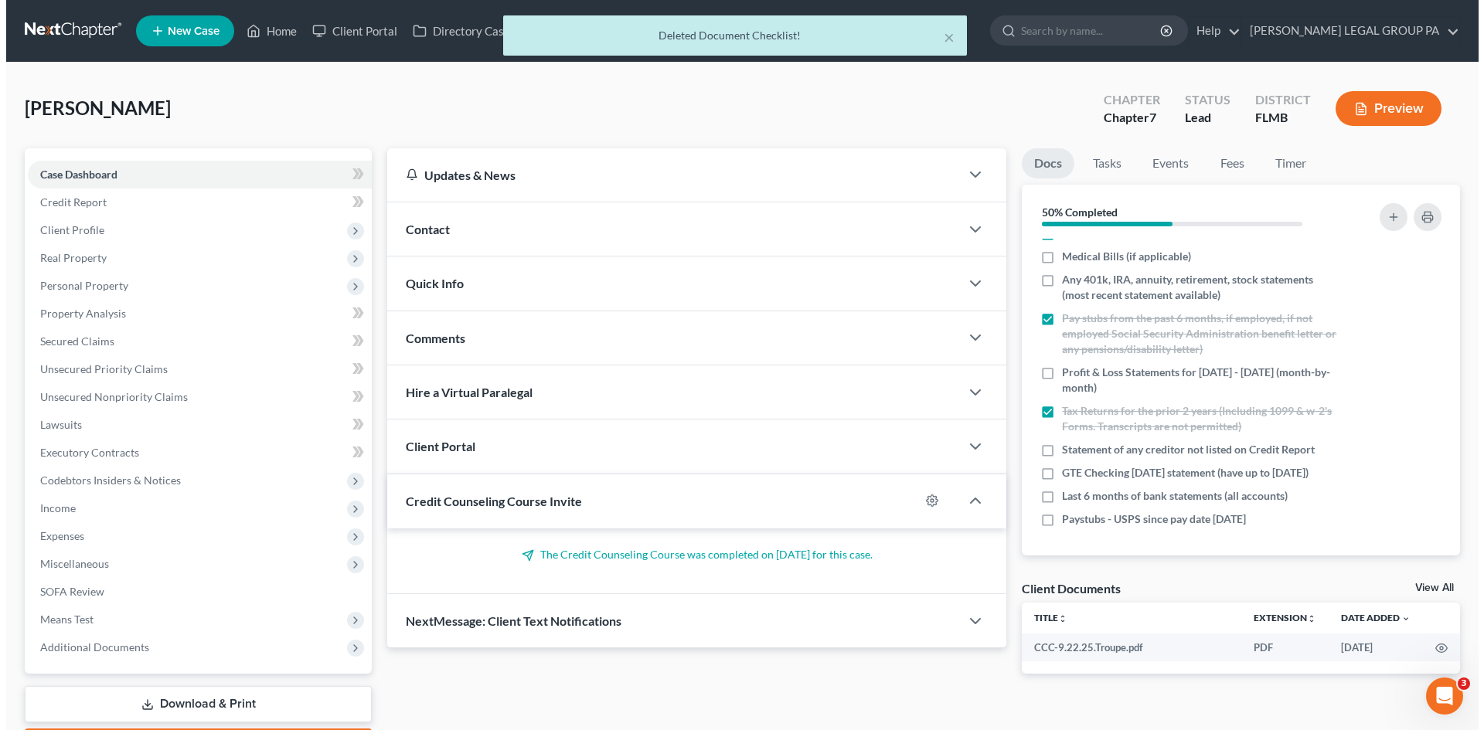
scroll to position [233, 0]
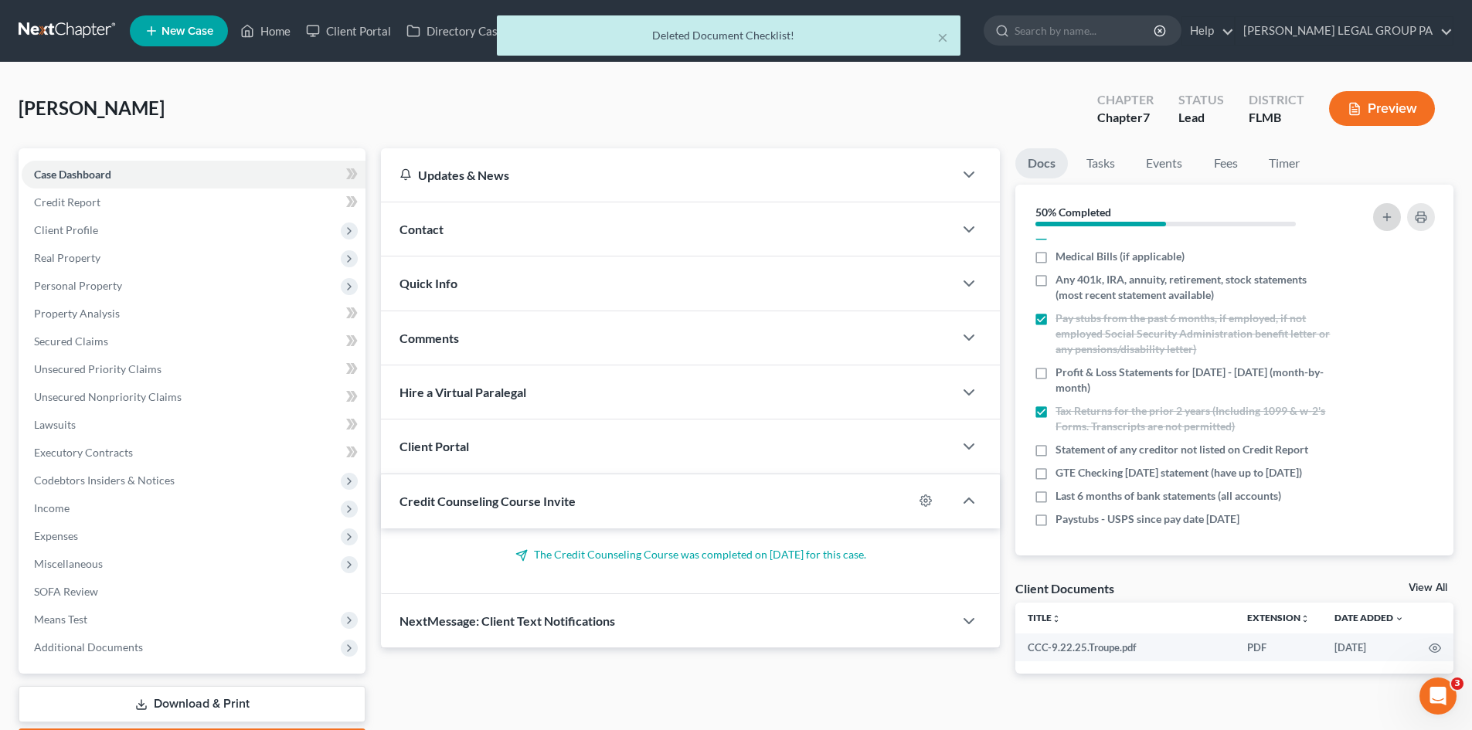
click at [1388, 221] on icon "button" at bounding box center [1387, 217] width 12 height 12
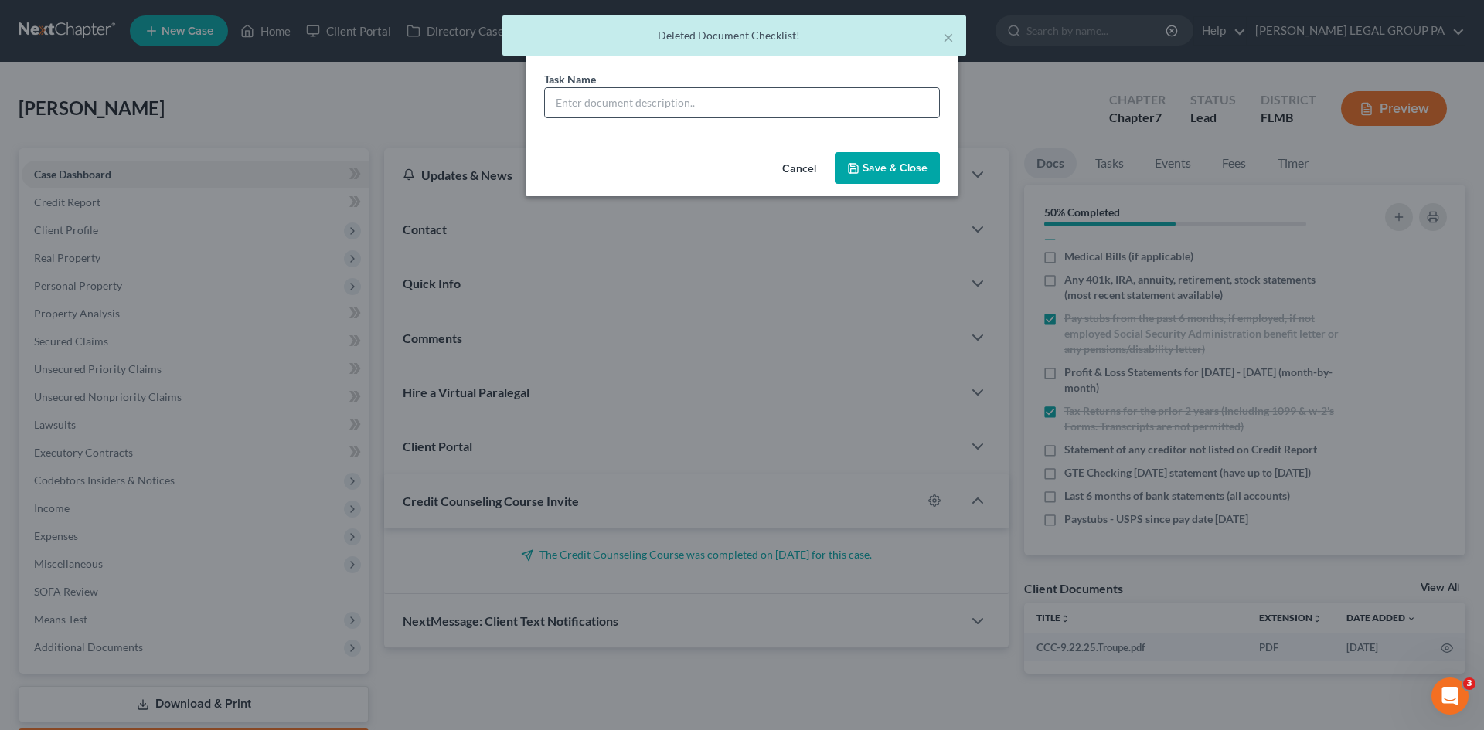
click at [580, 117] on div at bounding box center [742, 102] width 396 height 31
click at [599, 93] on input "text" at bounding box center [742, 102] width 394 height 29
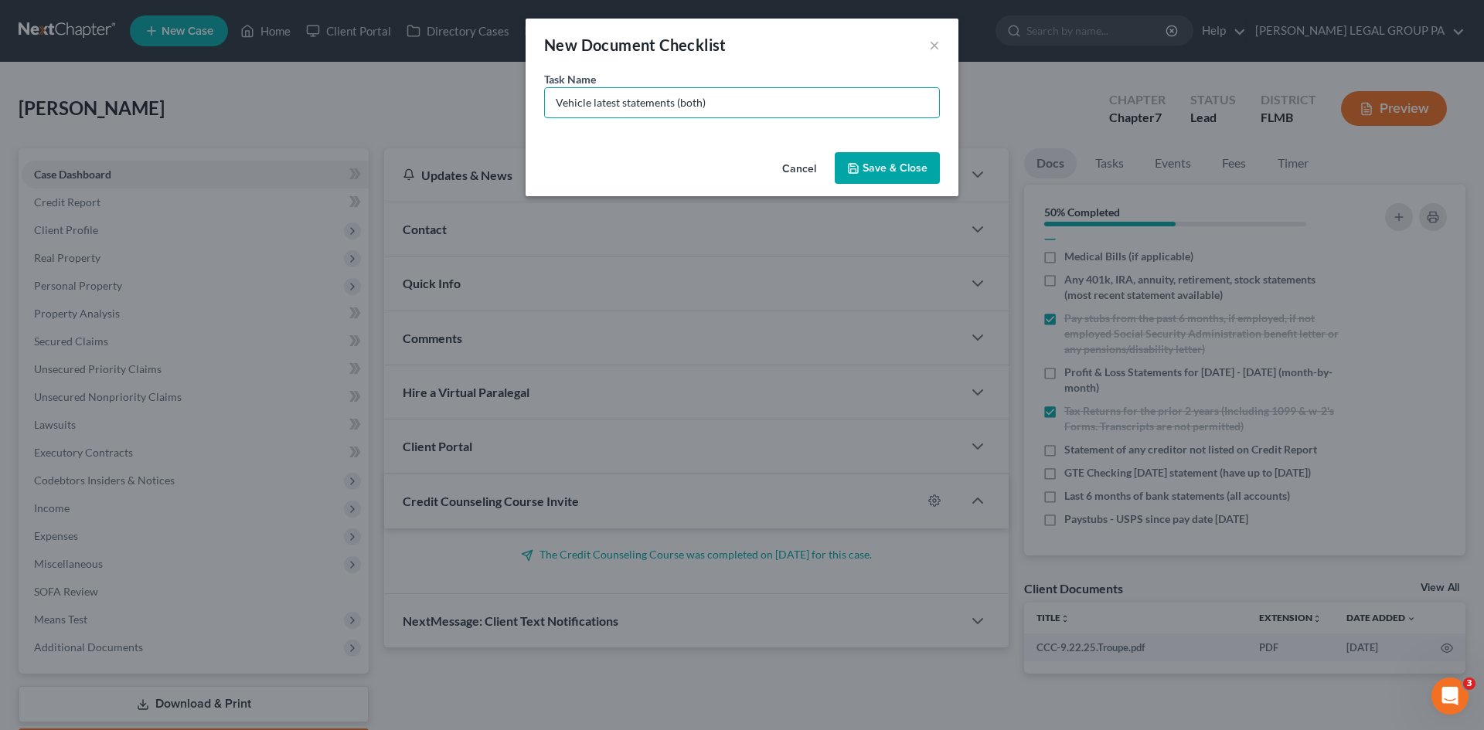
type input "Vehicle latest statements (both)"
click at [879, 157] on button "Save & Close" at bounding box center [887, 168] width 105 height 32
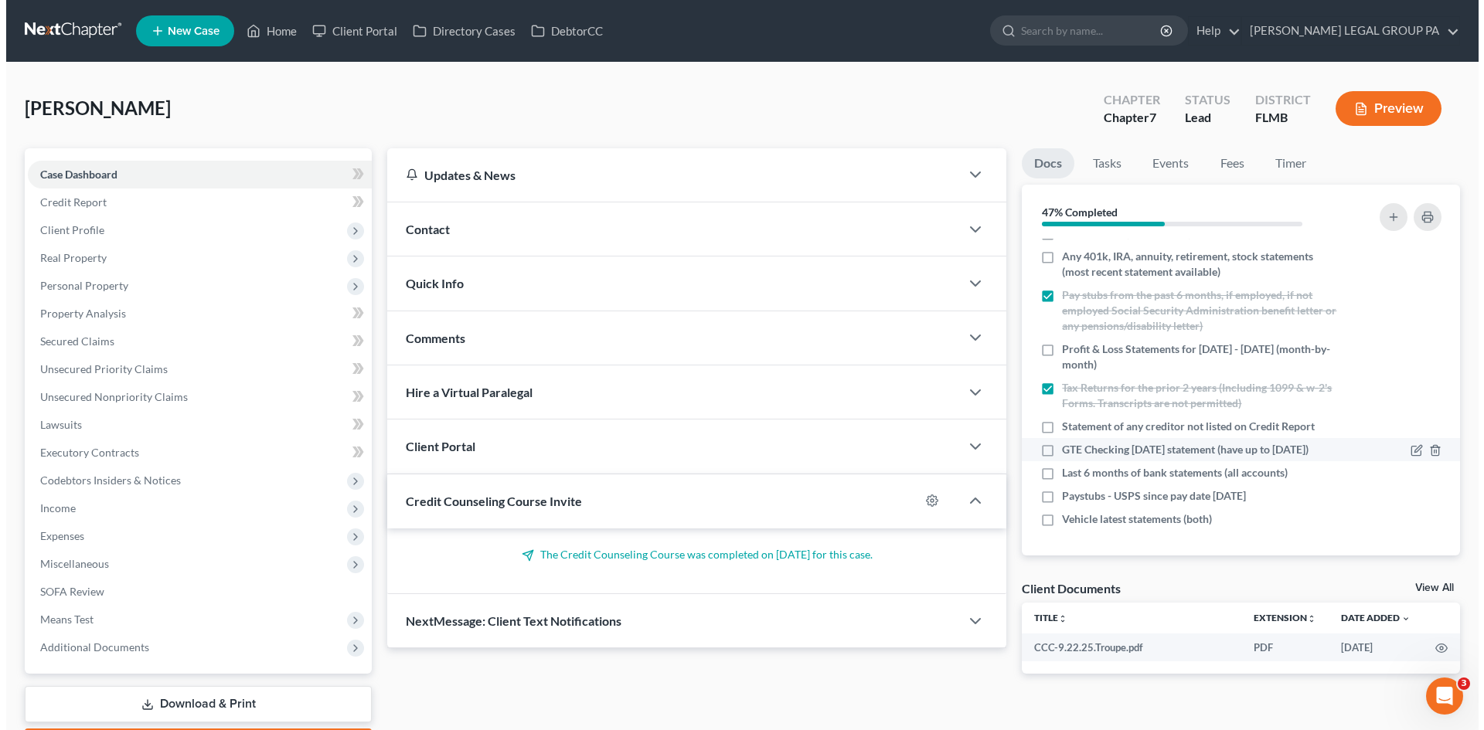
scroll to position [257, 0]
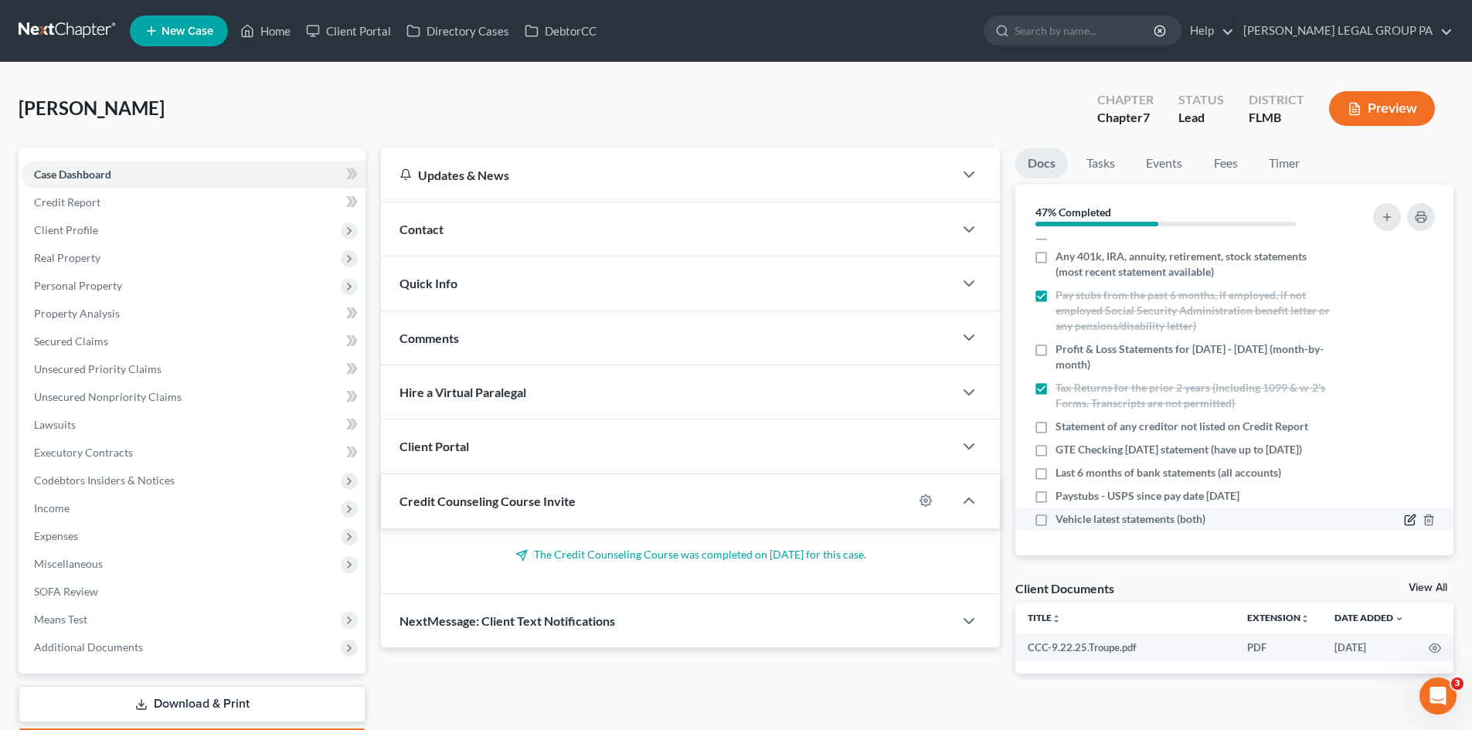
click at [1405, 522] on icon "button" at bounding box center [1409, 520] width 9 height 9
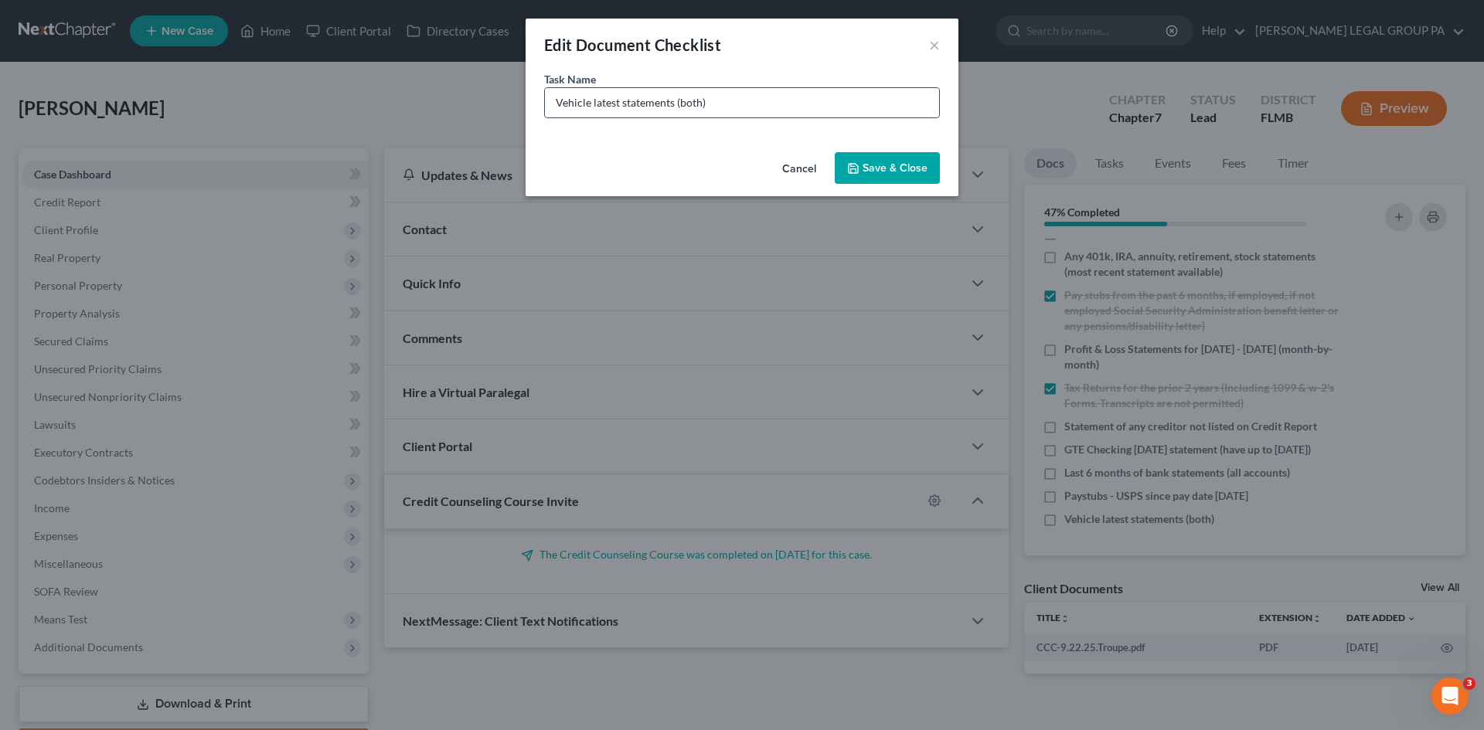
click at [790, 101] on input "Vehicle latest statements (both)" at bounding box center [742, 102] width 394 height 29
click at [850, 101] on input "Vehicle latest statements (both) - need actual statements, not screenshot of ba…" at bounding box center [742, 102] width 394 height 29
type input "Vehicle latest statements (both) - need actual statements, not screenshots of b…"
click at [886, 166] on button "Save & Close" at bounding box center [887, 168] width 105 height 32
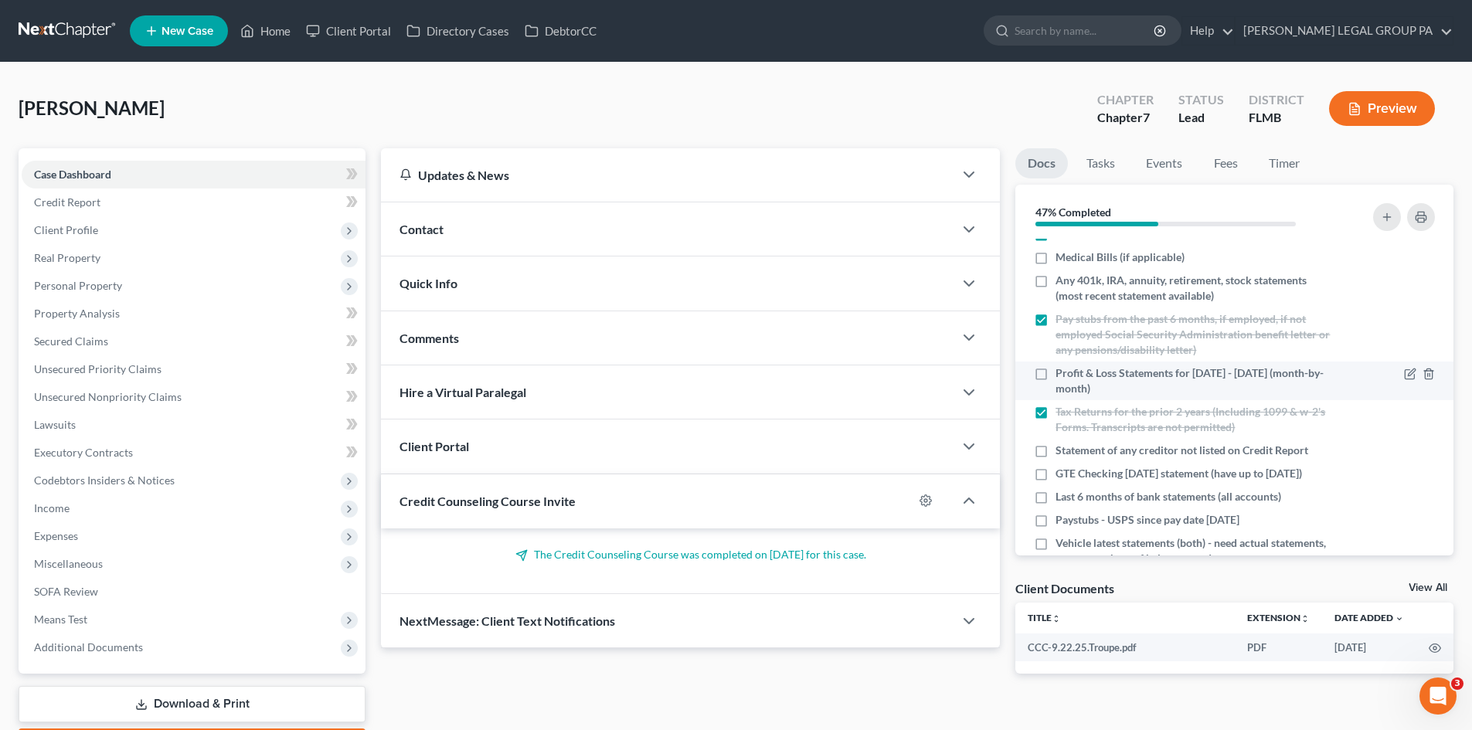
scroll to position [179, 0]
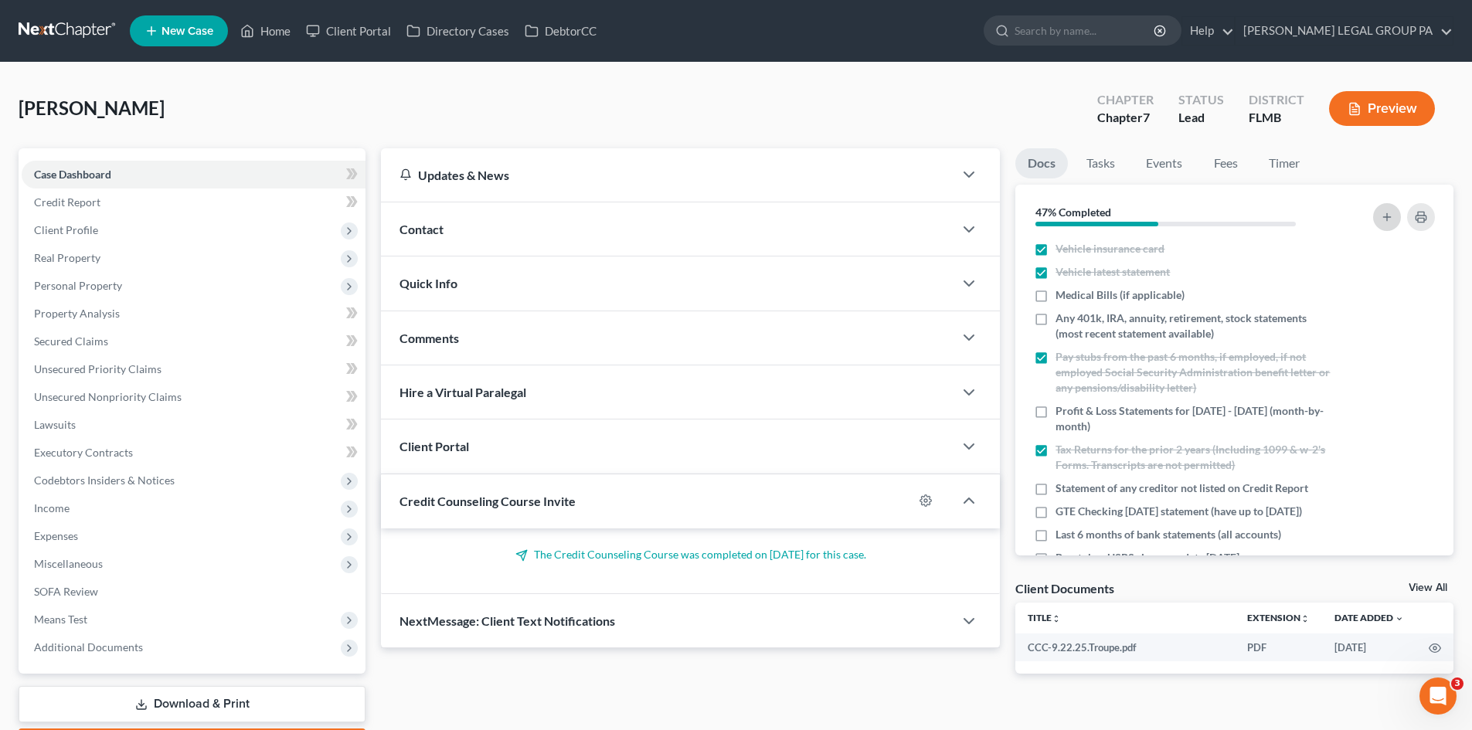
click at [1396, 214] on button "button" at bounding box center [1387, 217] width 28 height 28
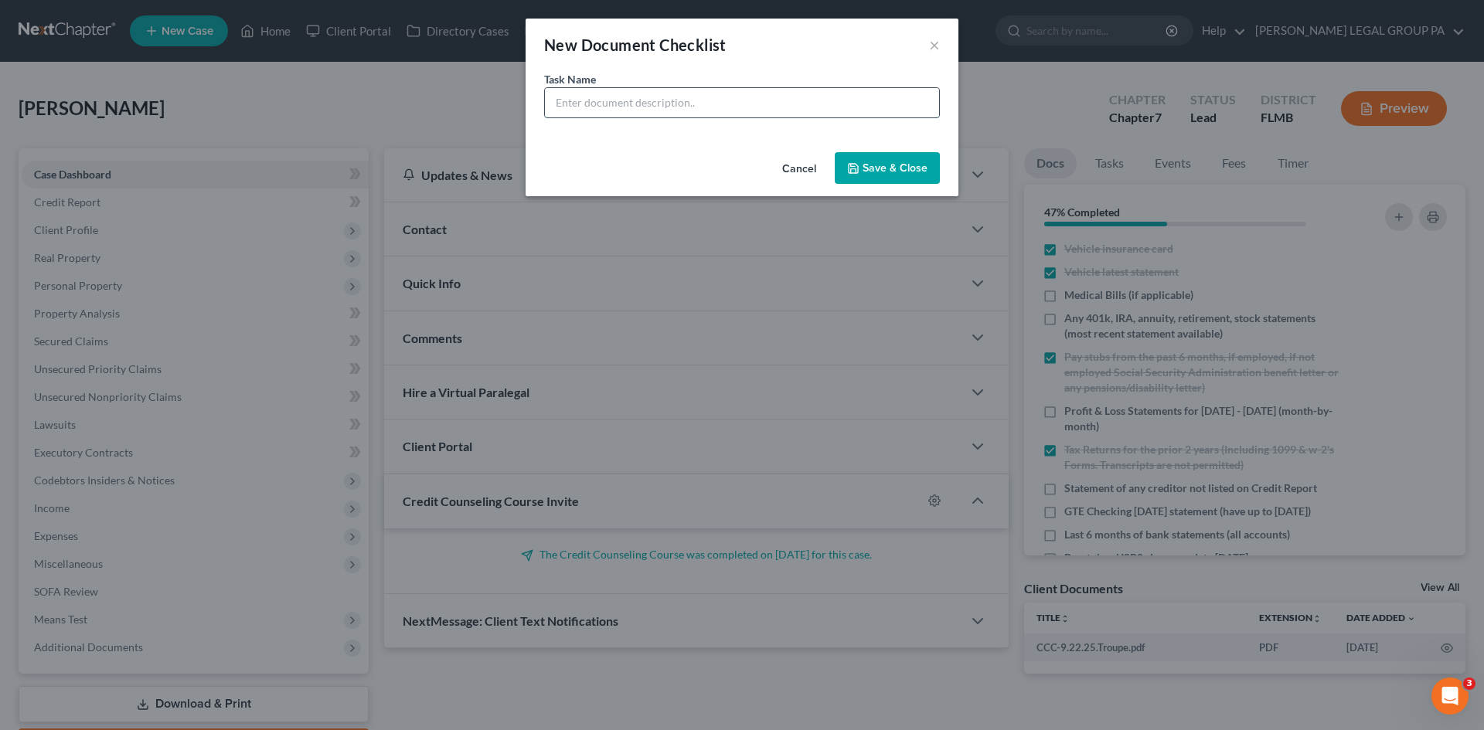
click at [654, 98] on input "text" at bounding box center [742, 102] width 394 height 29
type input "Debt Consolidation Program Info (name, address, dates of 3 most recent payments…"
click at [909, 167] on button "Save & Close" at bounding box center [887, 168] width 105 height 32
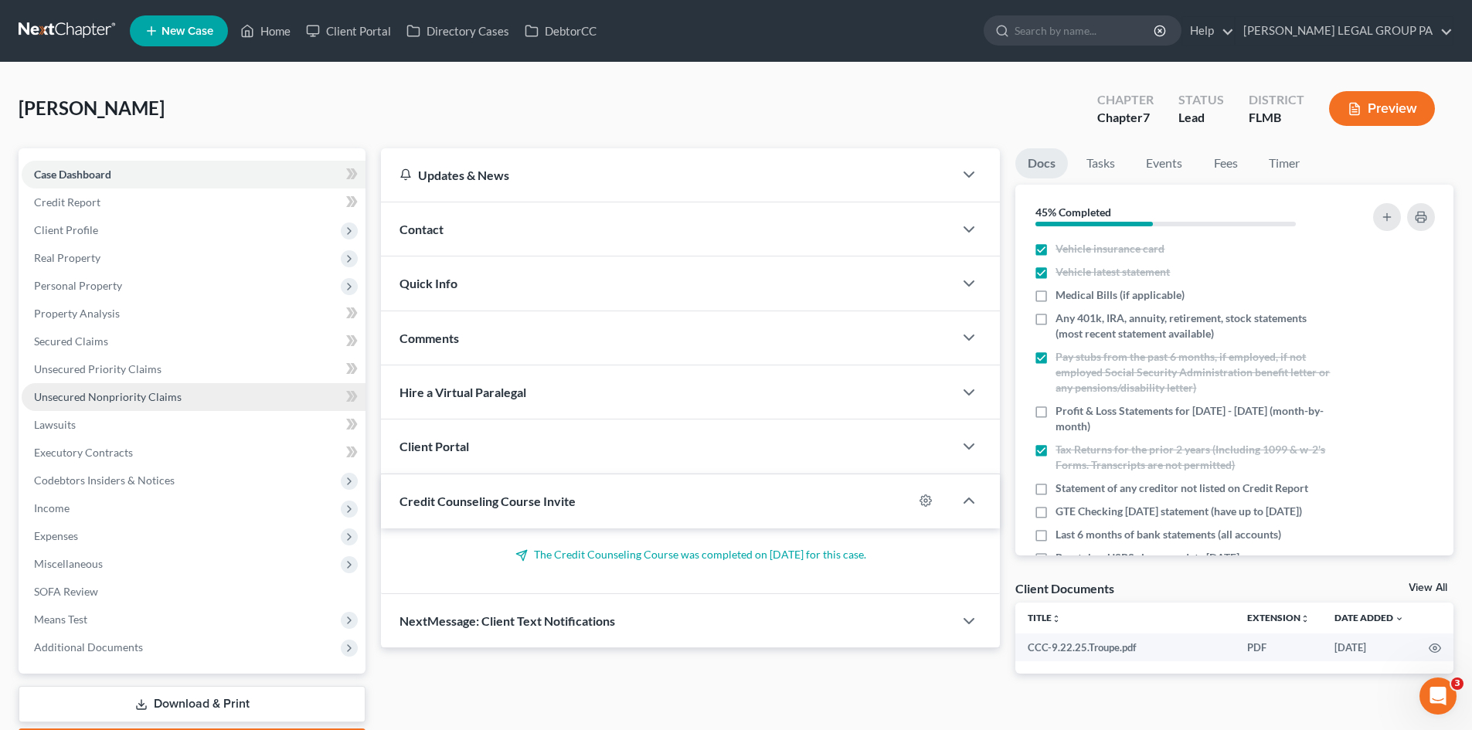
click at [106, 397] on span "Unsecured Nonpriority Claims" at bounding box center [108, 396] width 148 height 13
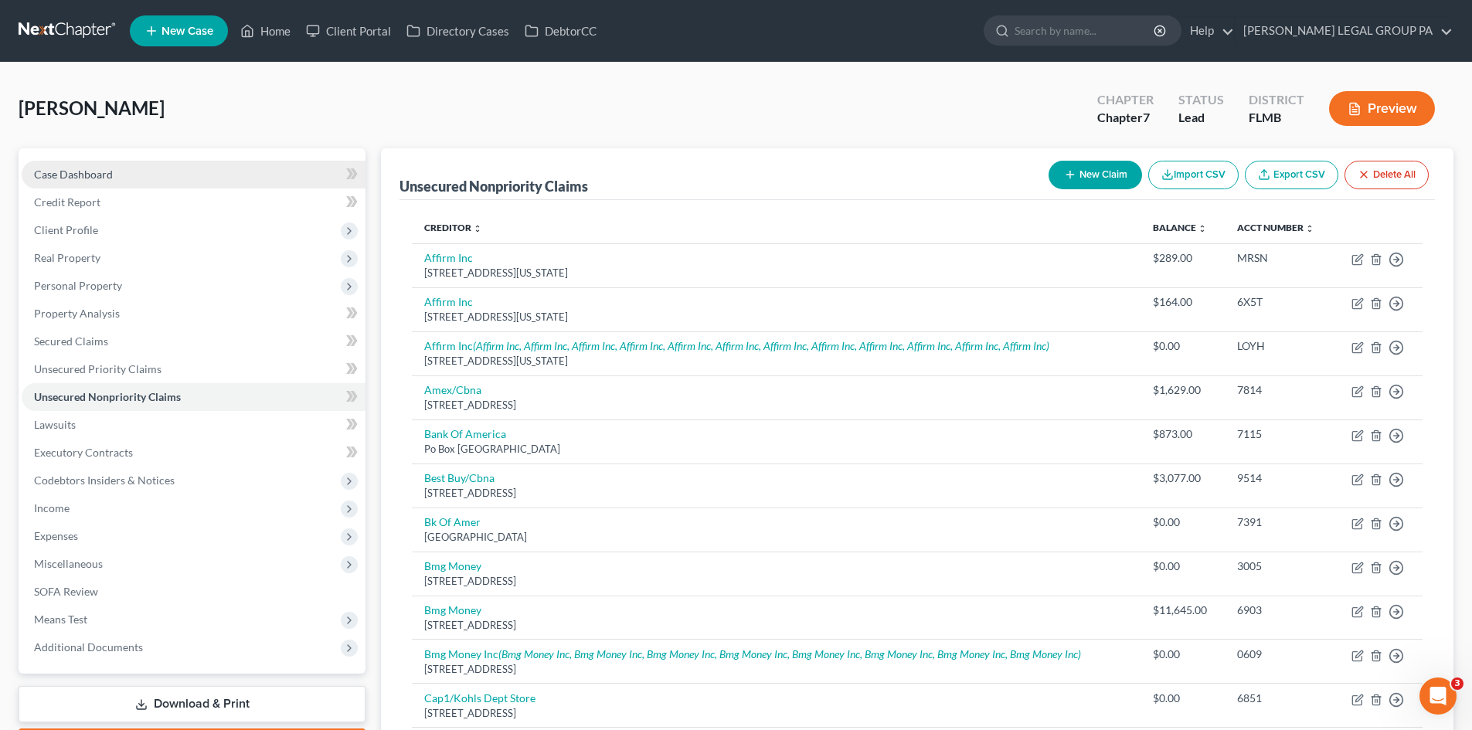
click at [171, 172] on link "Case Dashboard" at bounding box center [194, 175] width 344 height 28
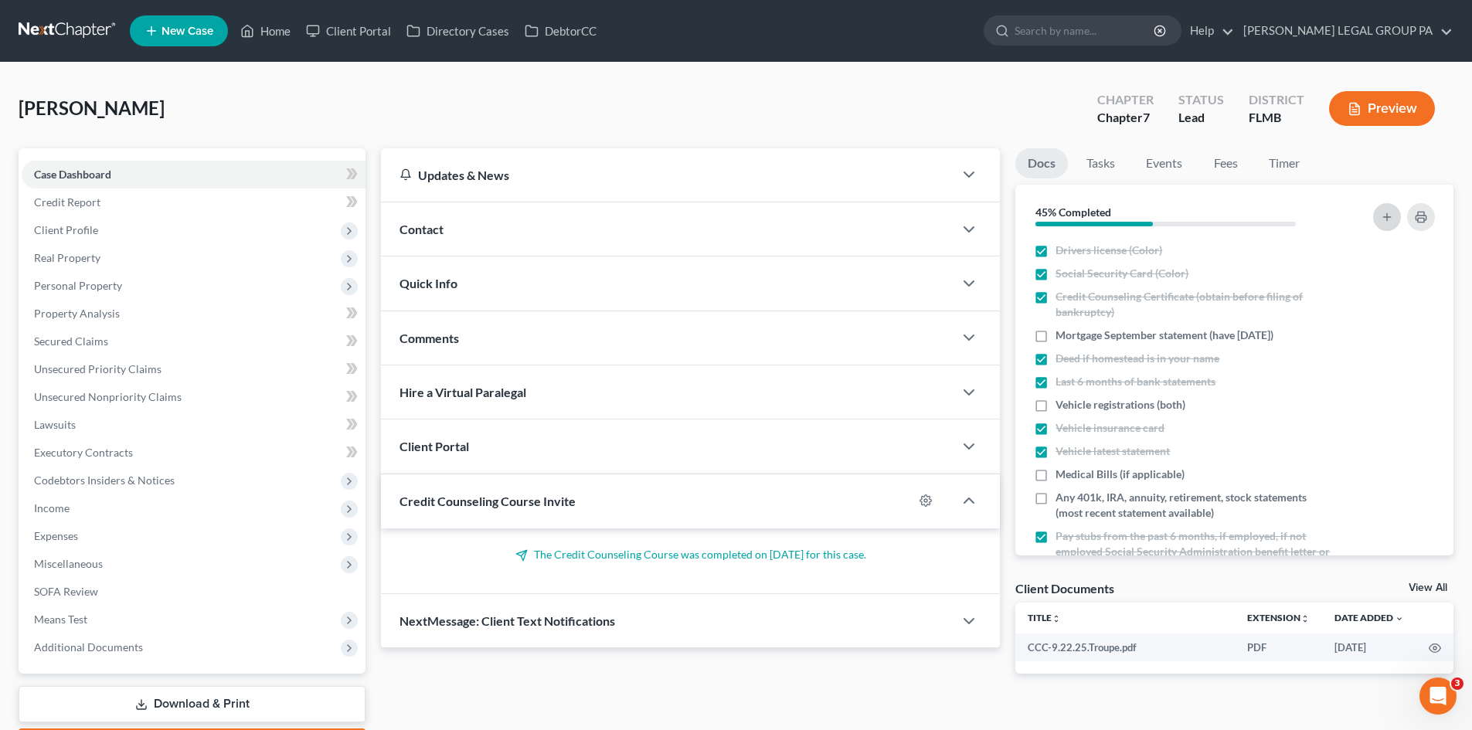
click at [1396, 217] on button "button" at bounding box center [1387, 217] width 28 height 28
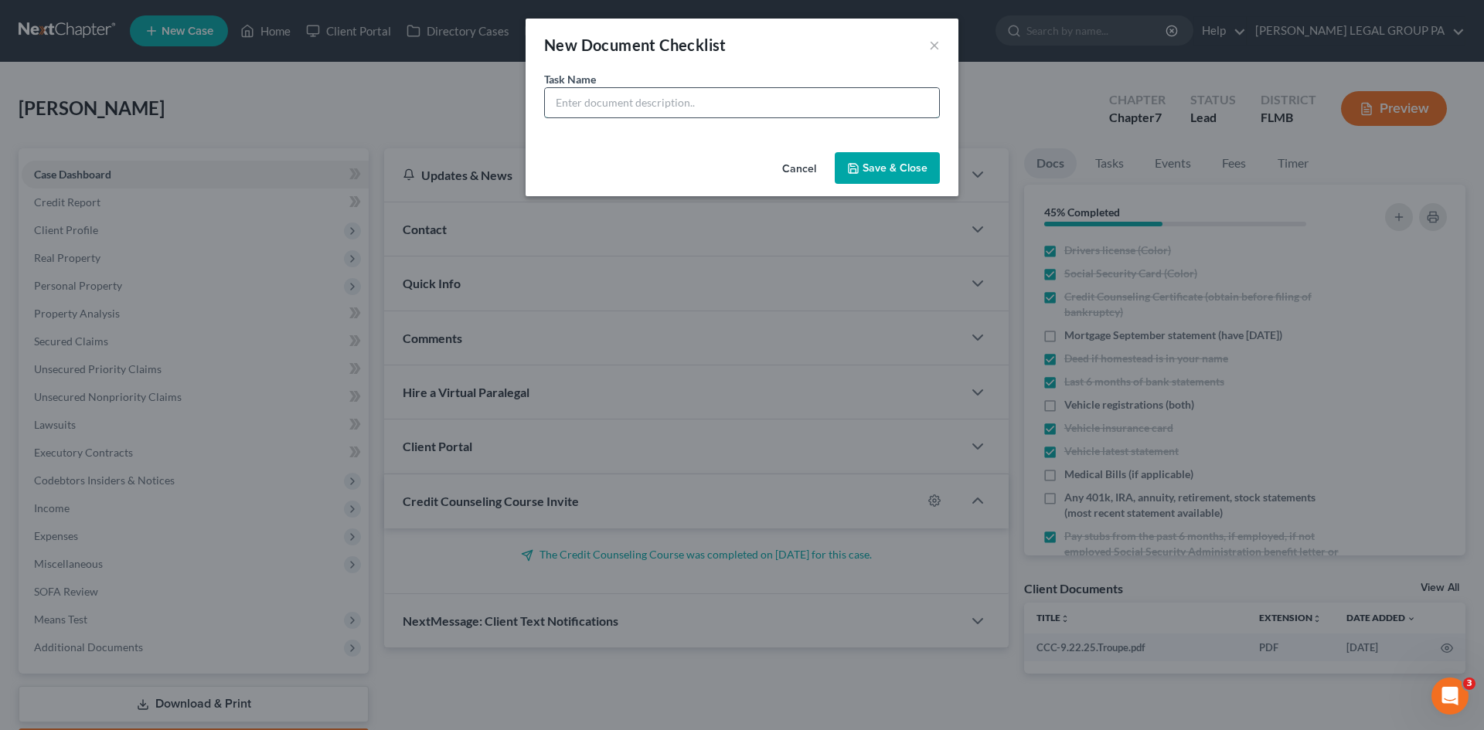
click at [604, 88] on input "text" at bounding box center [742, 102] width 394 height 29
type input "Repossession documentation (date of repossession, registration, any other paper…"
drag, startPoint x: 805, startPoint y: 107, endPoint x: 906, endPoint y: 164, distance: 115.6
click at [967, 108] on div "New Document Checklist × Task Name * Repossession documentation (date of reposs…" at bounding box center [742, 365] width 1484 height 730
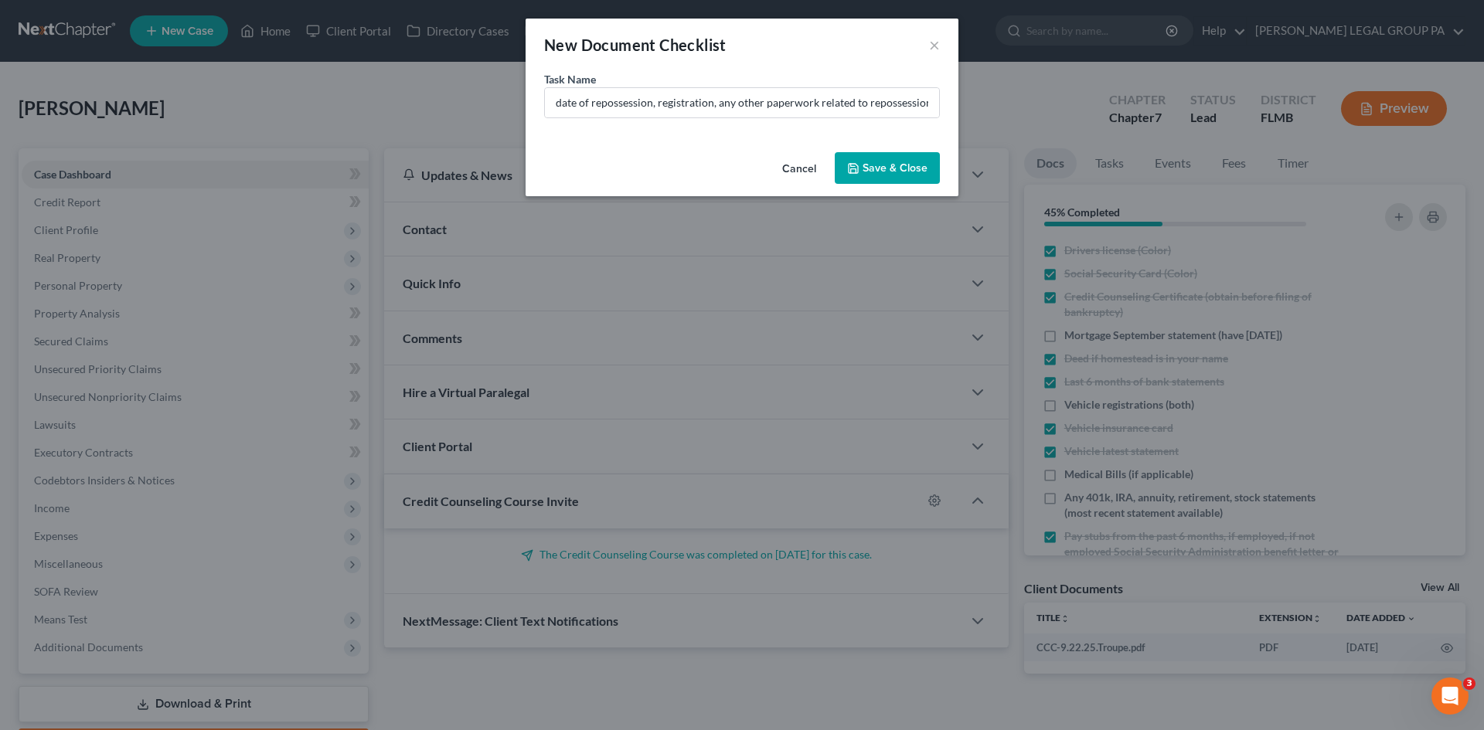
click at [904, 165] on button "Save & Close" at bounding box center [887, 168] width 105 height 32
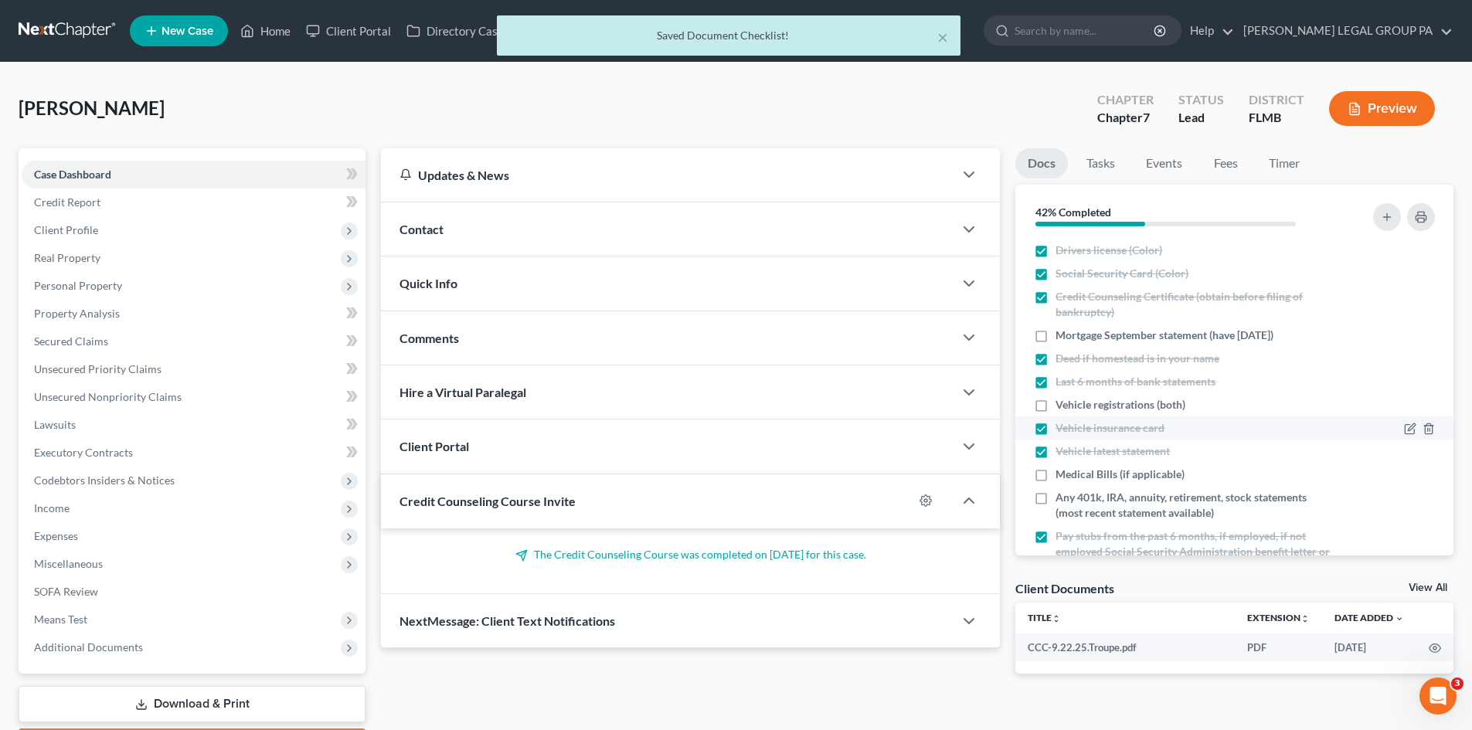
scroll to position [380, 0]
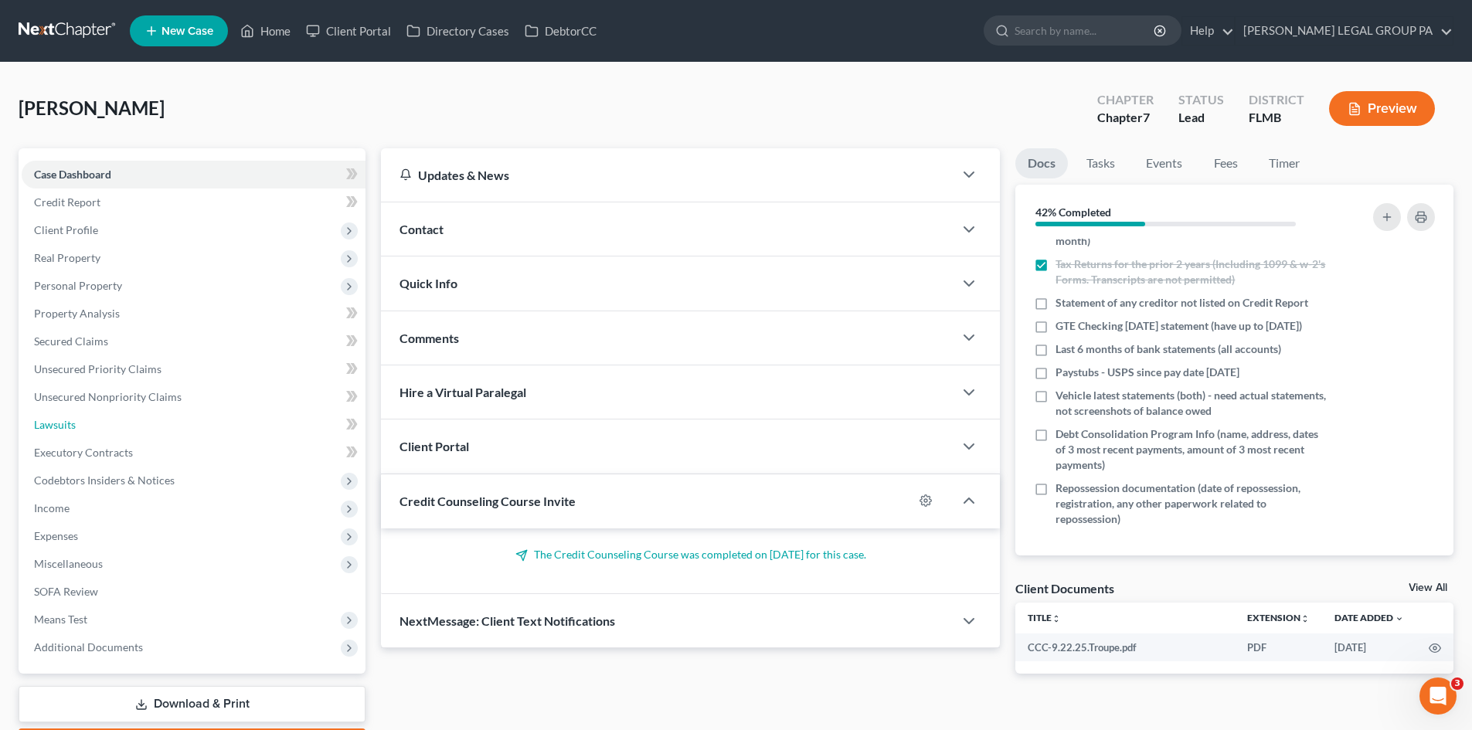
drag, startPoint x: 114, startPoint y: 427, endPoint x: 539, endPoint y: 414, distance: 425.2
click at [114, 427] on link "Lawsuits" at bounding box center [194, 425] width 344 height 28
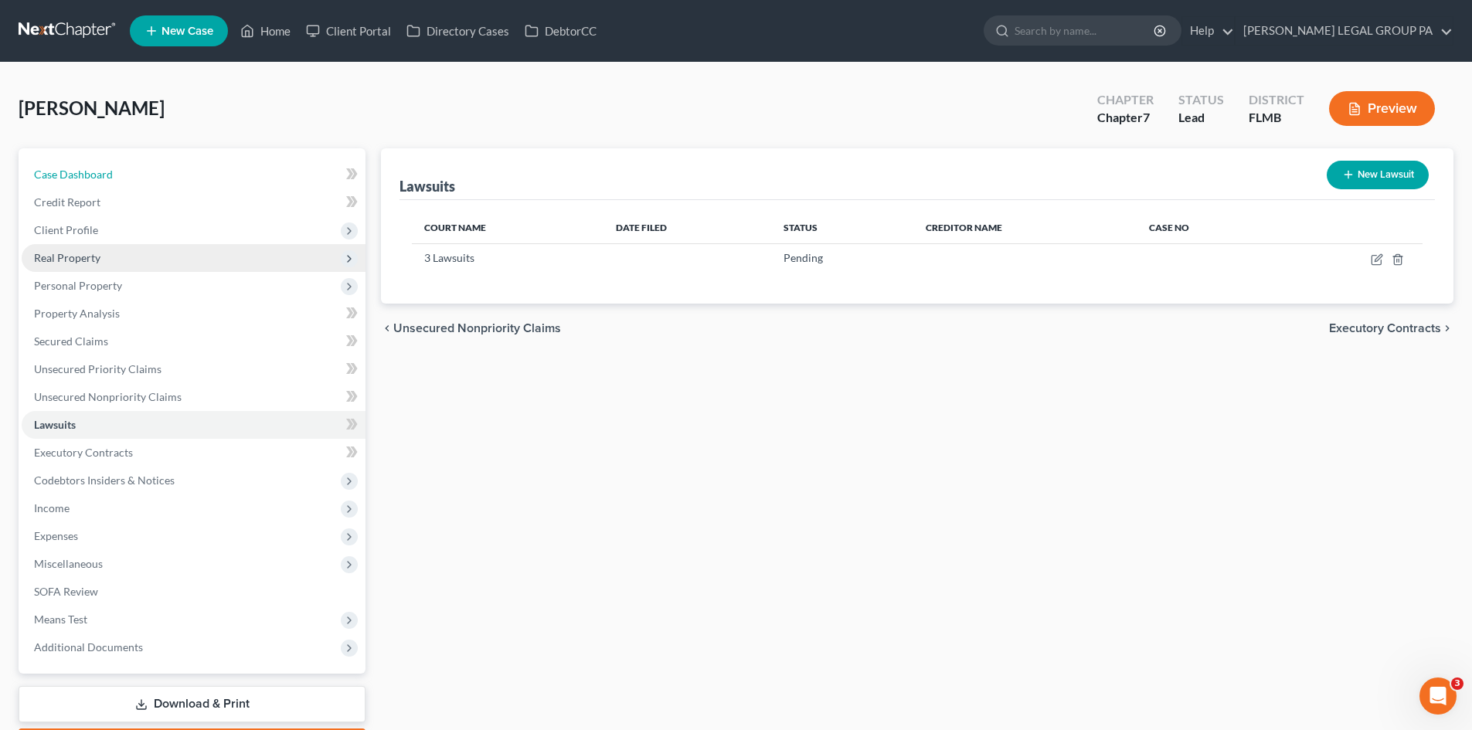
drag, startPoint x: 76, startPoint y: 163, endPoint x: 220, endPoint y: 246, distance: 166.9
click at [76, 163] on link "Case Dashboard" at bounding box center [194, 175] width 344 height 28
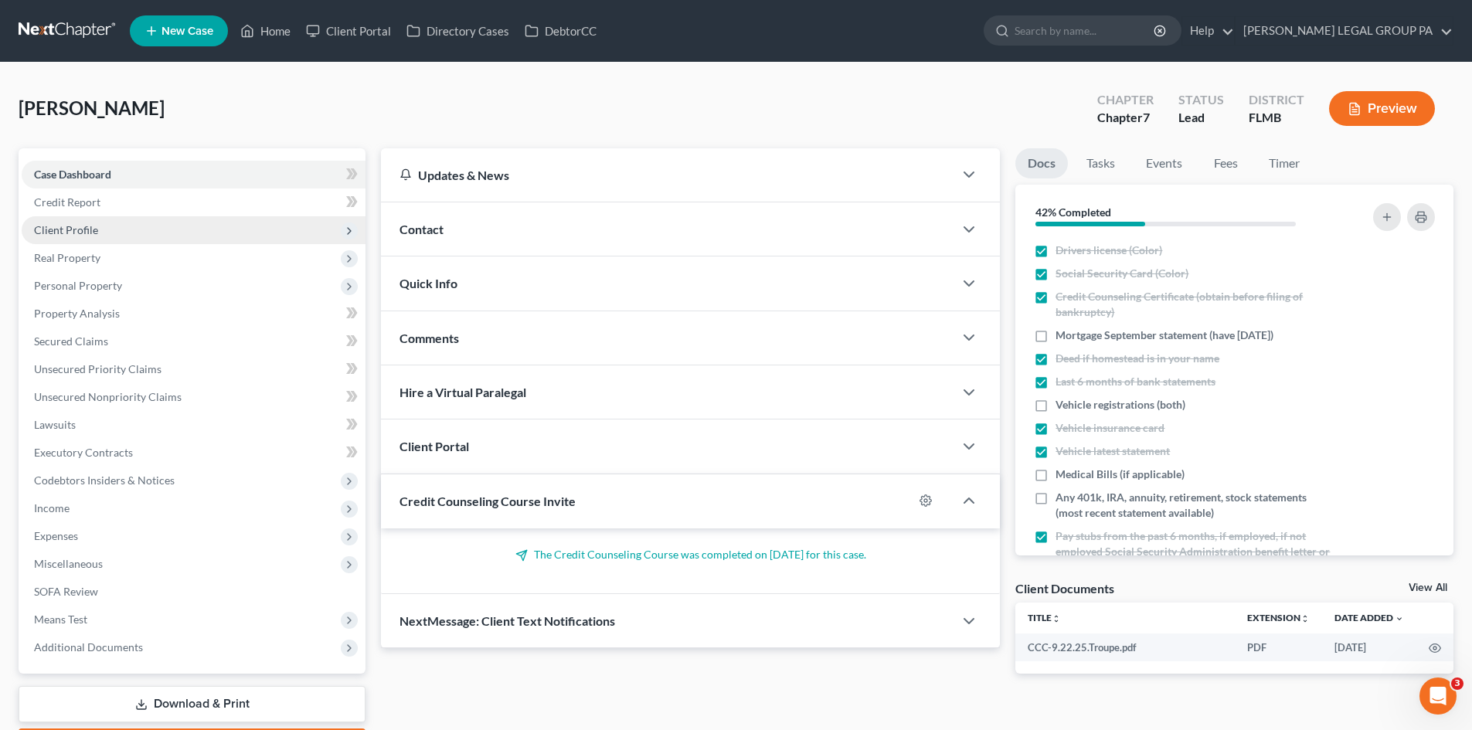
click at [154, 229] on span "Client Profile" at bounding box center [194, 230] width 344 height 28
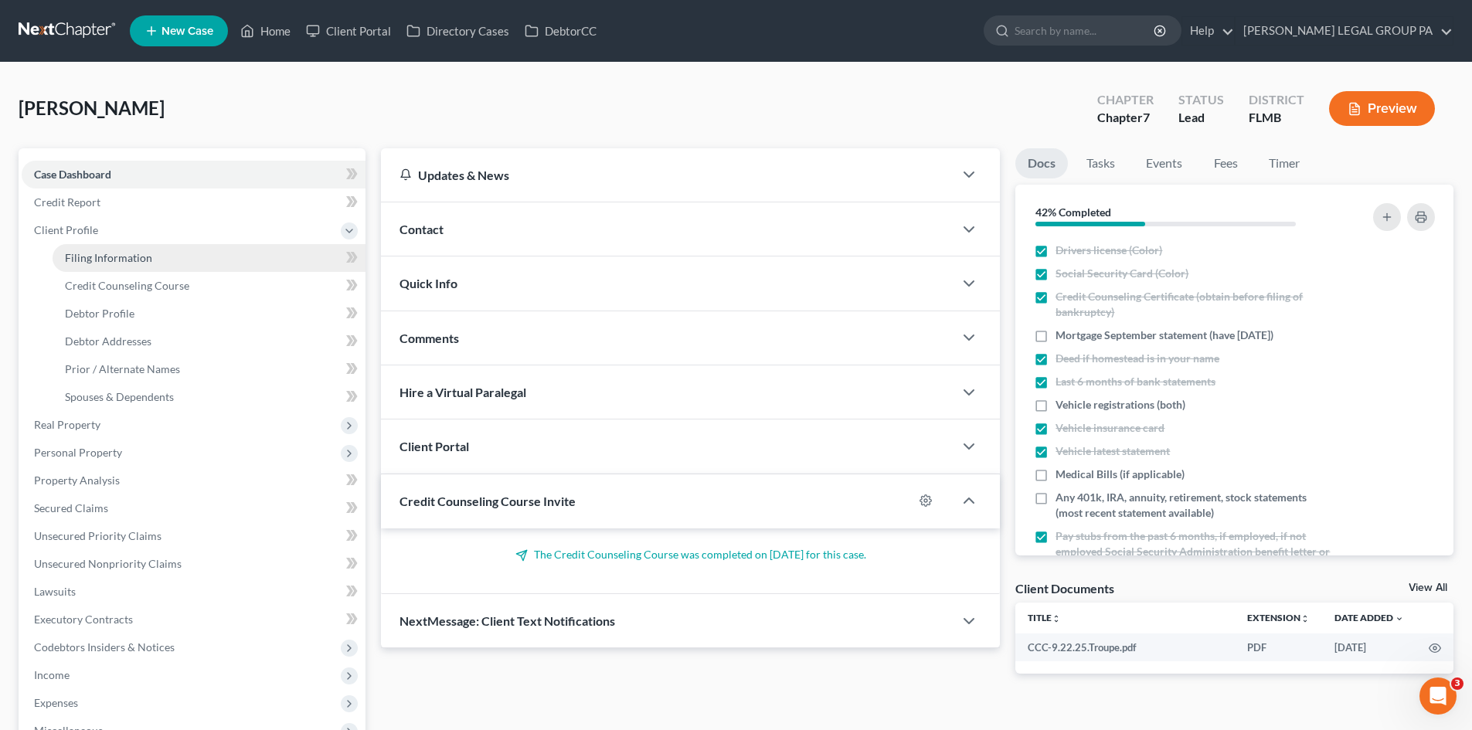
click at [144, 256] on span "Filing Information" at bounding box center [108, 257] width 87 height 13
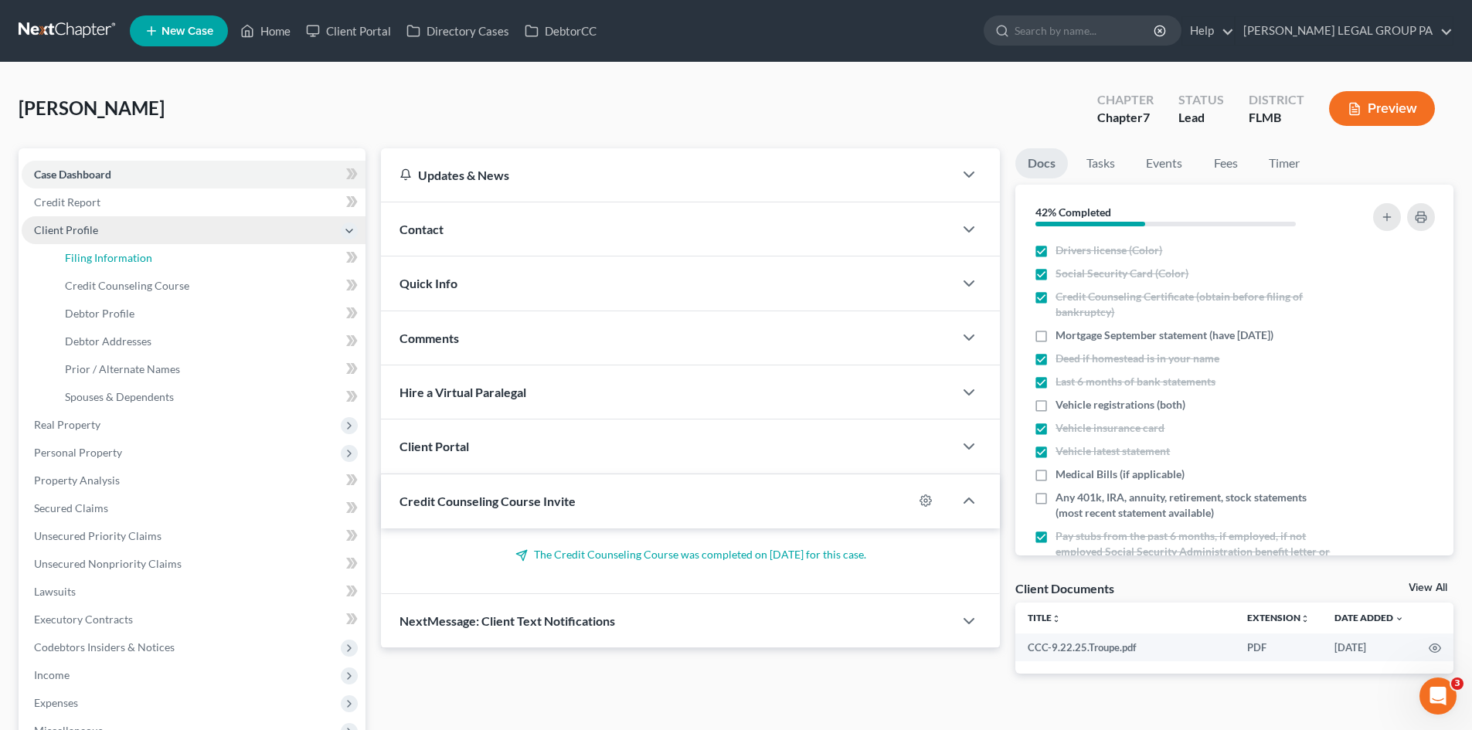
select select "1"
select select "0"
select select "15"
select select "0"
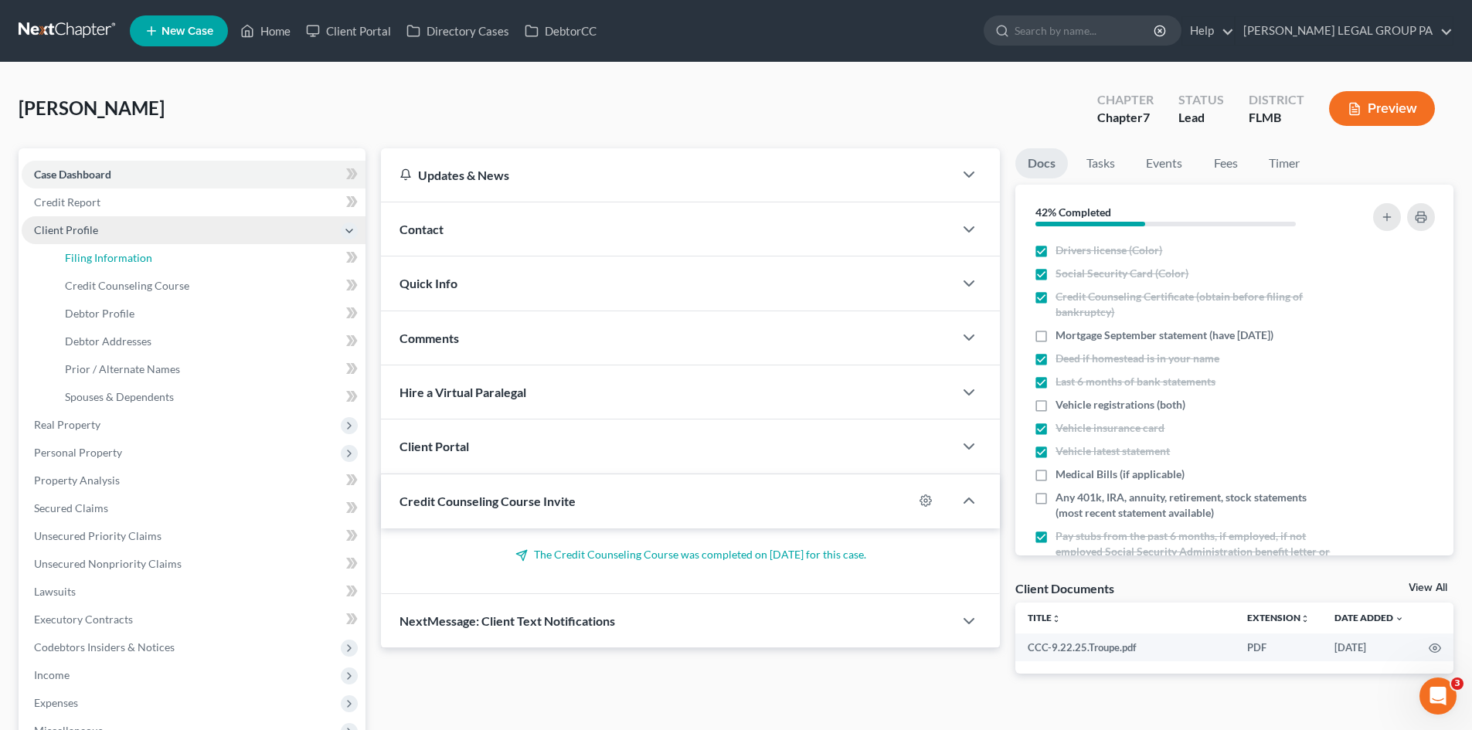
select select "9"
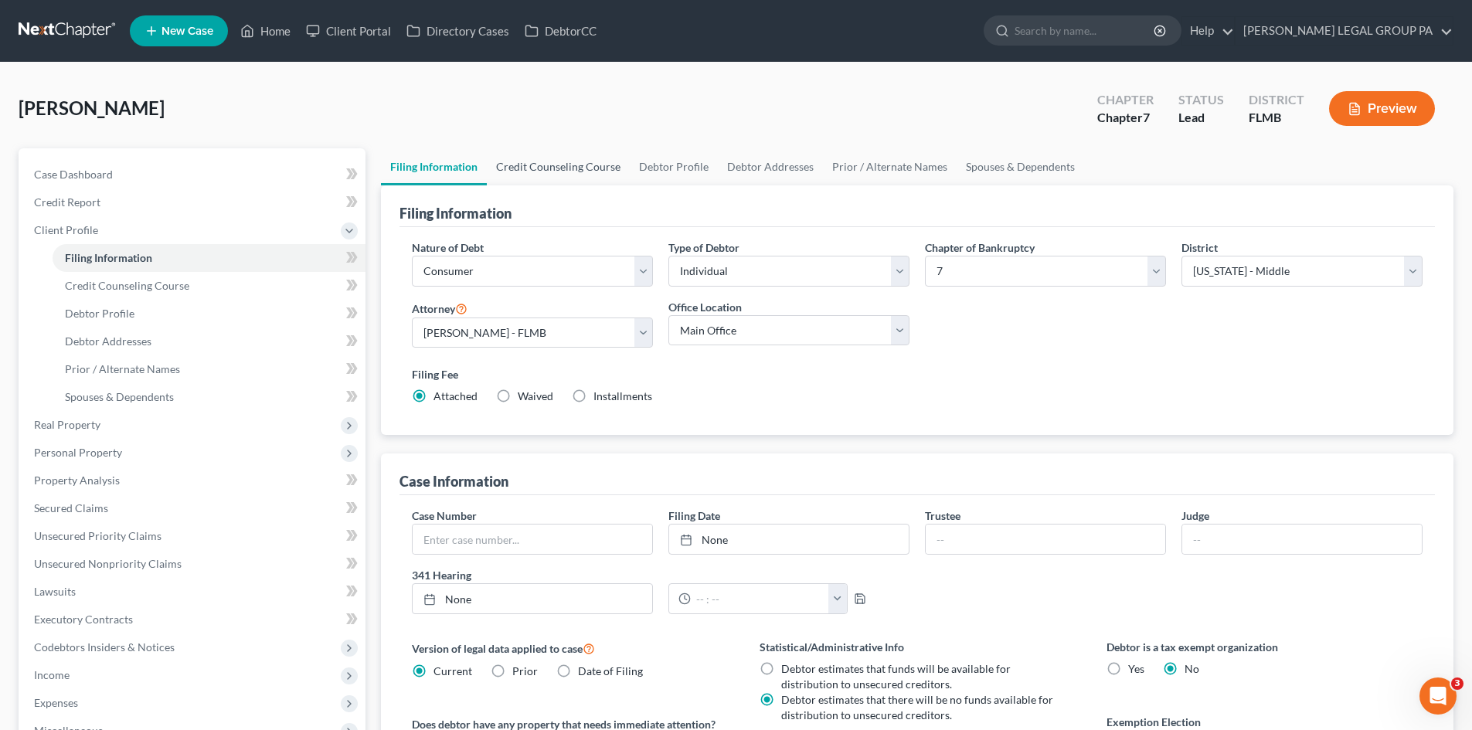
click at [609, 161] on link "Credit Counseling Course" at bounding box center [558, 166] width 143 height 37
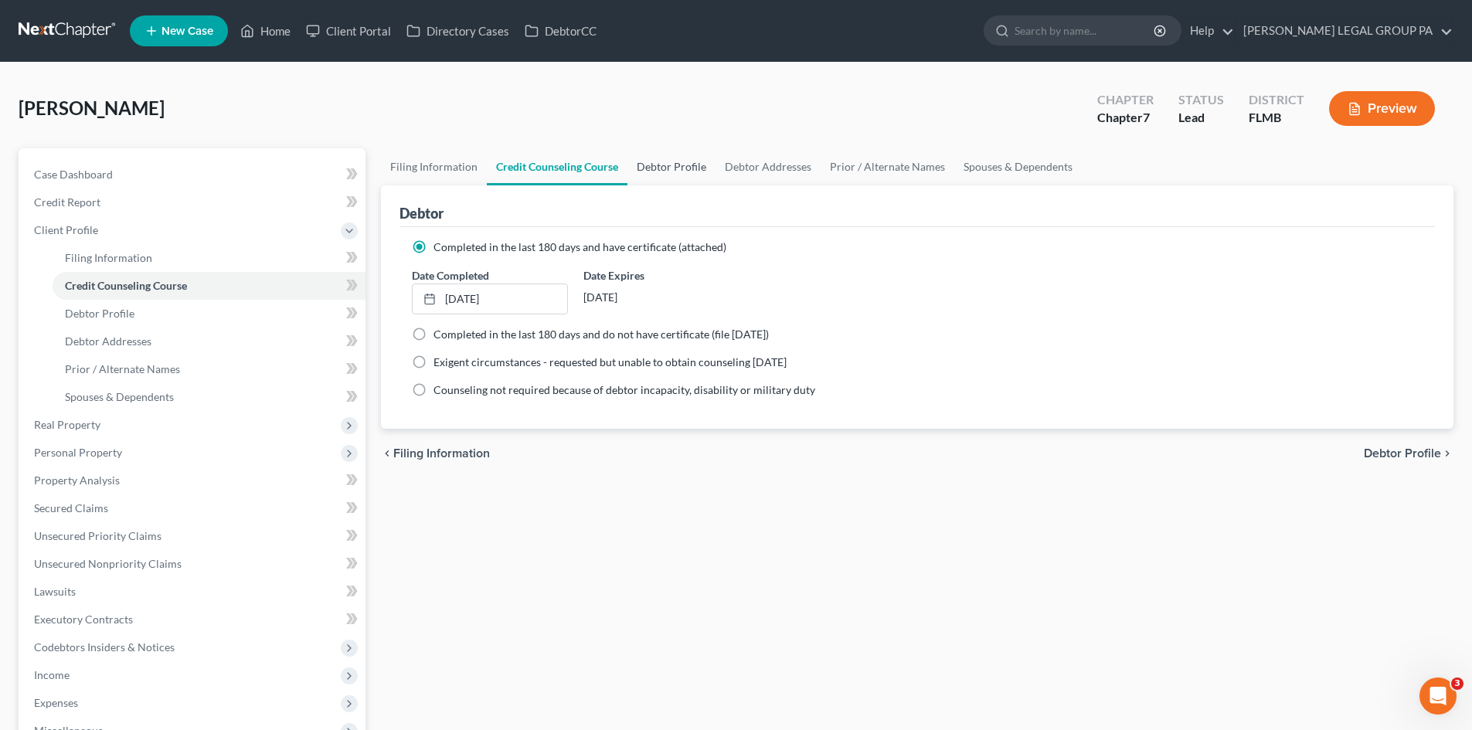
click at [677, 167] on link "Debtor Profile" at bounding box center [671, 166] width 88 height 37
select select "0"
select select "2"
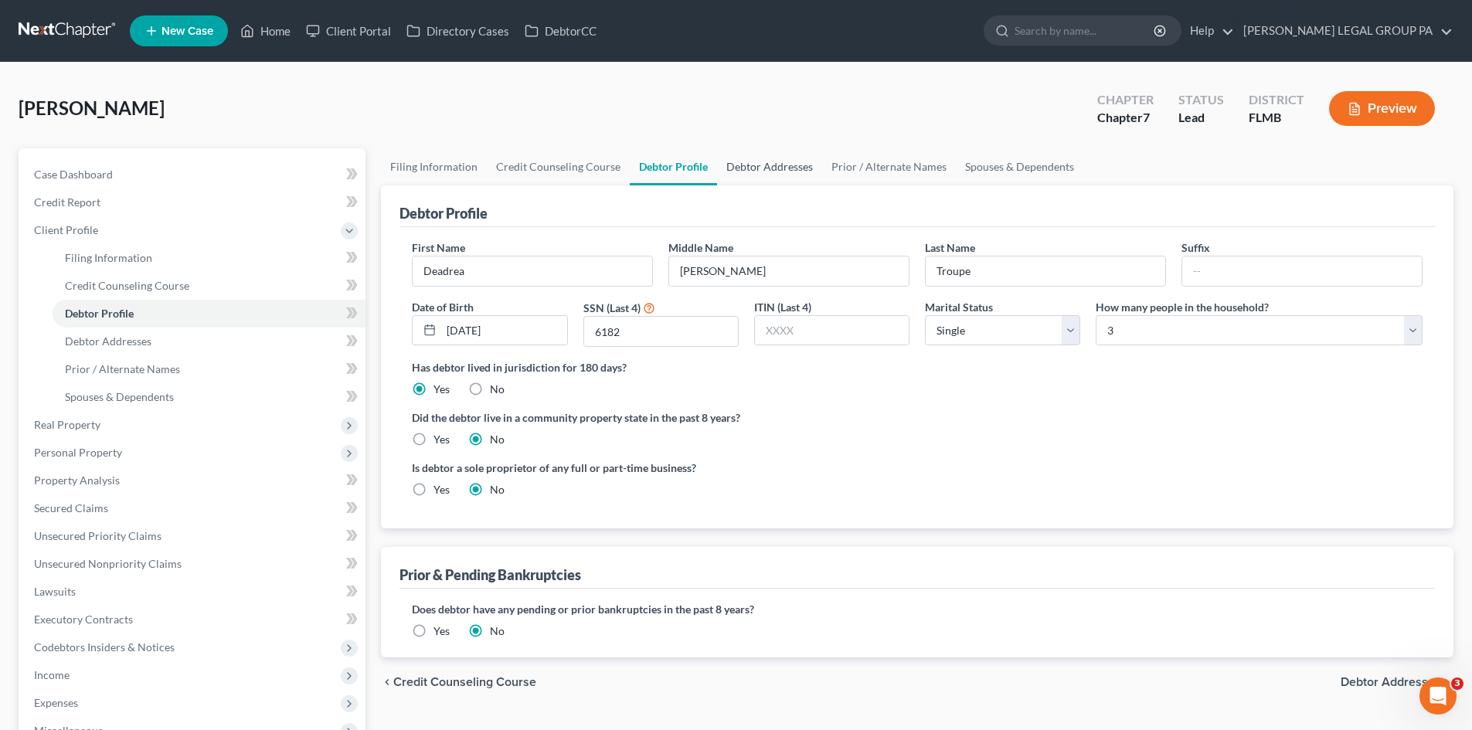
click at [776, 165] on link "Debtor Addresses" at bounding box center [769, 166] width 105 height 37
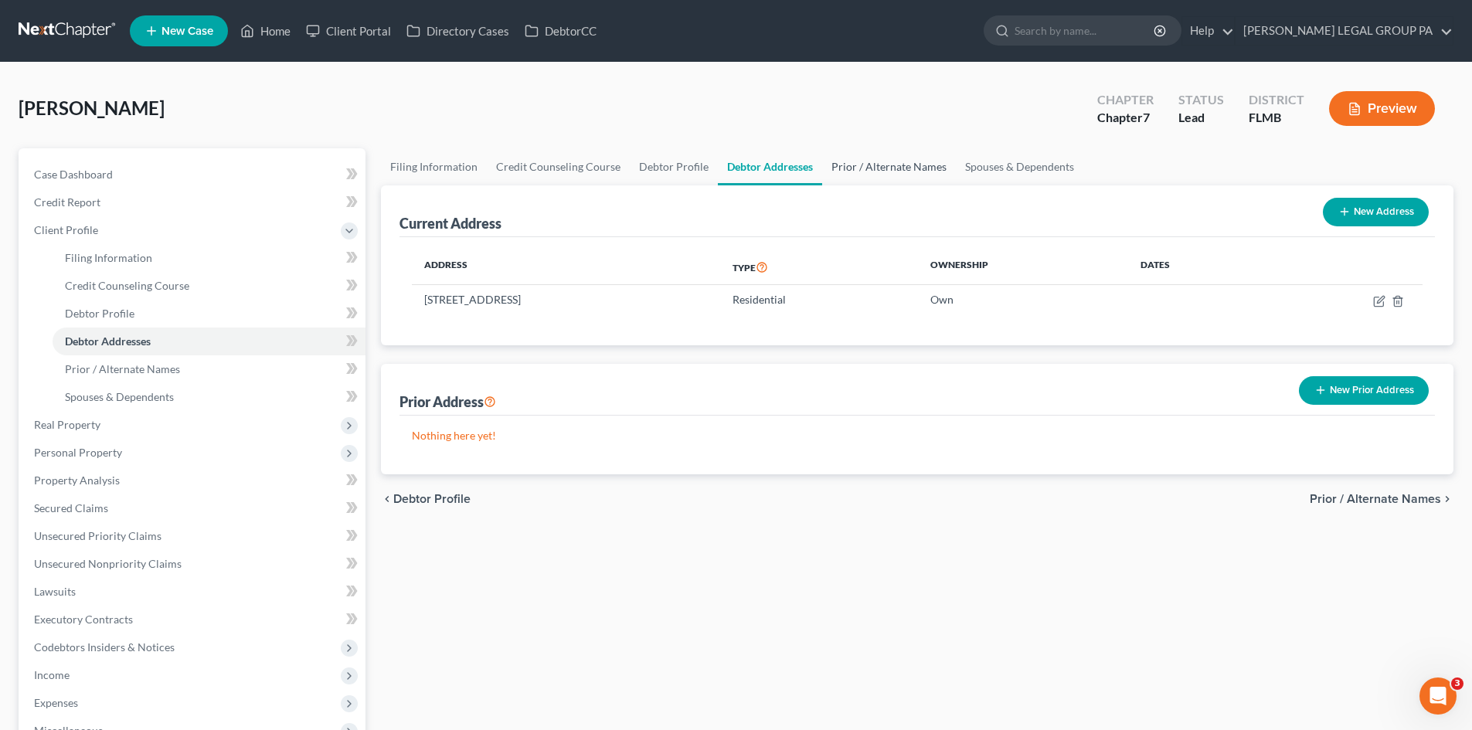
click at [877, 166] on link "Prior / Alternate Names" at bounding box center [889, 166] width 134 height 37
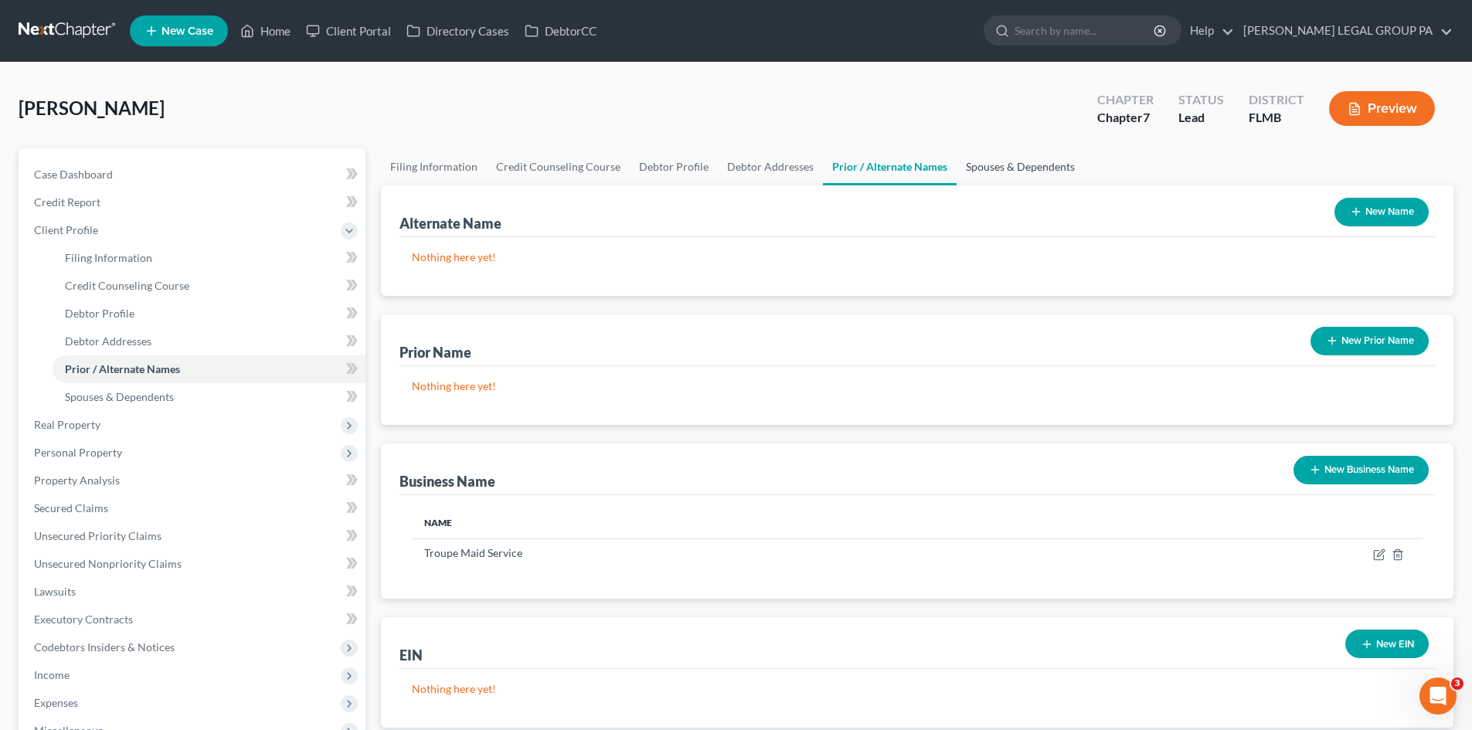
click at [1005, 166] on link "Spouses & Dependents" at bounding box center [1020, 166] width 127 height 37
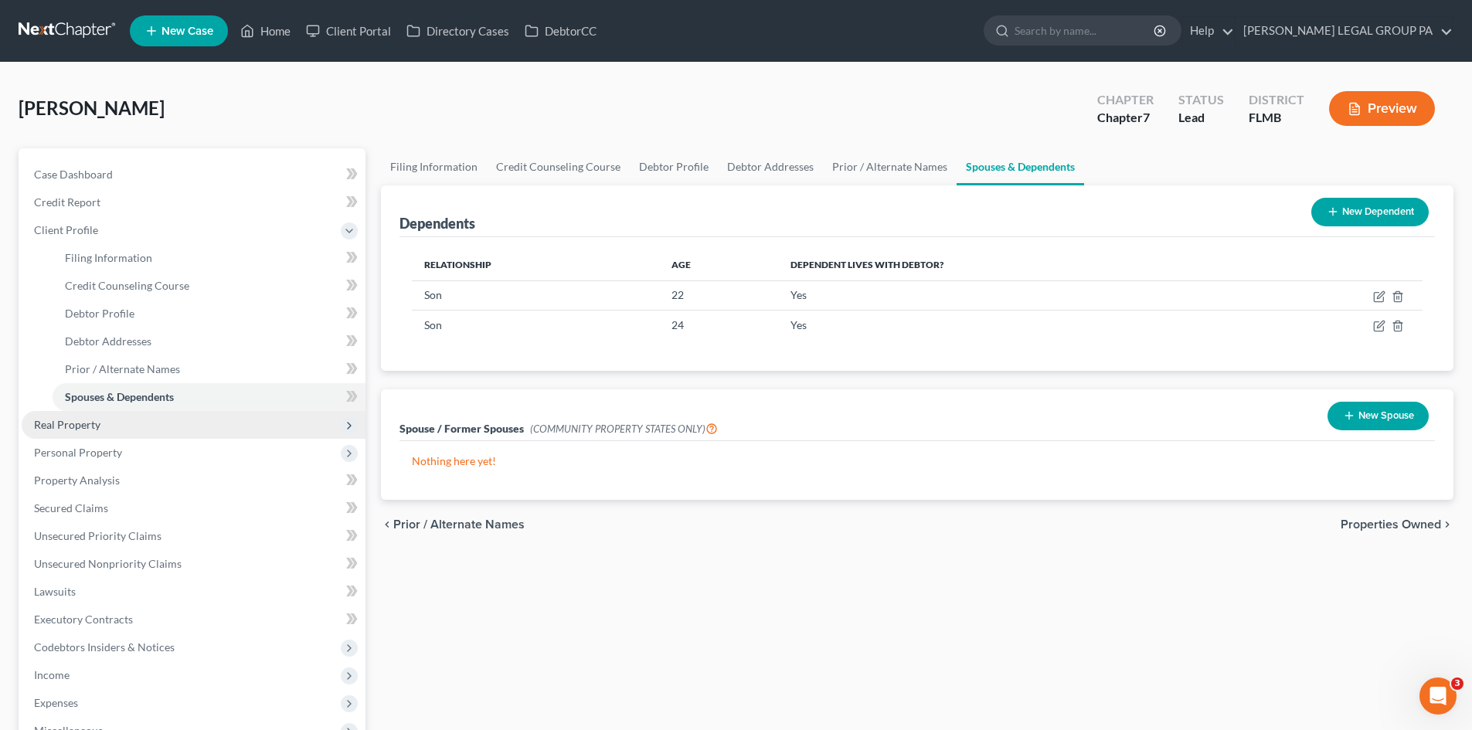
click at [93, 423] on span "Real Property" at bounding box center [67, 424] width 66 height 13
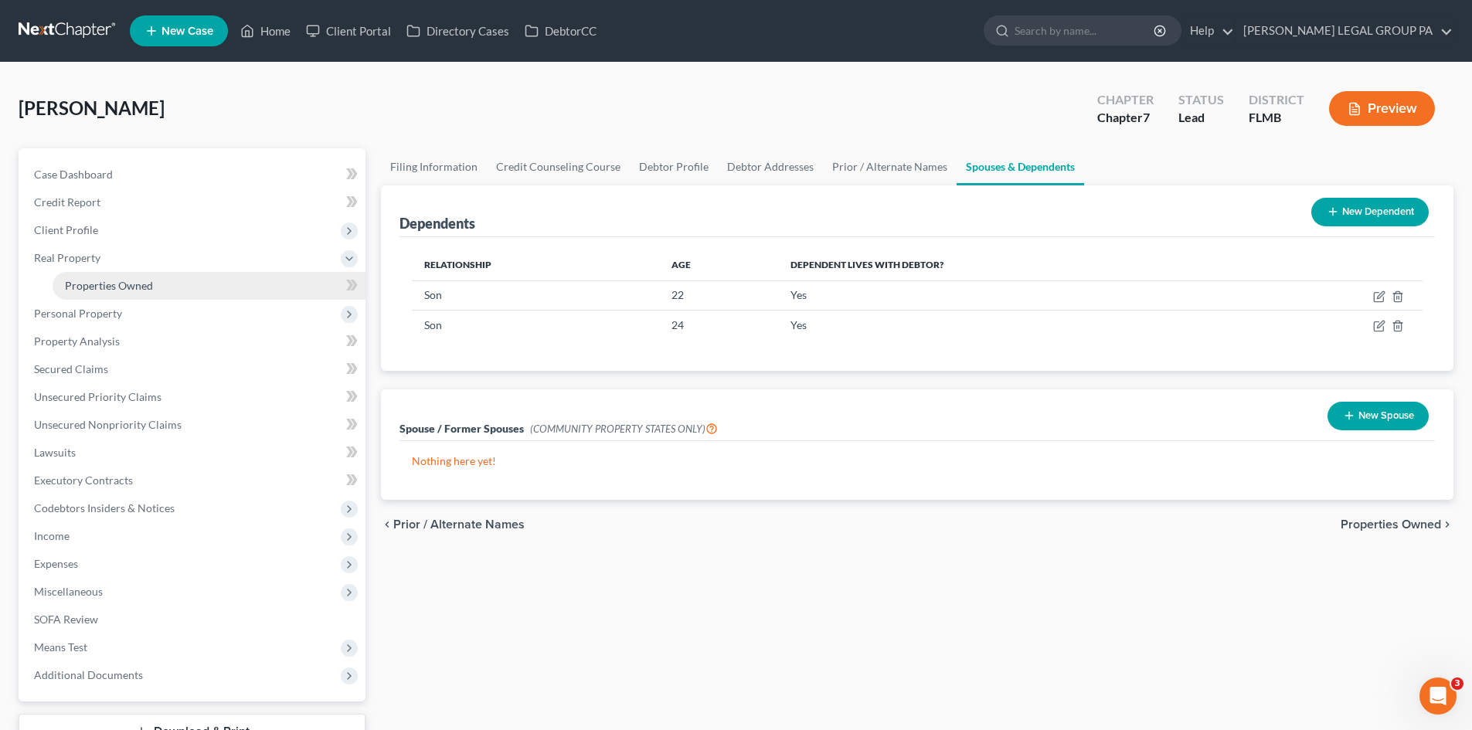
click at [104, 289] on span "Properties Owned" at bounding box center [109, 285] width 88 height 13
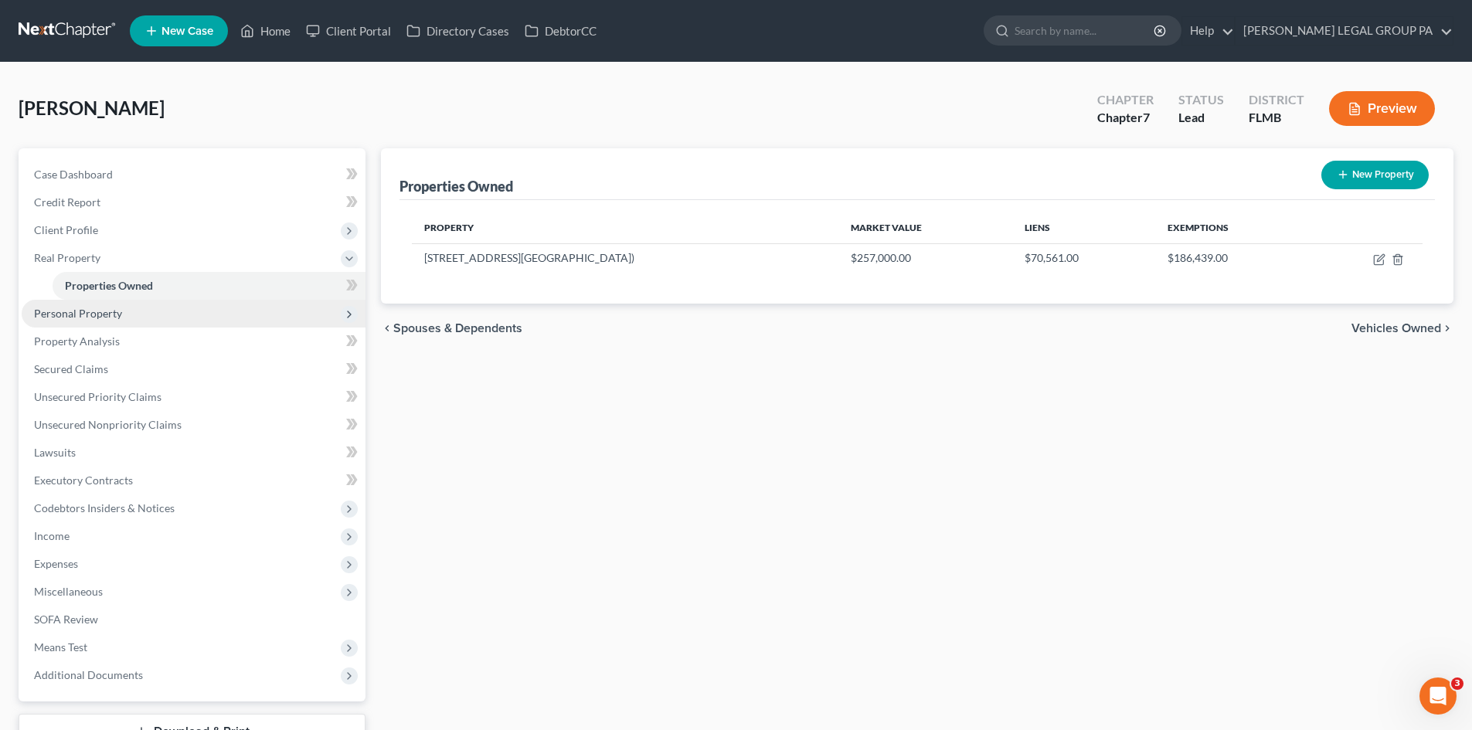
click at [103, 304] on span "Personal Property" at bounding box center [194, 314] width 344 height 28
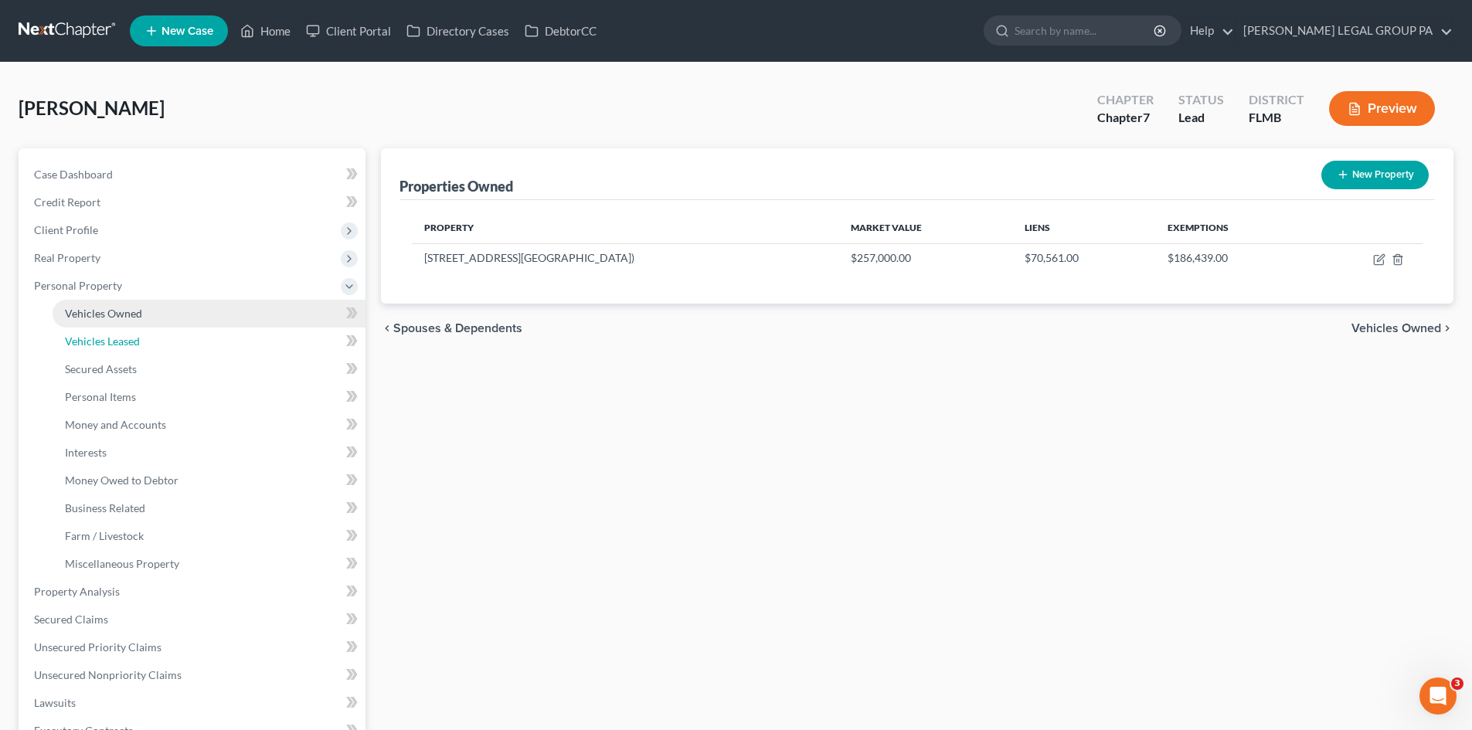
click at [104, 332] on link "Vehicles Leased" at bounding box center [209, 342] width 313 height 28
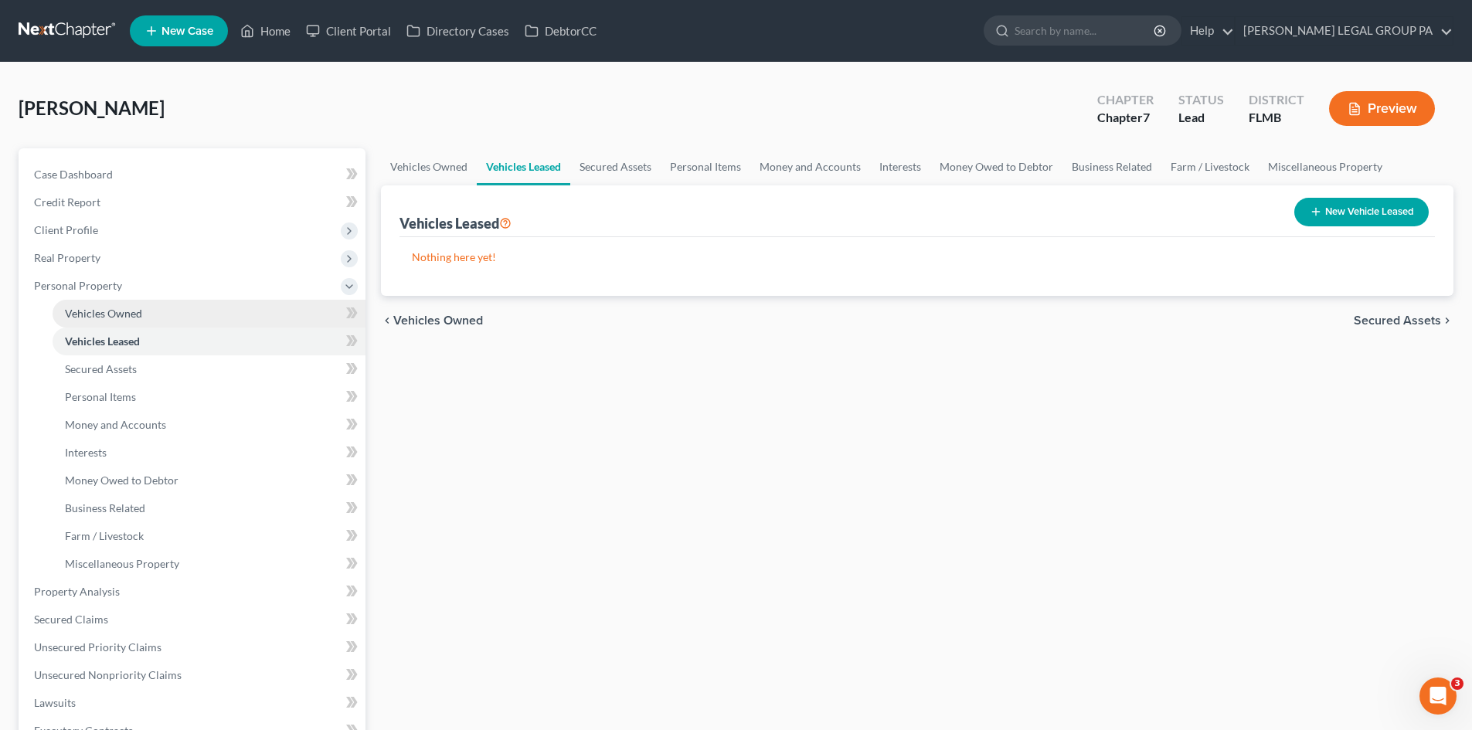
click at [105, 316] on span "Vehicles Owned" at bounding box center [103, 313] width 77 height 13
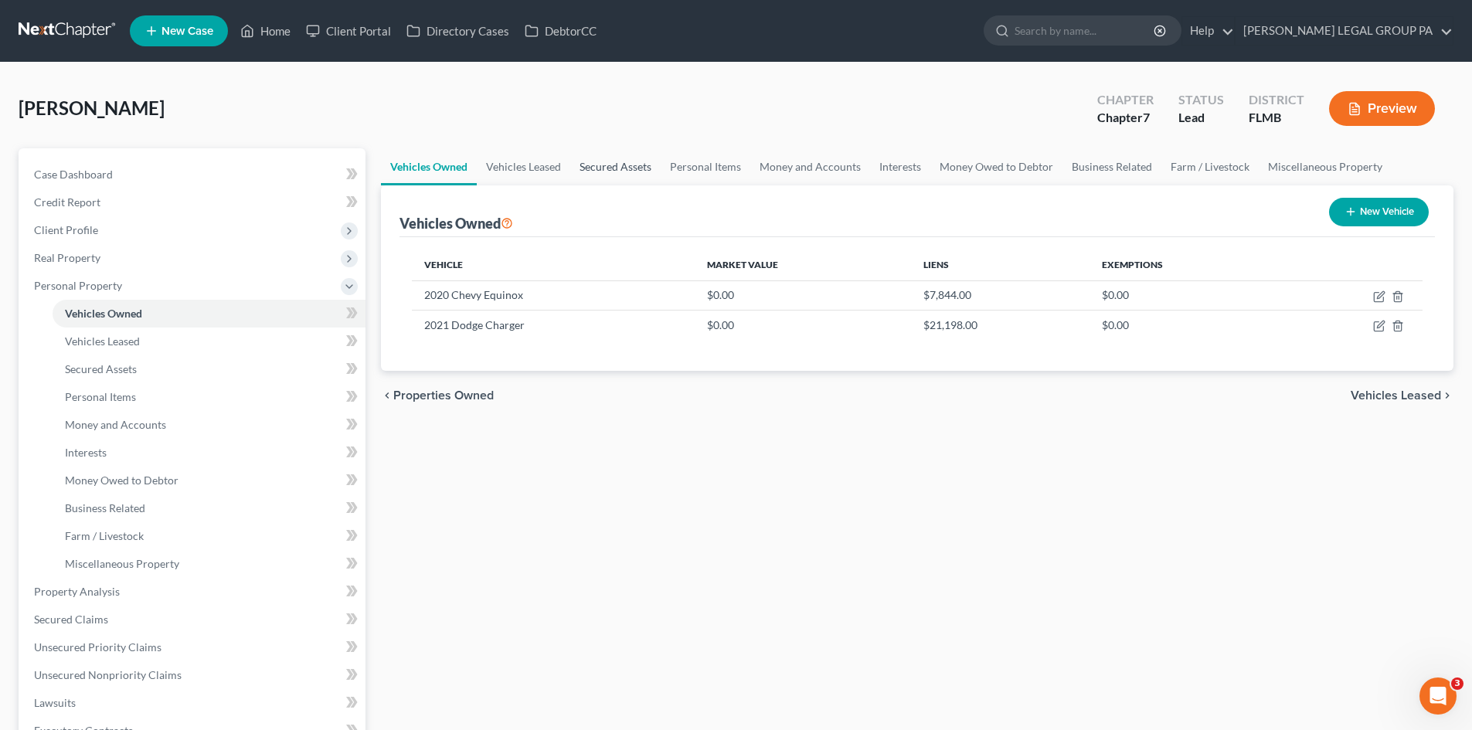
click at [638, 164] on link "Secured Assets" at bounding box center [615, 166] width 90 height 37
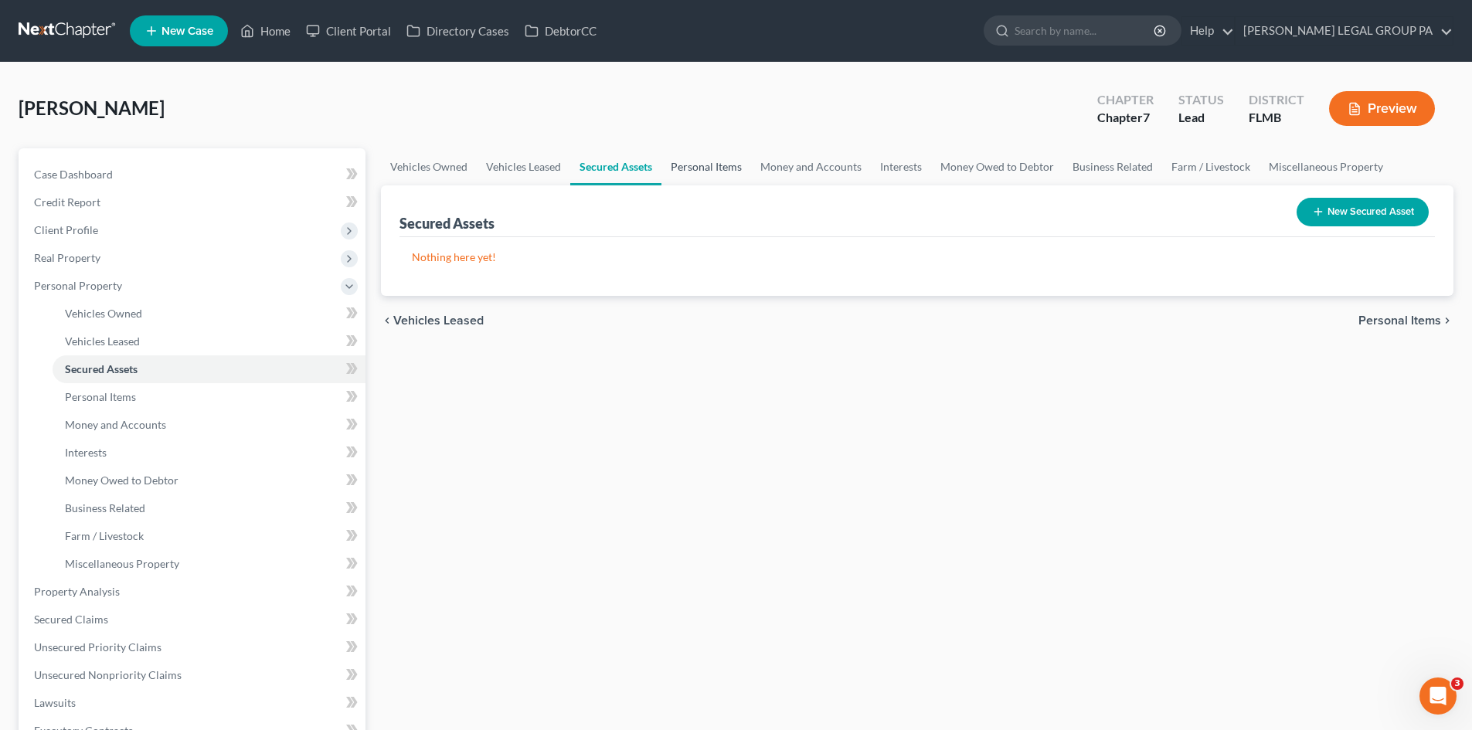
click at [734, 157] on link "Personal Items" at bounding box center [706, 166] width 90 height 37
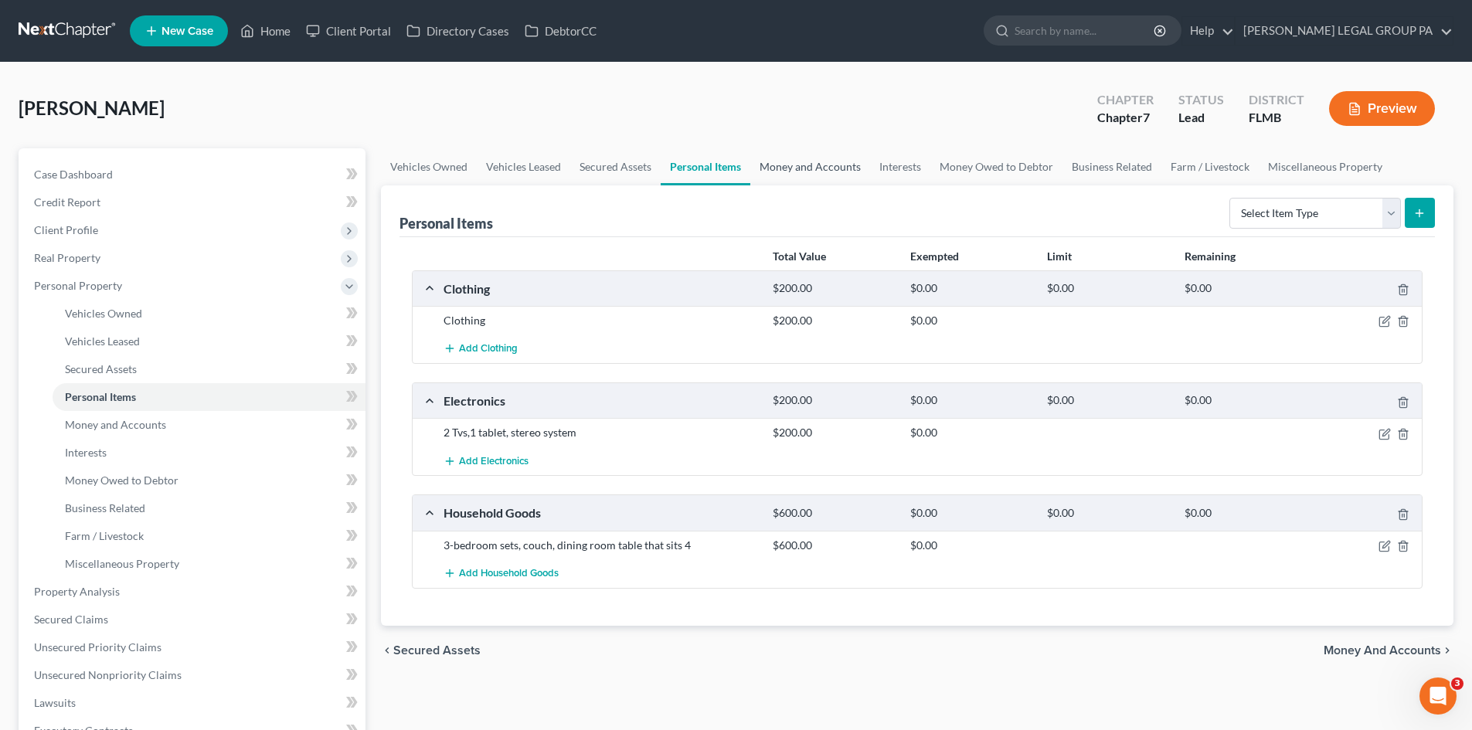
click at [830, 165] on link "Money and Accounts" at bounding box center [810, 166] width 120 height 37
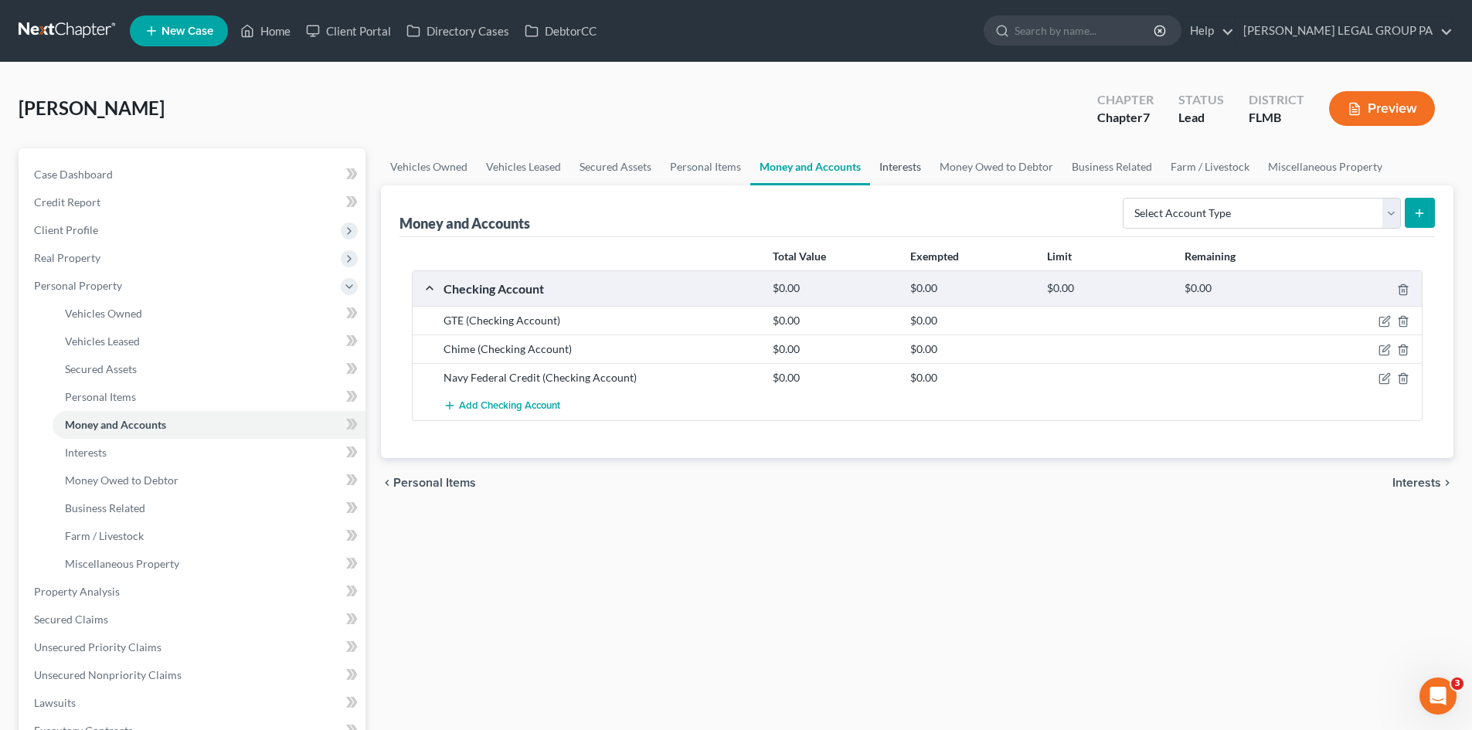
click at [882, 165] on link "Interests" at bounding box center [900, 166] width 60 height 37
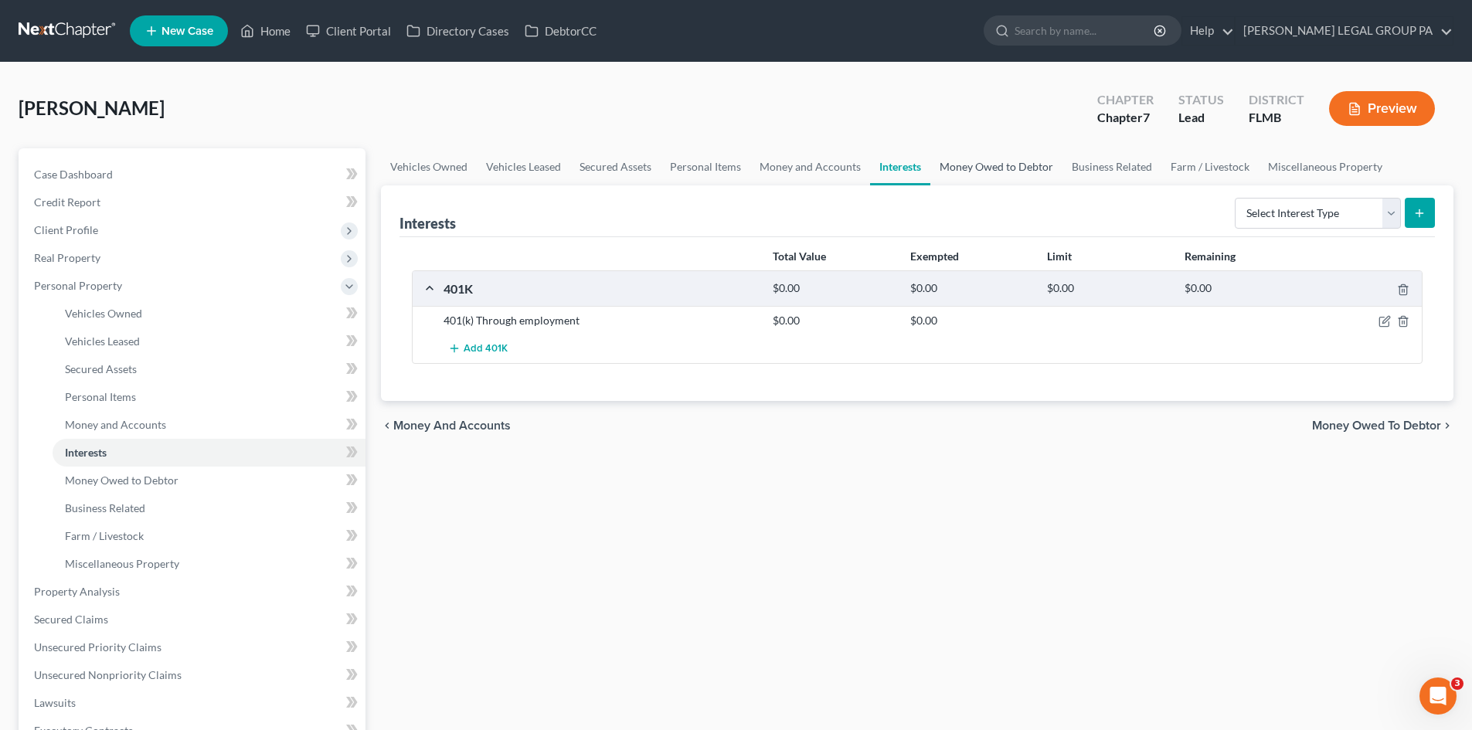
click at [964, 165] on link "Money Owed to Debtor" at bounding box center [996, 166] width 132 height 37
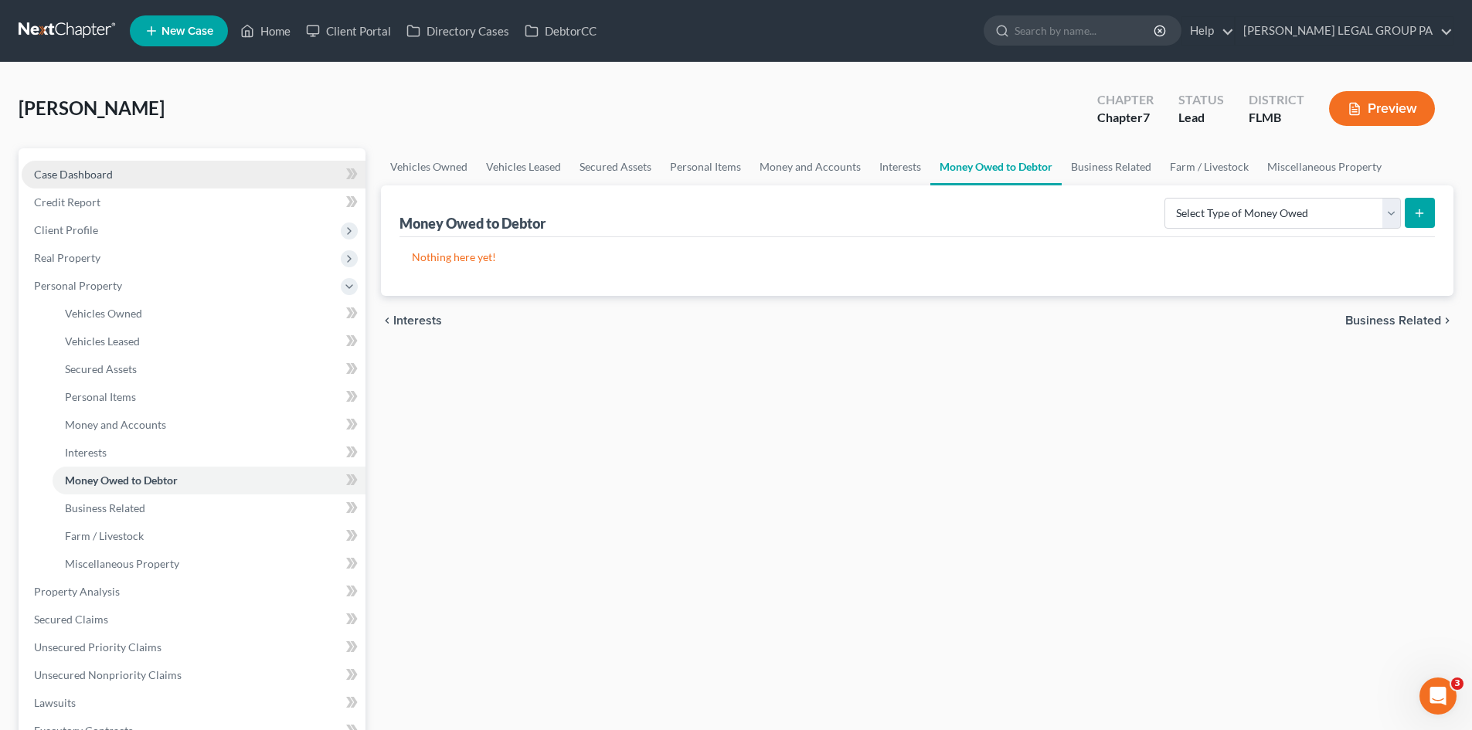
click at [110, 172] on span "Case Dashboard" at bounding box center [73, 174] width 79 height 13
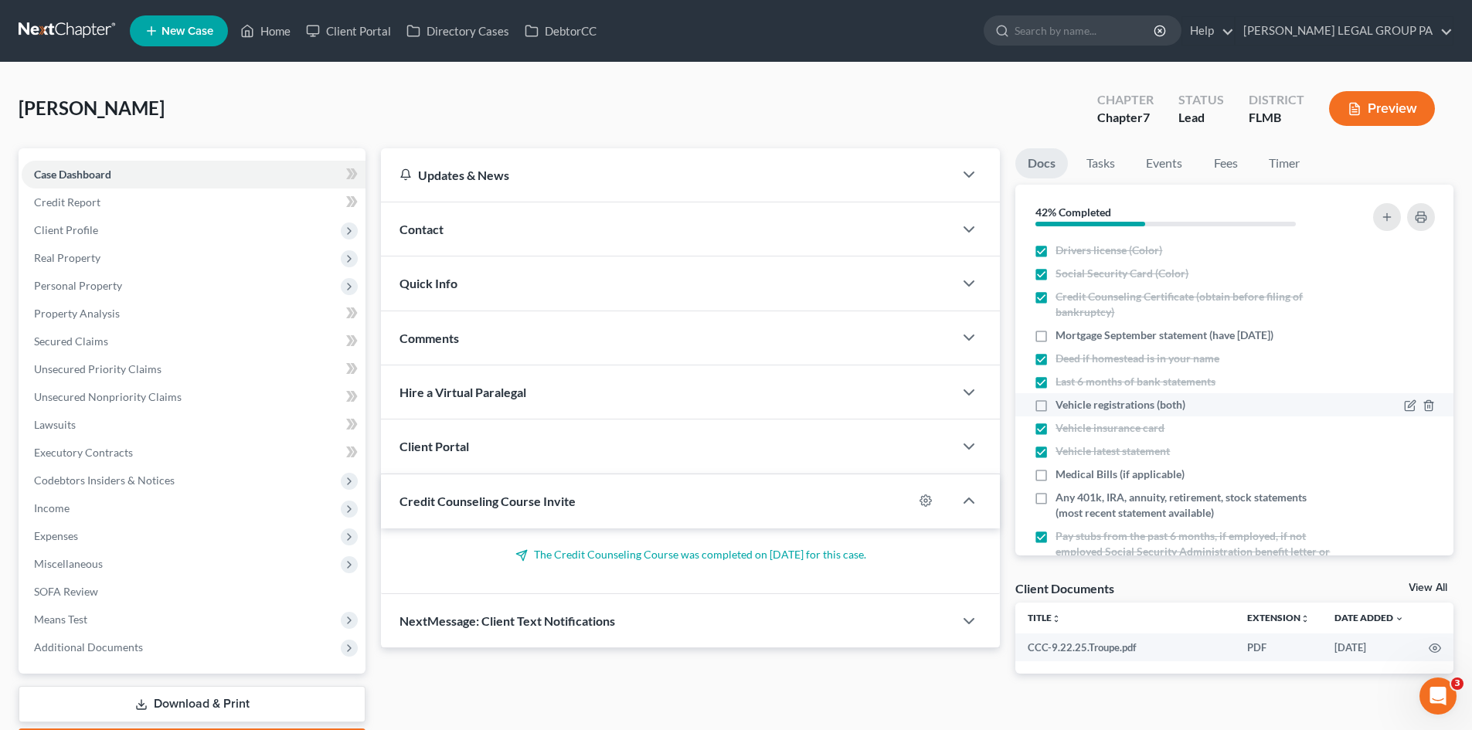
scroll to position [155, 0]
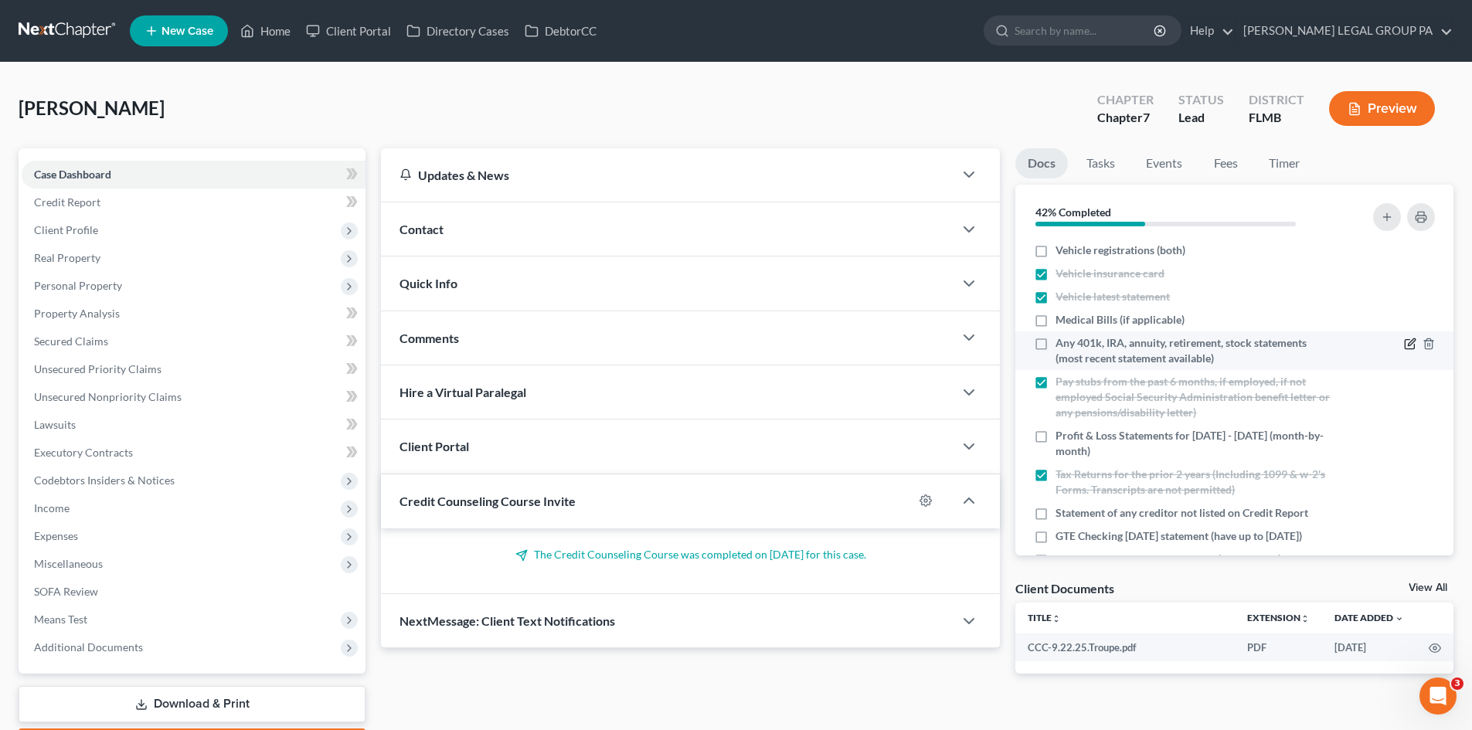
click at [1405, 345] on icon "button" at bounding box center [1409, 344] width 9 height 9
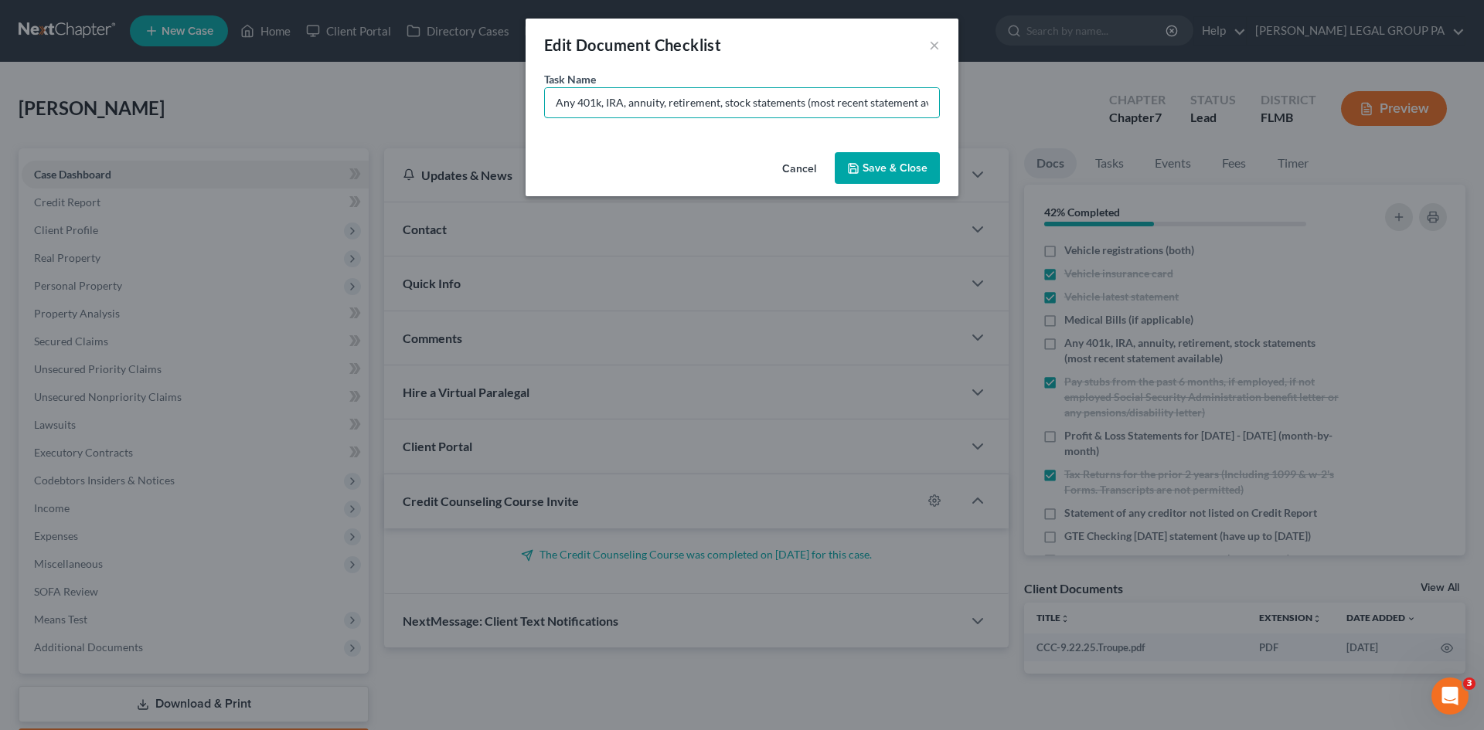
drag, startPoint x: 578, startPoint y: 100, endPoint x: 504, endPoint y: 100, distance: 74.2
click at [504, 100] on div "Edit Document Checklist × Task Name * Any 401k, IRA, annuity, retirement, stock…" at bounding box center [742, 365] width 1484 height 730
drag, startPoint x: 788, startPoint y: 102, endPoint x: 584, endPoint y: 97, distance: 204.1
click at [584, 97] on input "401k, IRA, annuity, retirement, stock statements (most recent statement availab…" at bounding box center [742, 102] width 394 height 29
drag, startPoint x: 745, startPoint y: 101, endPoint x: 694, endPoint y: 102, distance: 51.0
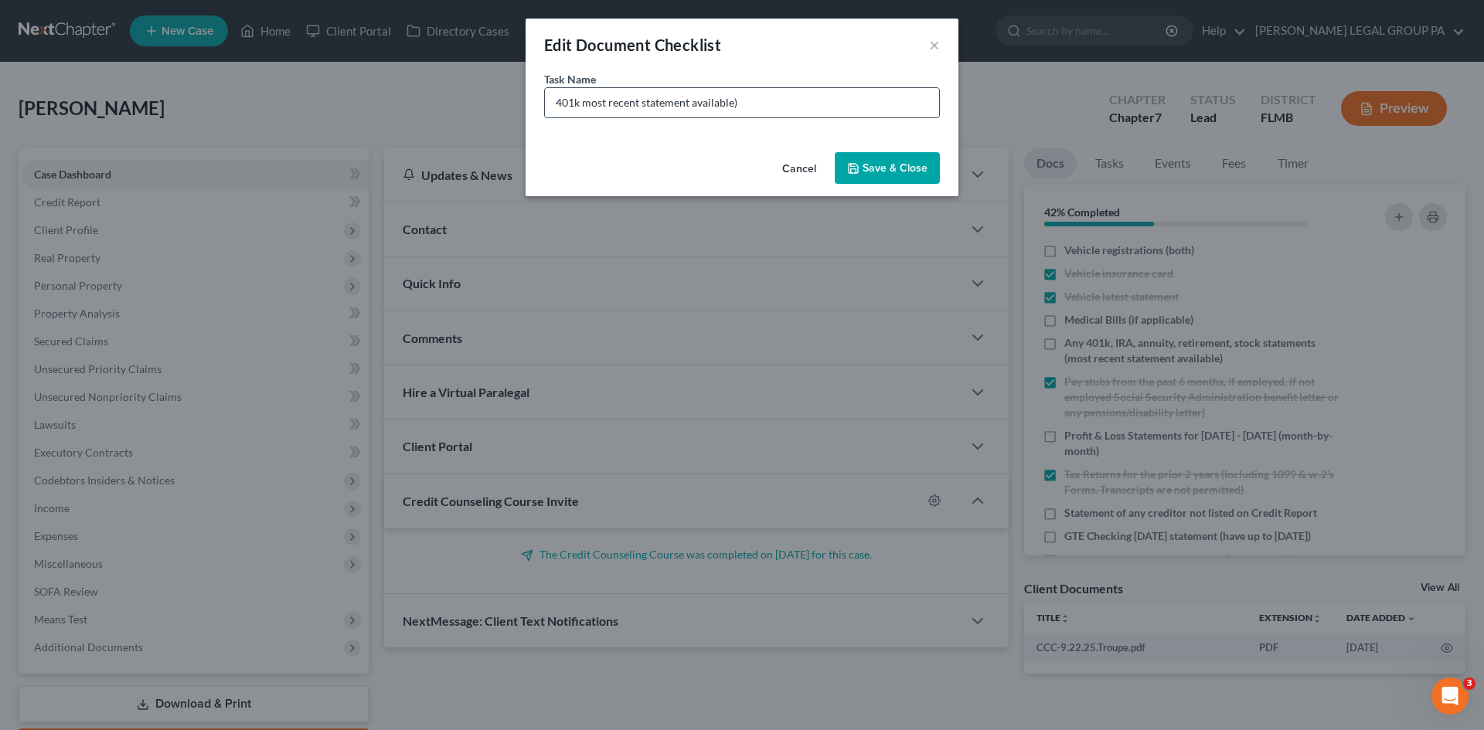
click at [694, 102] on input "401k most recent statement available)" at bounding box center [742, 102] width 394 height 29
type input "401k most recent statement"
drag, startPoint x: 892, startPoint y: 168, endPoint x: 1240, endPoint y: 430, distance: 435.8
click at [892, 168] on button "Save & Close" at bounding box center [887, 168] width 105 height 32
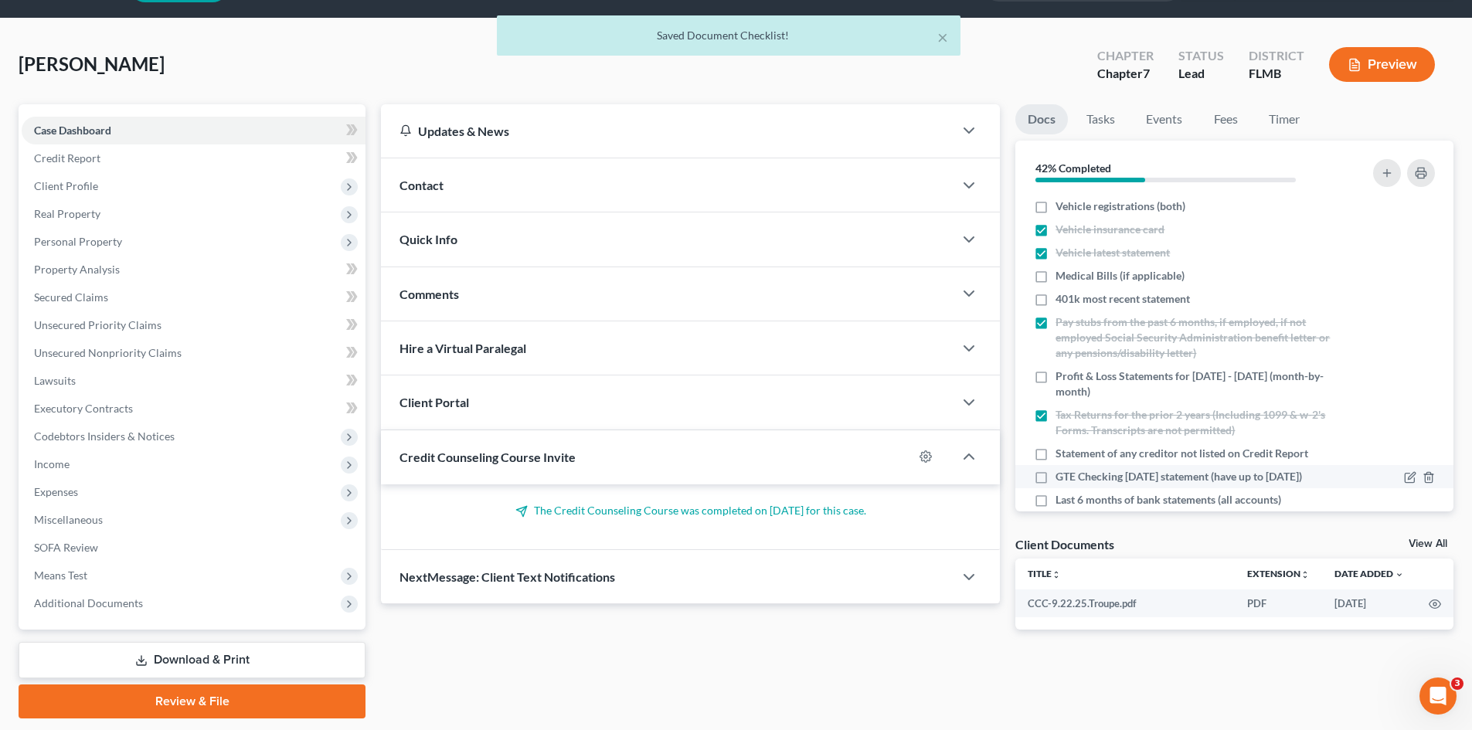
scroll to position [91, 0]
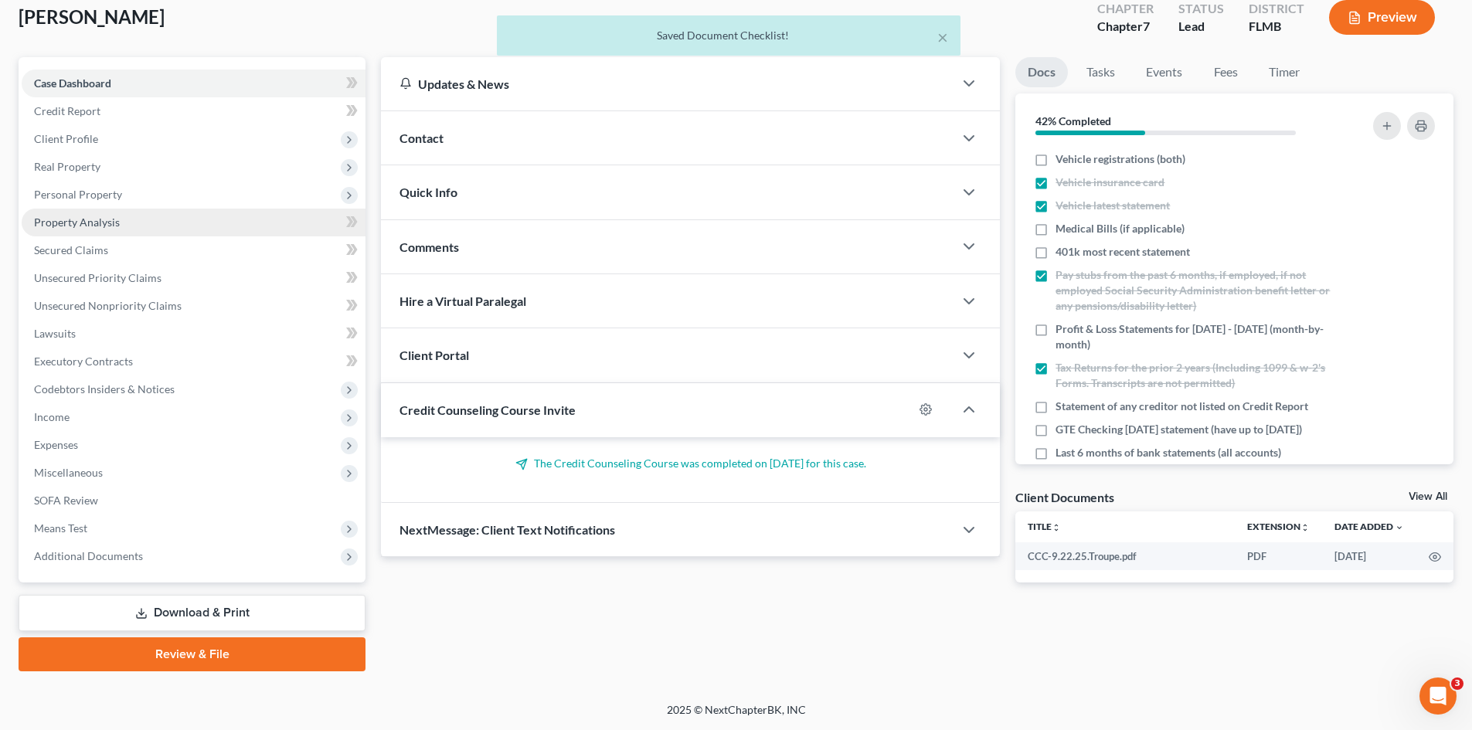
drag, startPoint x: 127, startPoint y: 187, endPoint x: 133, endPoint y: 221, distance: 34.6
click at [127, 187] on span "Personal Property" at bounding box center [194, 195] width 344 height 28
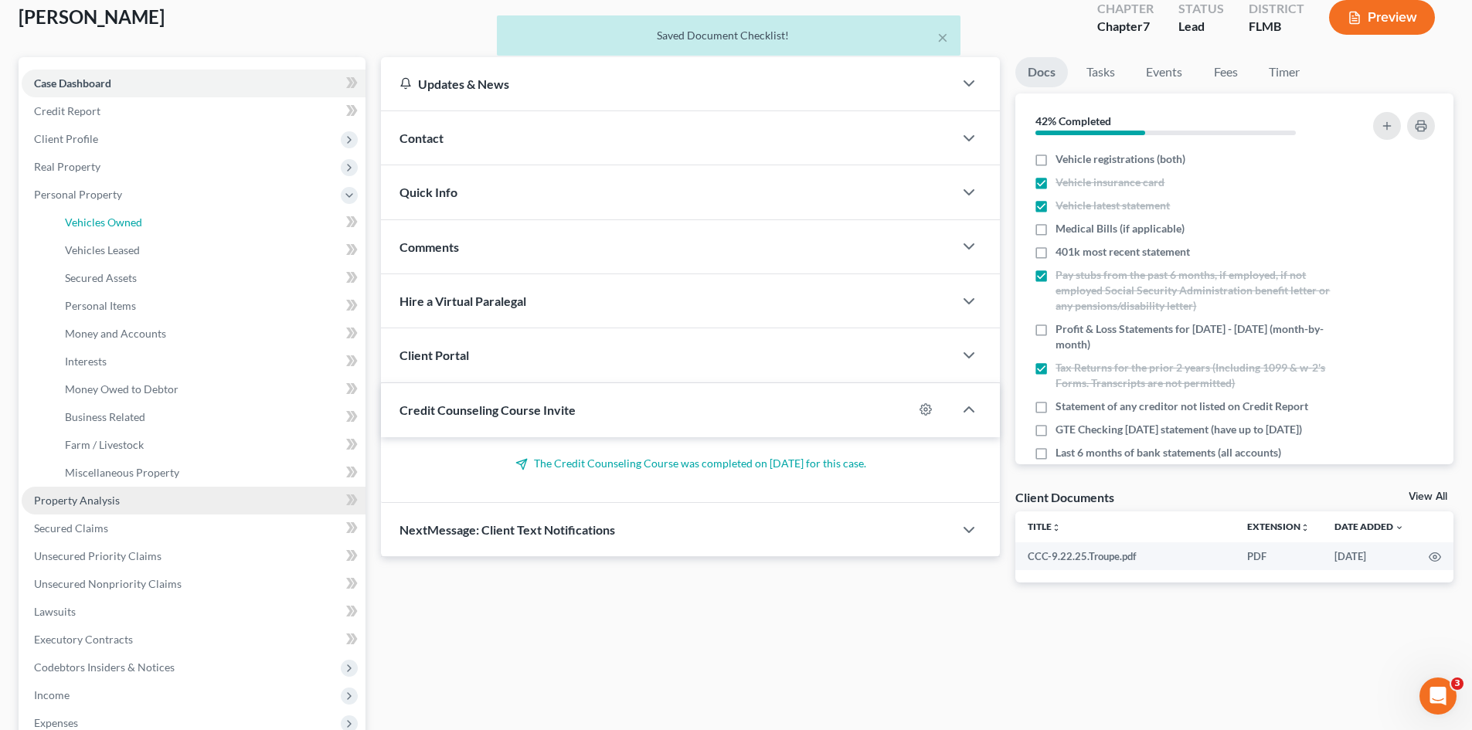
click at [133, 221] on span "Vehicles Owned" at bounding box center [103, 222] width 77 height 13
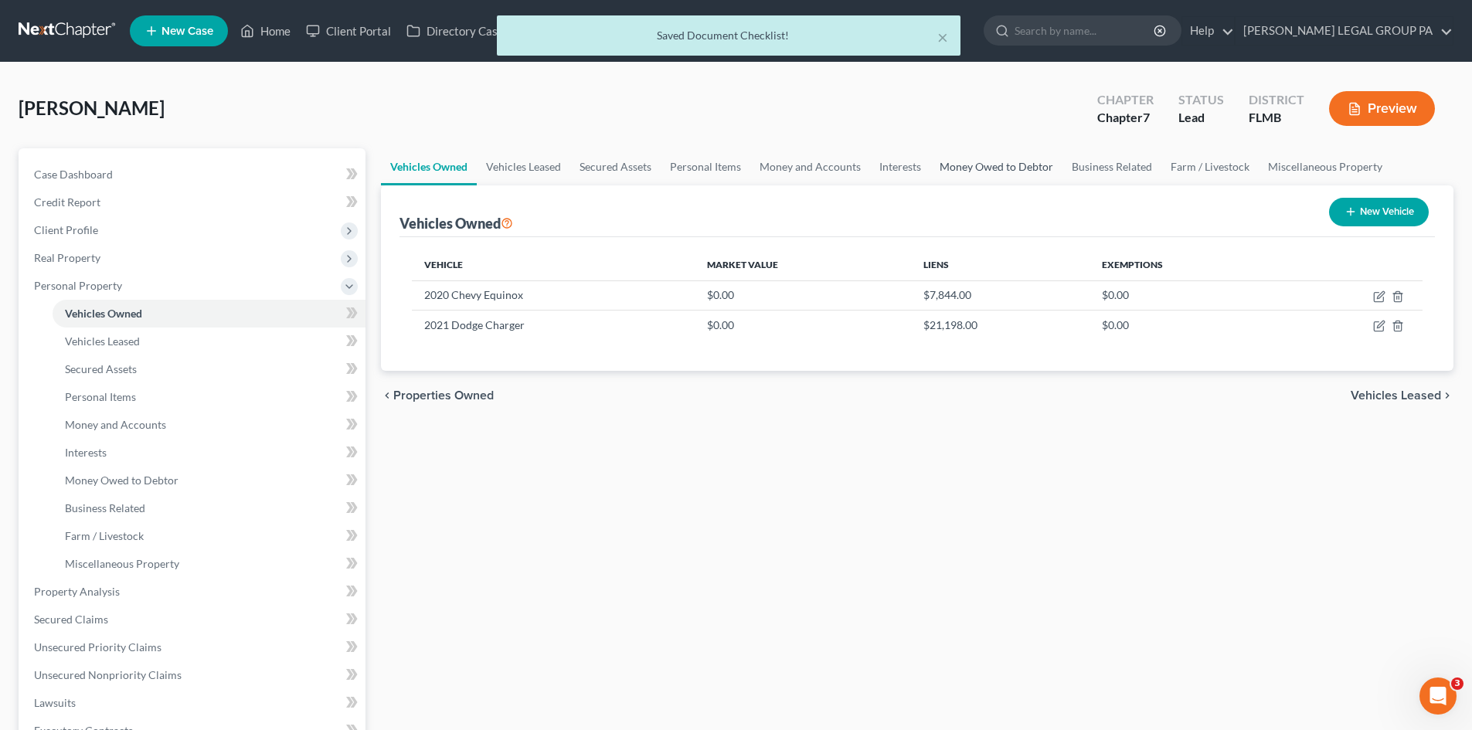
click at [941, 169] on link "Money Owed to Debtor" at bounding box center [996, 166] width 132 height 37
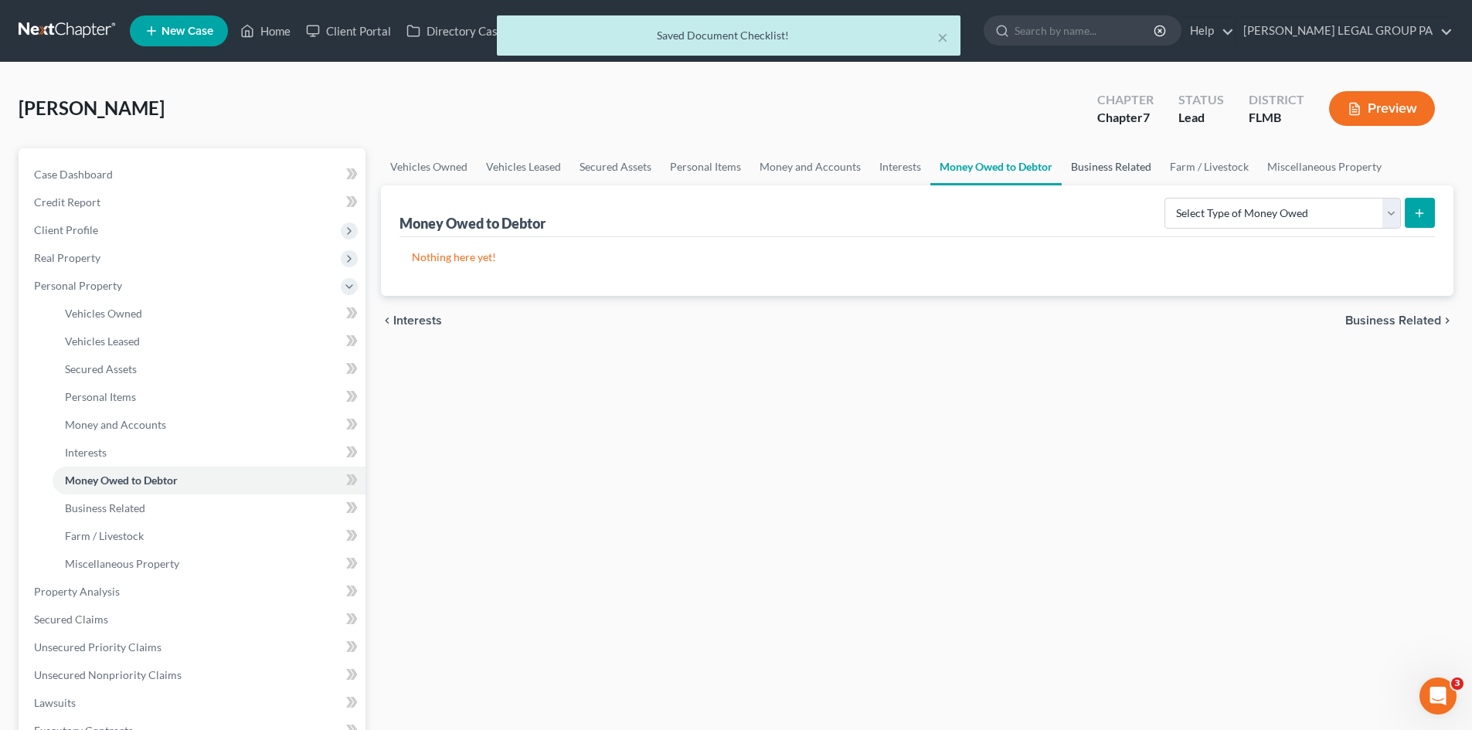
click at [1105, 163] on link "Business Related" at bounding box center [1111, 166] width 99 height 37
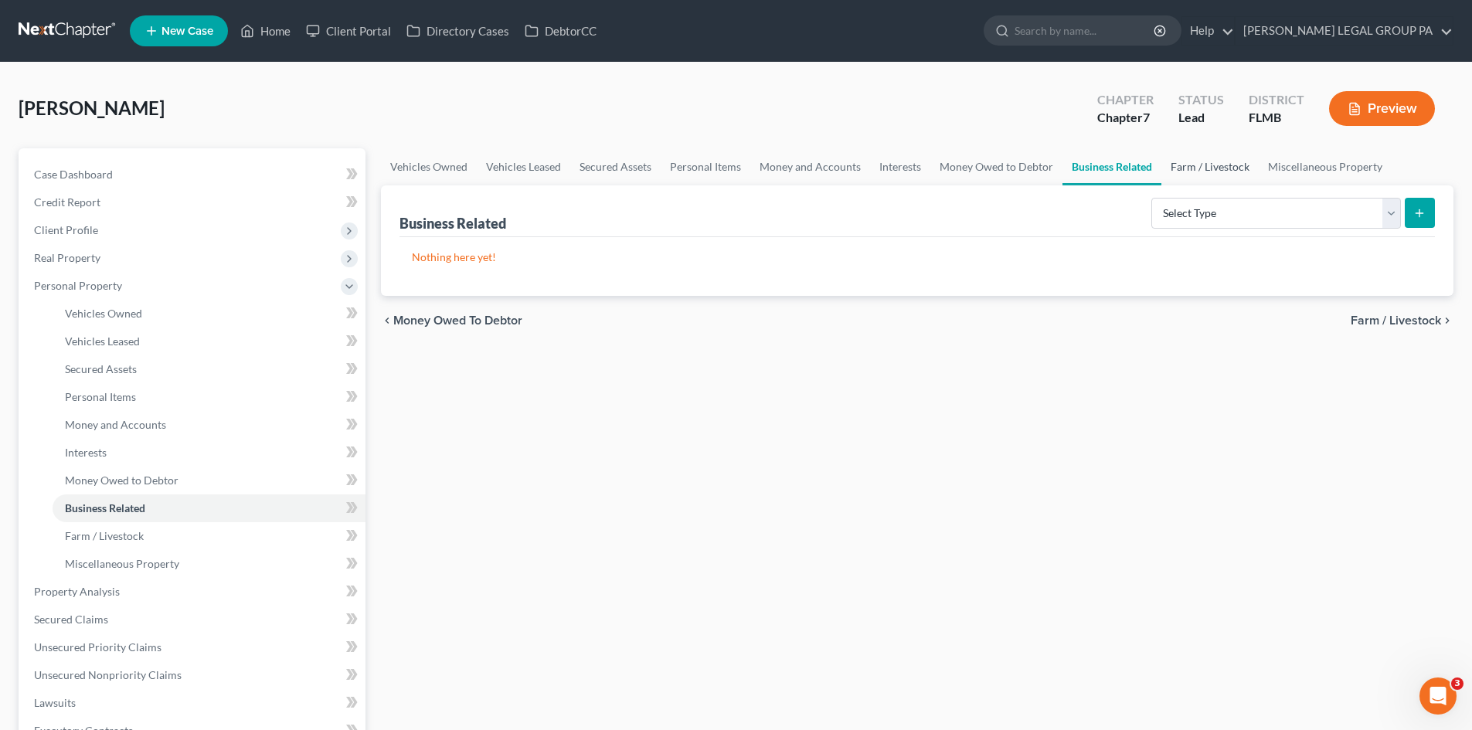
click at [1234, 159] on link "Farm / Livestock" at bounding box center [1209, 166] width 97 height 37
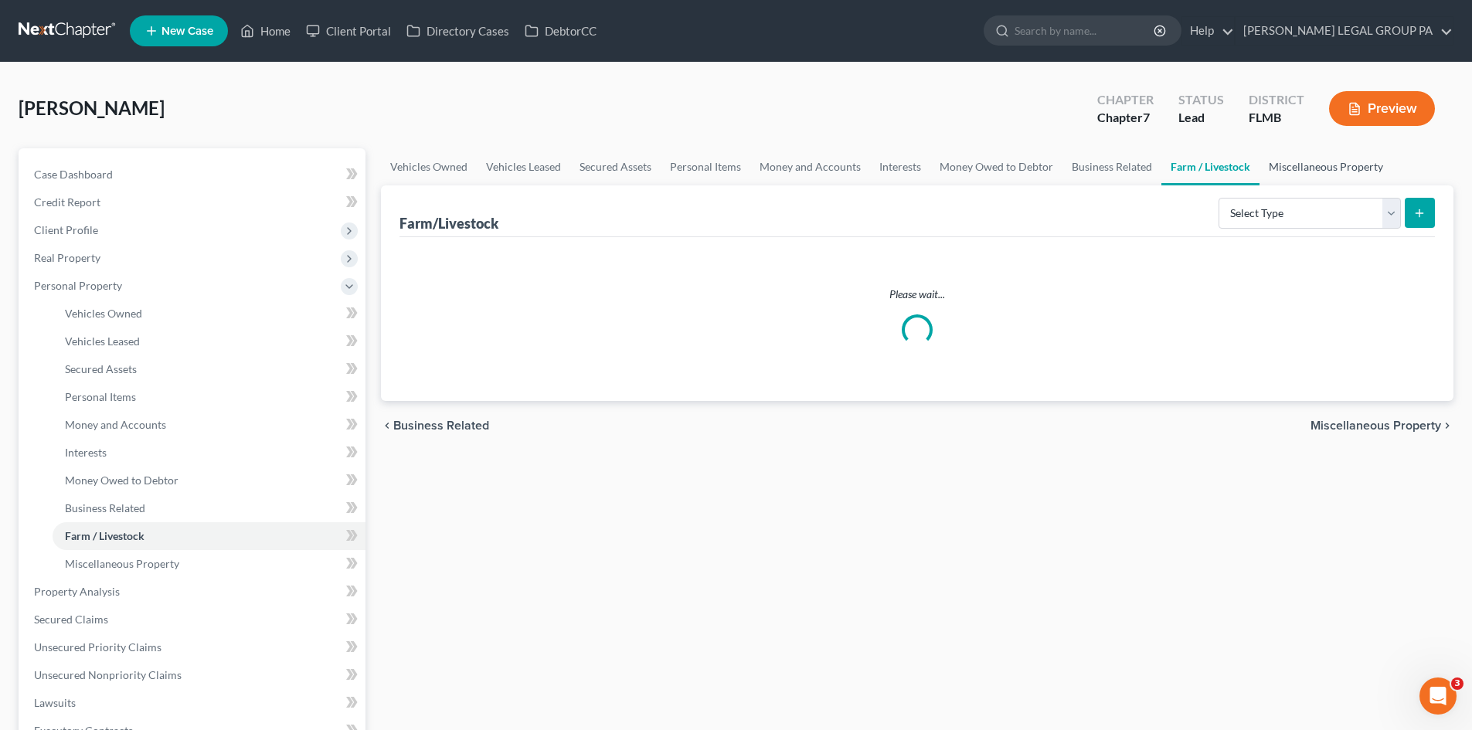
click at [1295, 172] on link "Miscellaneous Property" at bounding box center [1326, 166] width 133 height 37
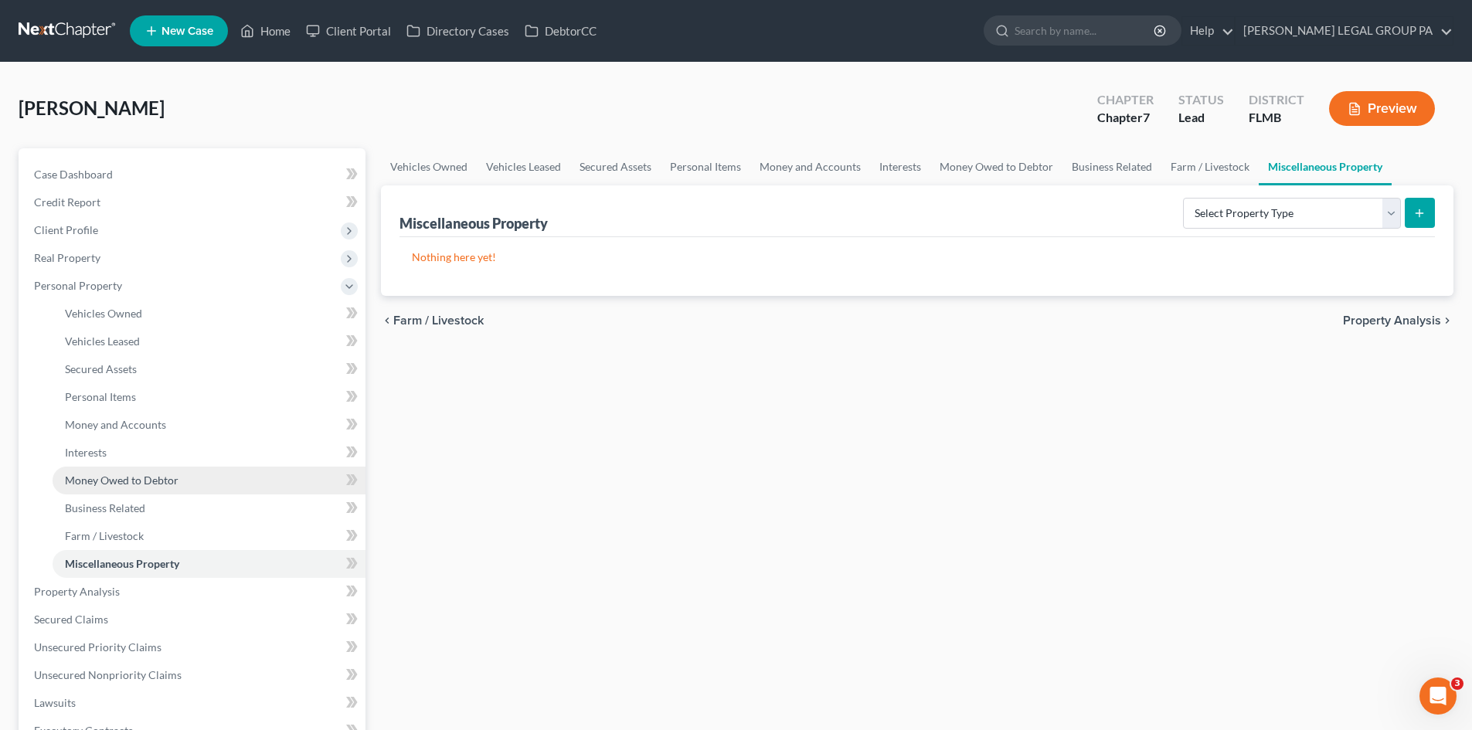
scroll to position [155, 0]
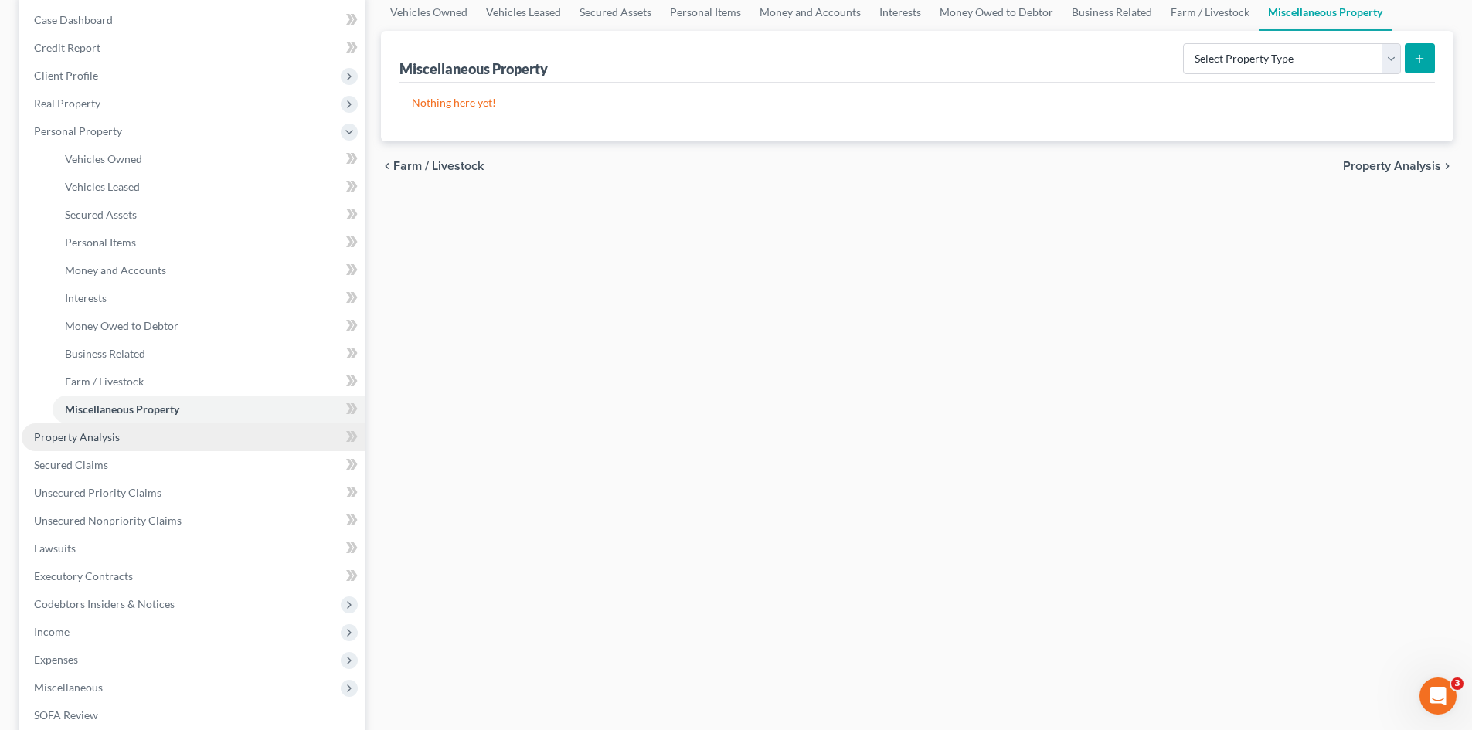
click at [88, 443] on span "Property Analysis" at bounding box center [77, 436] width 86 height 13
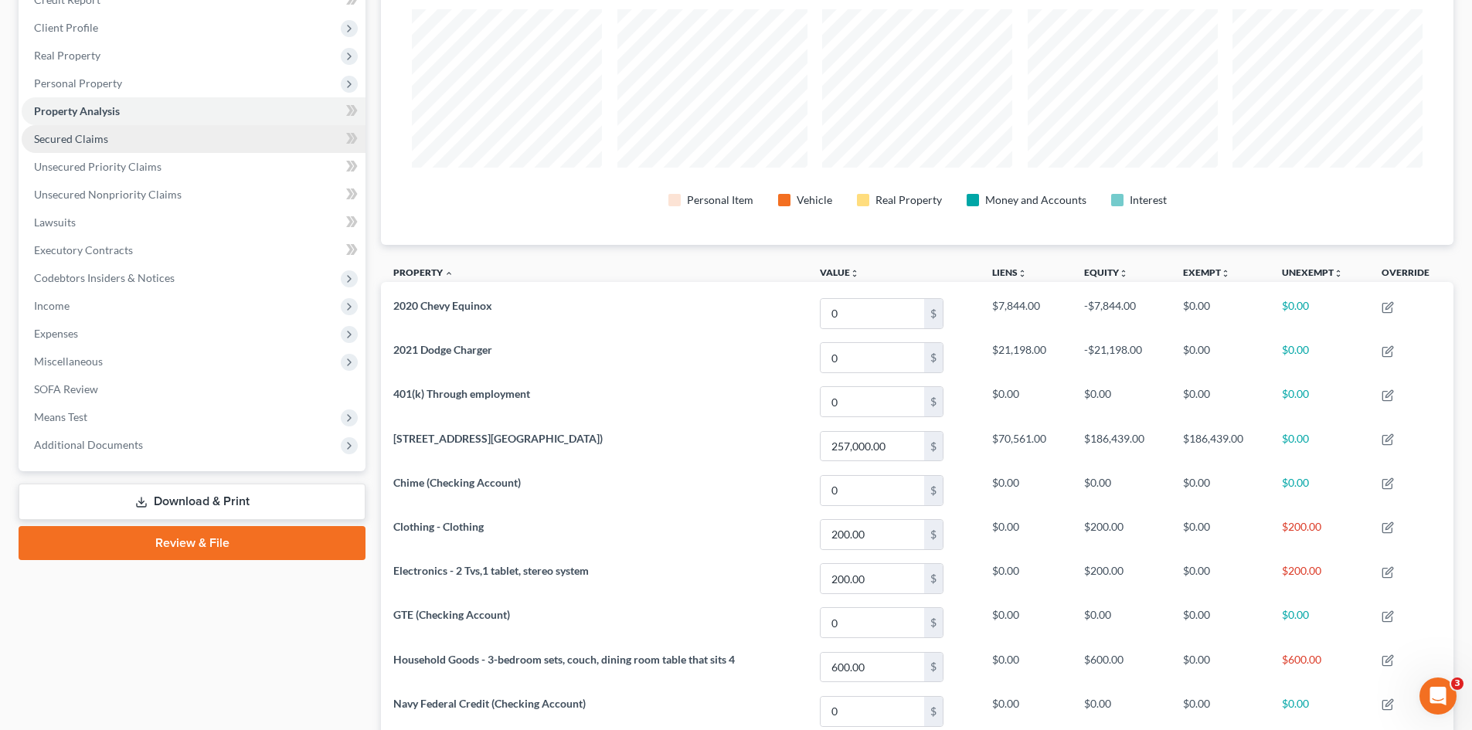
click at [109, 141] on link "Secured Claims" at bounding box center [194, 139] width 344 height 28
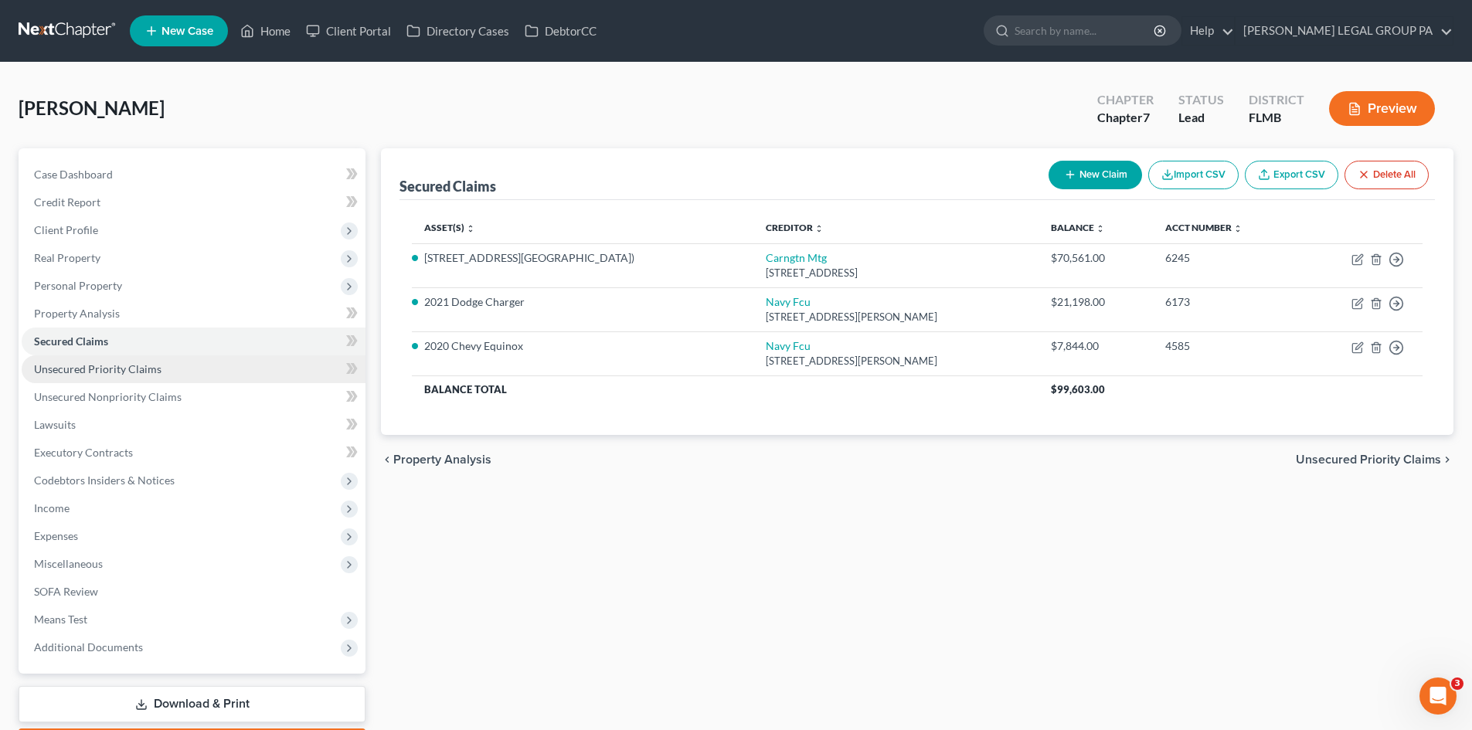
click at [126, 367] on span "Unsecured Priority Claims" at bounding box center [97, 368] width 127 height 13
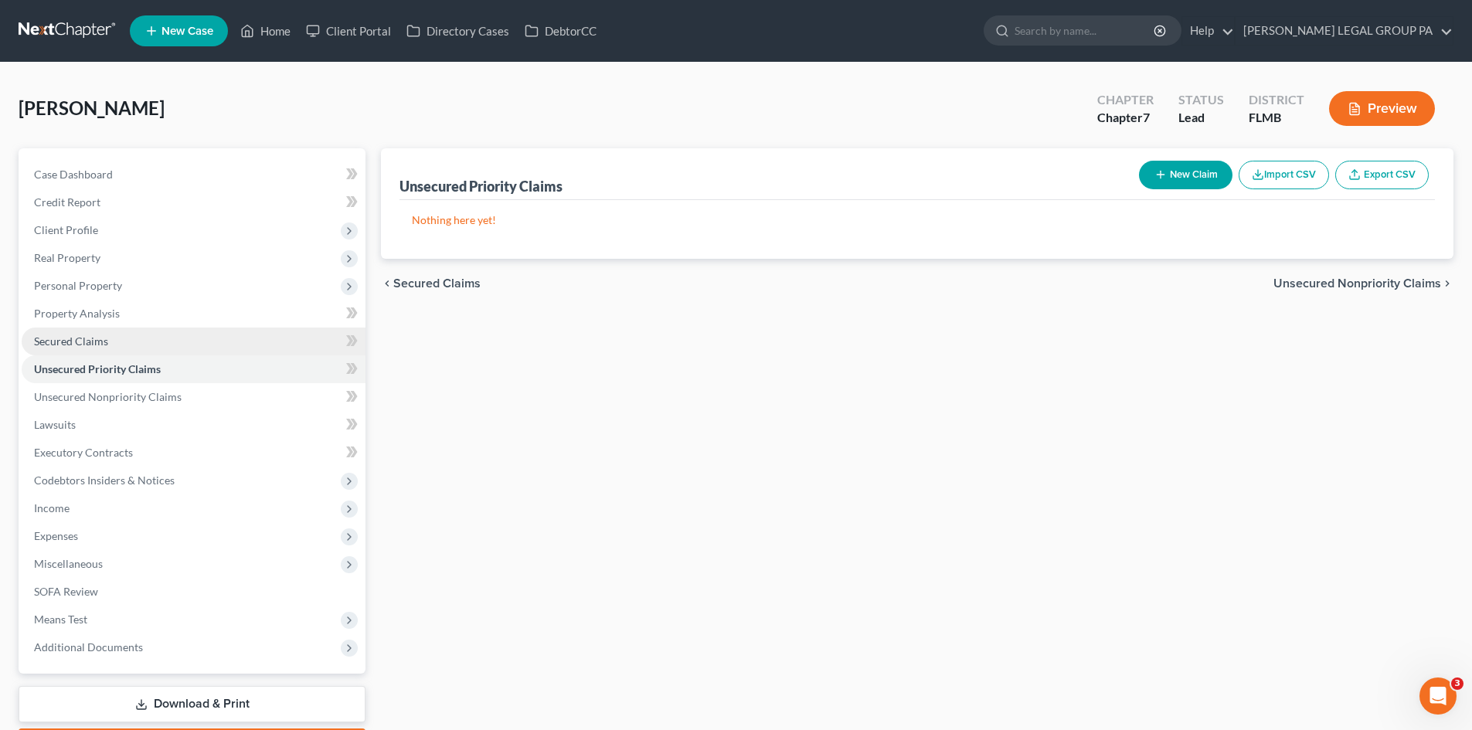
click at [129, 347] on link "Secured Claims" at bounding box center [194, 342] width 344 height 28
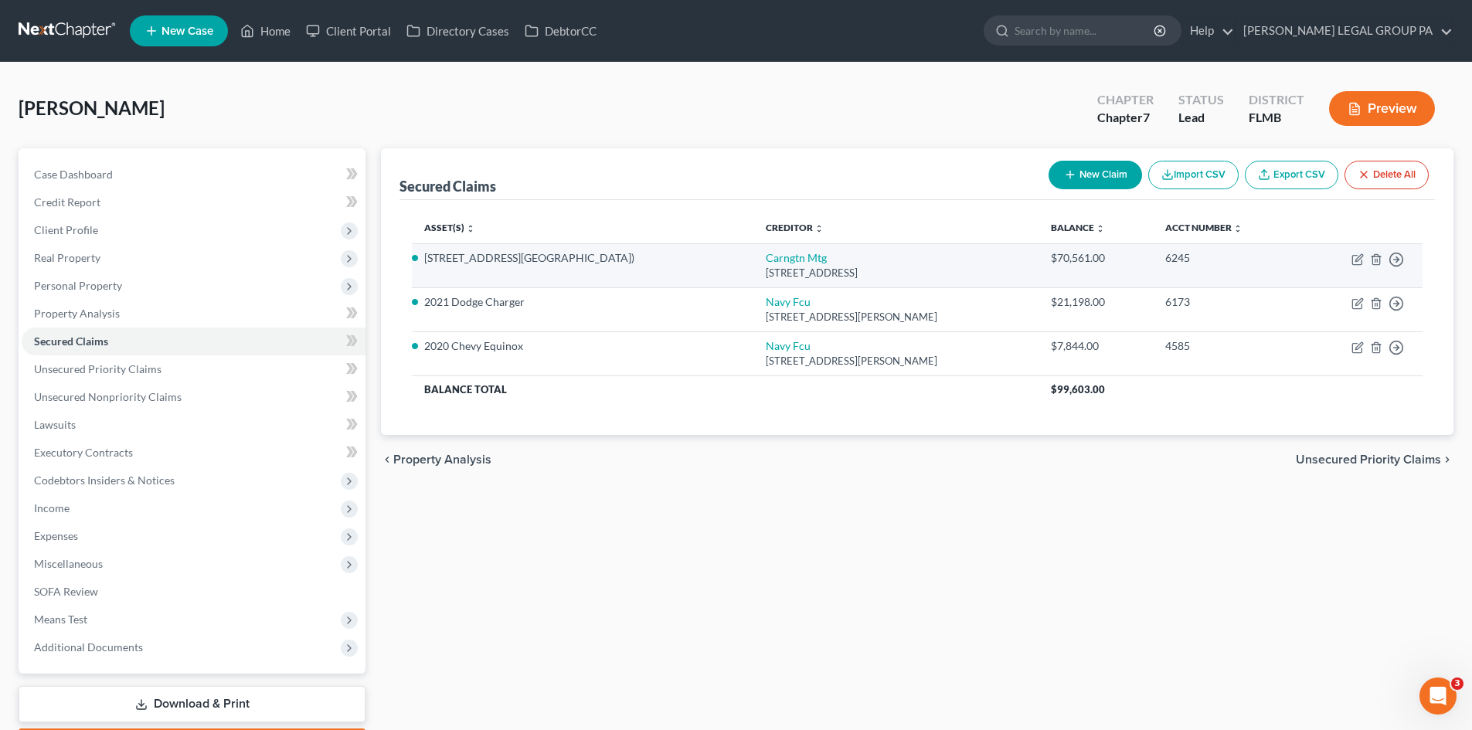
click at [1351, 257] on td "Move to E Move to F Move to G Move to Notice Only" at bounding box center [1361, 265] width 121 height 44
click at [1355, 257] on icon "button" at bounding box center [1357, 259] width 12 height 12
select select "4"
select select "6"
select select "2"
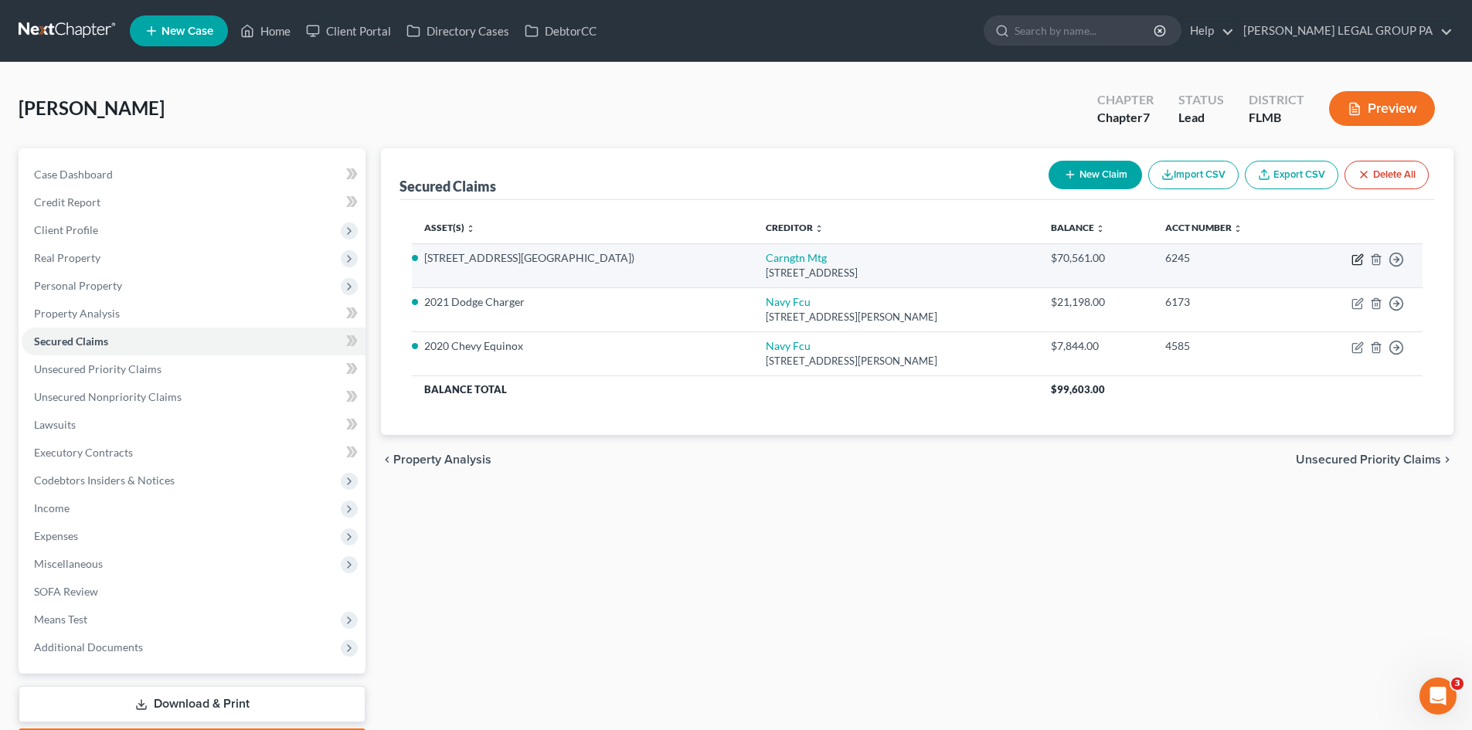
select select "0"
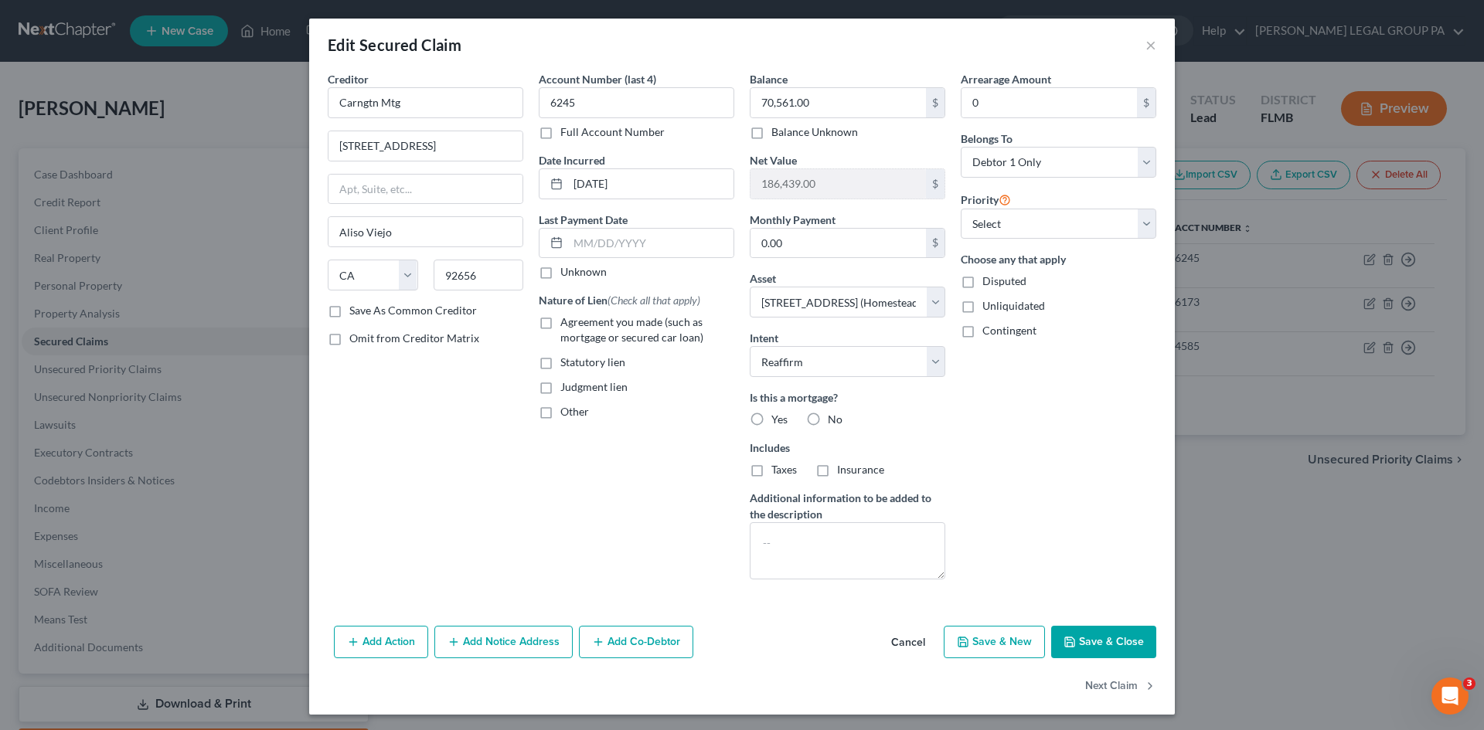
click at [560, 321] on label "Agreement you made (such as mortgage or secured car loan)" at bounding box center [647, 329] width 174 height 31
click at [566, 321] on input "Agreement you made (such as mortgage or secured car loan)" at bounding box center [571, 319] width 10 height 10
checkbox input "true"
click at [771, 419] on label "Yes" at bounding box center [779, 419] width 16 height 15
click at [777, 419] on input "Yes" at bounding box center [782, 417] width 10 height 10
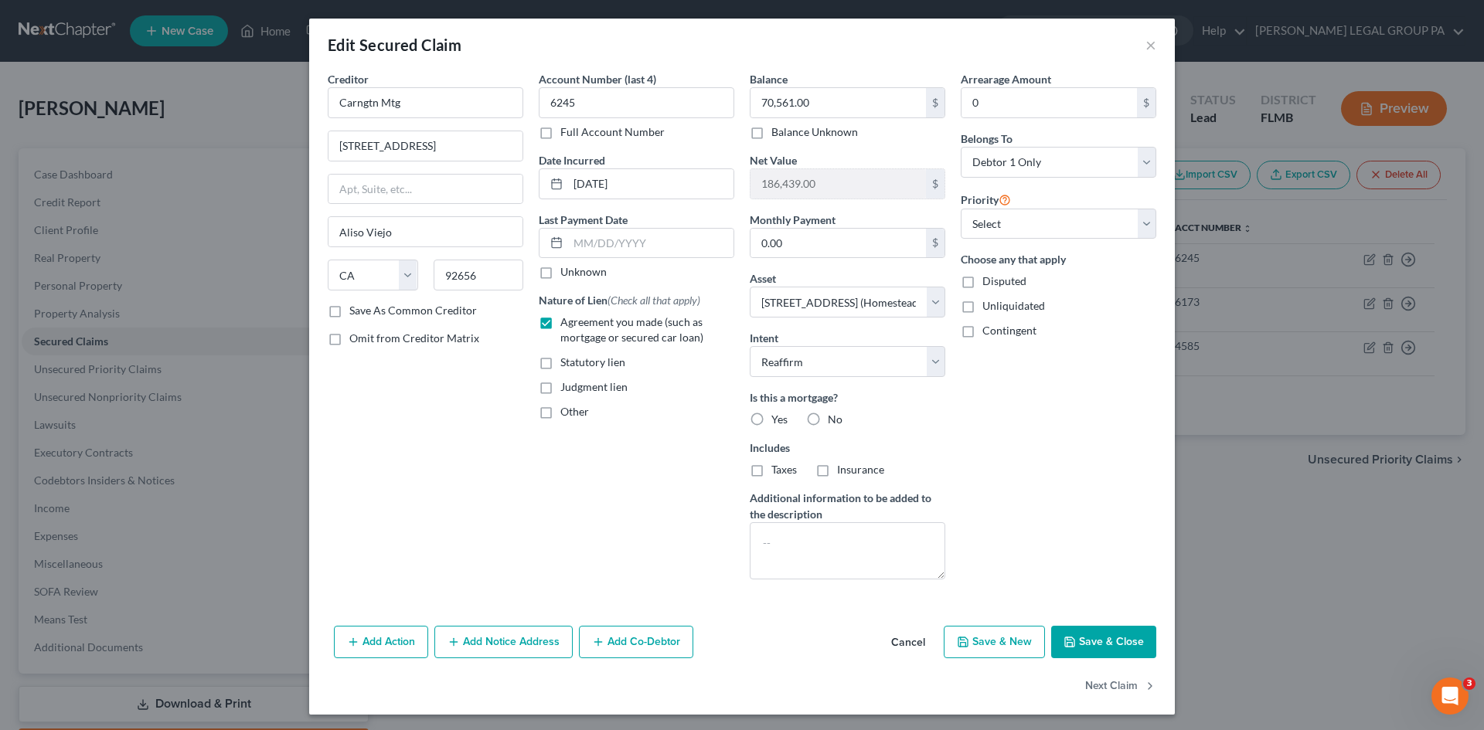
radio input "true"
click at [771, 475] on label "Taxes" at bounding box center [783, 469] width 25 height 15
click at [777, 472] on input "Taxes" at bounding box center [782, 467] width 10 height 10
checkbox input "true"
click at [837, 474] on label "Insurance" at bounding box center [860, 469] width 47 height 15
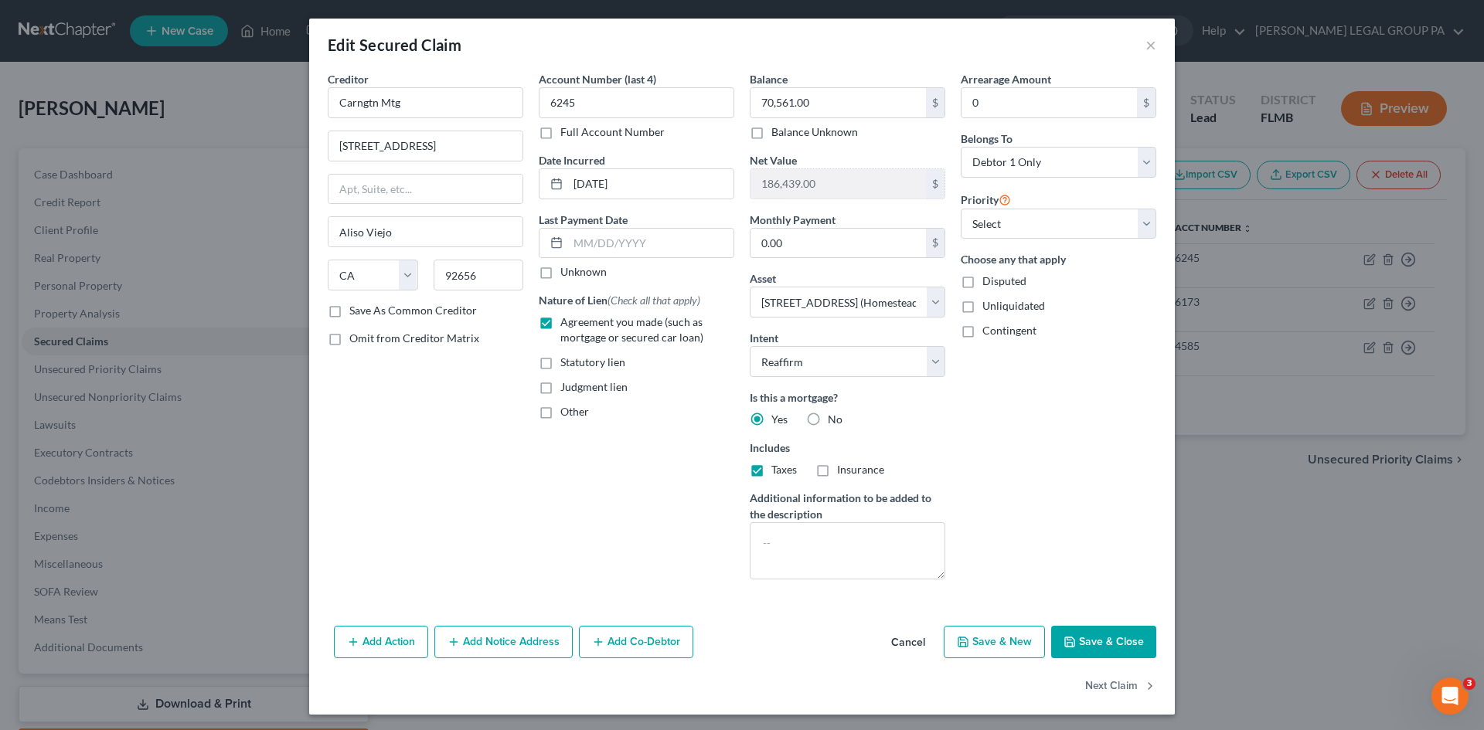
click at [843, 472] on input "Insurance" at bounding box center [848, 467] width 10 height 10
checkbox input "true"
drag, startPoint x: 1018, startPoint y: 229, endPoint x: 1019, endPoint y: 237, distance: 7.8
click at [1018, 229] on select "Select 1st 2nd 3rd 4th 5th 6th 7th 8th 9th 10th 11th 12th 13th 14th 15th 16th 1…" at bounding box center [1057, 224] width 195 height 31
select select "0"
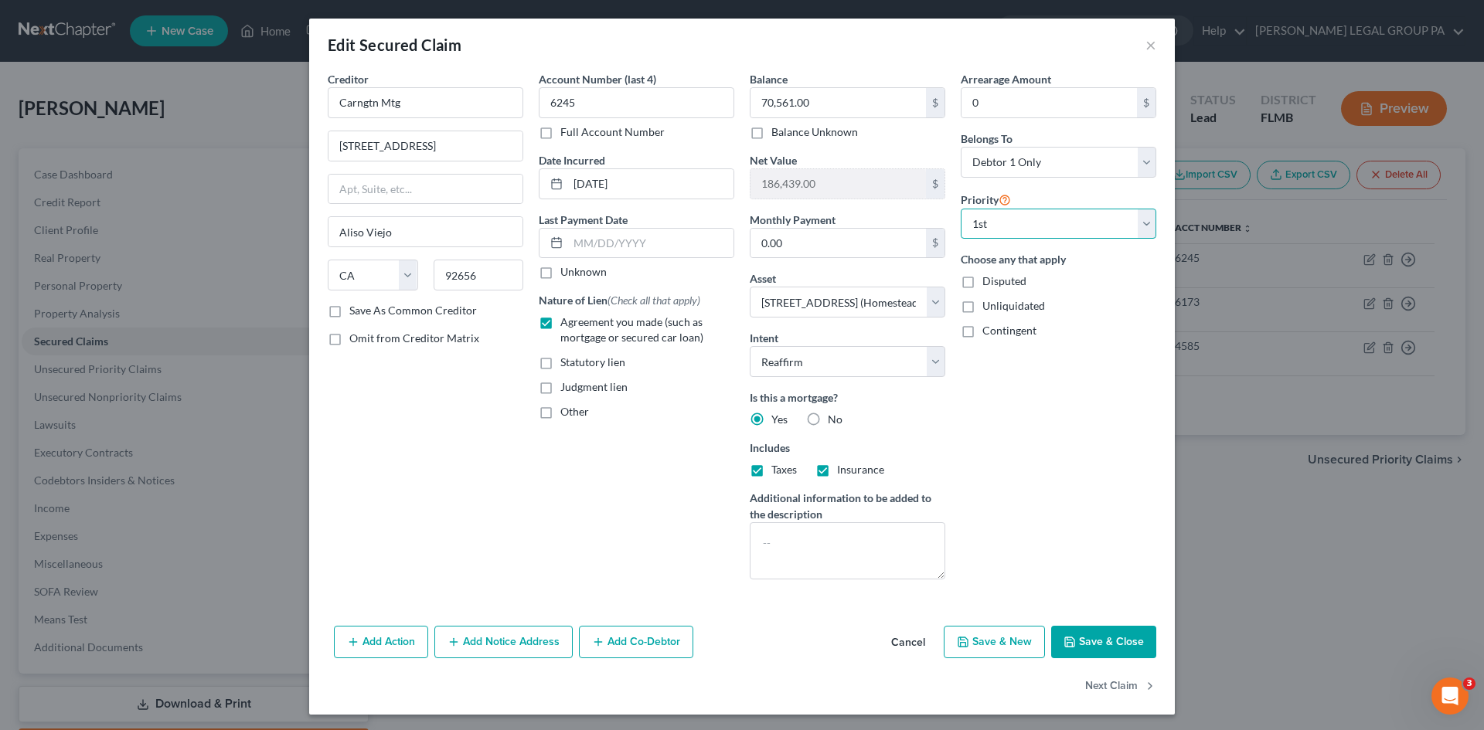
click at [960, 209] on select "Select 1st 2nd 3rd 4th 5th 6th 7th 8th 9th 10th 11th 12th 13th 14th 15th 16th 1…" at bounding box center [1057, 224] width 195 height 31
click at [1118, 637] on button "Save & Close" at bounding box center [1103, 642] width 105 height 32
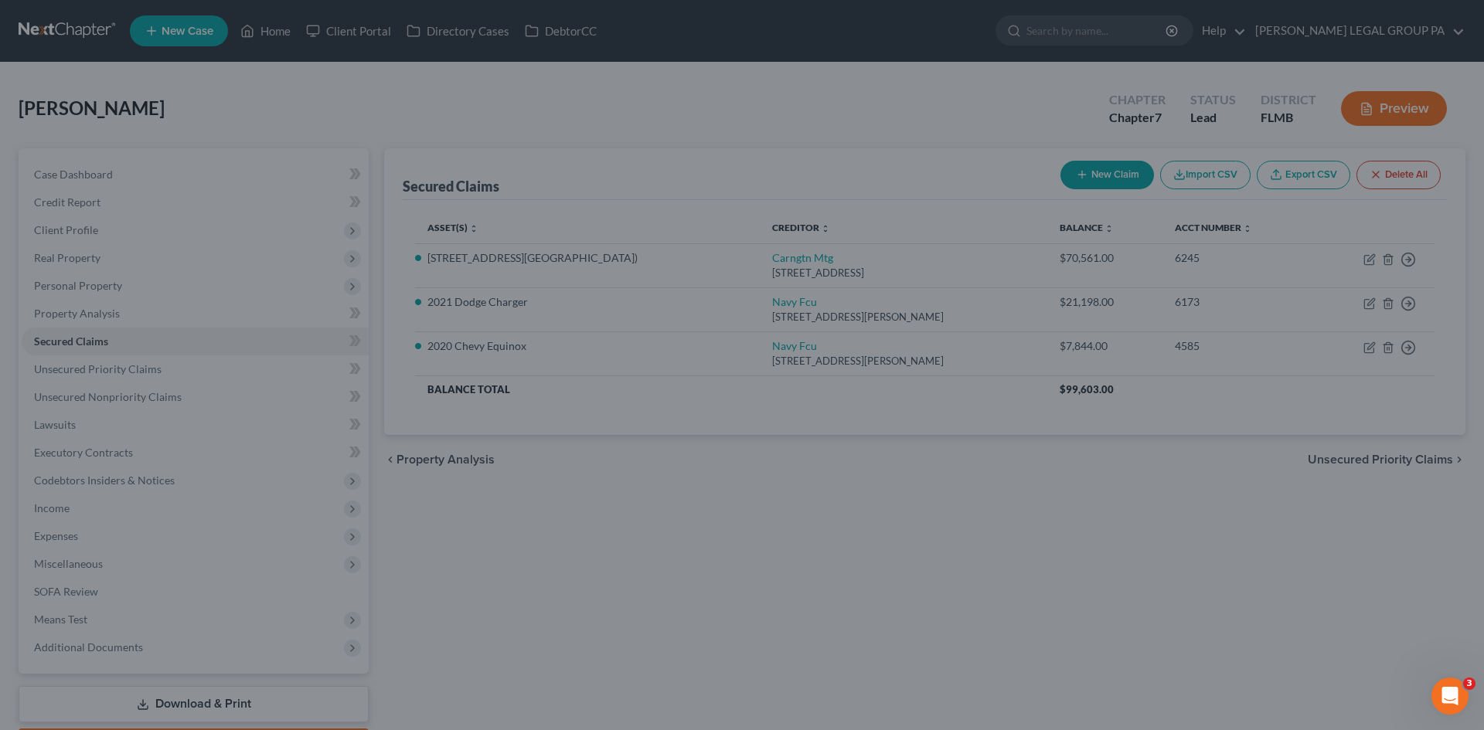
select select "6"
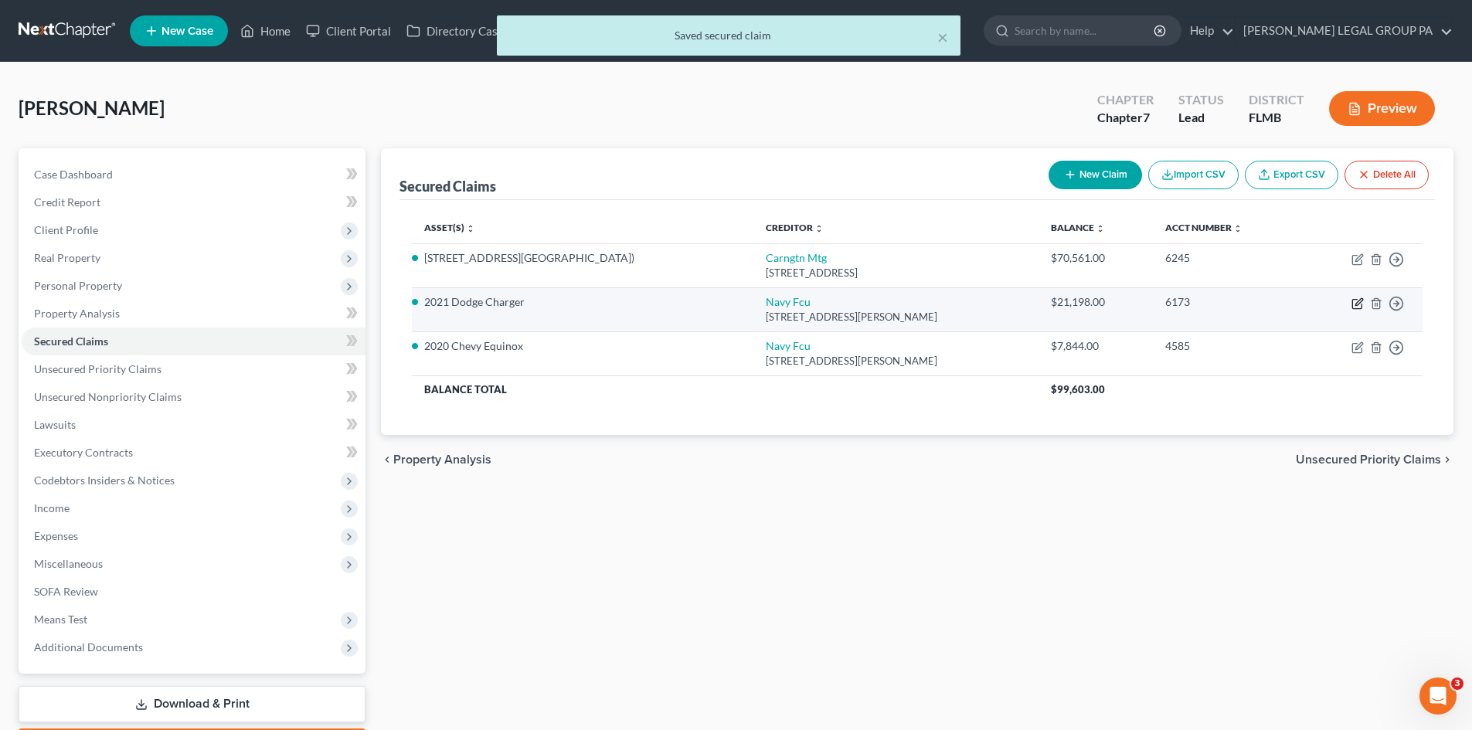
click at [1358, 304] on icon "button" at bounding box center [1358, 301] width 7 height 7
select select "48"
select select "5"
select select "2"
select select "0"
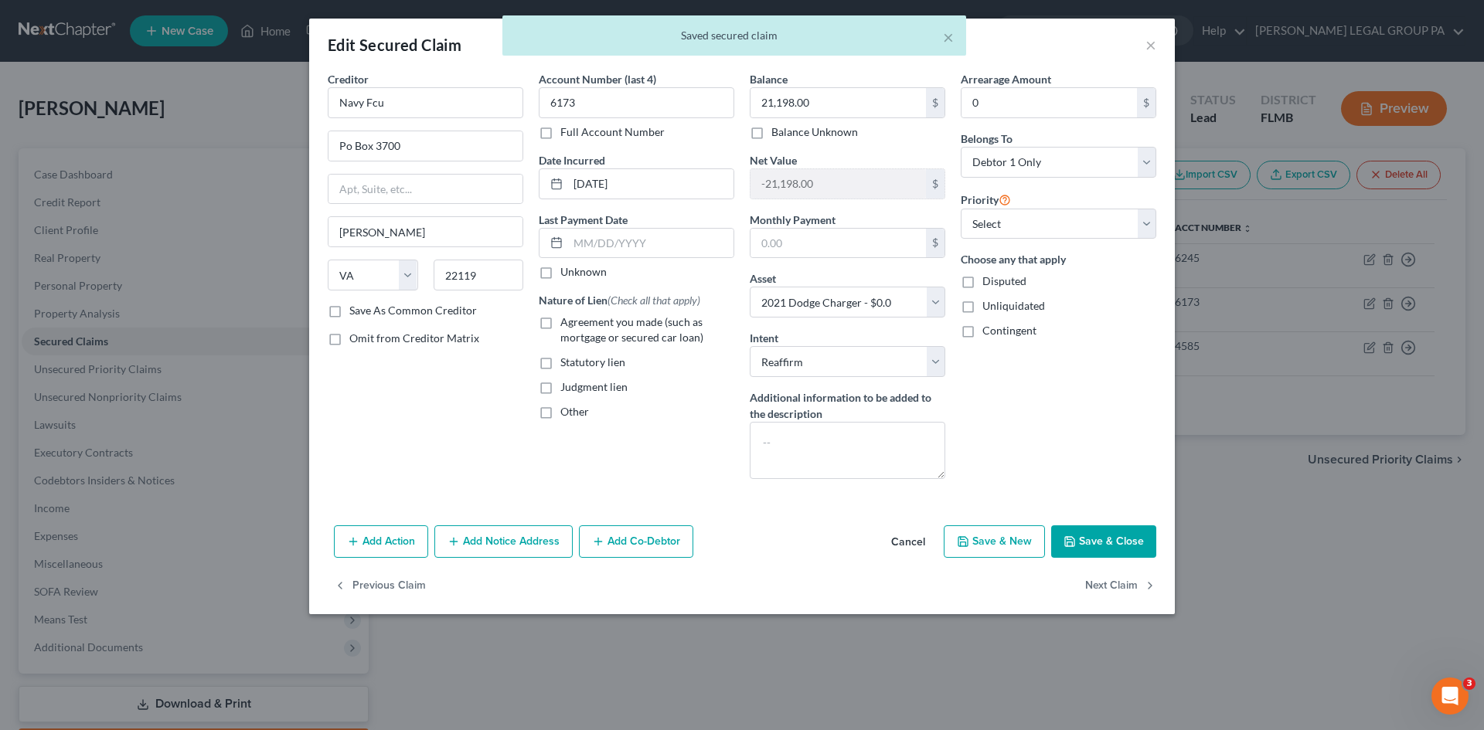
click at [560, 318] on label "Agreement you made (such as mortgage or secured car loan)" at bounding box center [647, 329] width 174 height 31
click at [566, 318] on input "Agreement you made (such as mortgage or secured car loan)" at bounding box center [571, 319] width 10 height 10
checkbox input "true"
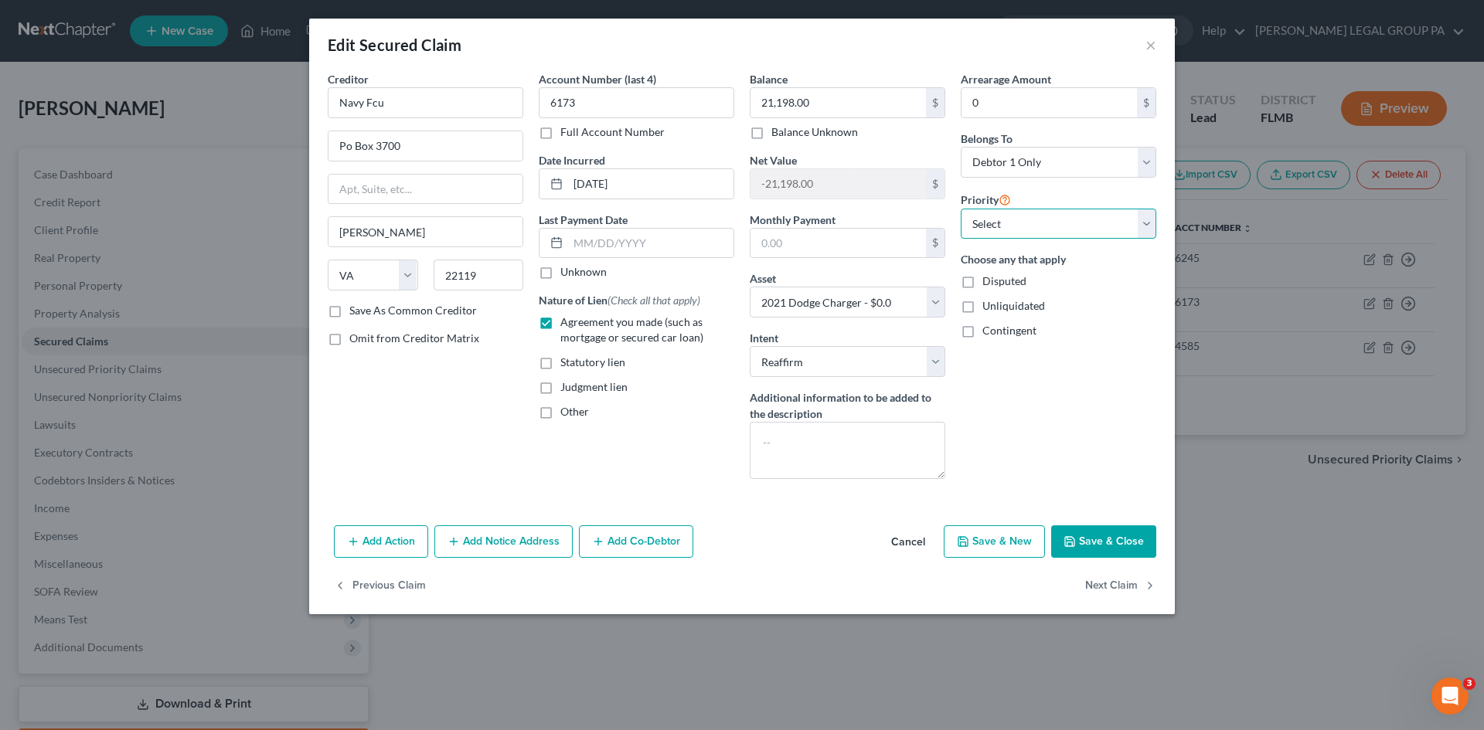
drag, startPoint x: 1076, startPoint y: 221, endPoint x: 1076, endPoint y: 232, distance: 10.8
click at [1076, 221] on select "Select 1st 2nd 3rd 4th 5th 6th 7th 8th 9th 10th 11th 12th 13th 14th 15th 16th 1…" at bounding box center [1057, 224] width 195 height 31
select select "0"
click at [960, 209] on select "Select 1st 2nd 3rd 4th 5th 6th 7th 8th 9th 10th 11th 12th 13th 14th 15th 16th 1…" at bounding box center [1057, 224] width 195 height 31
click at [1115, 536] on button "Save & Close" at bounding box center [1103, 541] width 105 height 32
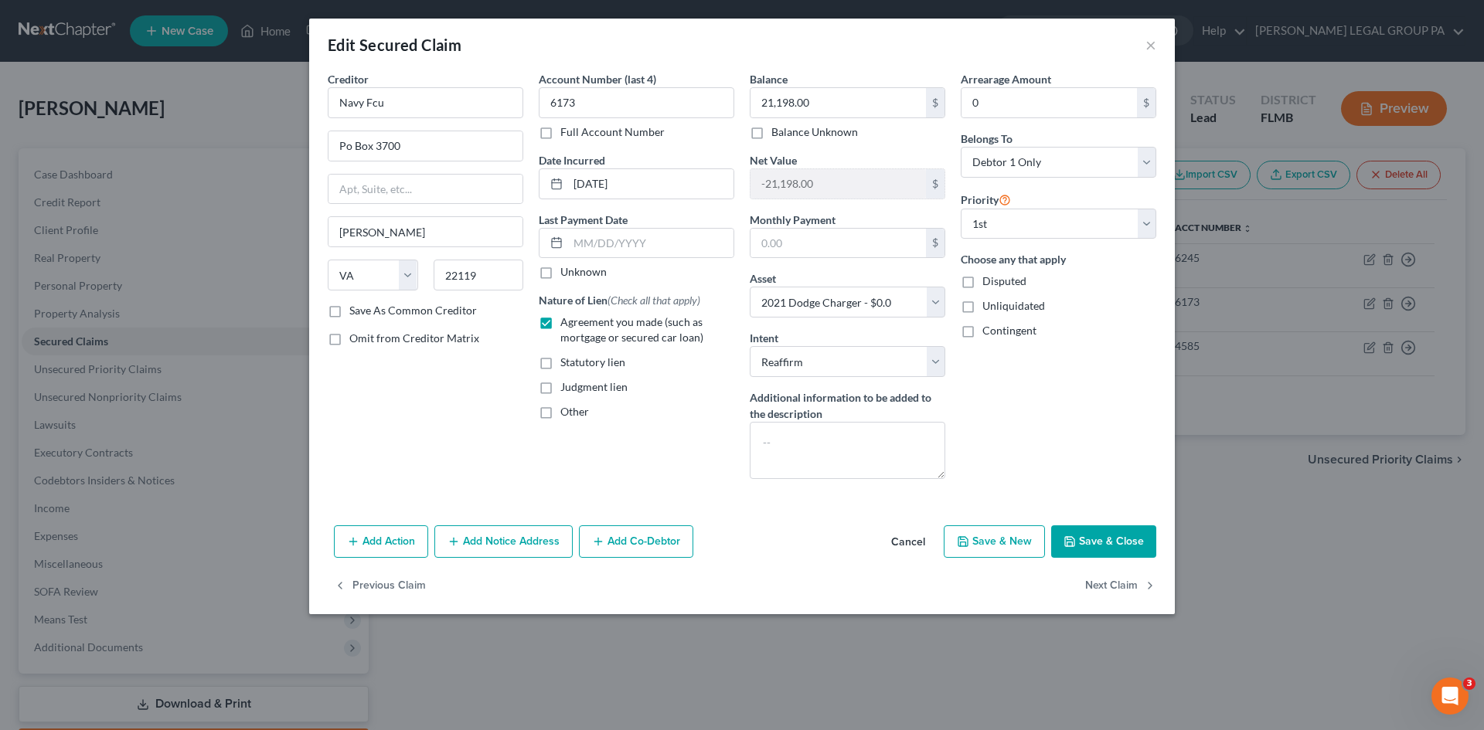
select select
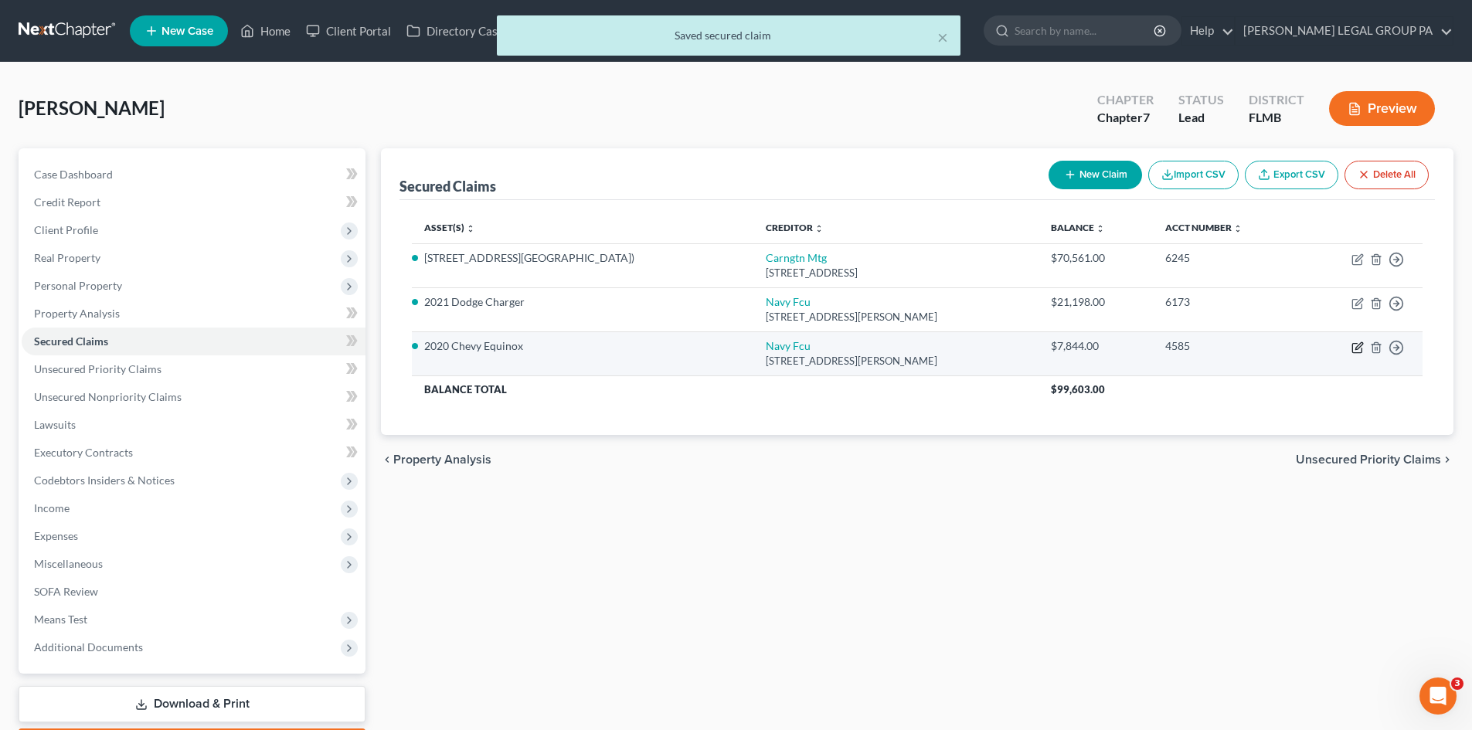
click at [1355, 347] on icon "button" at bounding box center [1357, 348] width 12 height 12
select select "48"
select select "4"
select select "2"
select select "0"
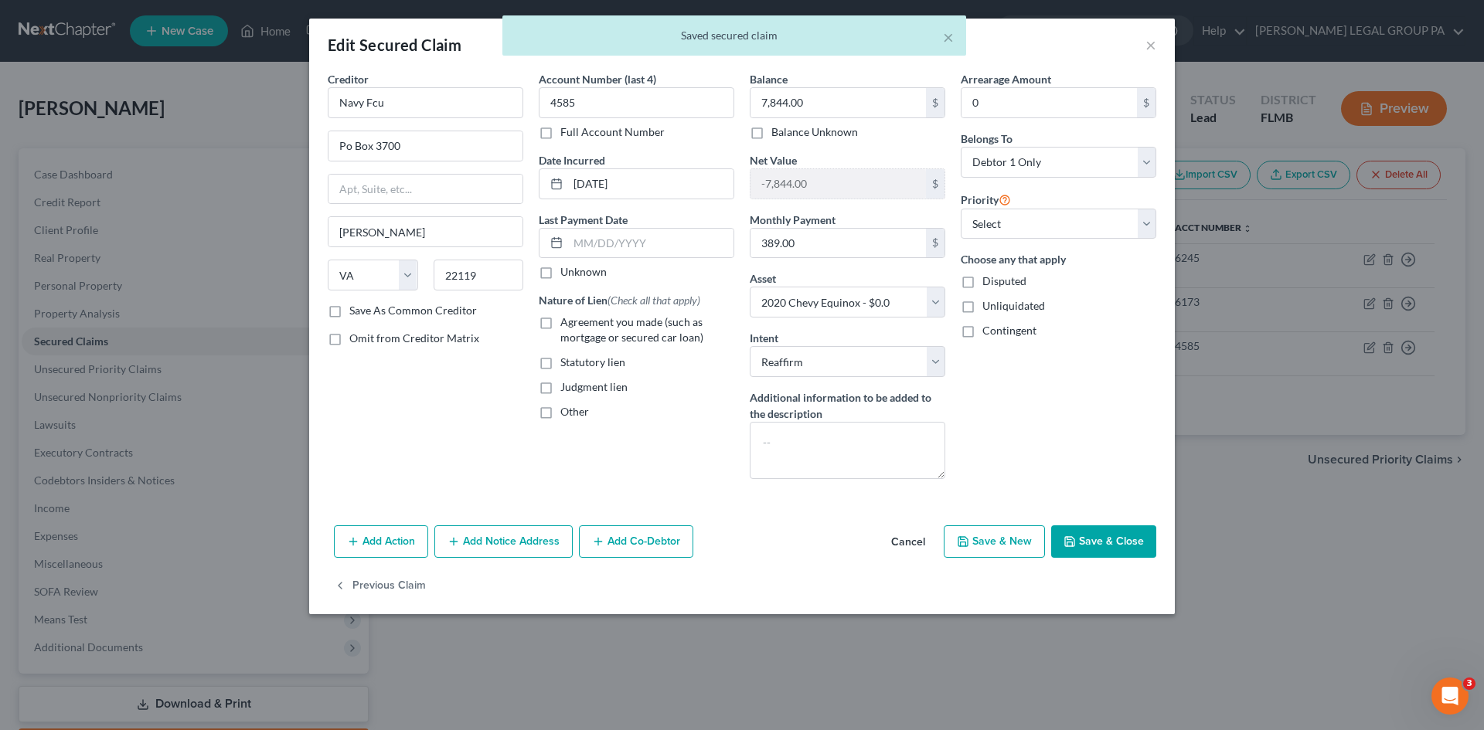
click at [560, 325] on label "Agreement you made (such as mortgage or secured car loan)" at bounding box center [647, 329] width 174 height 31
click at [566, 325] on input "Agreement you made (such as mortgage or secured car loan)" at bounding box center [571, 319] width 10 height 10
checkbox input "true"
click at [966, 236] on select "Select 1st 2nd 3rd 4th 5th 6th 7th 8th 9th 10th 11th 12th 13th 14th 15th 16th 1…" at bounding box center [1057, 224] width 195 height 31
select select "0"
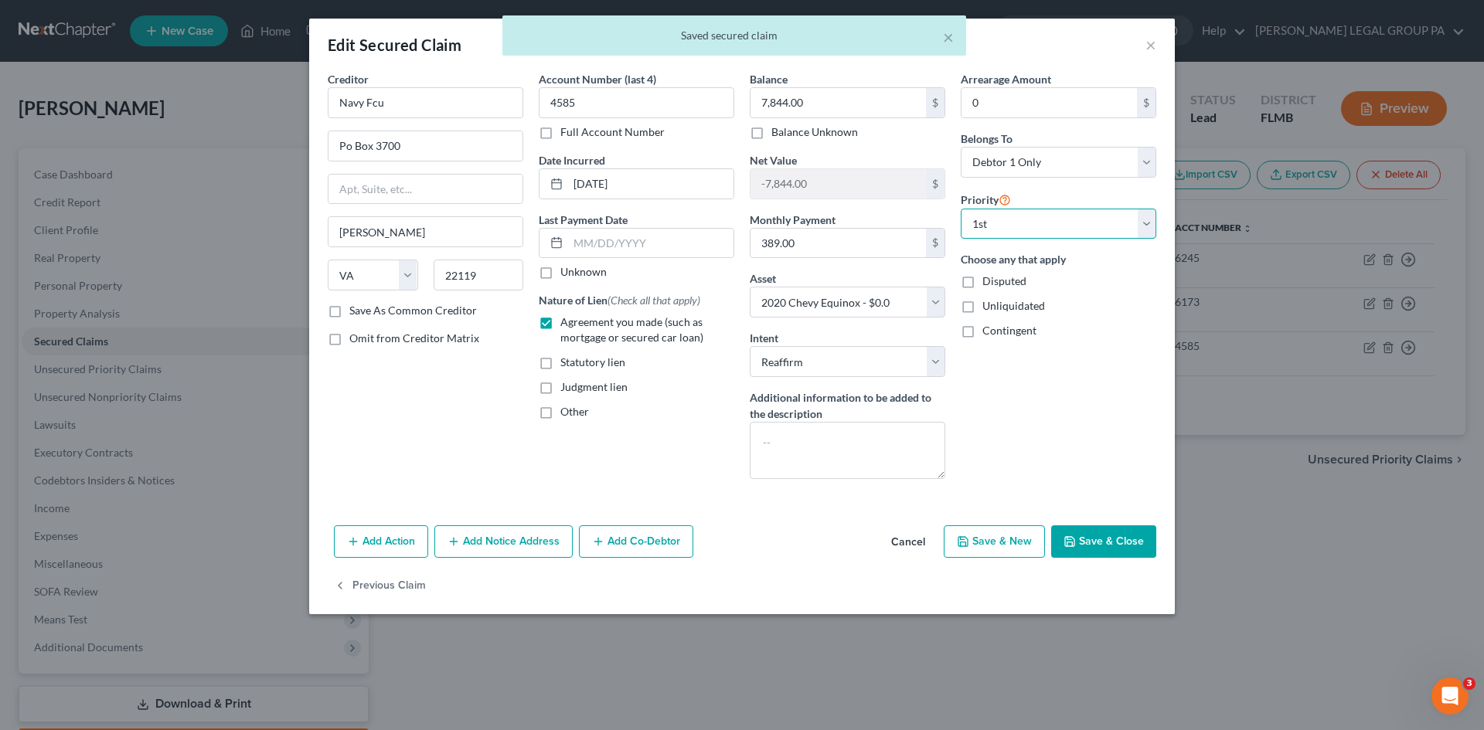
click at [960, 209] on select "Select 1st 2nd 3rd 4th 5th 6th 7th 8th 9th 10th 11th 12th 13th 14th 15th 16th 1…" at bounding box center [1057, 224] width 195 height 31
click at [1101, 535] on button "Save & Close" at bounding box center [1103, 541] width 105 height 32
select select
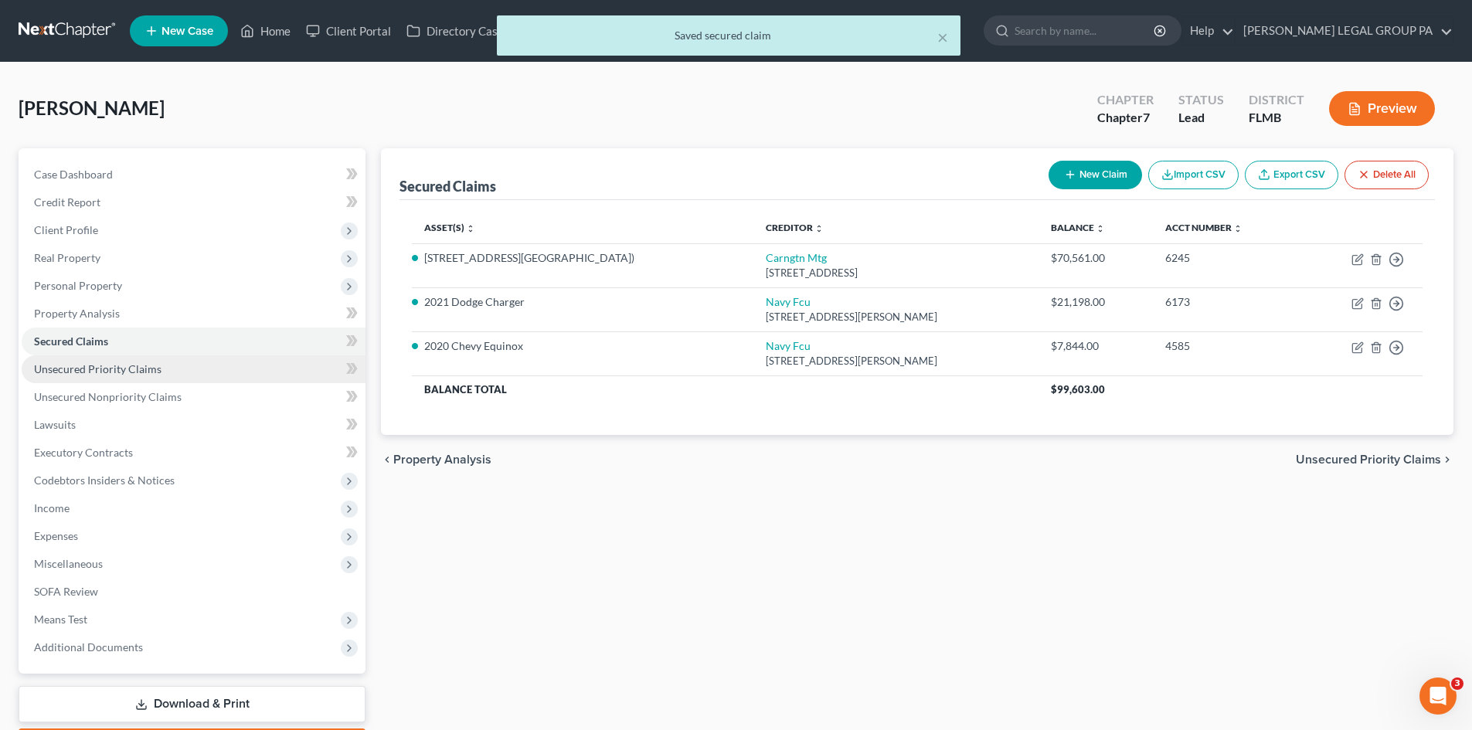
click at [139, 380] on link "Unsecured Priority Claims" at bounding box center [194, 369] width 344 height 28
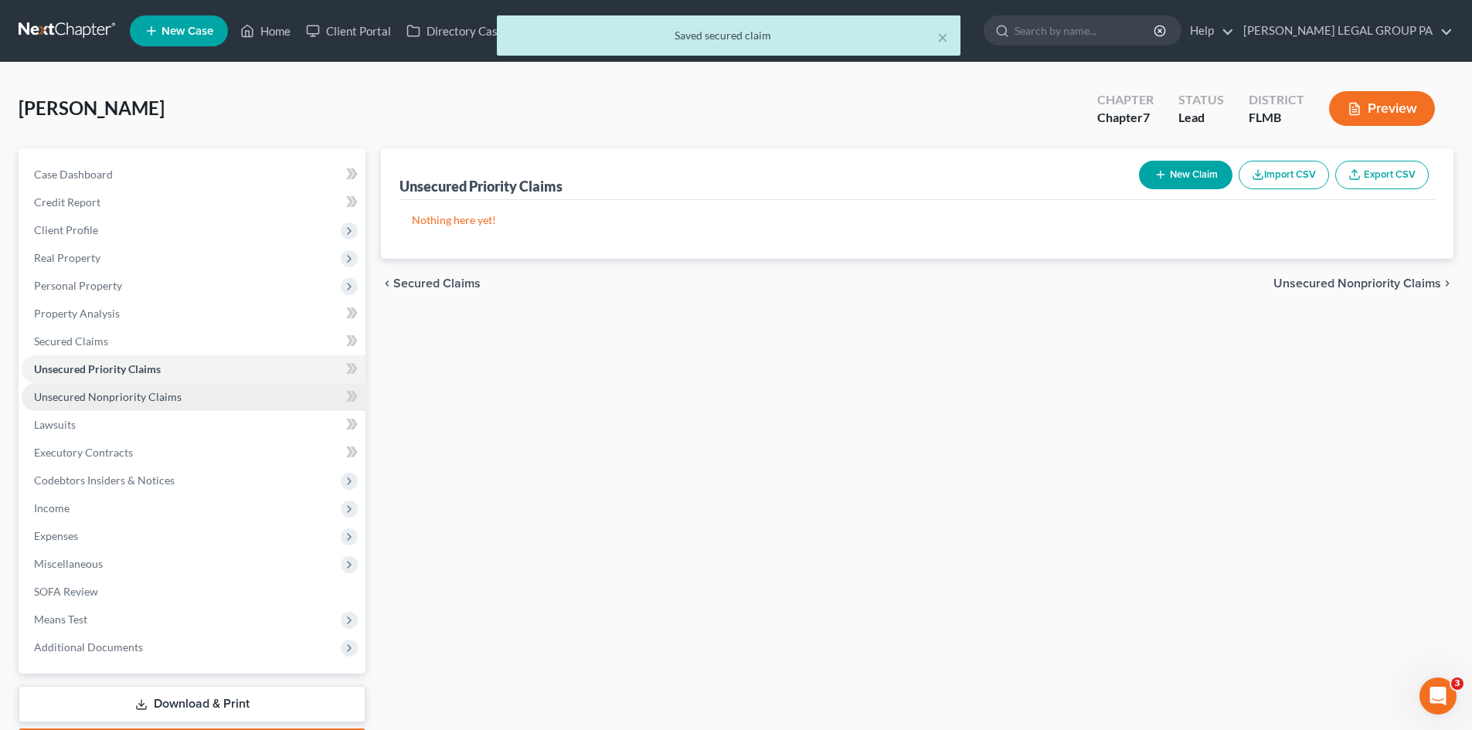
click at [144, 394] on span "Unsecured Nonpriority Claims" at bounding box center [108, 396] width 148 height 13
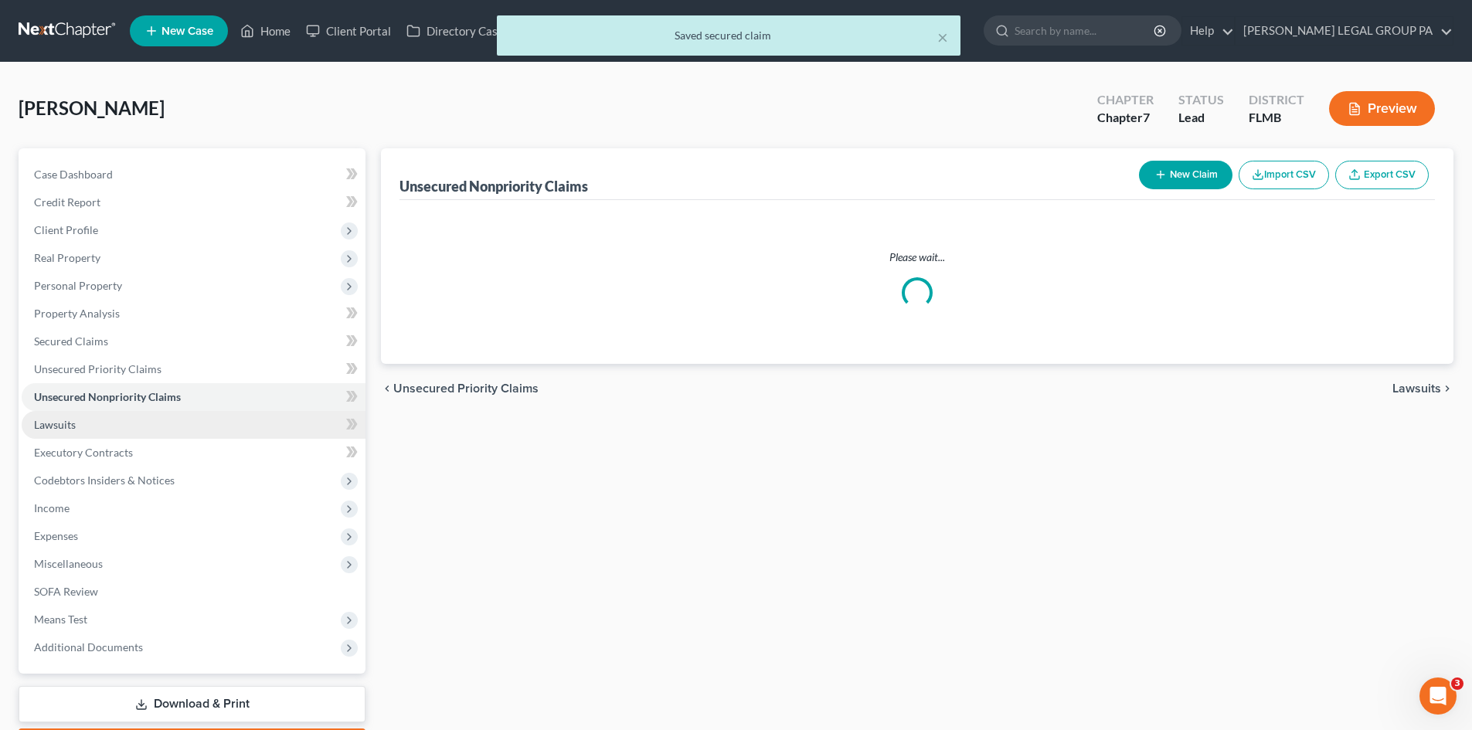
click at [129, 423] on link "Lawsuits" at bounding box center [194, 425] width 344 height 28
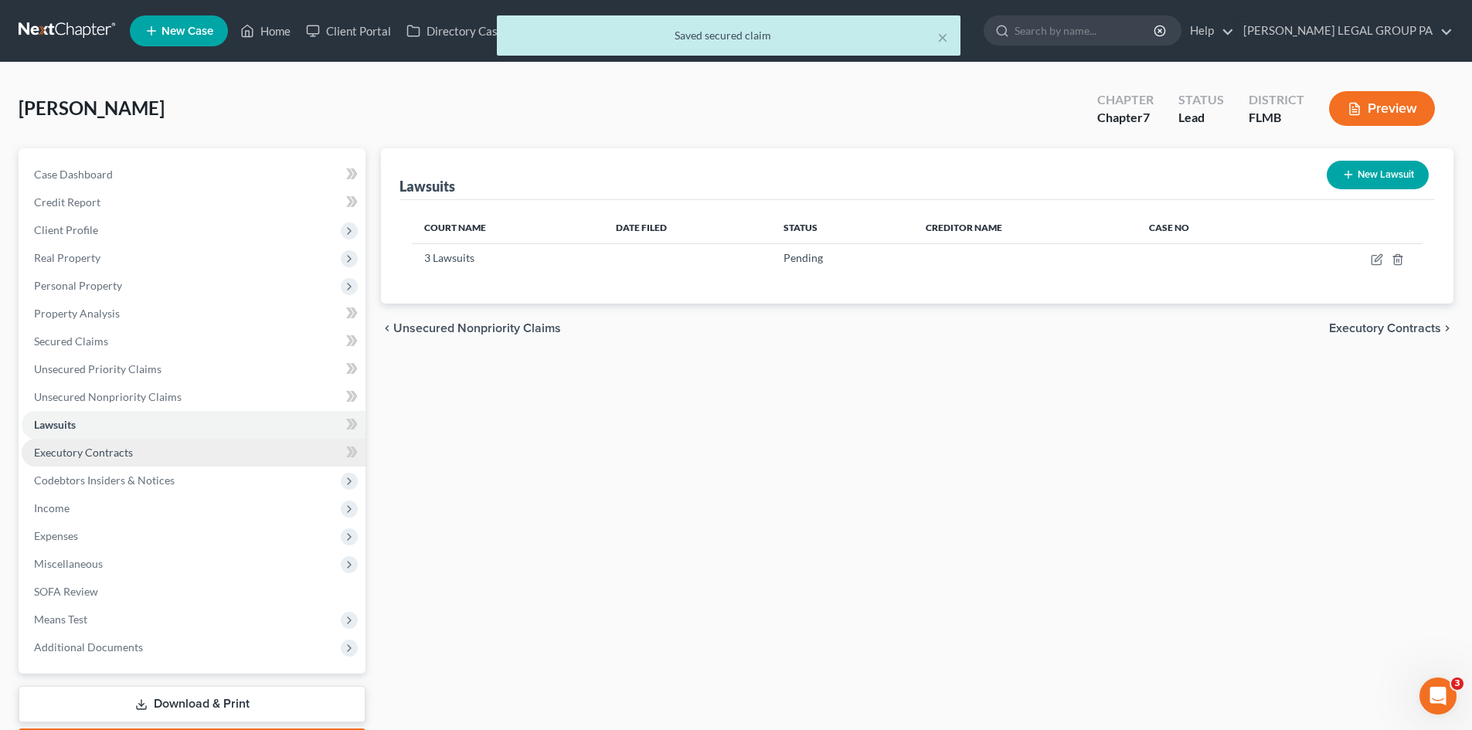
click at [130, 451] on span "Executory Contracts" at bounding box center [83, 452] width 99 height 13
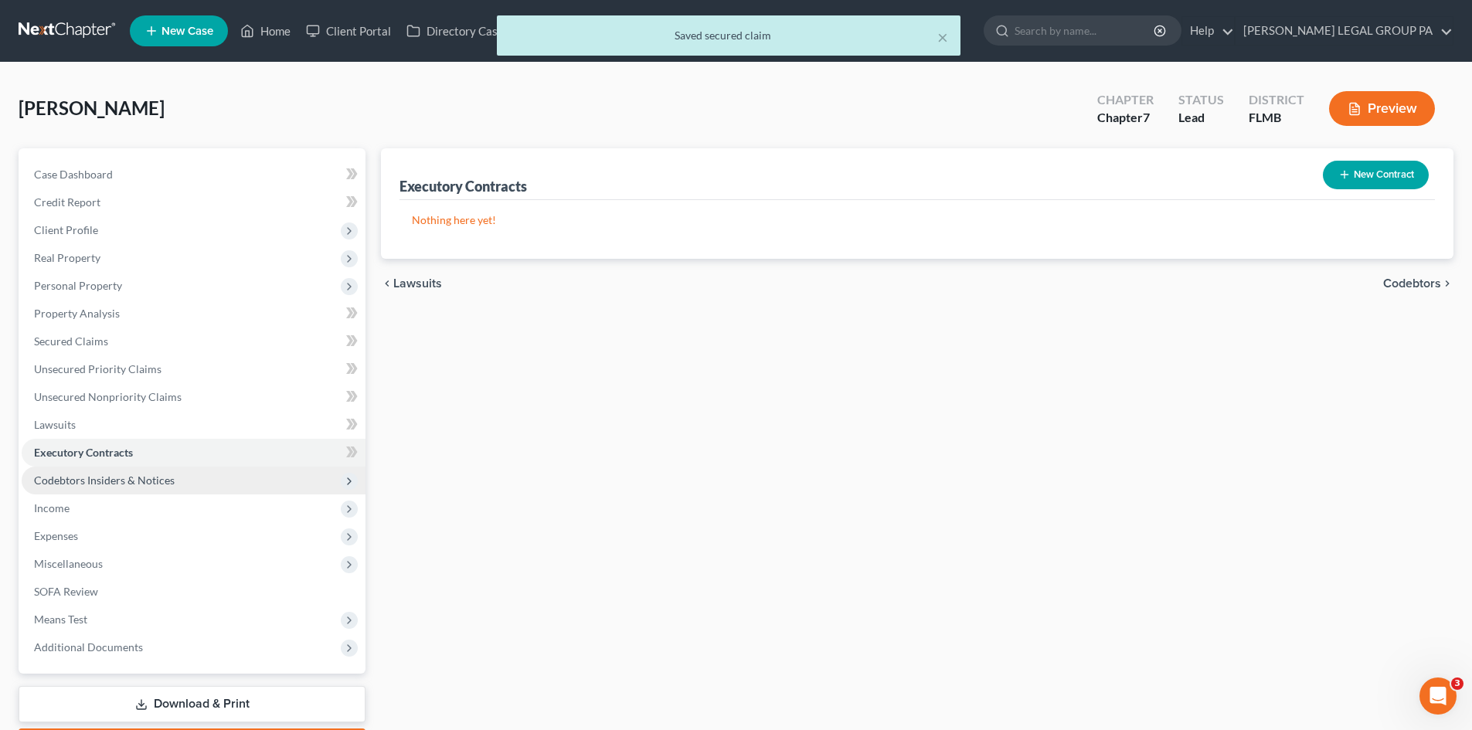
click at [131, 474] on span "Codebtors Insiders & Notices" at bounding box center [104, 480] width 141 height 13
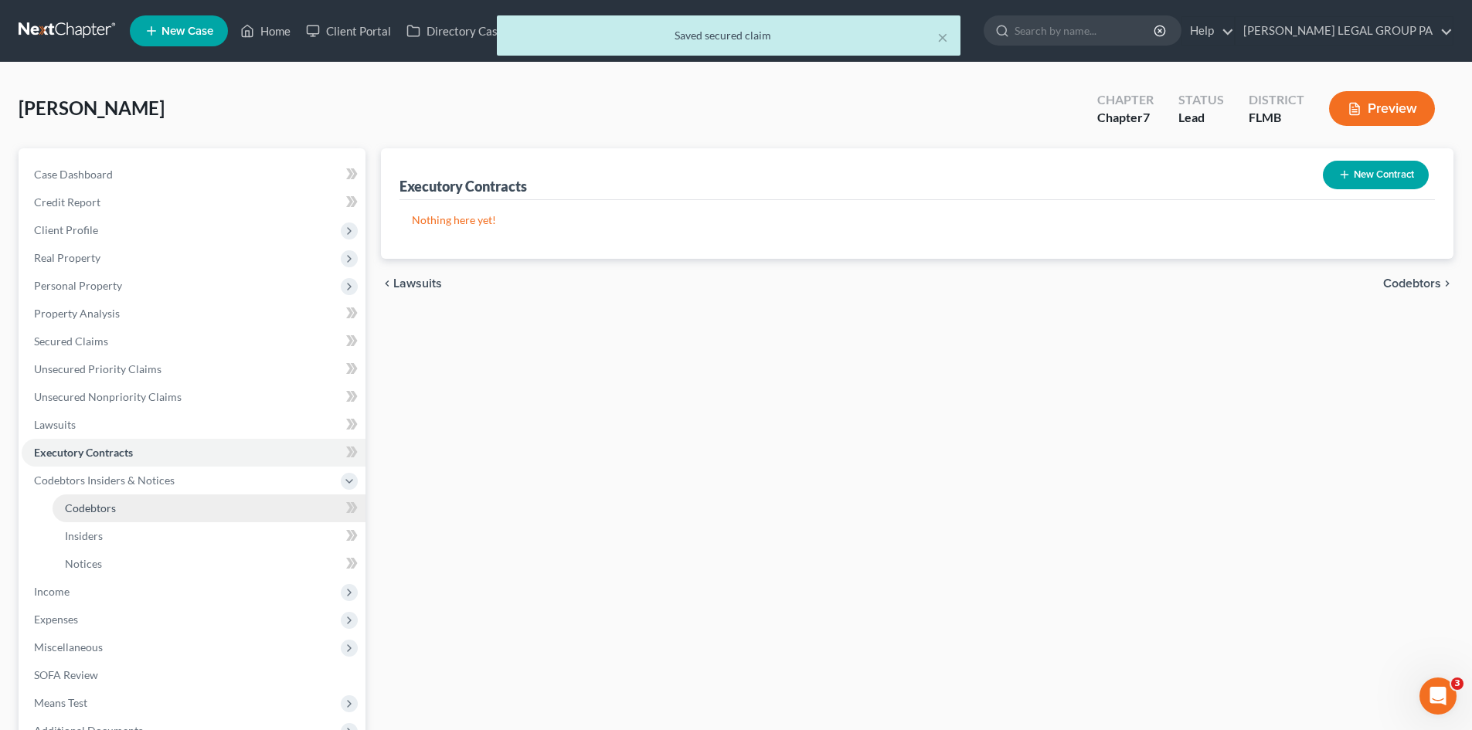
click at [156, 511] on link "Codebtors" at bounding box center [209, 509] width 313 height 28
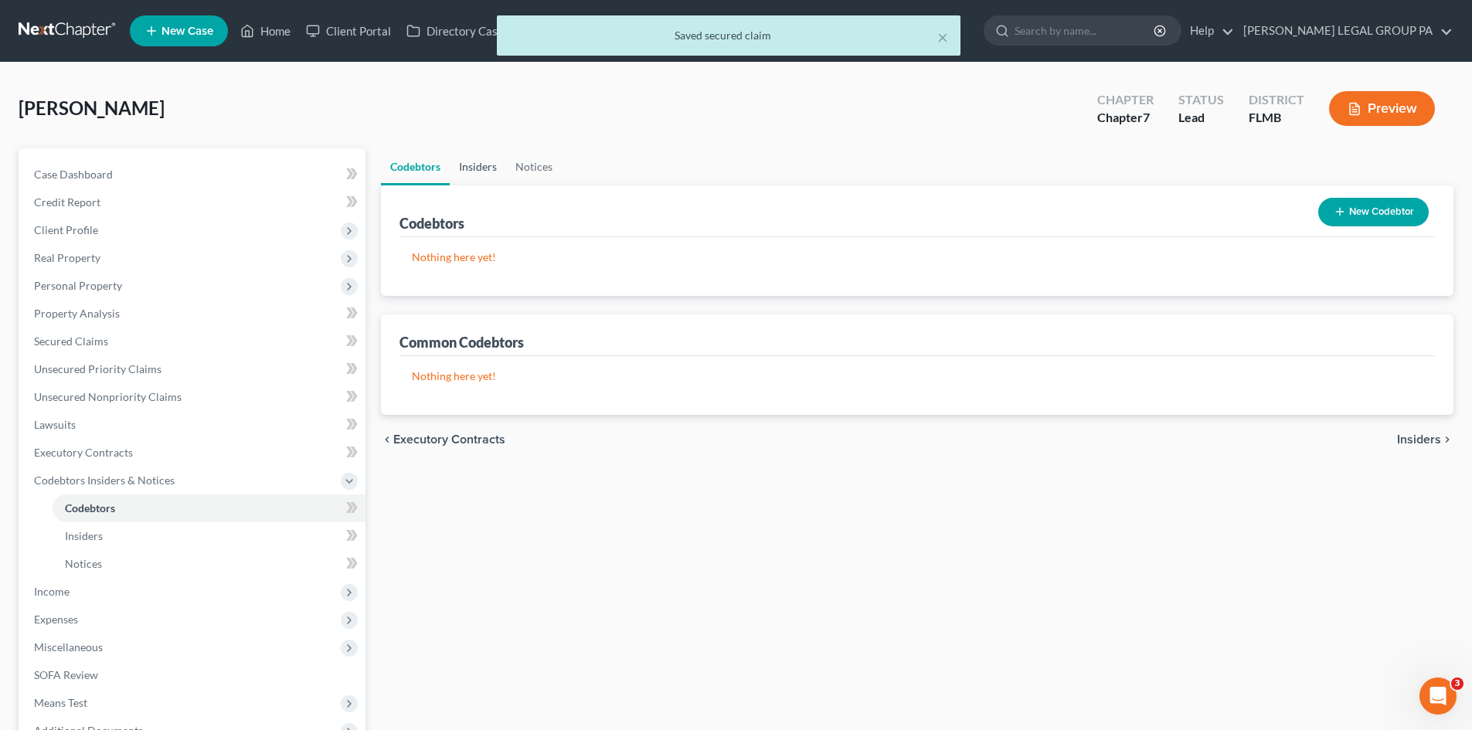
click at [465, 179] on link "Insiders" at bounding box center [478, 166] width 56 height 37
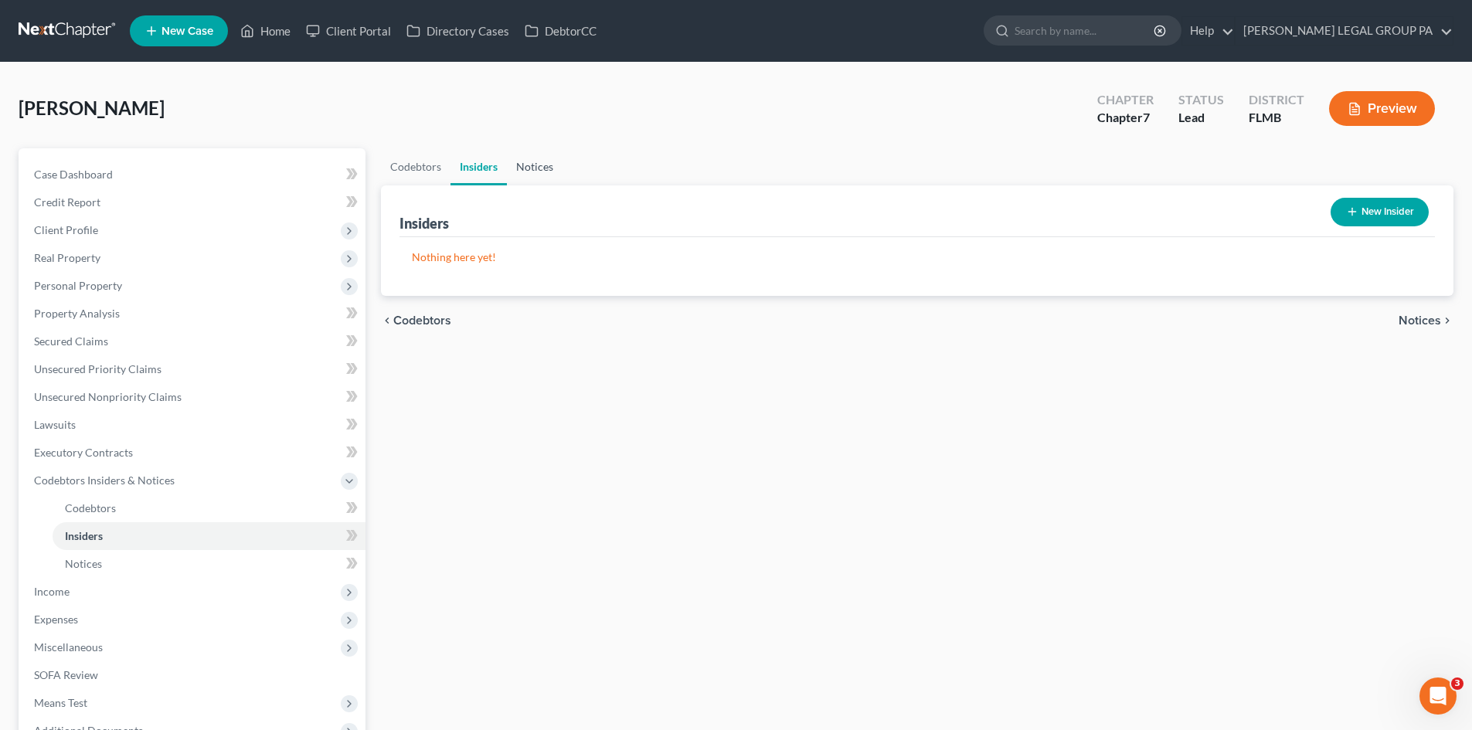
click at [522, 162] on link "Notices" at bounding box center [535, 166] width 56 height 37
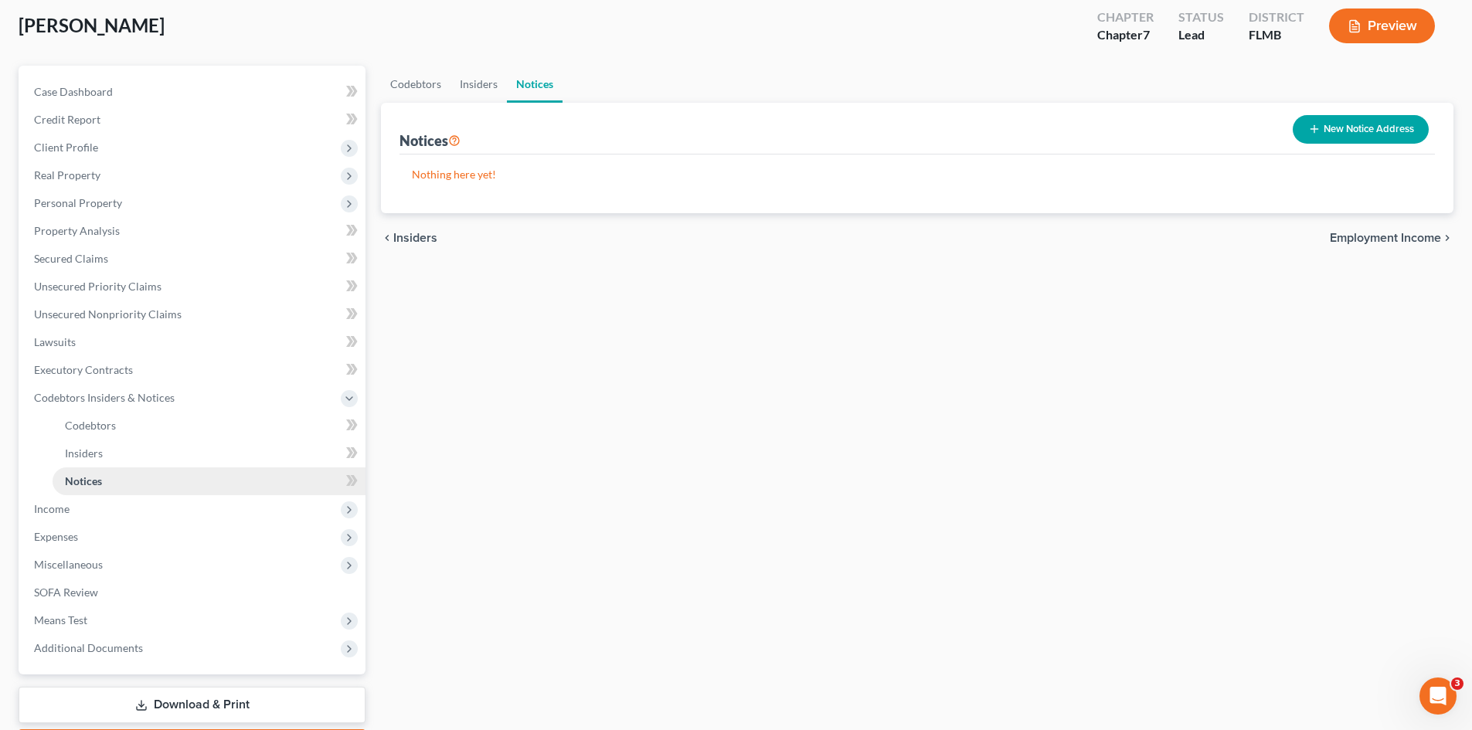
scroll to position [97, 0]
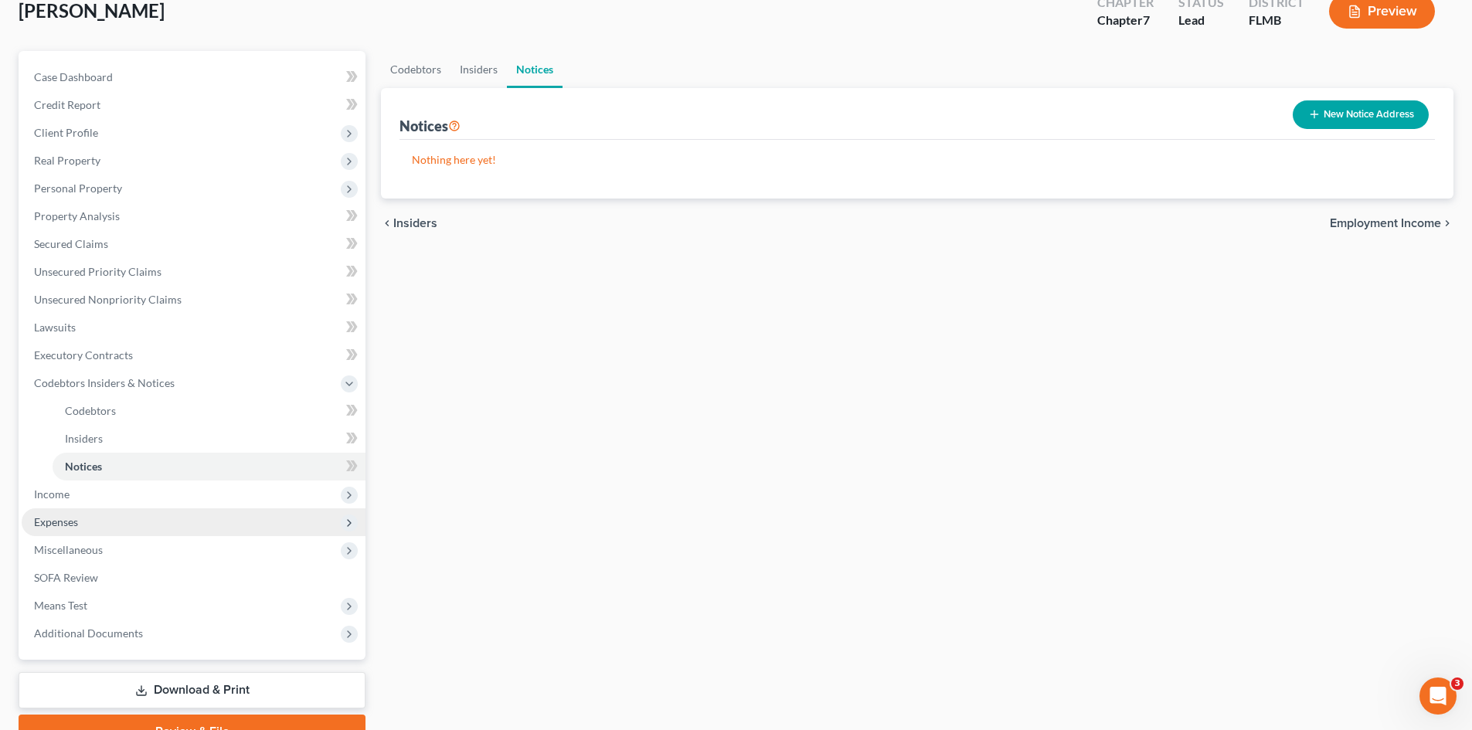
click at [62, 508] on span "Expenses" at bounding box center [194, 522] width 344 height 28
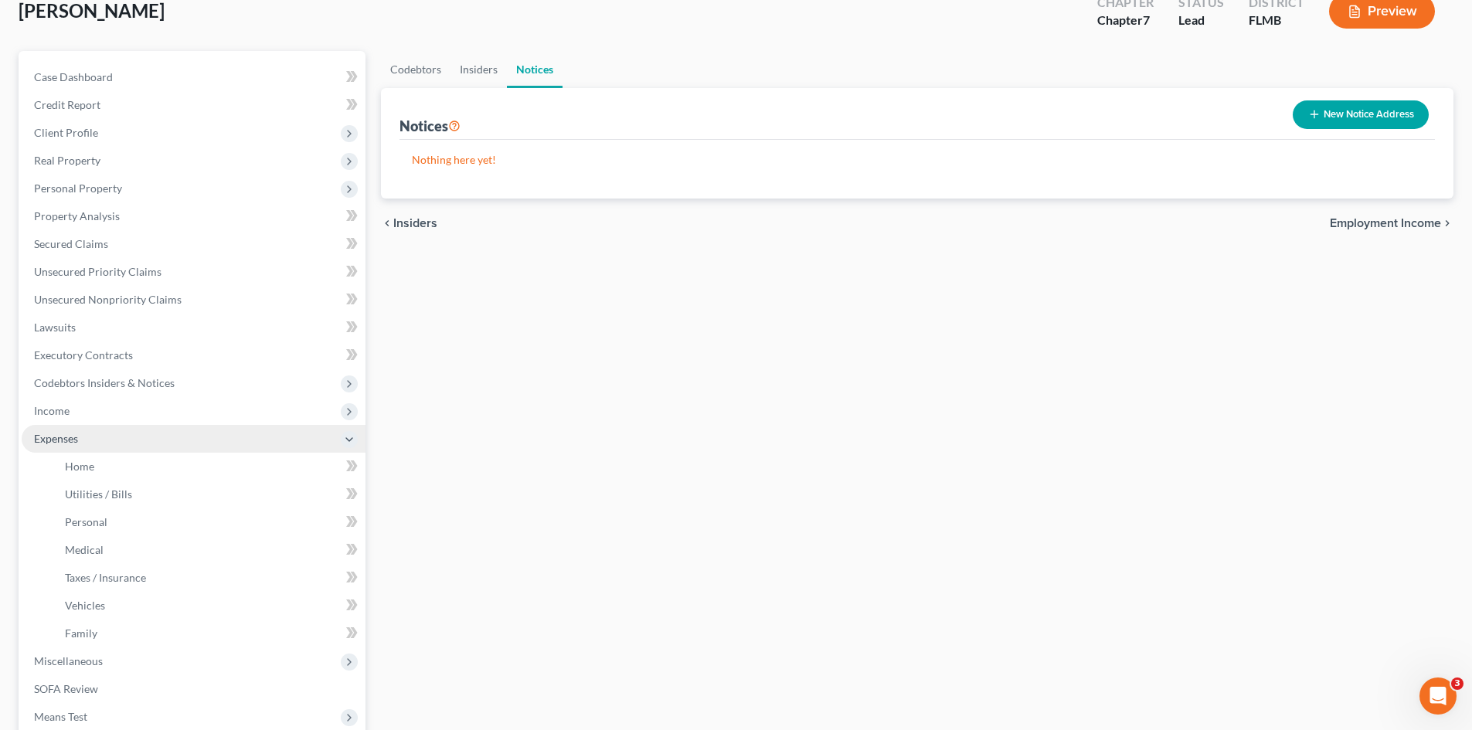
click at [84, 425] on span "Expenses" at bounding box center [194, 439] width 344 height 28
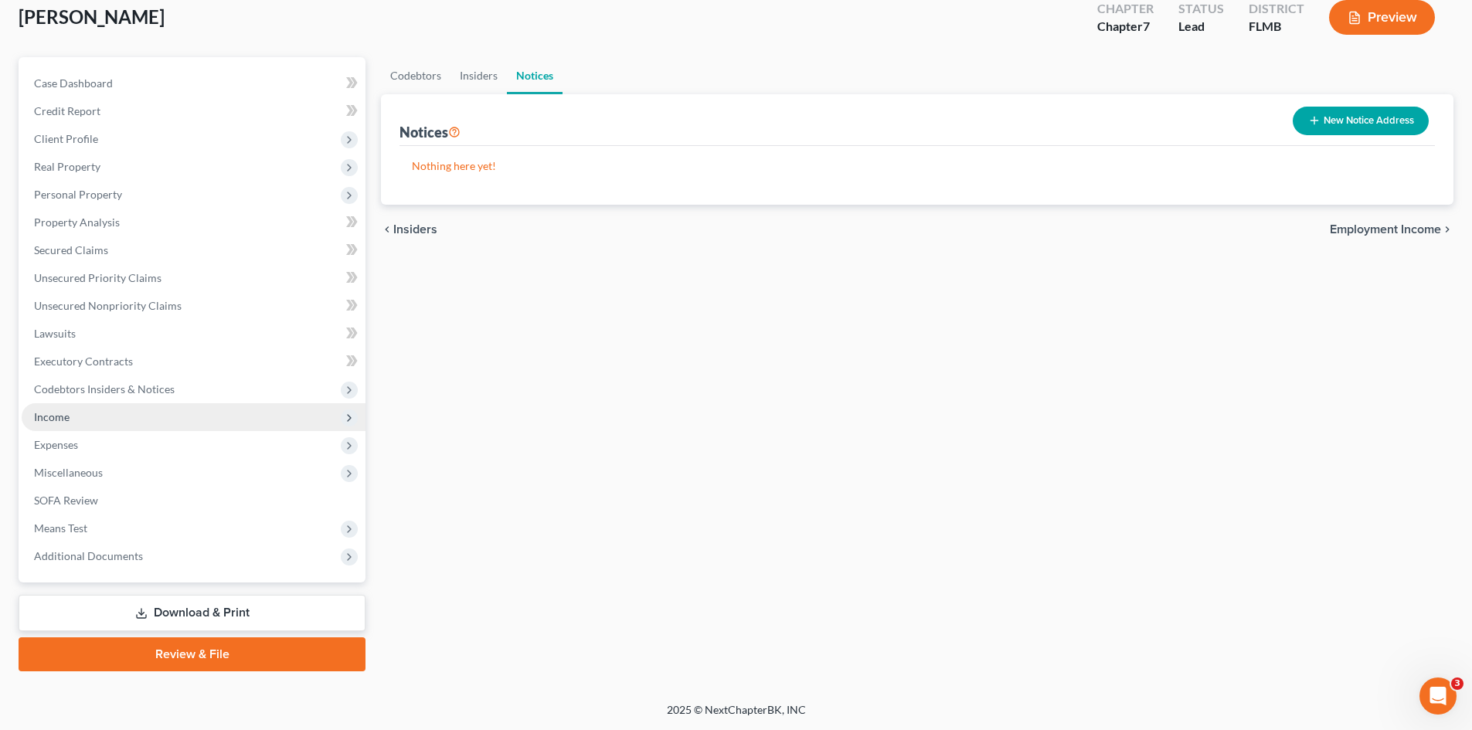
click at [93, 421] on span "Income" at bounding box center [194, 417] width 344 height 28
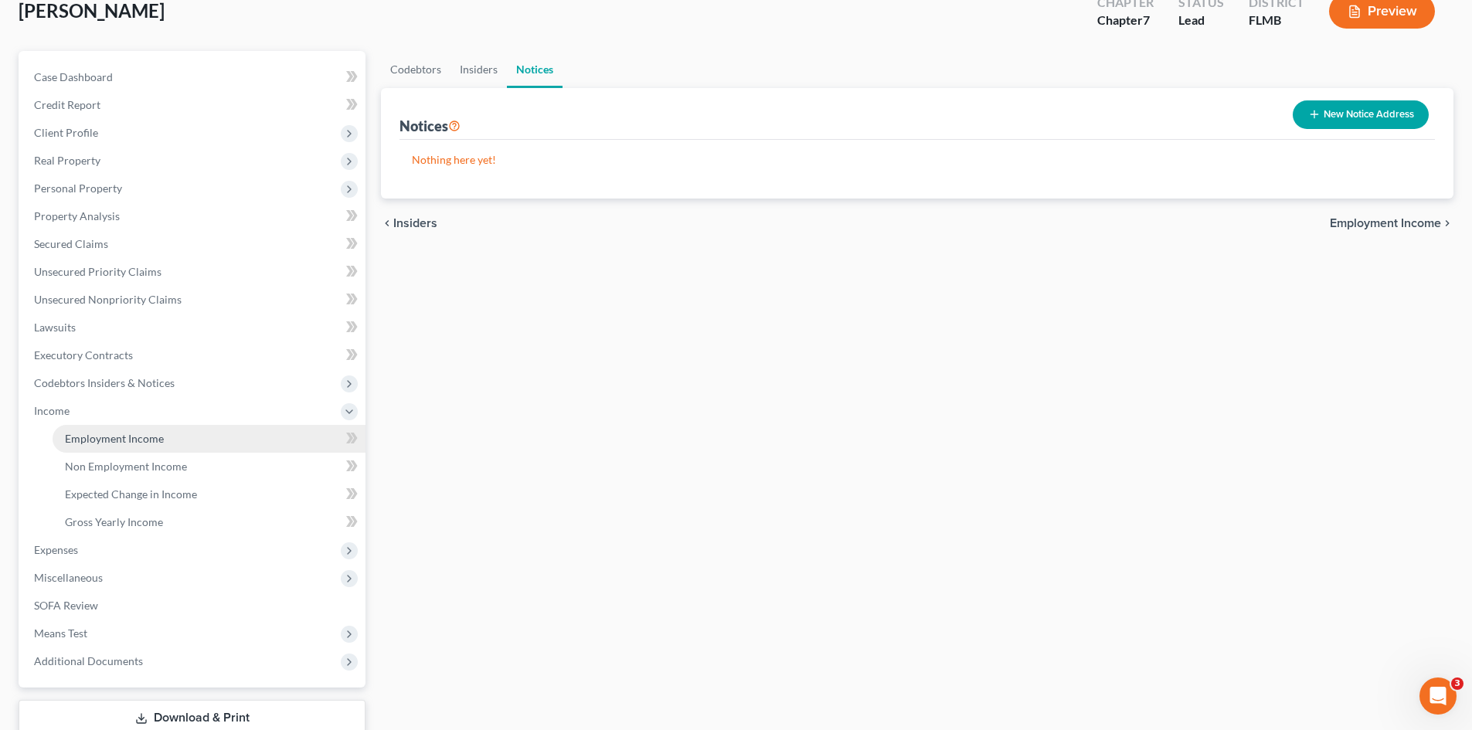
click at [103, 437] on span "Employment Income" at bounding box center [114, 438] width 99 height 13
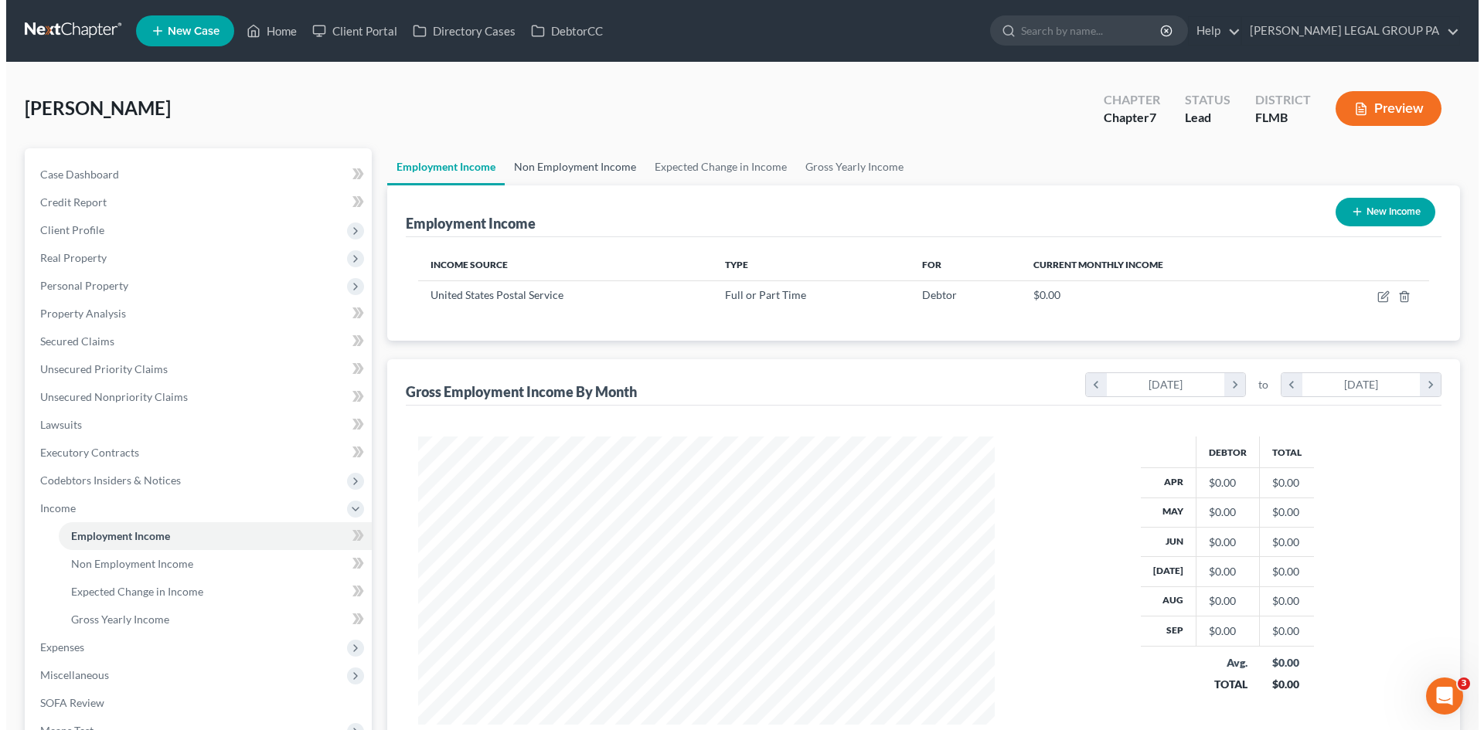
scroll to position [288, 607]
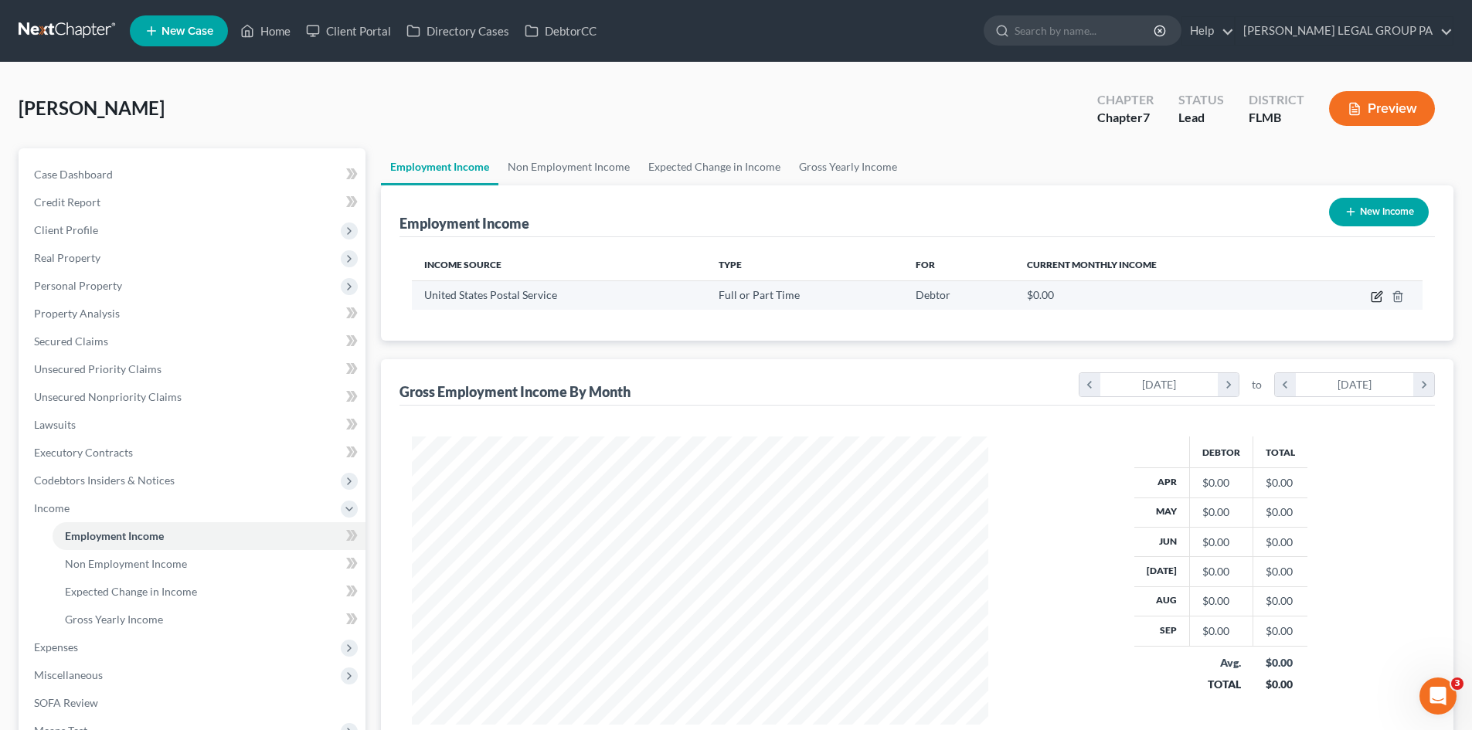
click at [1381, 295] on icon "button" at bounding box center [1378, 294] width 7 height 7
select select "0"
select select "9"
select select "0"
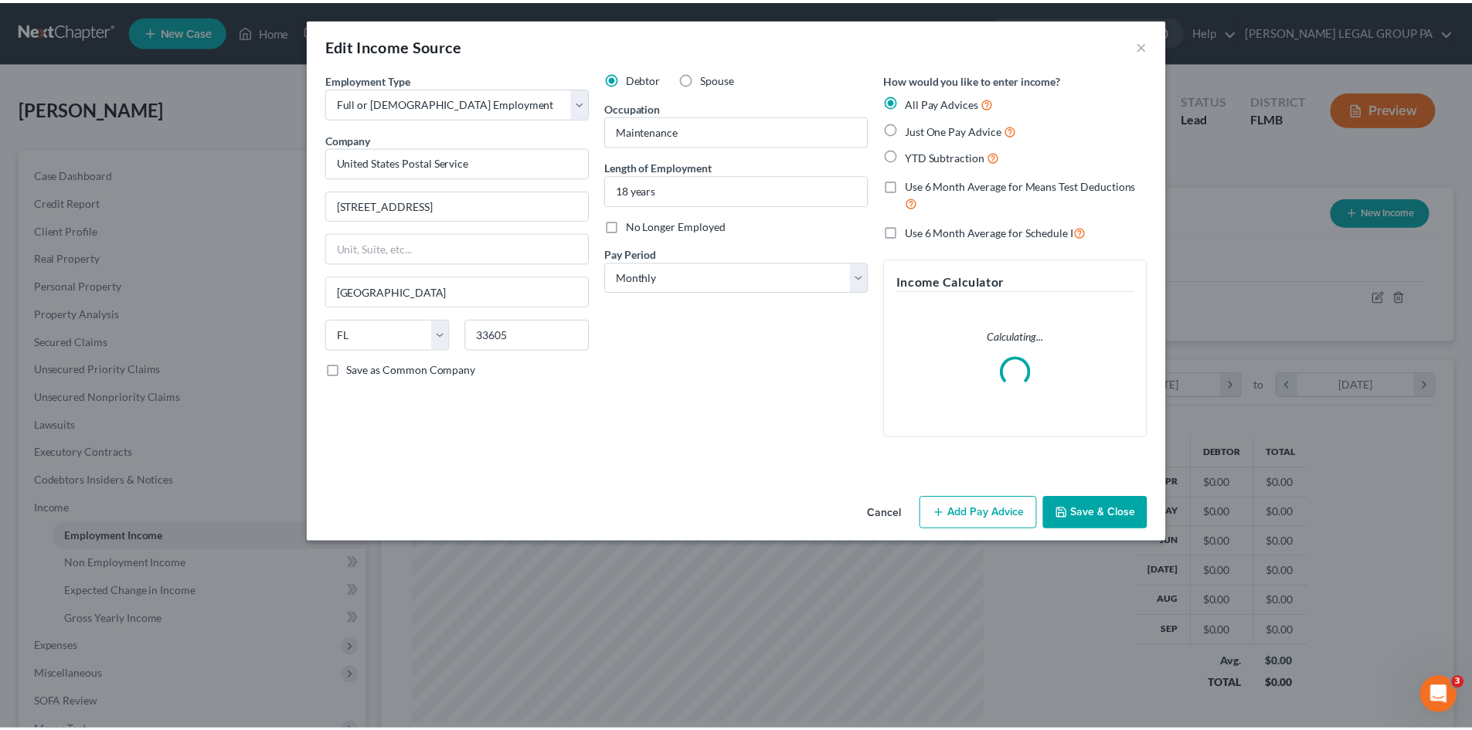
scroll to position [291, 613]
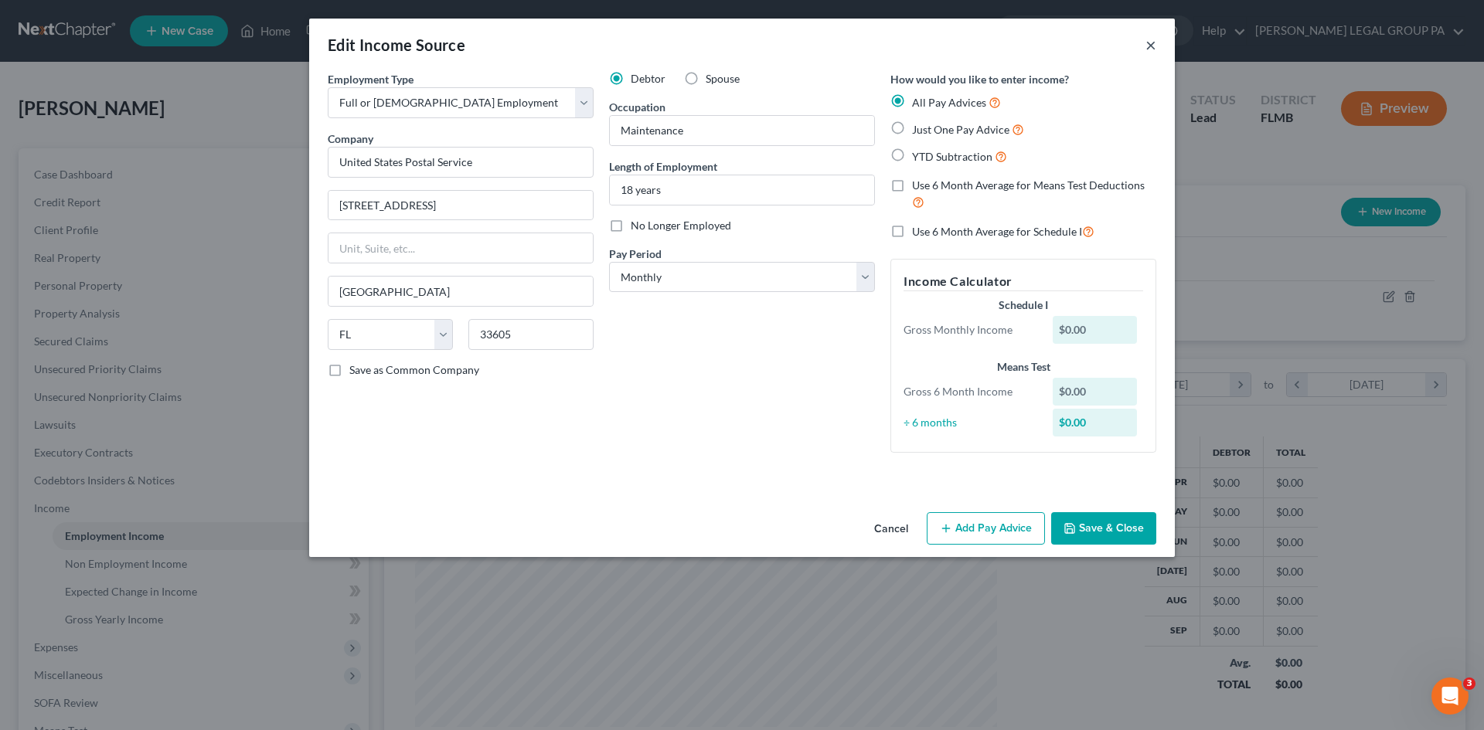
click at [1147, 46] on button "×" at bounding box center [1150, 45] width 11 height 19
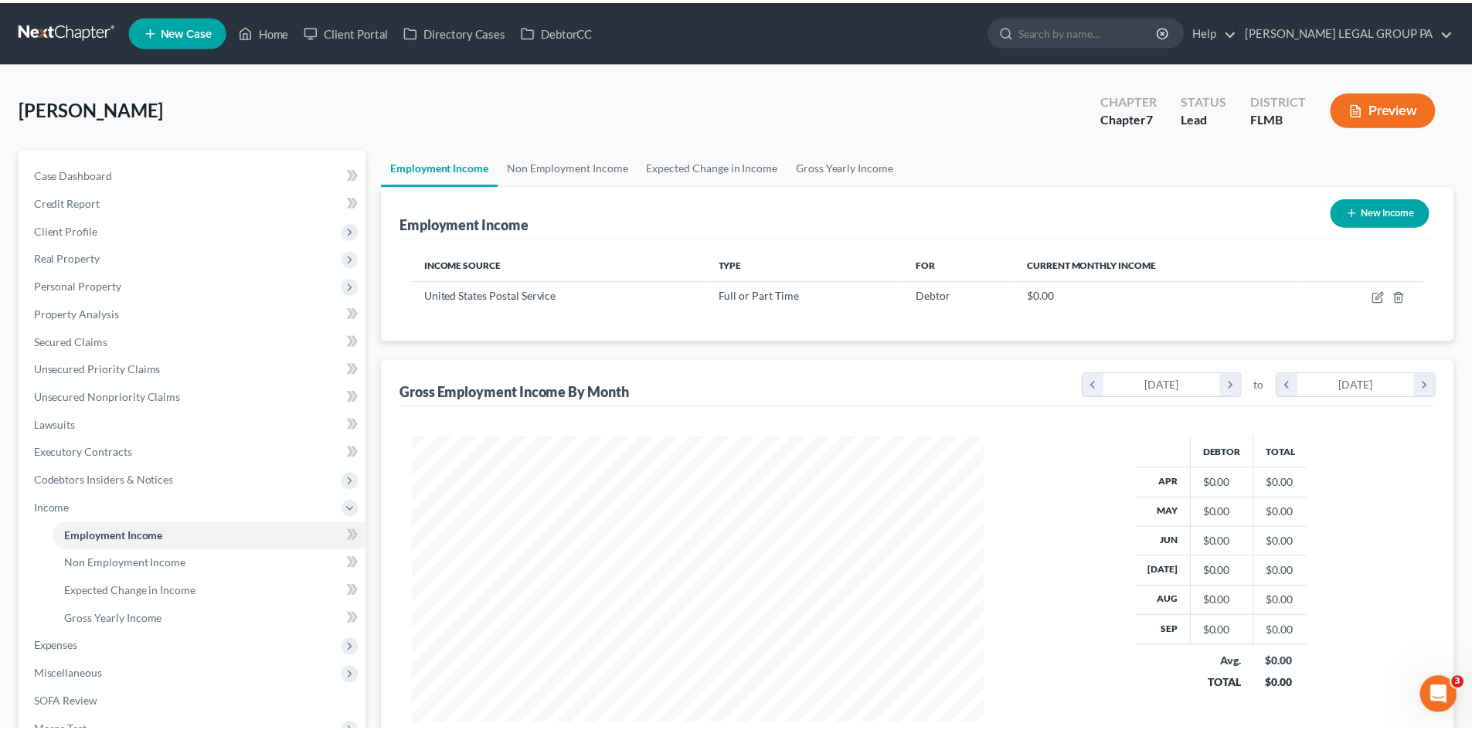
scroll to position [772421, 772102]
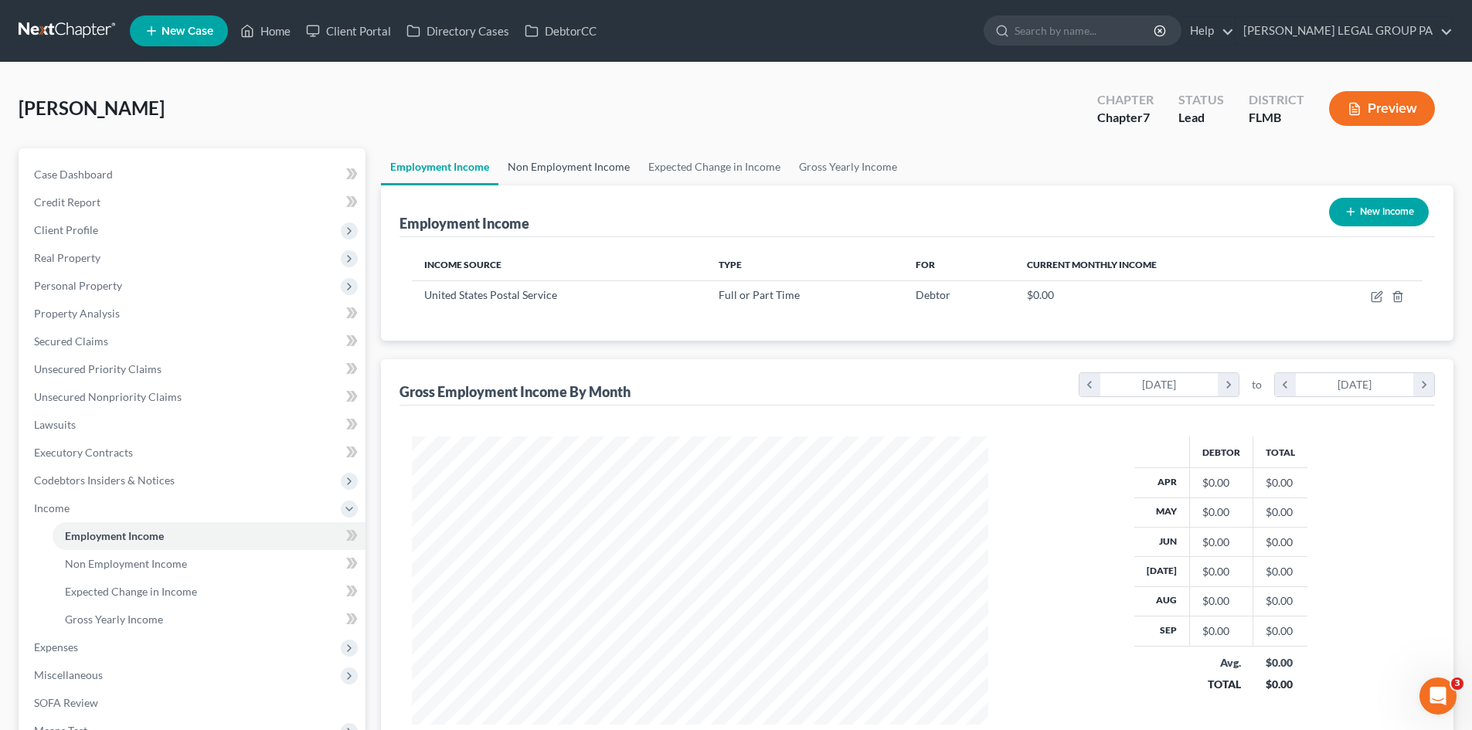
click at [556, 159] on link "Non Employment Income" at bounding box center [568, 166] width 141 height 37
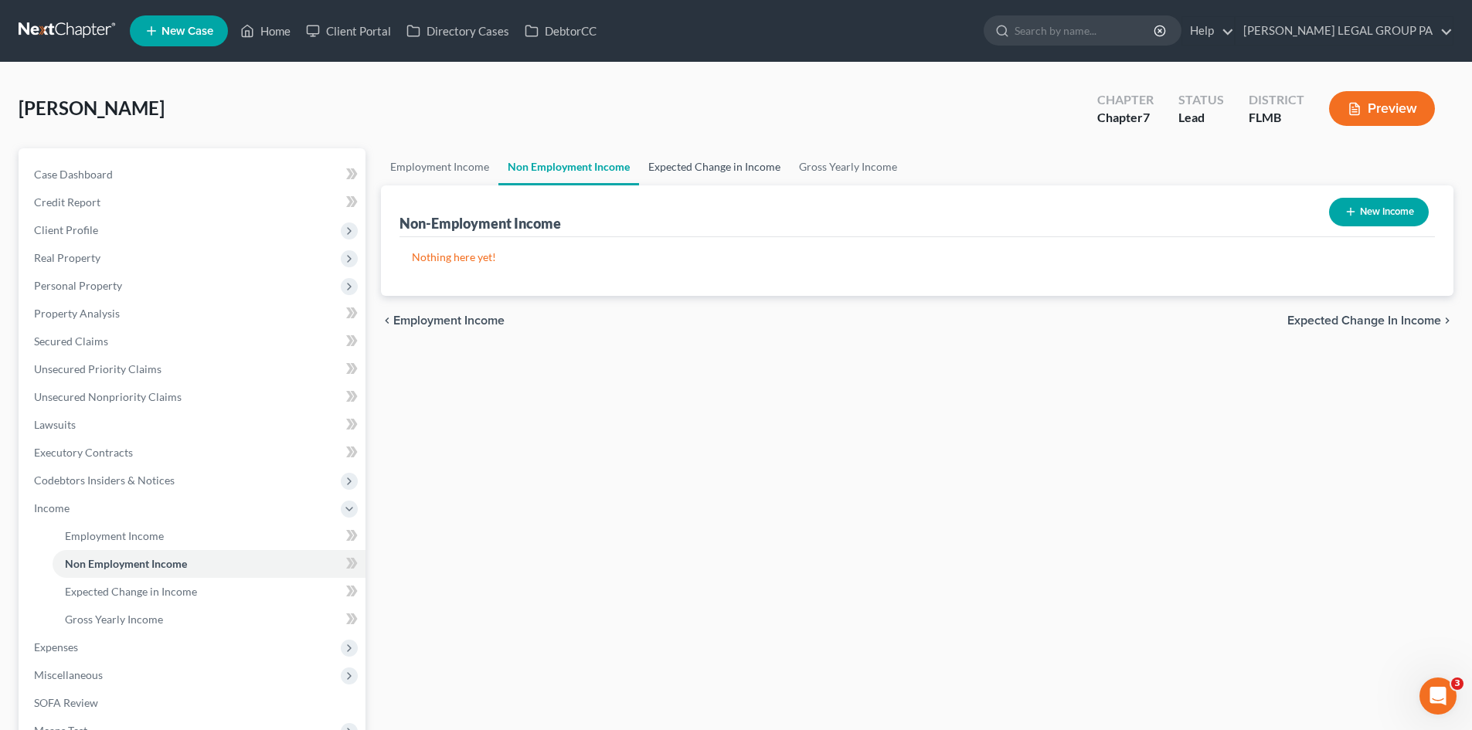
click at [685, 168] on link "Expected Change in Income" at bounding box center [714, 166] width 151 height 37
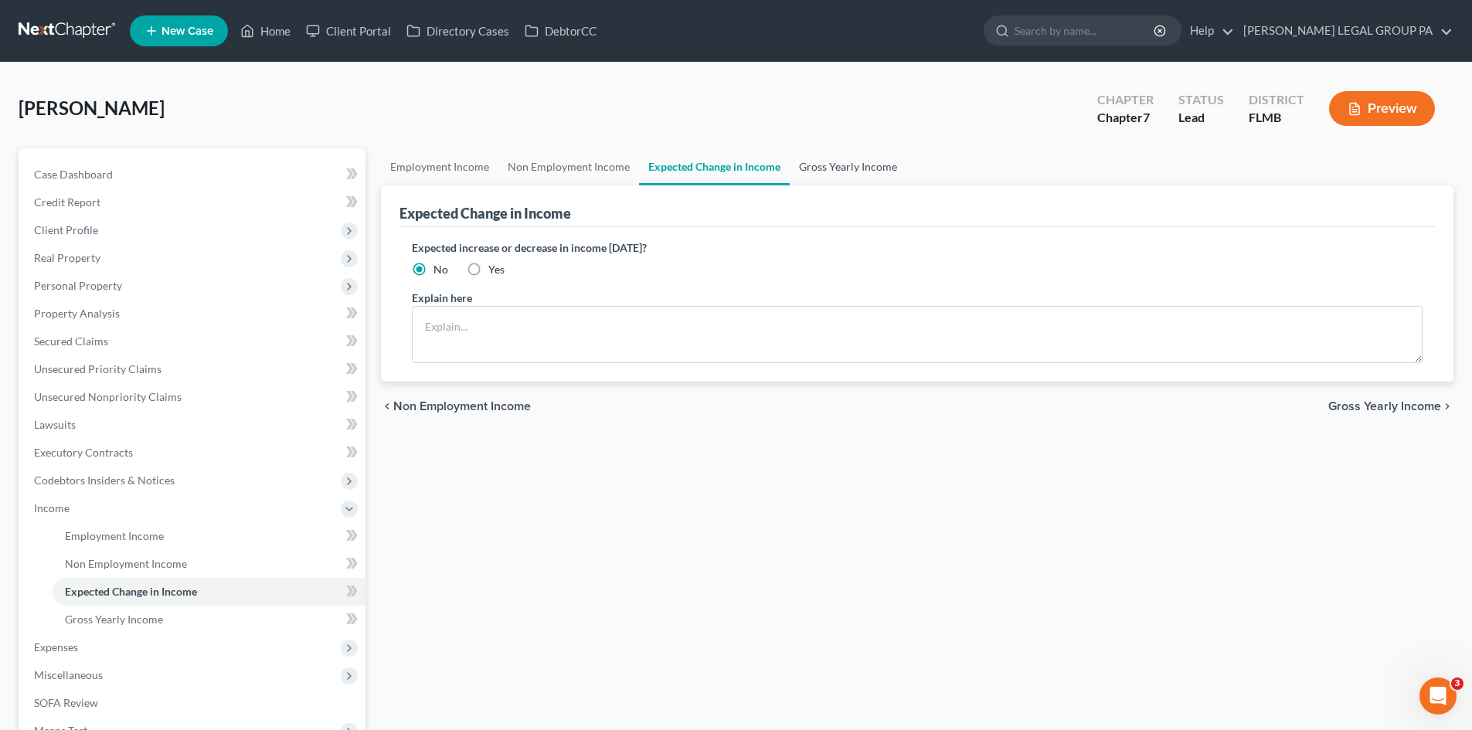
click at [870, 165] on link "Gross Yearly Income" at bounding box center [848, 166] width 117 height 37
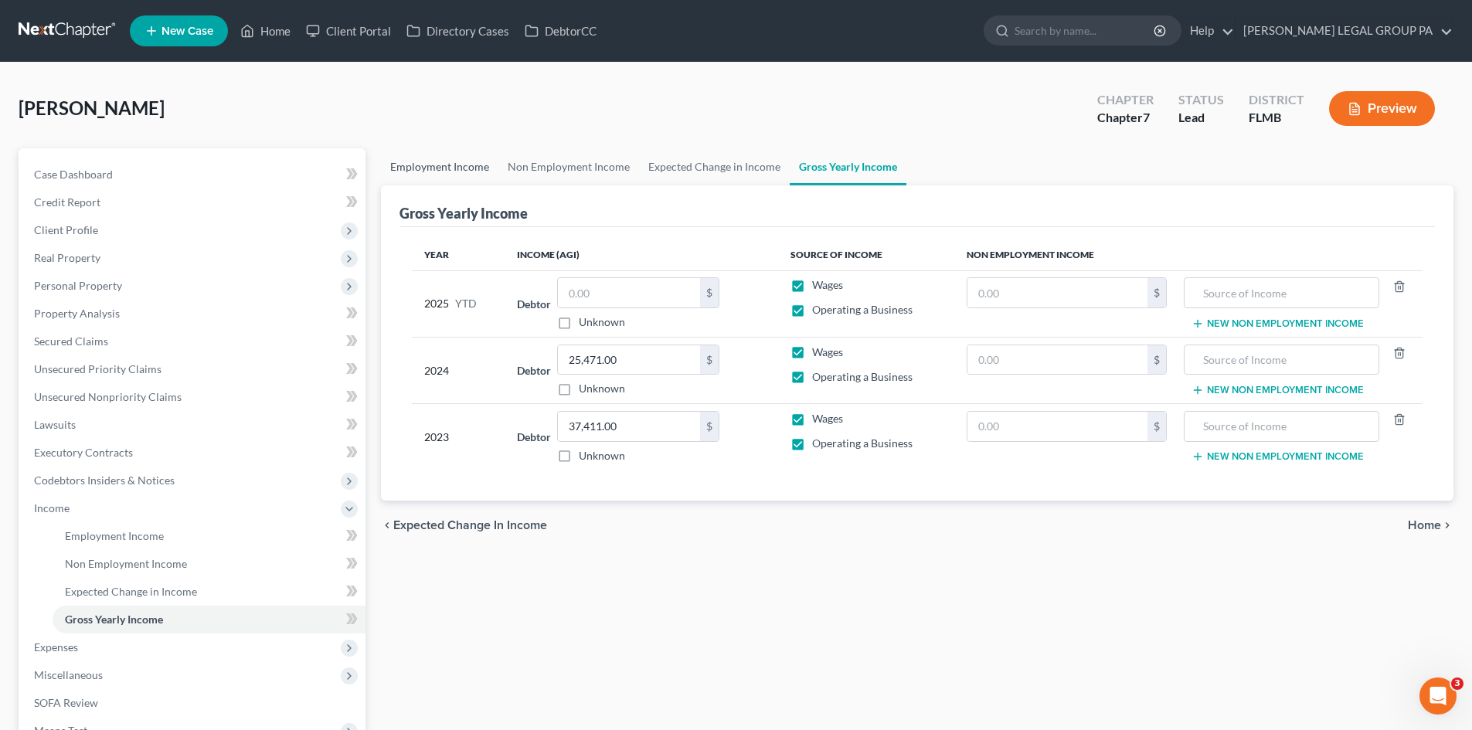
click at [402, 172] on link "Employment Income" at bounding box center [439, 166] width 117 height 37
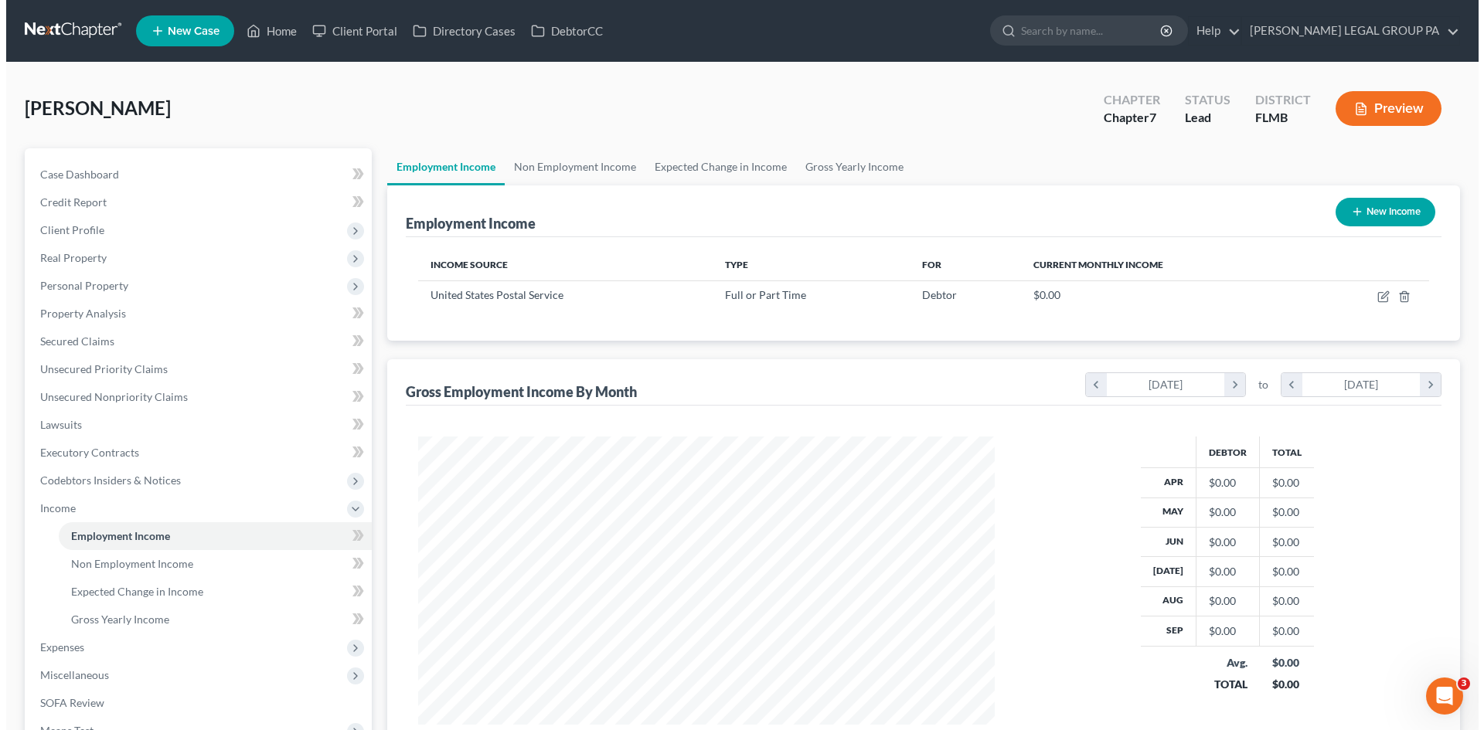
scroll to position [288, 607]
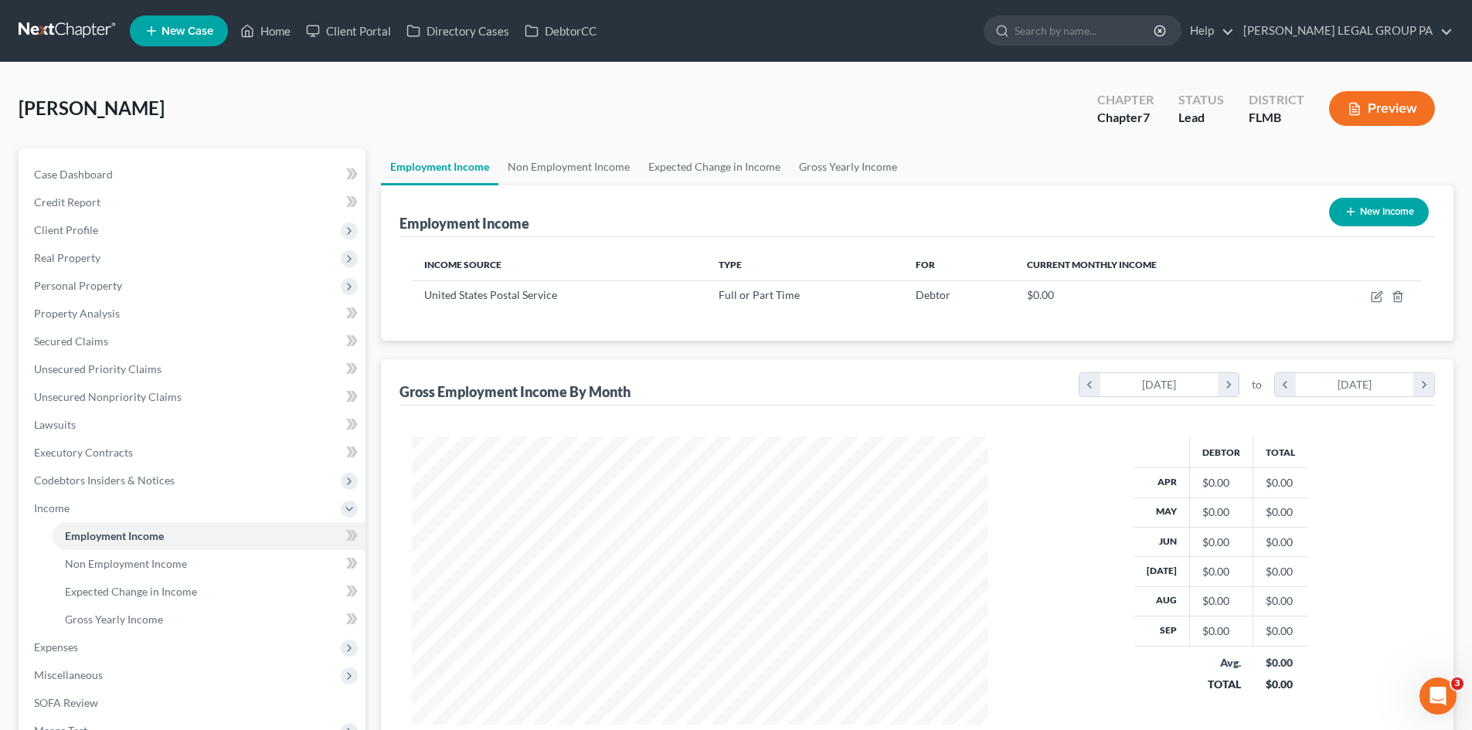
click at [1358, 214] on button "New Income" at bounding box center [1379, 212] width 100 height 29
select select "0"
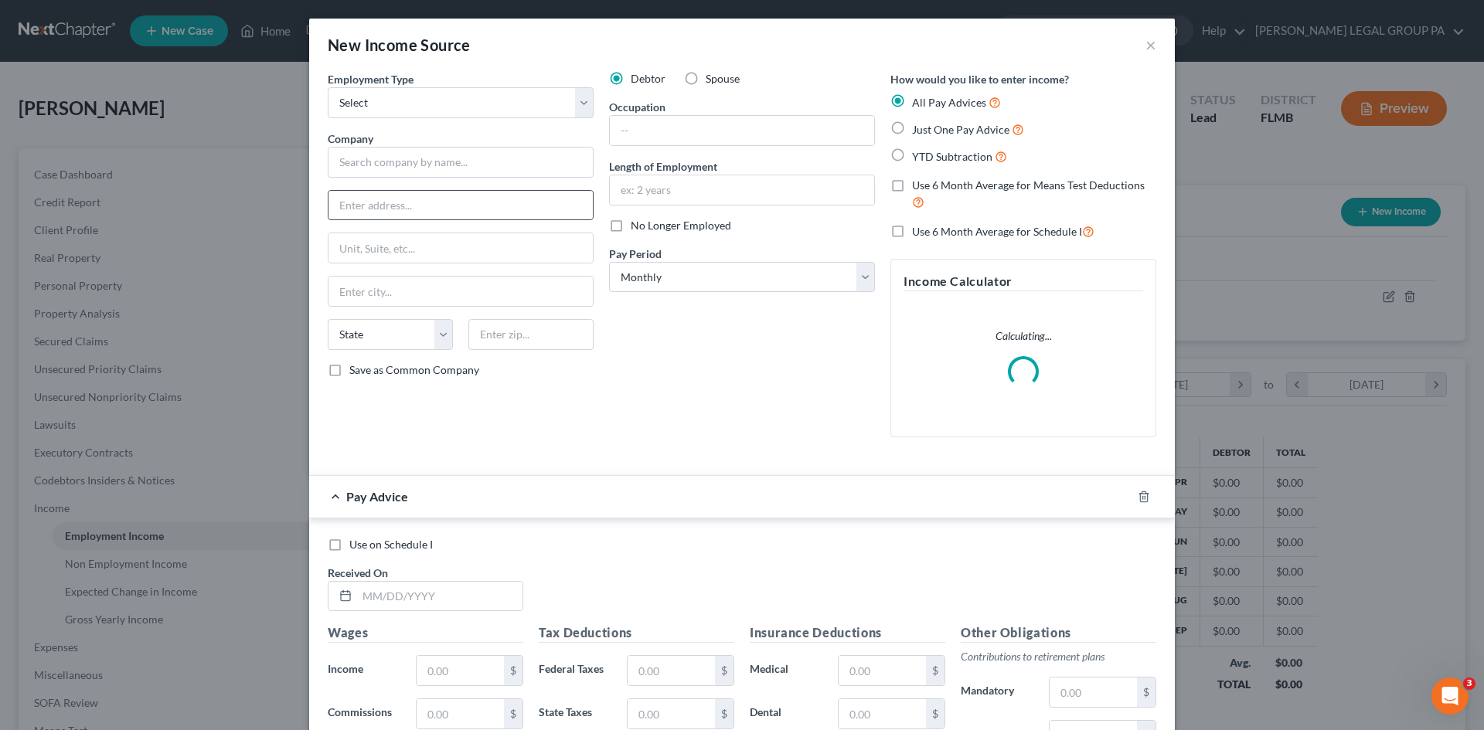
scroll to position [772419, 772097]
drag, startPoint x: 484, startPoint y: 108, endPoint x: 484, endPoint y: 117, distance: 9.3
click at [484, 108] on select "Select Full or [DEMOGRAPHIC_DATA] Employment Self Employment" at bounding box center [461, 102] width 266 height 31
select select "1"
click at [328, 87] on select "Select Full or [DEMOGRAPHIC_DATA] Employment Self Employment" at bounding box center [461, 102] width 266 height 31
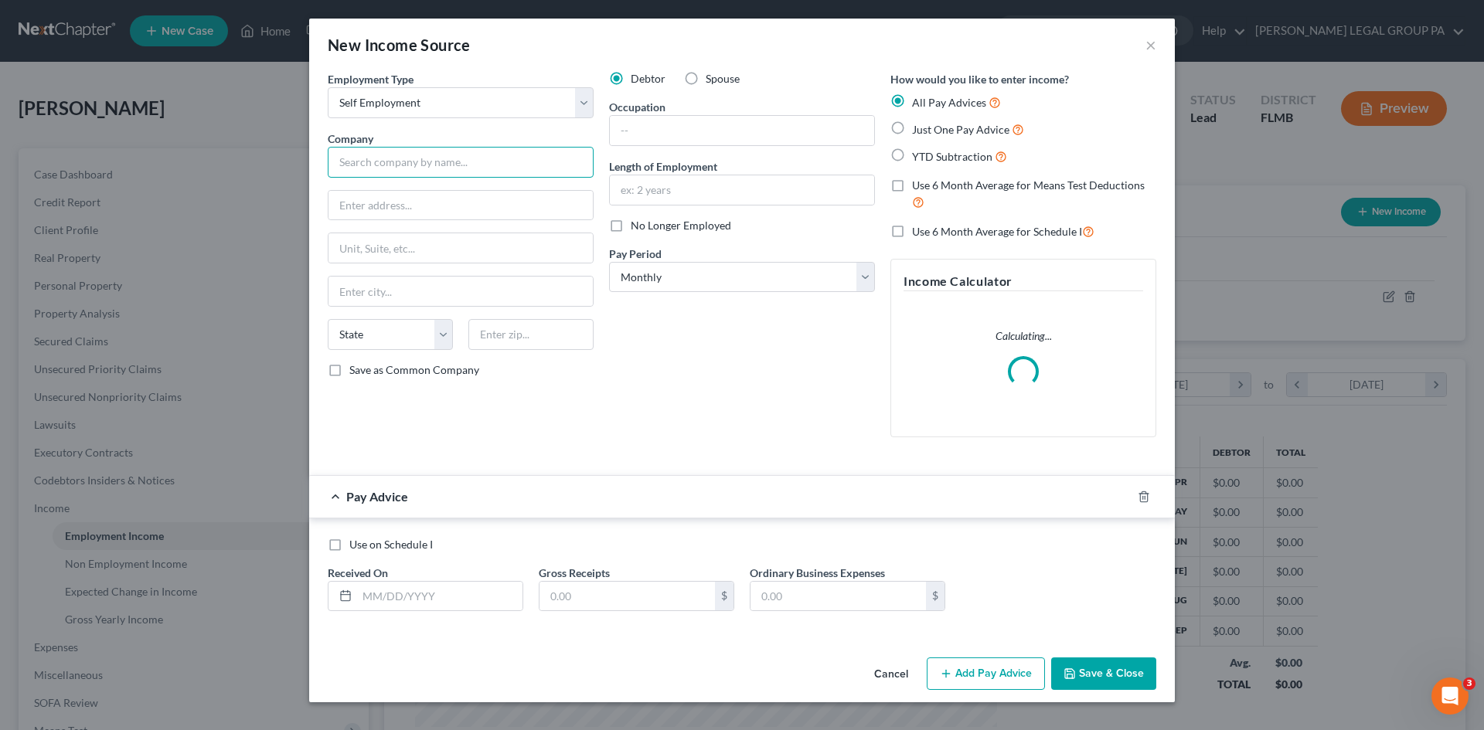
click at [489, 165] on input "text" at bounding box center [461, 162] width 266 height 31
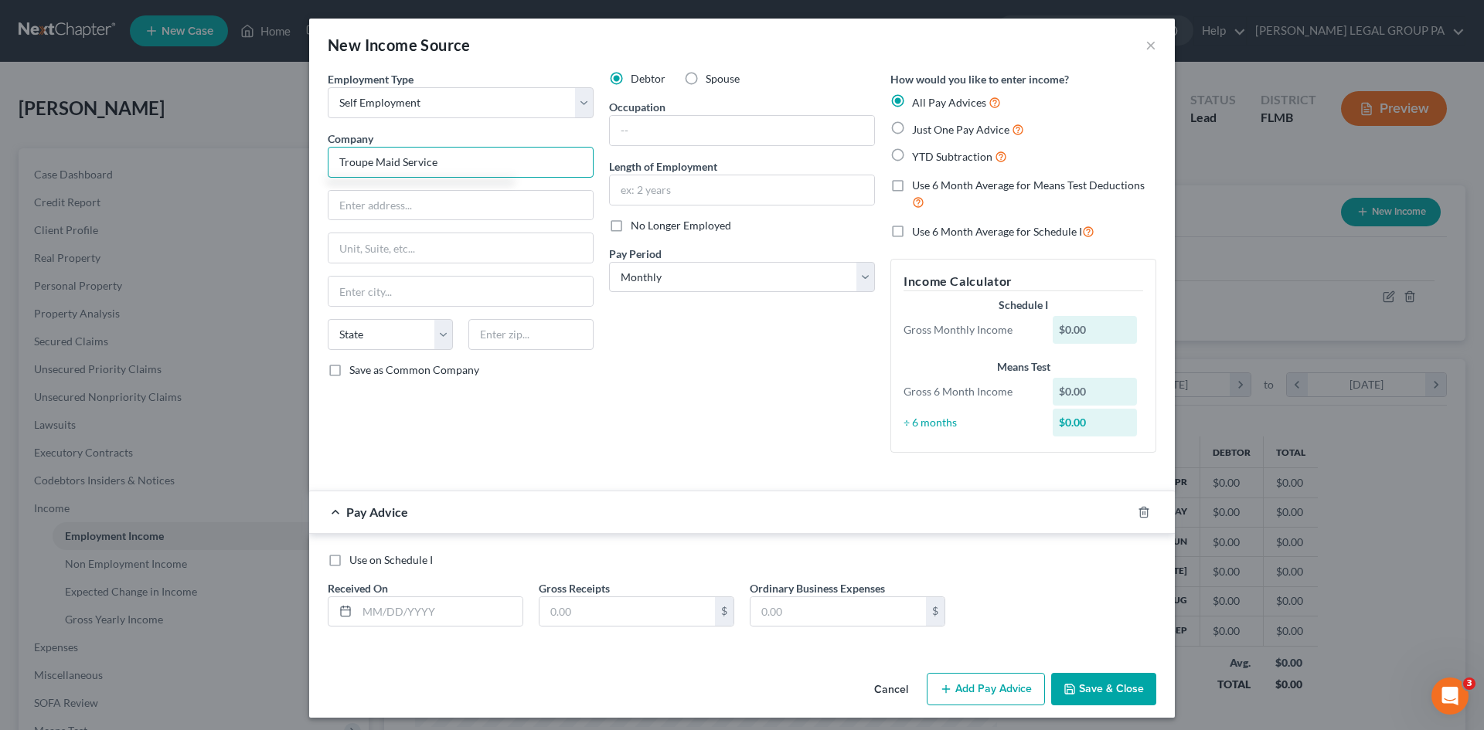
type input "Troupe Maid Service"
click at [1105, 684] on button "Save & Close" at bounding box center [1103, 689] width 105 height 32
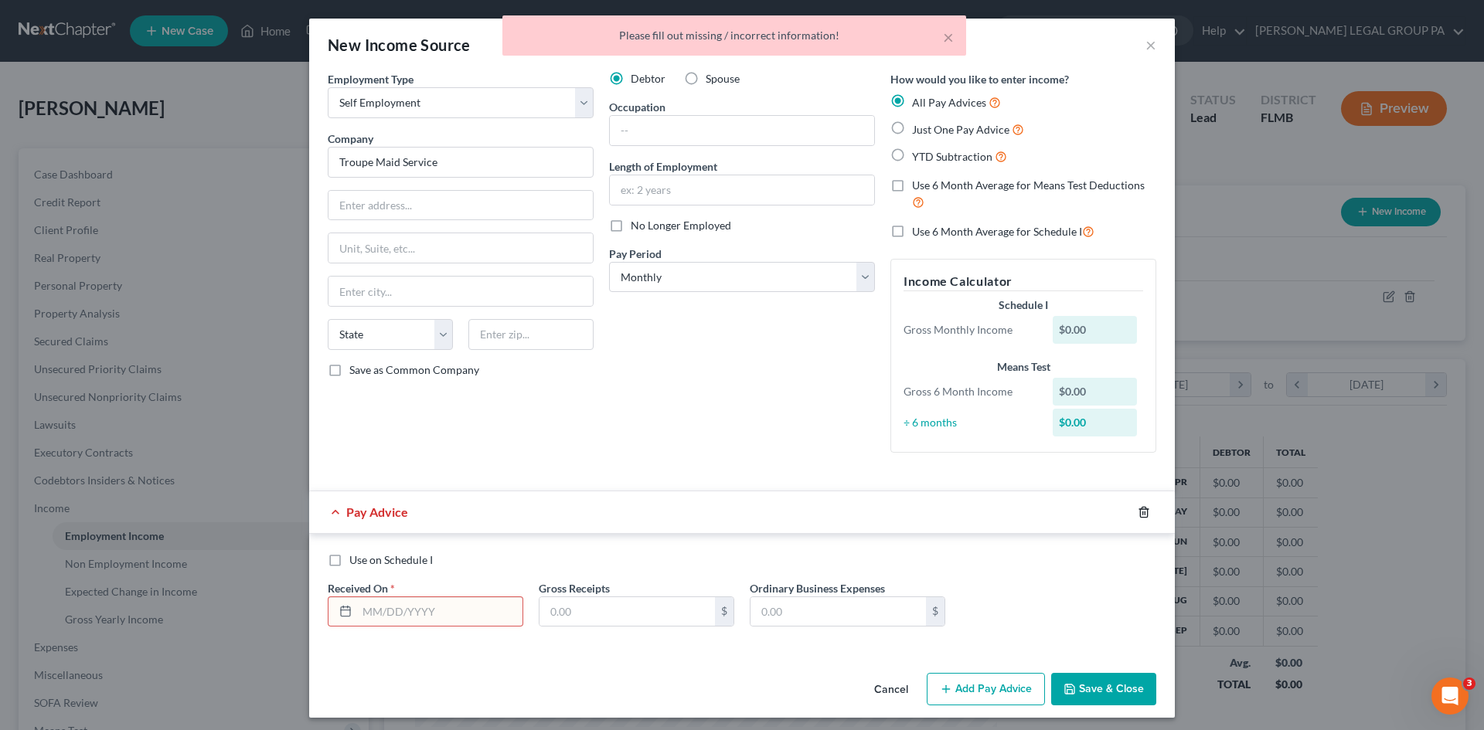
click at [1137, 508] on icon "button" at bounding box center [1143, 512] width 12 height 12
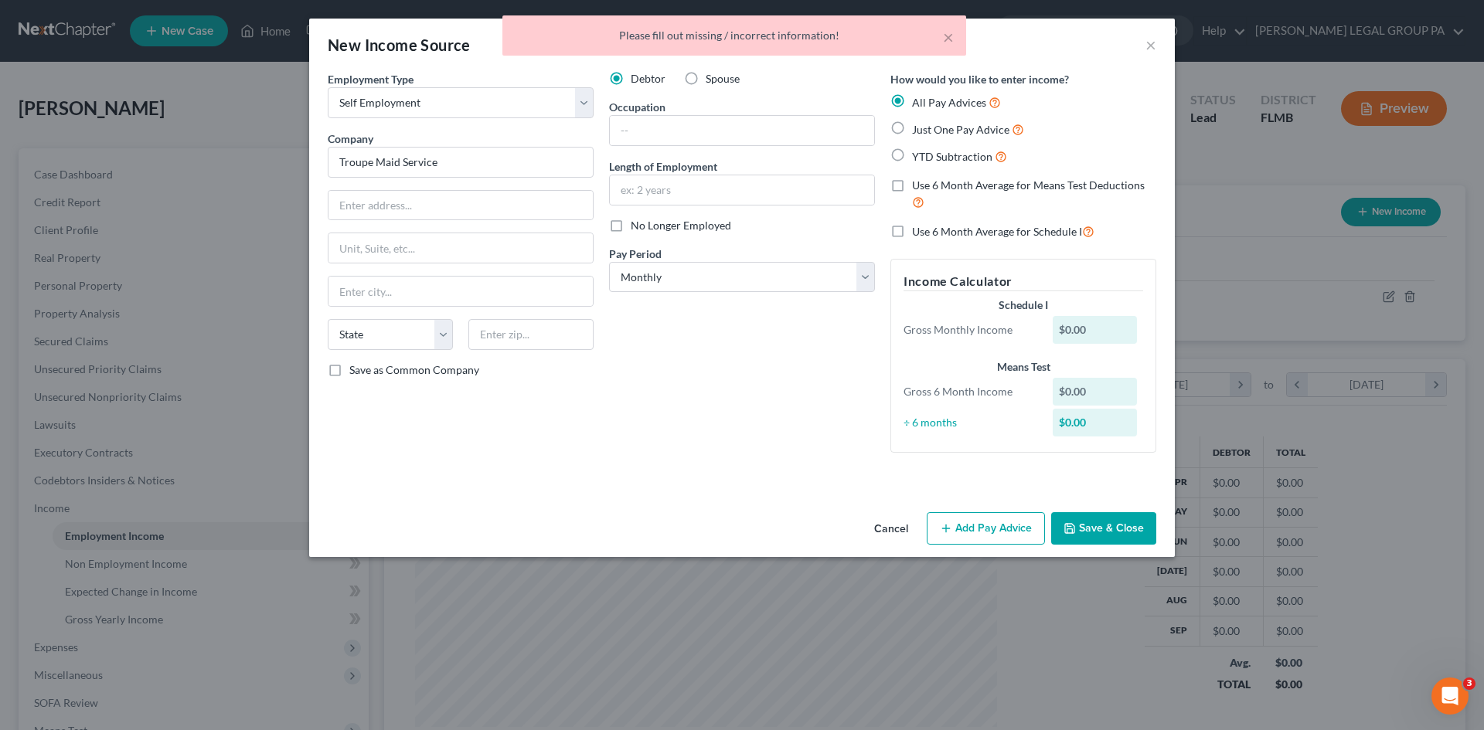
click at [1111, 520] on button "Save & Close" at bounding box center [1103, 528] width 105 height 32
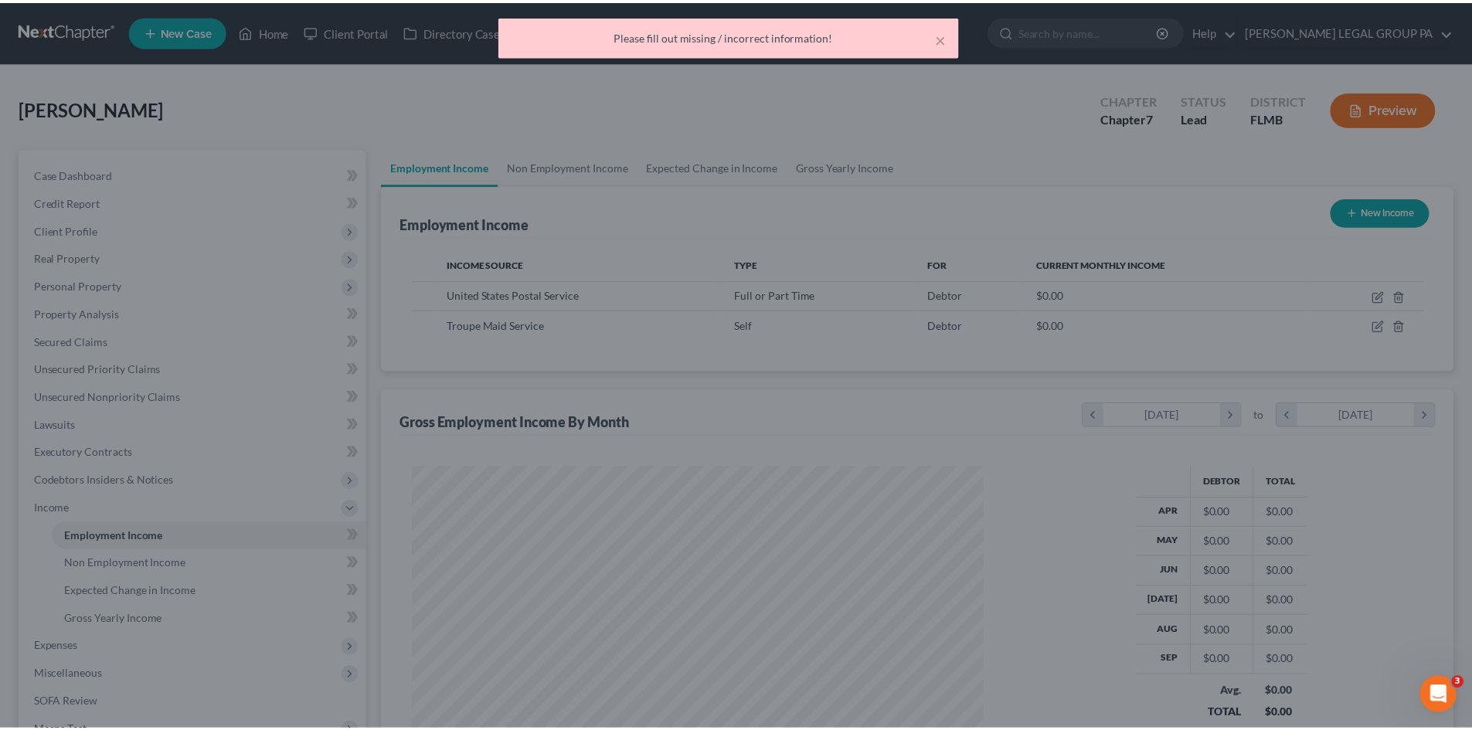
scroll to position [288, 607]
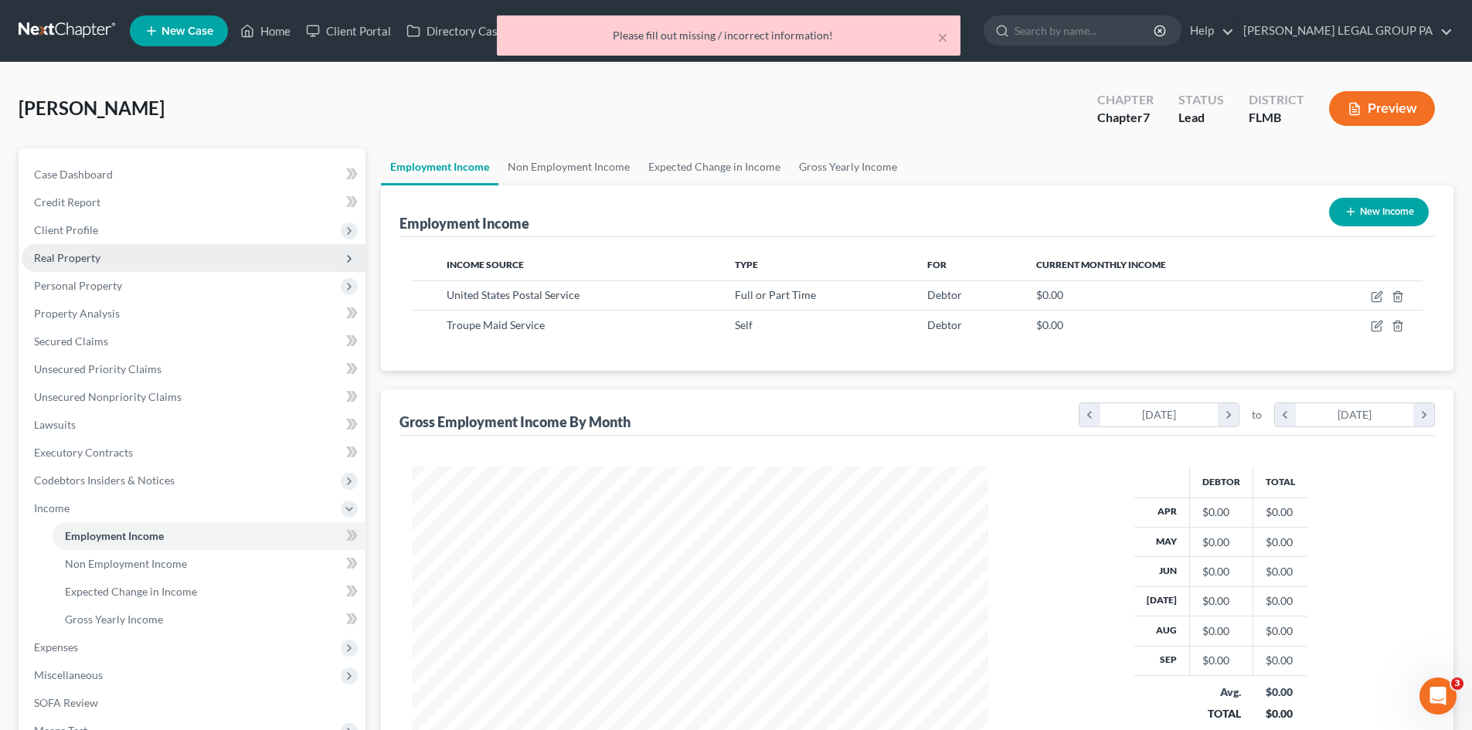
click at [114, 251] on span "Real Property" at bounding box center [194, 258] width 344 height 28
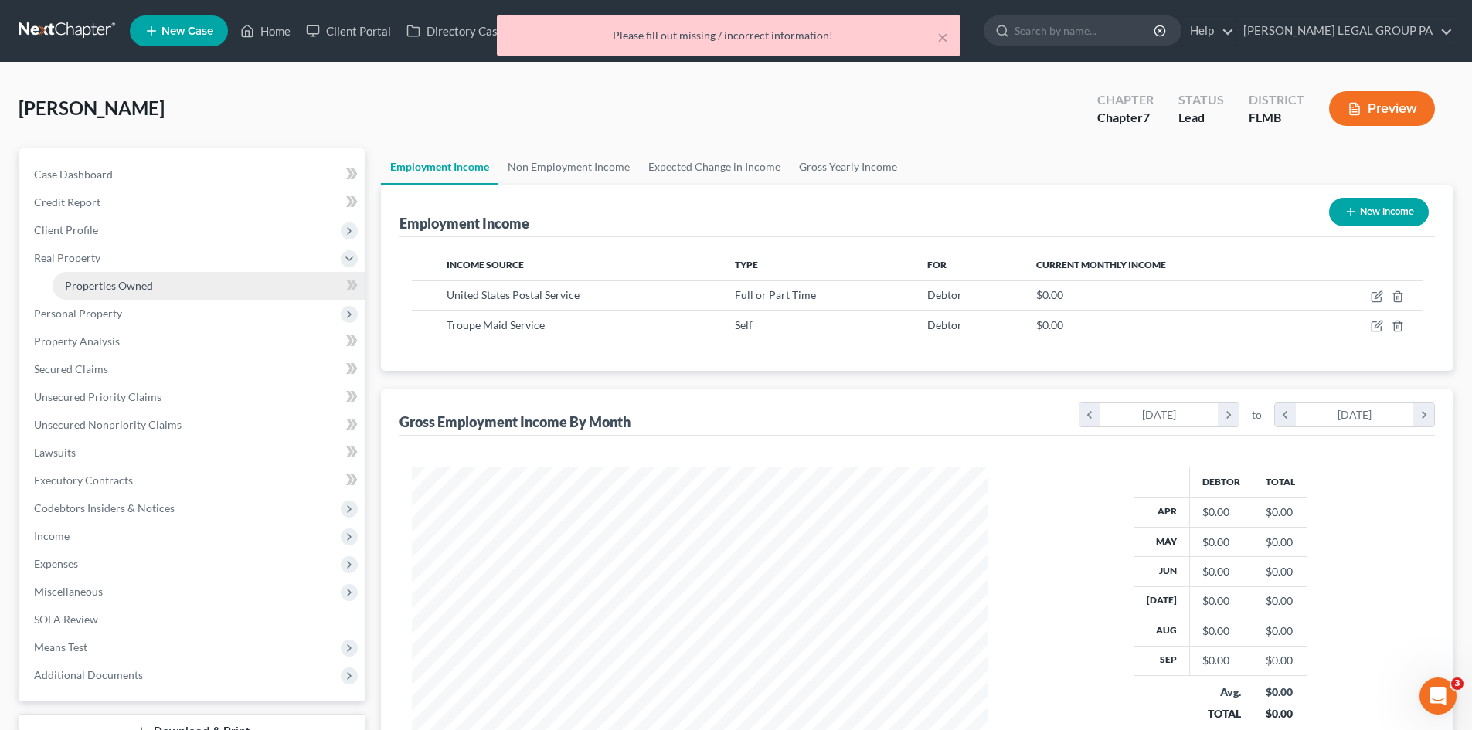
click at [114, 277] on link "Properties Owned" at bounding box center [209, 286] width 313 height 28
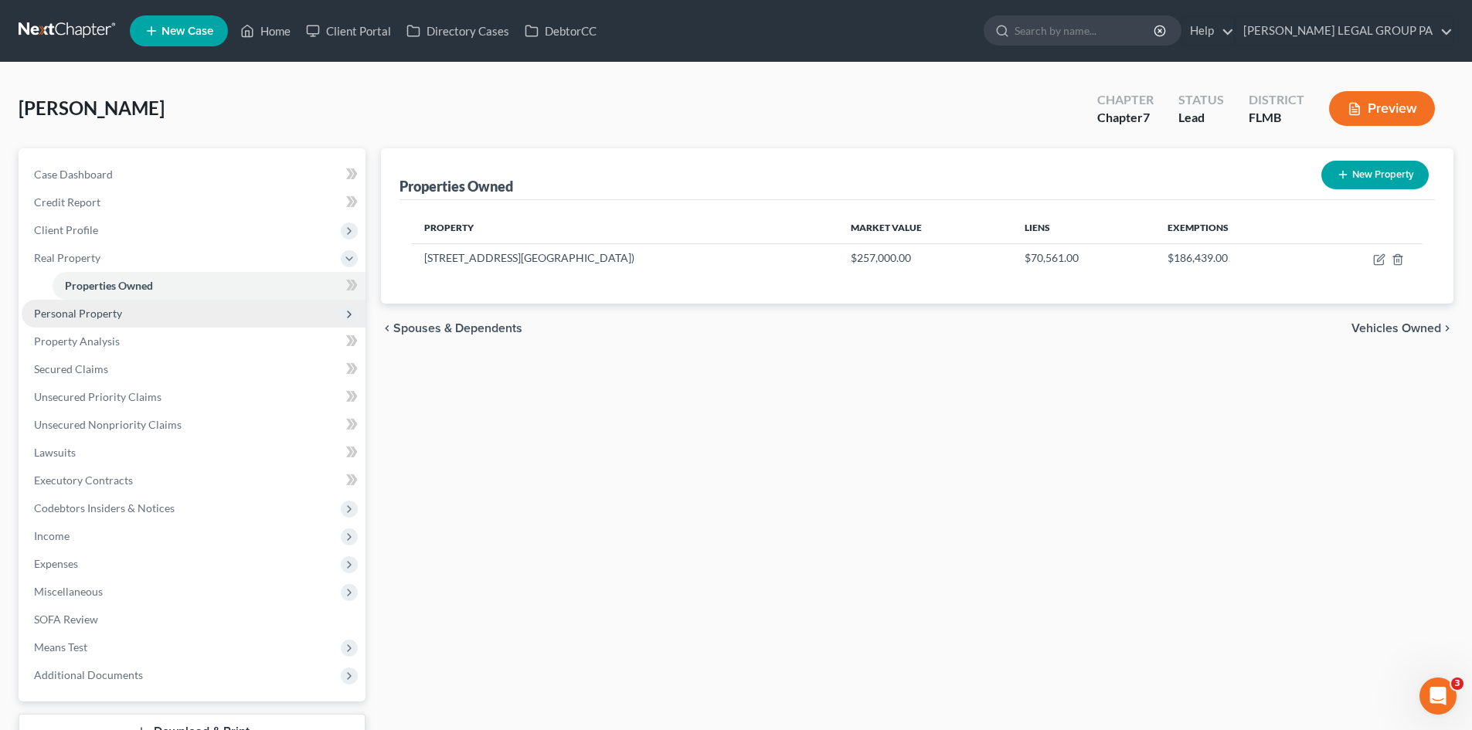
click at [105, 311] on span "Personal Property" at bounding box center [78, 313] width 88 height 13
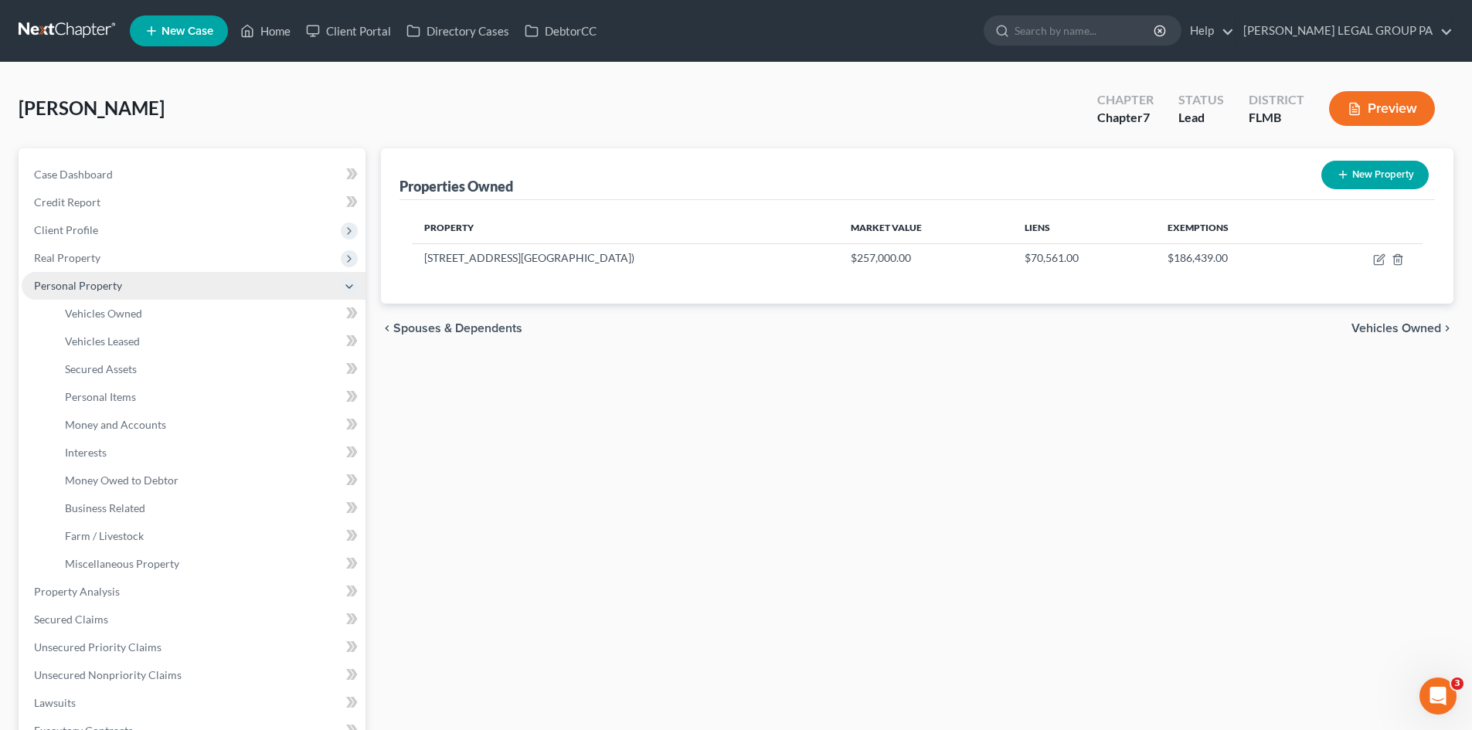
click at [128, 297] on span "Personal Property" at bounding box center [194, 286] width 344 height 28
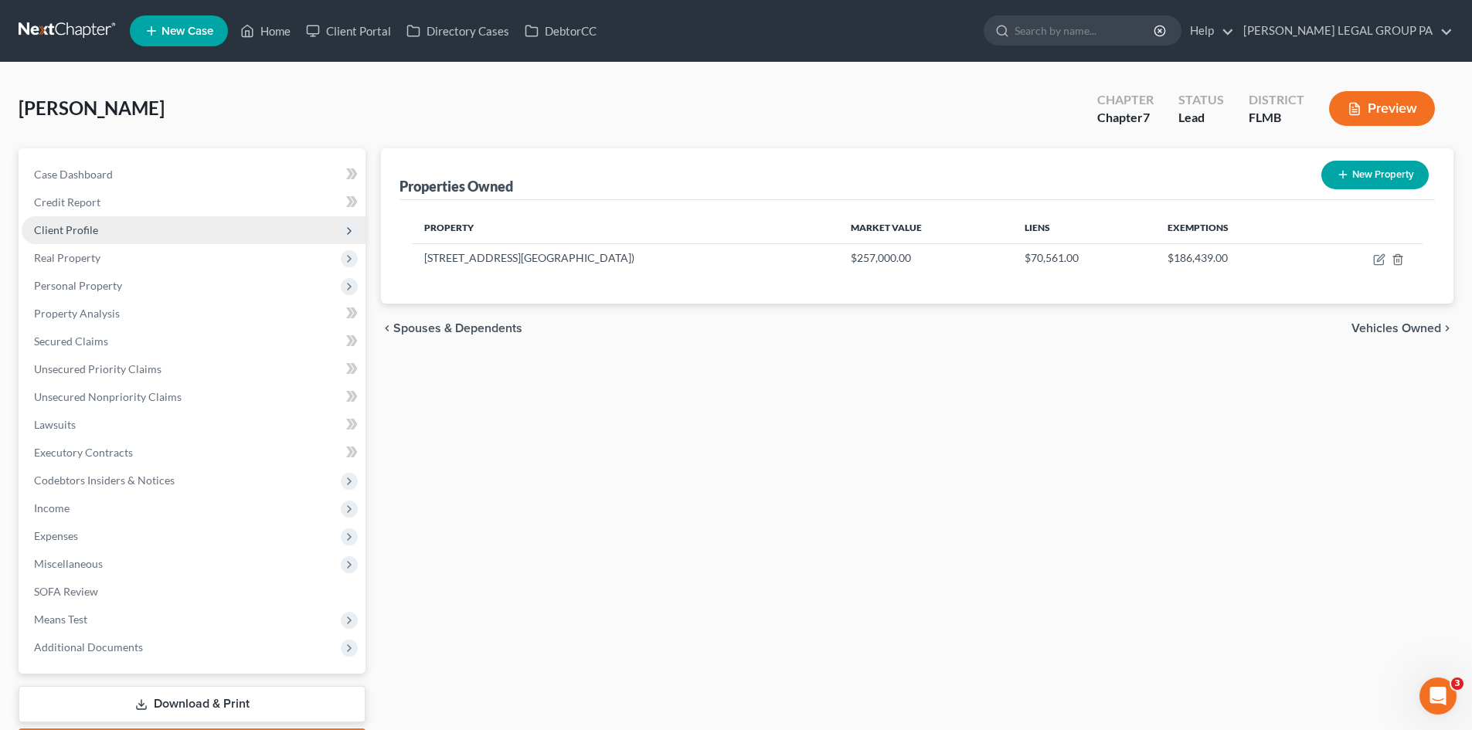
click at [117, 242] on span "Client Profile" at bounding box center [194, 230] width 344 height 28
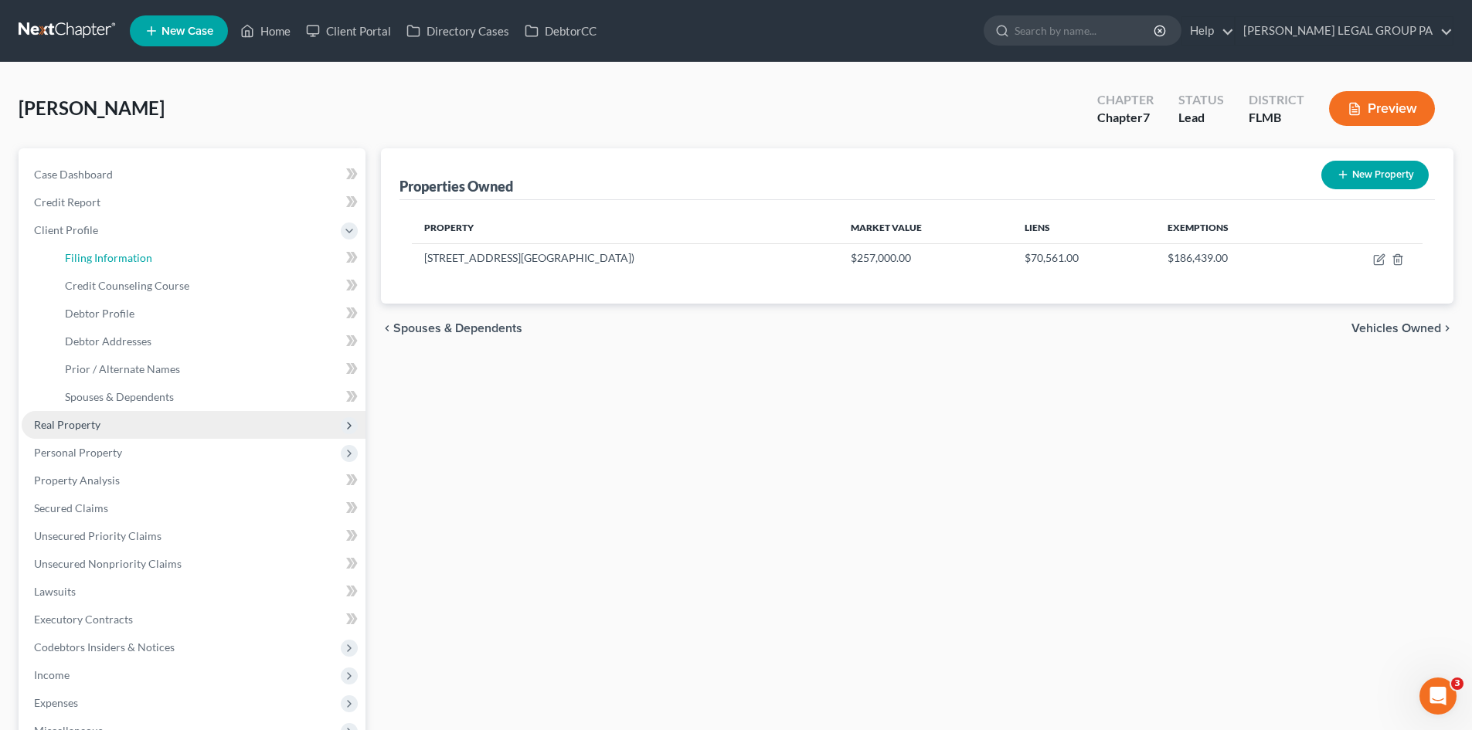
click at [121, 253] on span "Filing Information" at bounding box center [108, 257] width 87 height 13
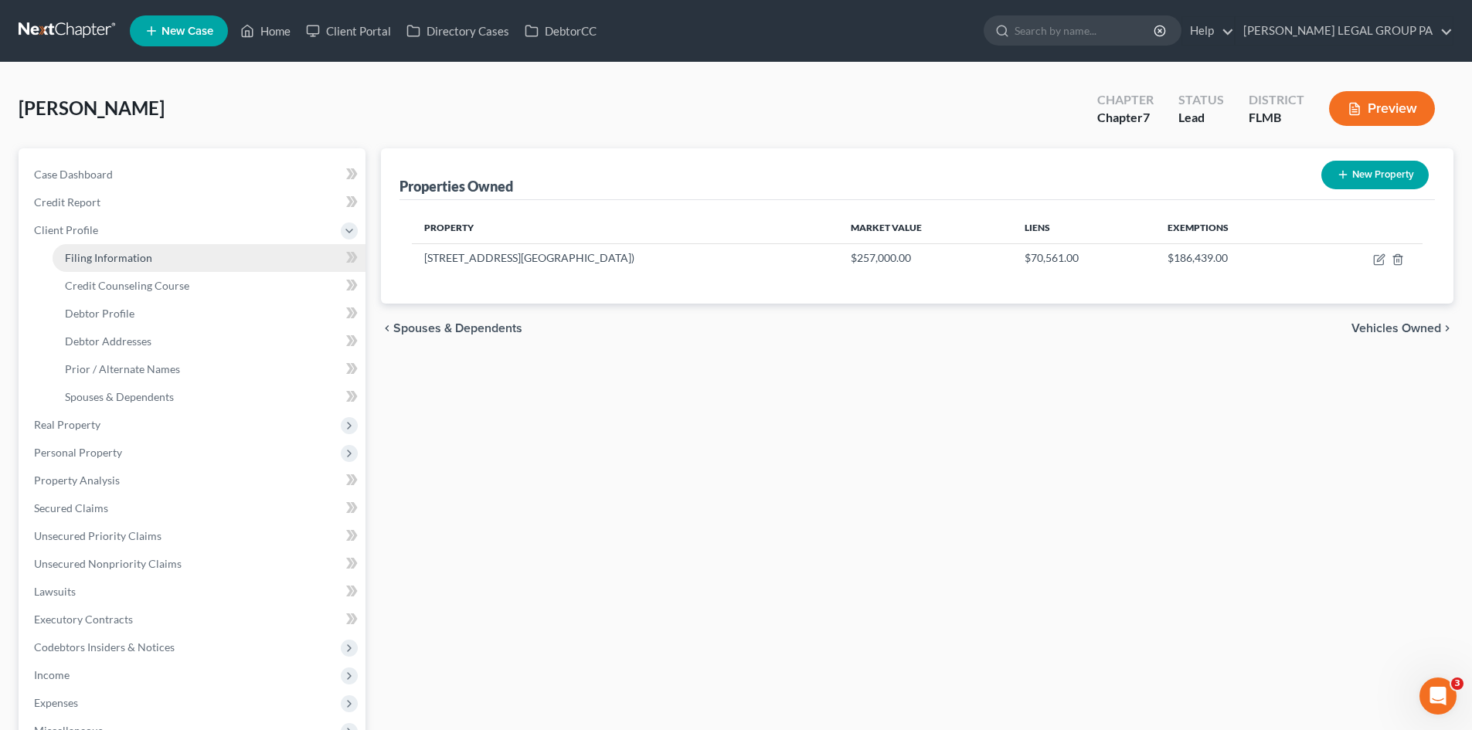
select select "1"
select select "0"
select select "15"
select select "0"
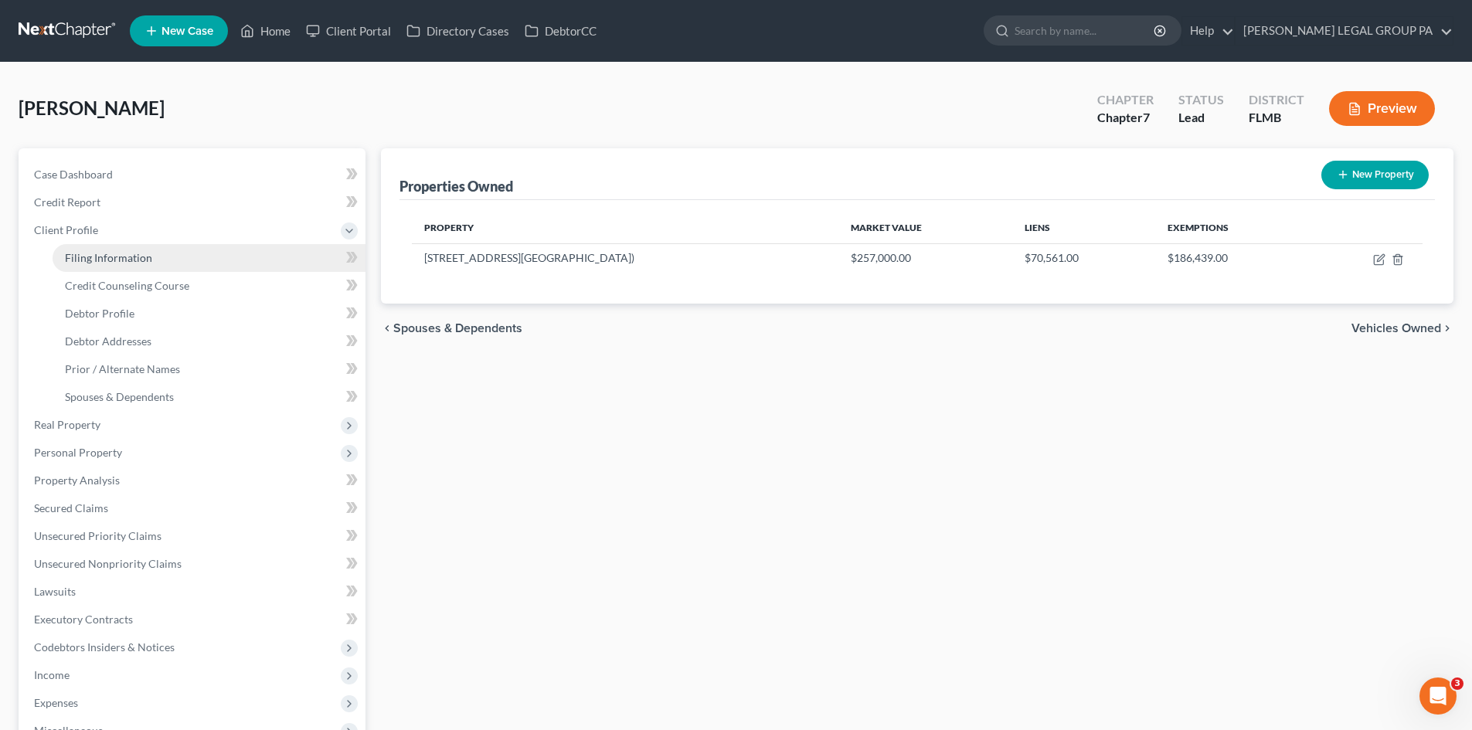
select select "9"
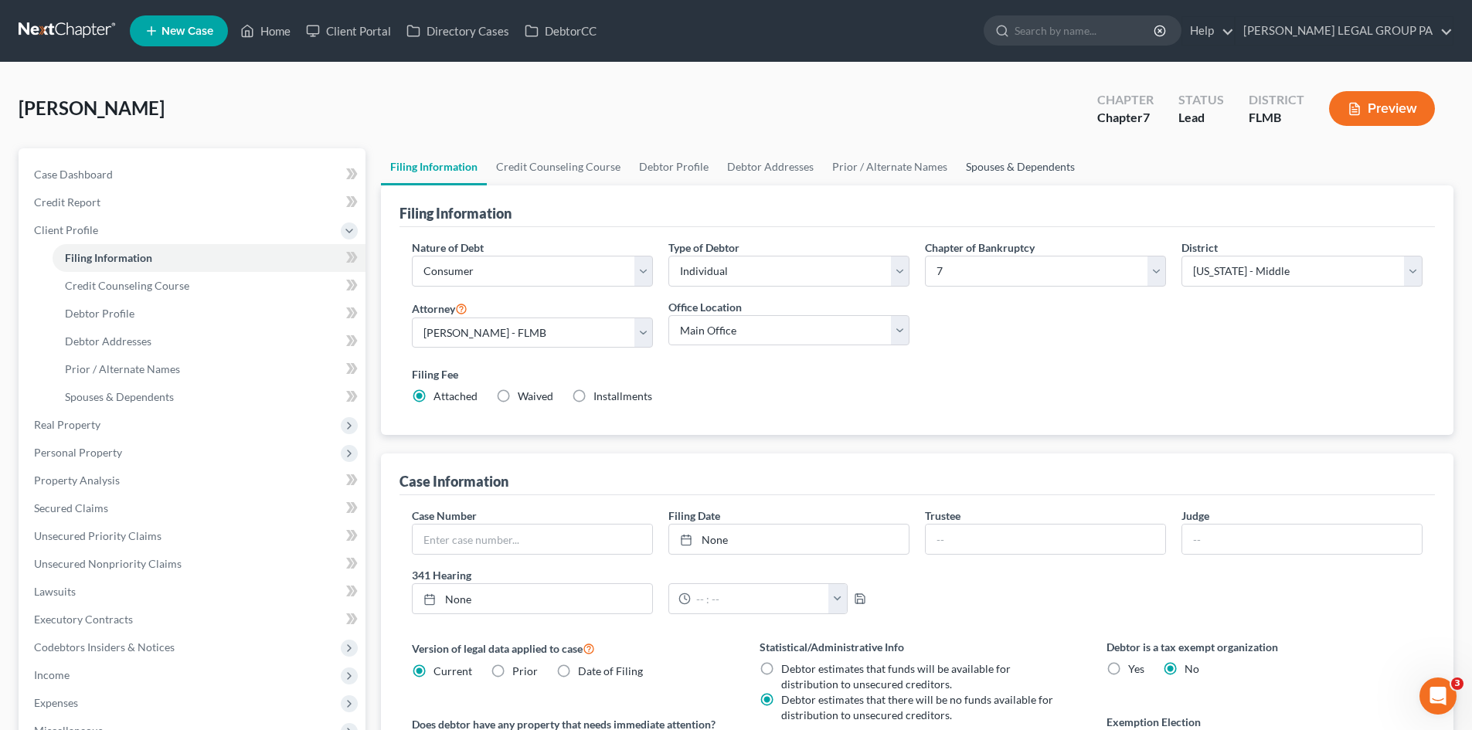
click at [1035, 159] on link "Spouses & Dependents" at bounding box center [1020, 166] width 127 height 37
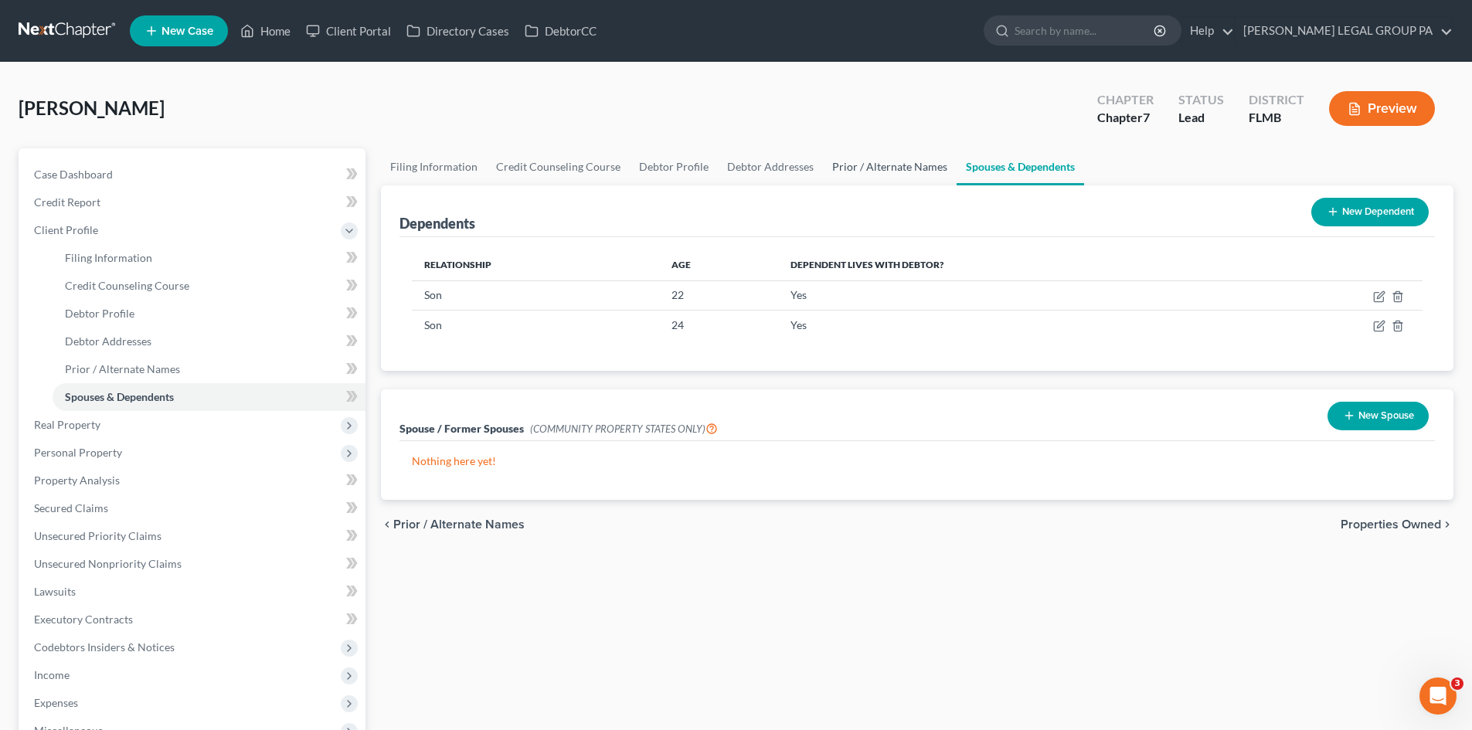
click at [903, 152] on link "Prior / Alternate Names" at bounding box center [890, 166] width 134 height 37
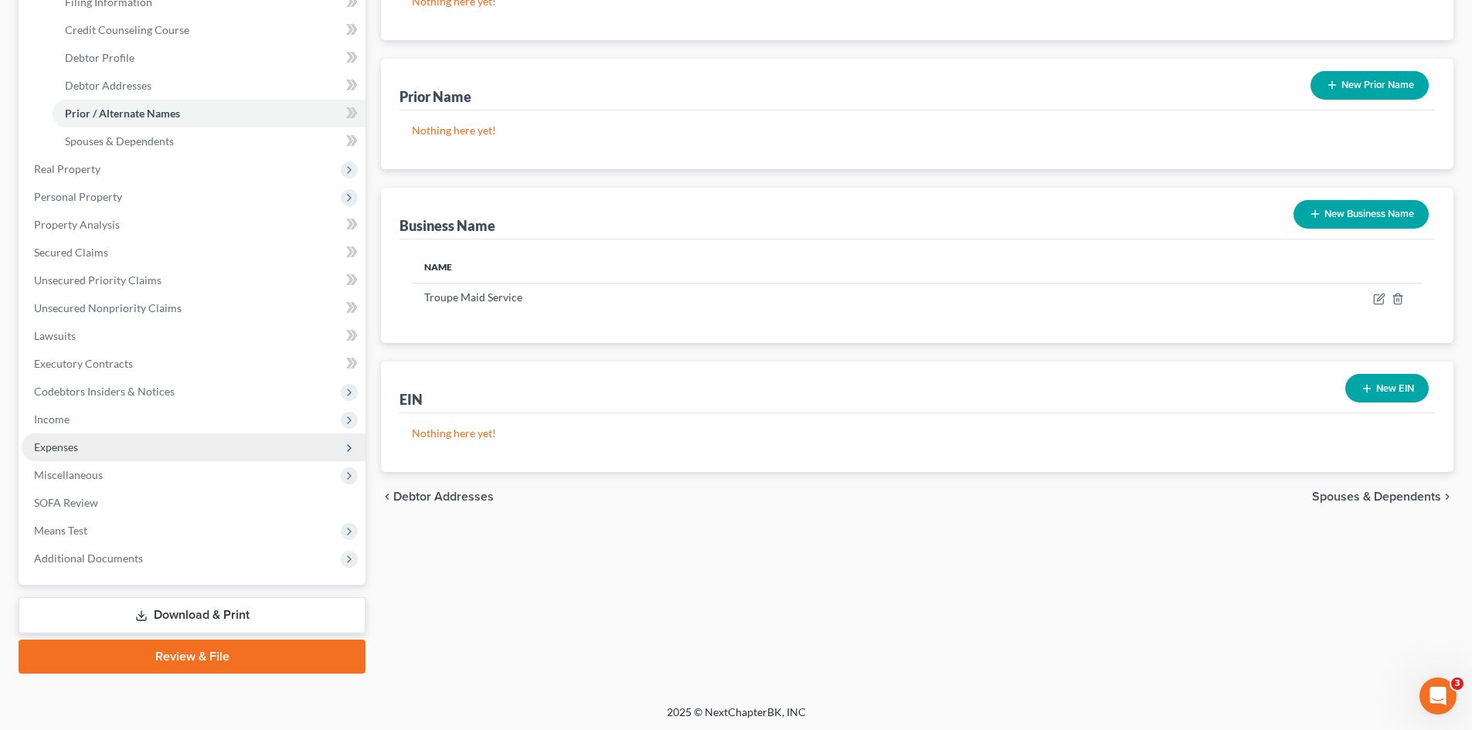
scroll to position [258, 0]
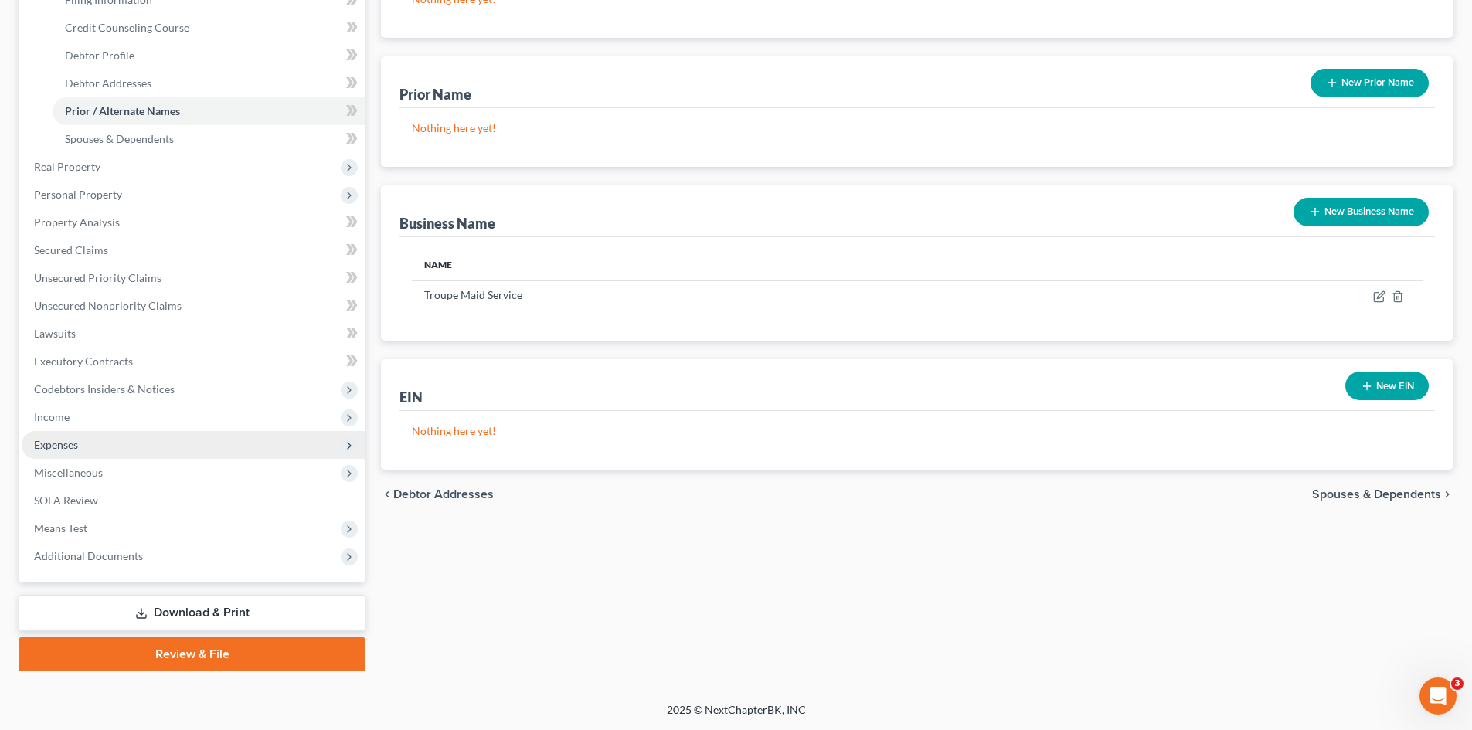
click at [118, 444] on span "Expenses" at bounding box center [194, 445] width 344 height 28
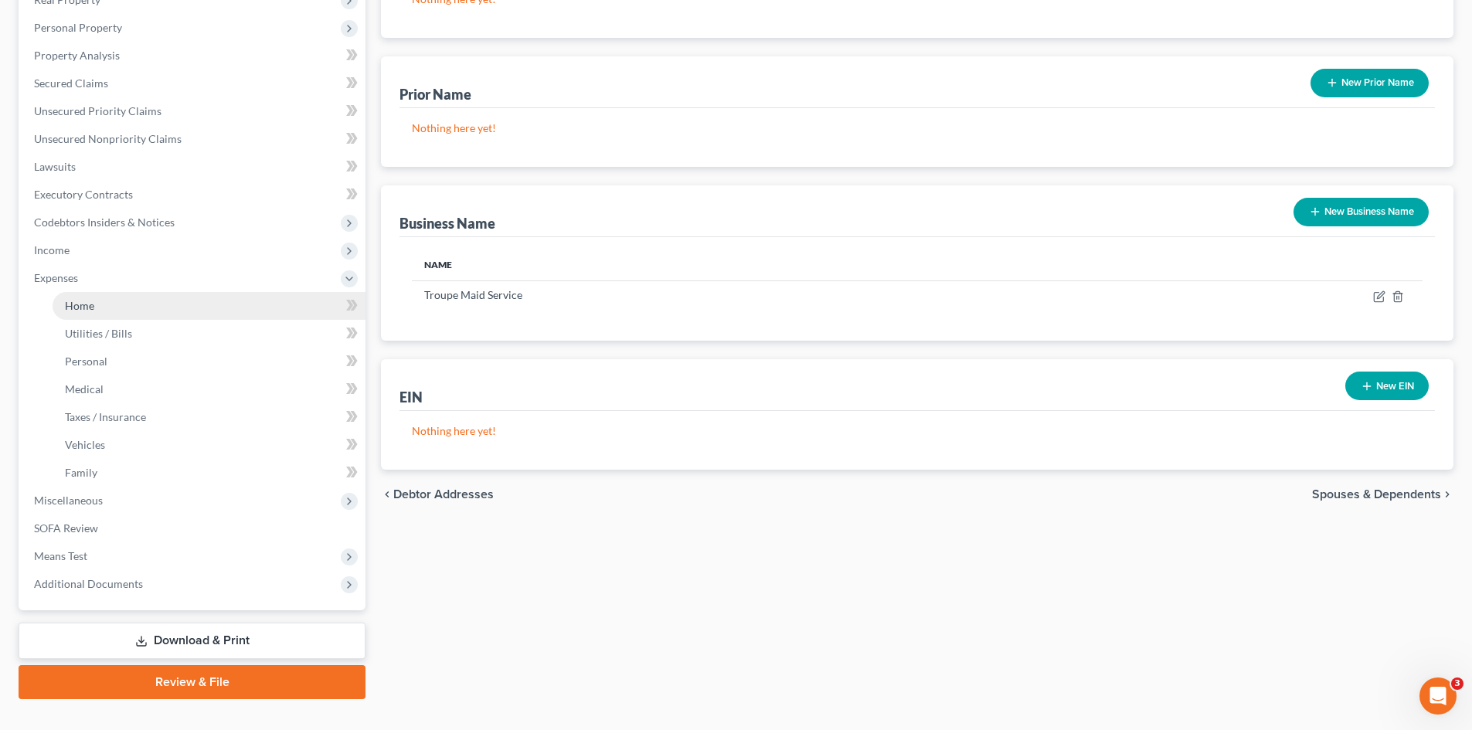
click at [126, 303] on link "Home" at bounding box center [209, 306] width 313 height 28
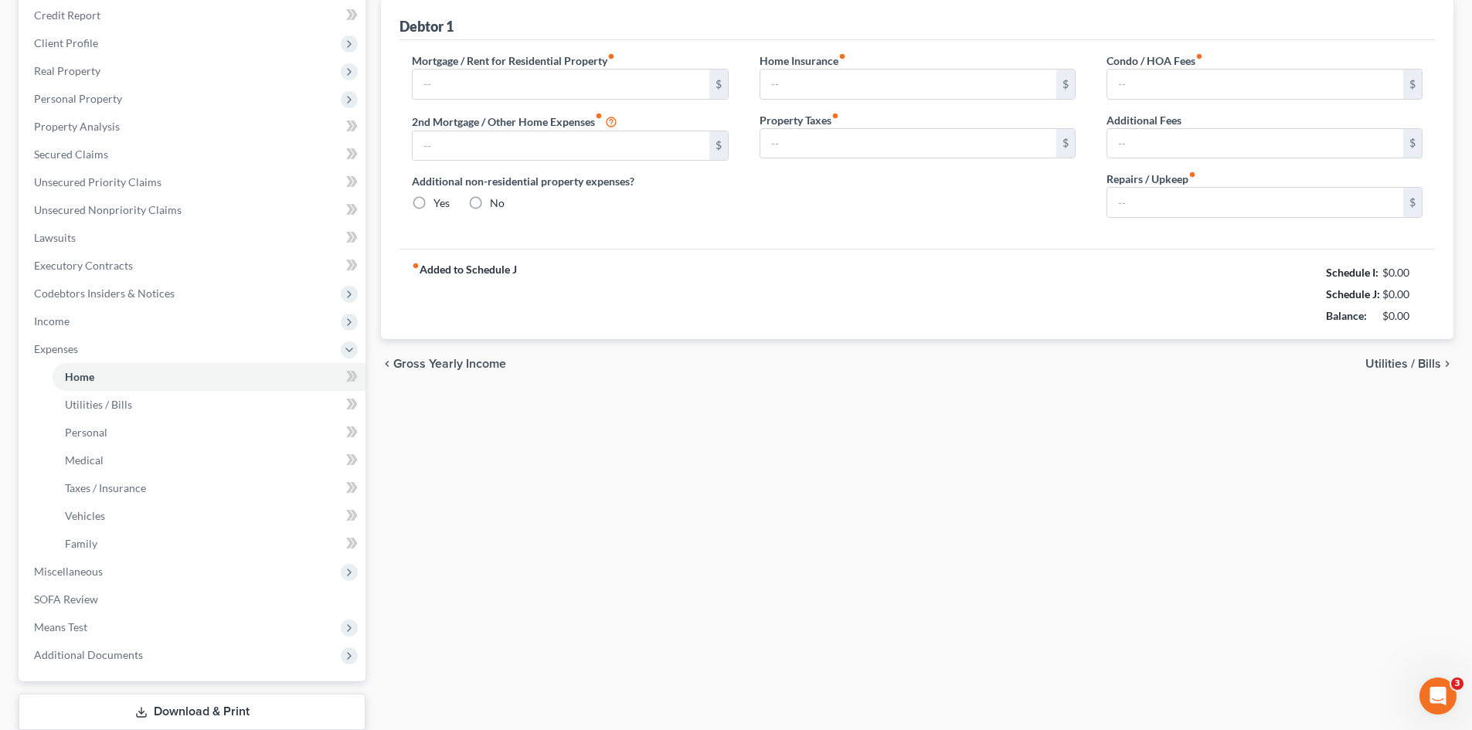
type input "1,231.70"
type input "0.00"
radio input "true"
type input "0.00"
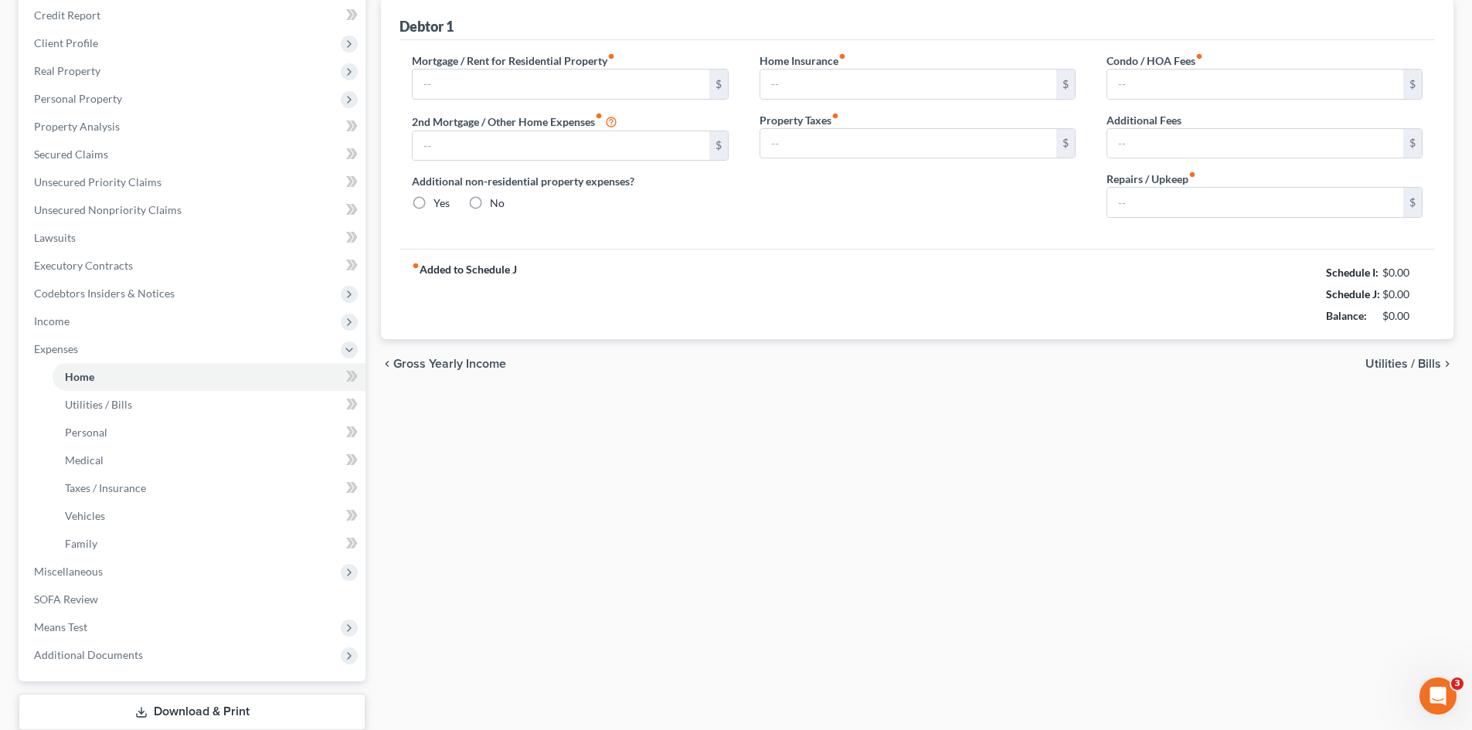
type input "50.00"
type input "0.00"
type input "80.00"
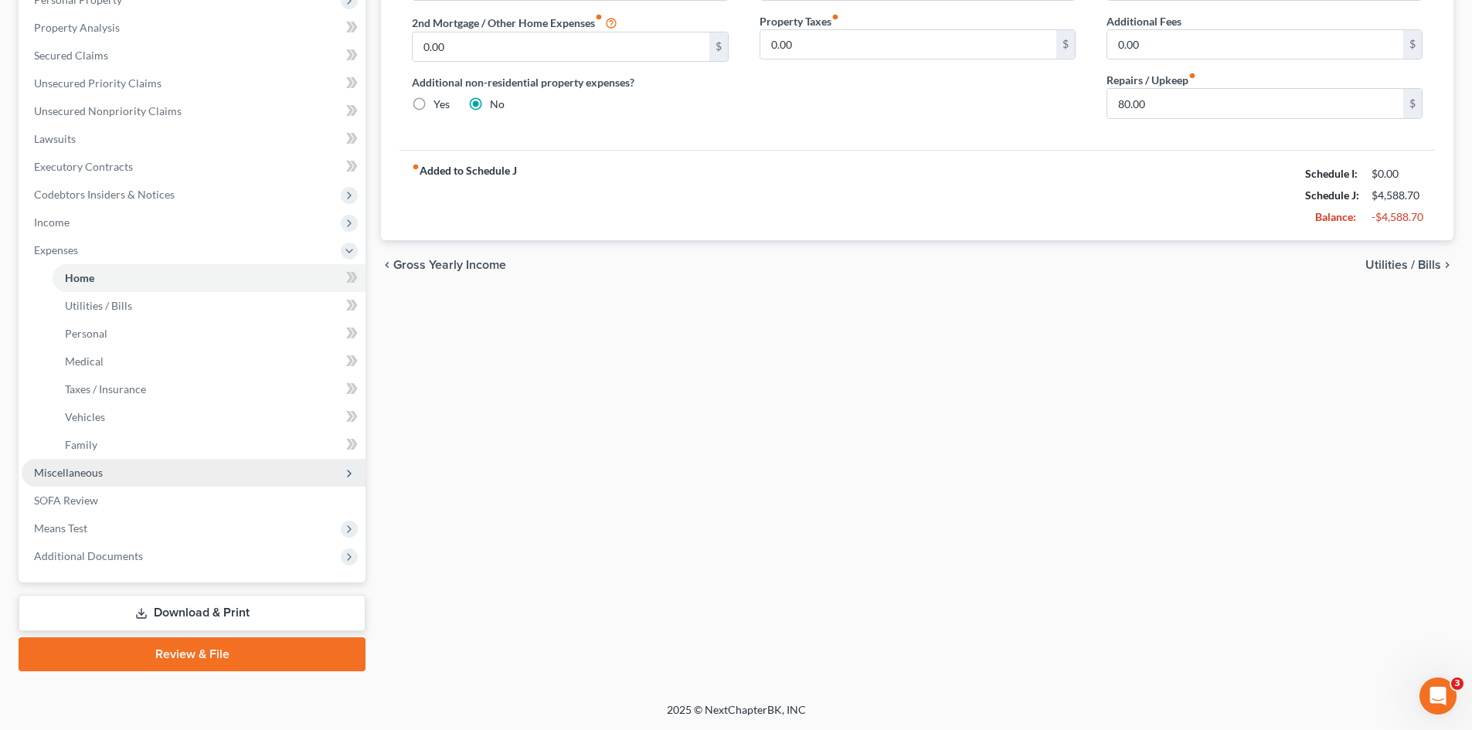
click at [99, 474] on span "Miscellaneous" at bounding box center [68, 472] width 69 height 13
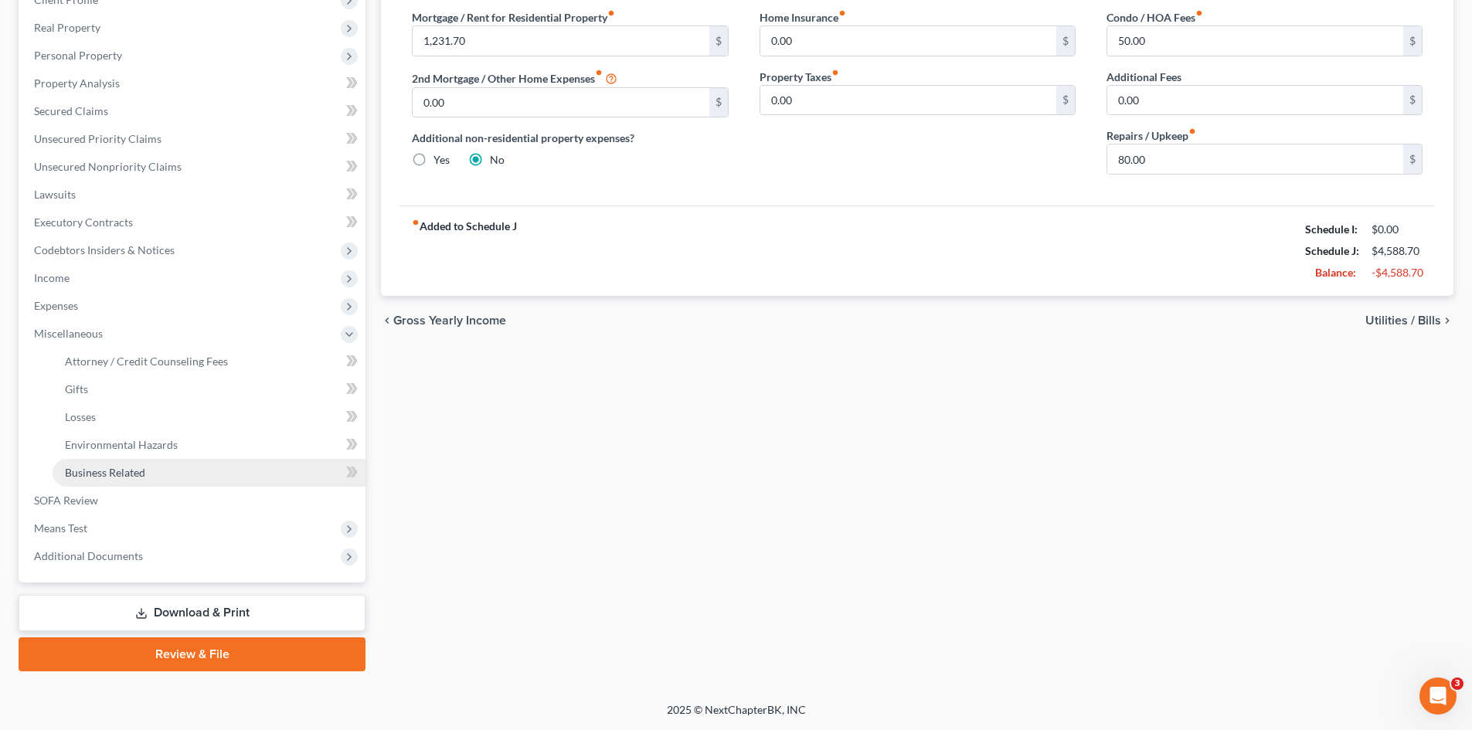
scroll to position [230, 0]
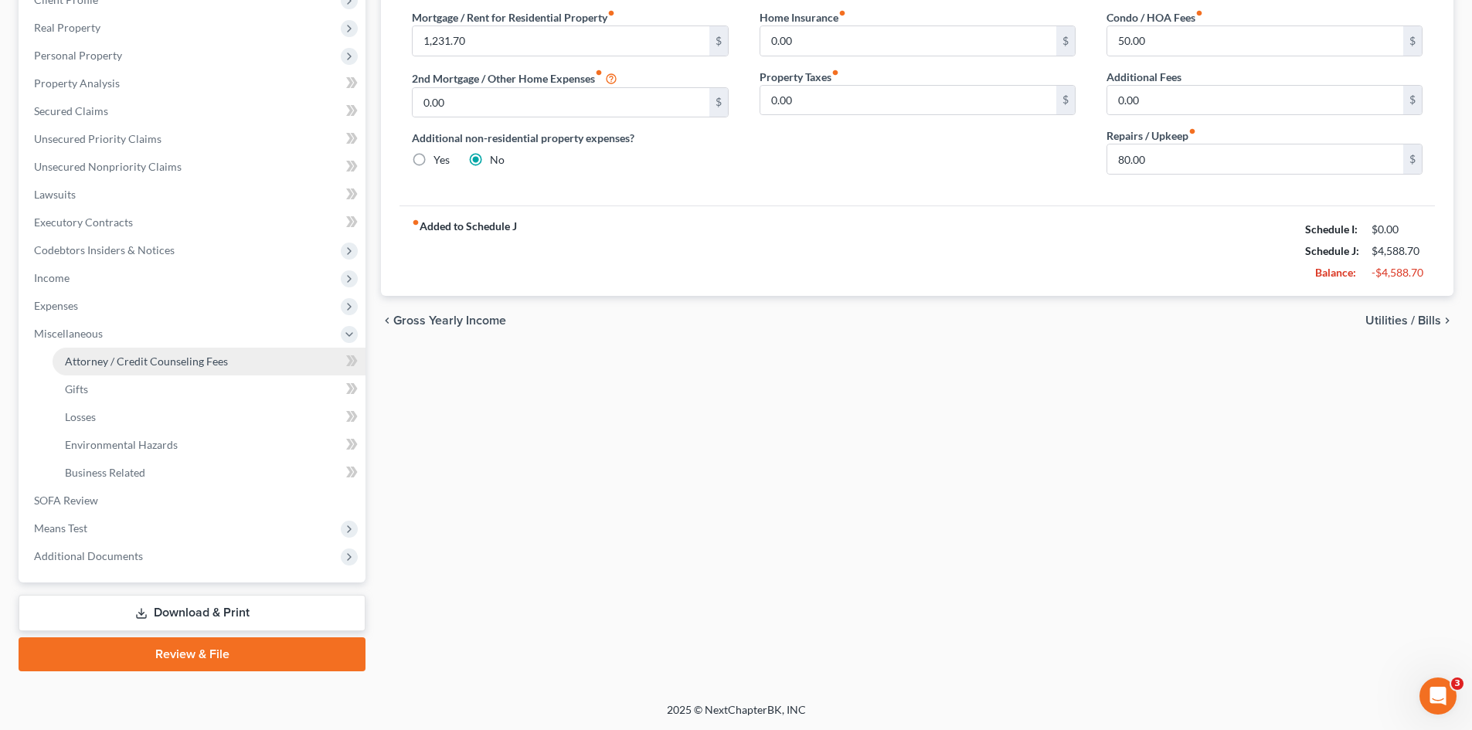
click at [126, 358] on span "Attorney / Credit Counseling Fees" at bounding box center [146, 361] width 163 height 13
select select "0"
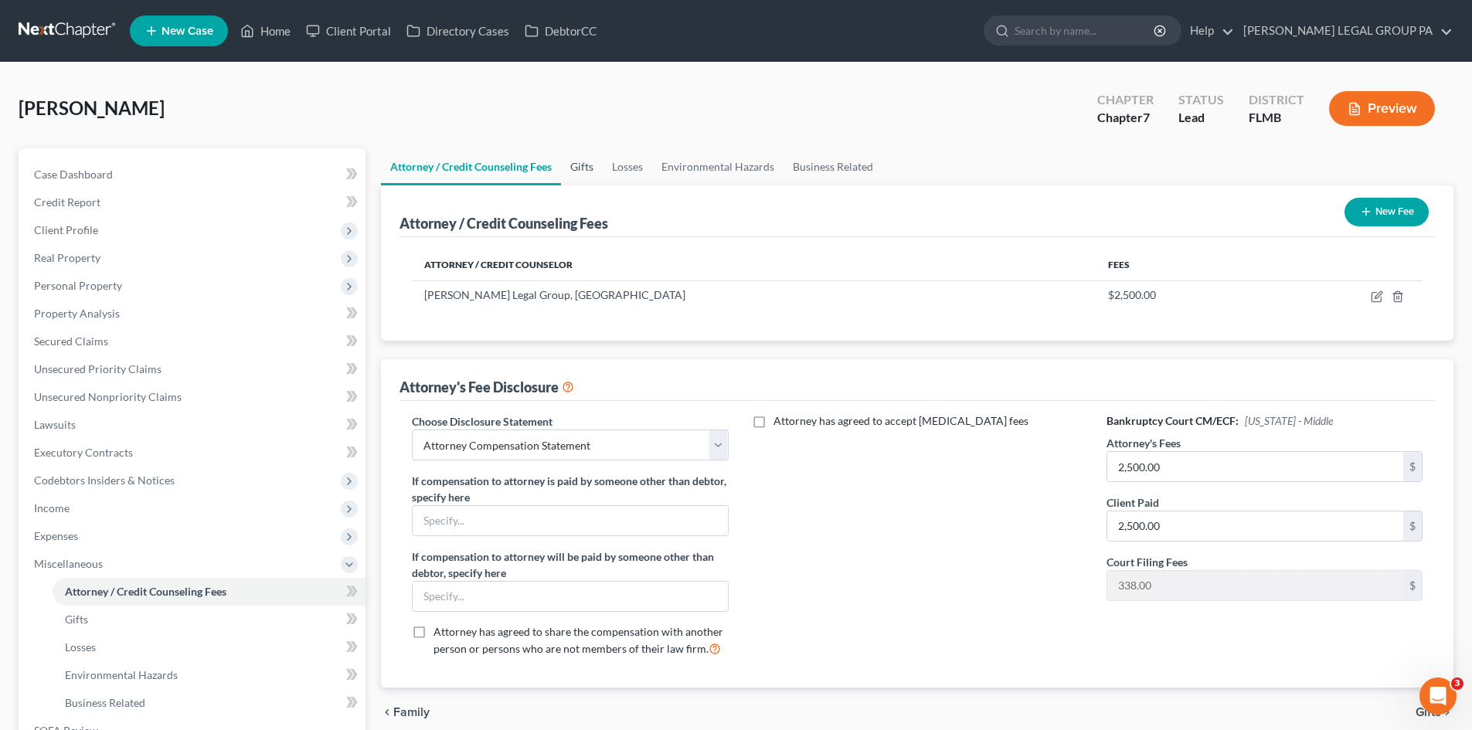
click at [574, 174] on link "Gifts" at bounding box center [582, 166] width 42 height 37
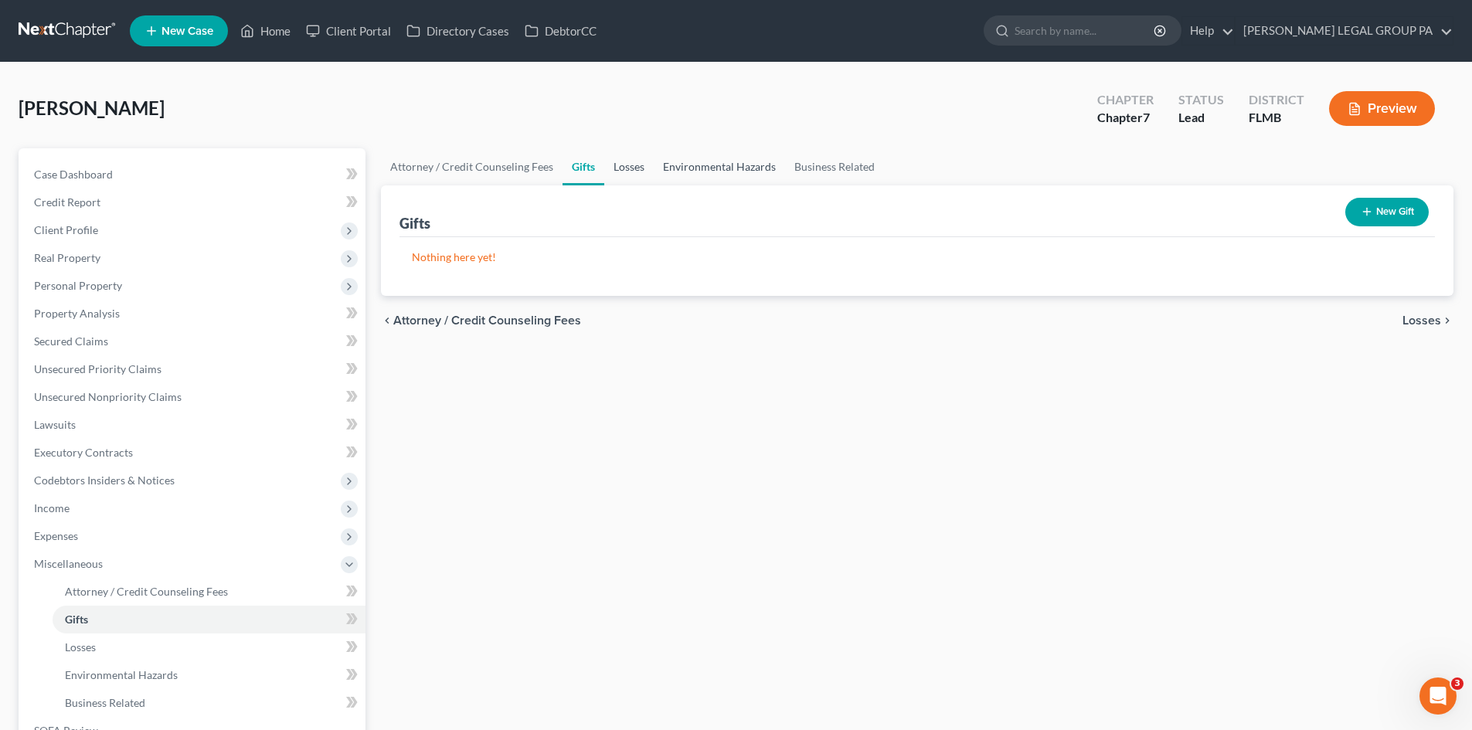
drag, startPoint x: 632, startPoint y: 170, endPoint x: 671, endPoint y: 165, distance: 38.9
click at [632, 169] on link "Losses" at bounding box center [628, 166] width 49 height 37
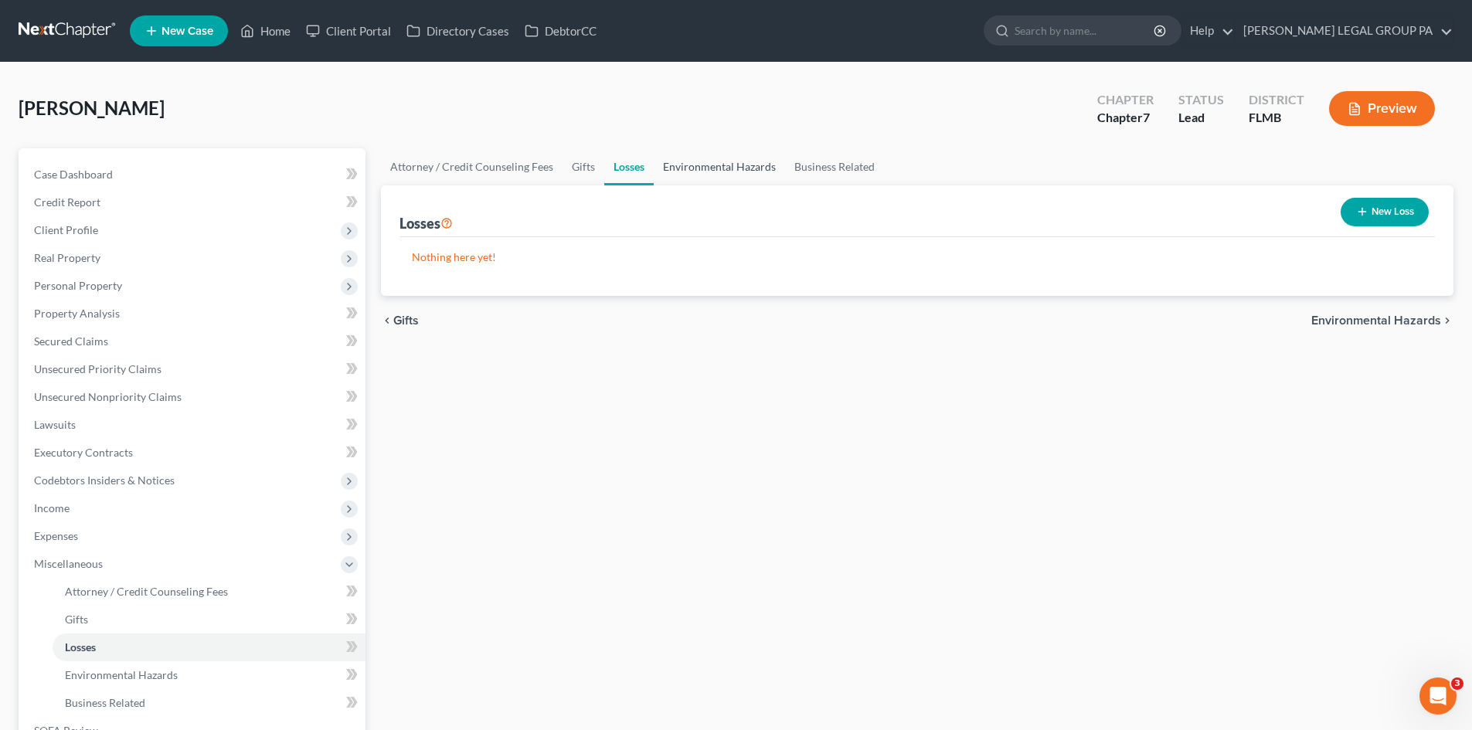
click at [746, 165] on link "Environmental Hazards" at bounding box center [719, 166] width 131 height 37
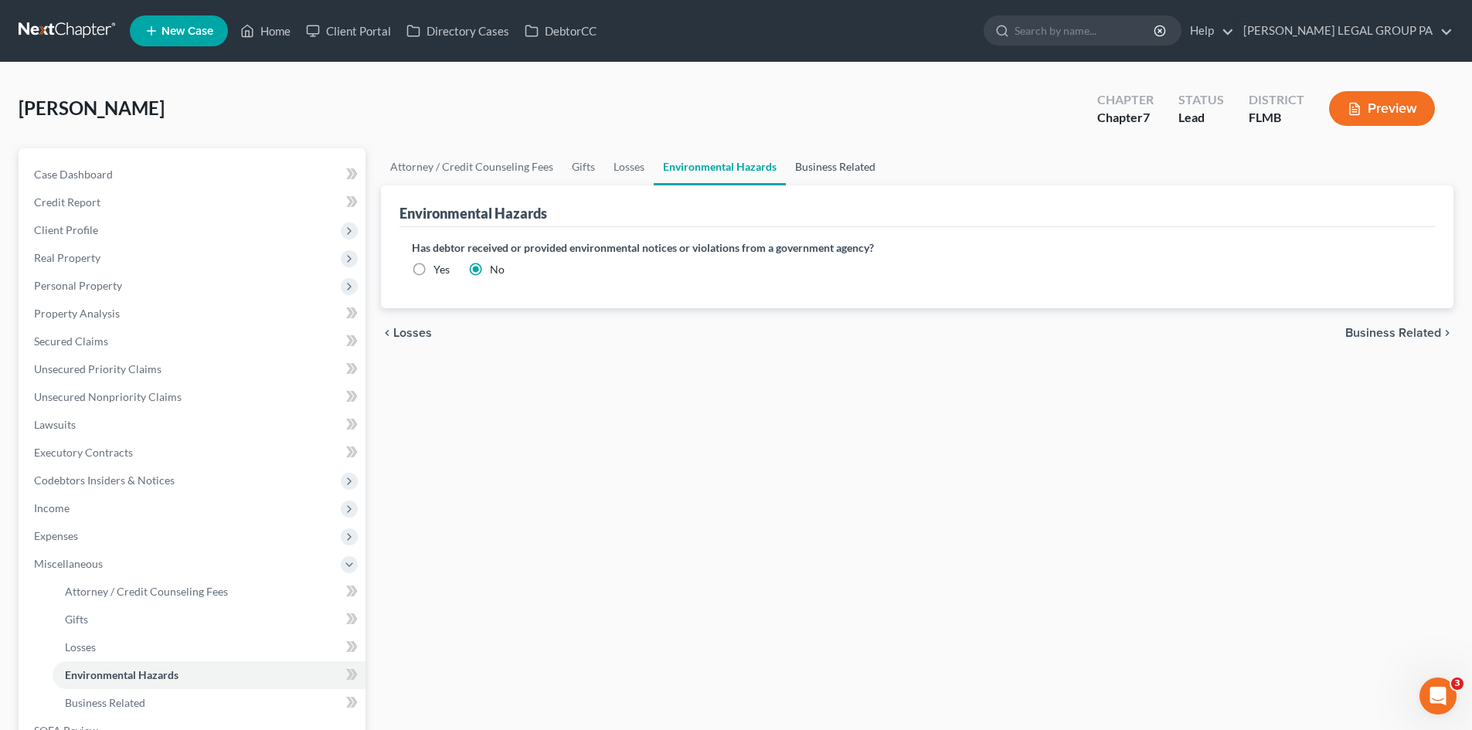
click at [852, 159] on link "Business Related" at bounding box center [835, 166] width 99 height 37
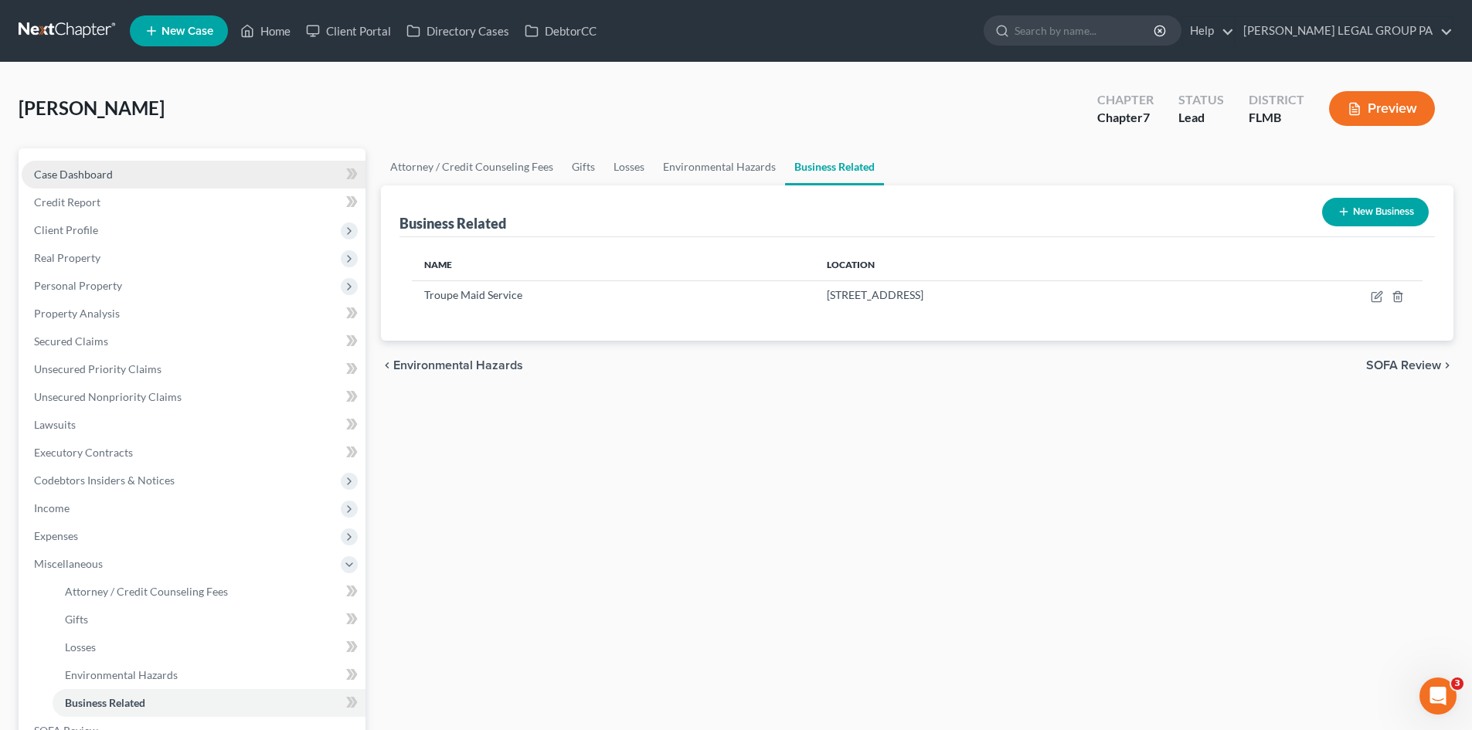
click at [138, 173] on link "Case Dashboard" at bounding box center [194, 175] width 344 height 28
